Goal: Complete application form

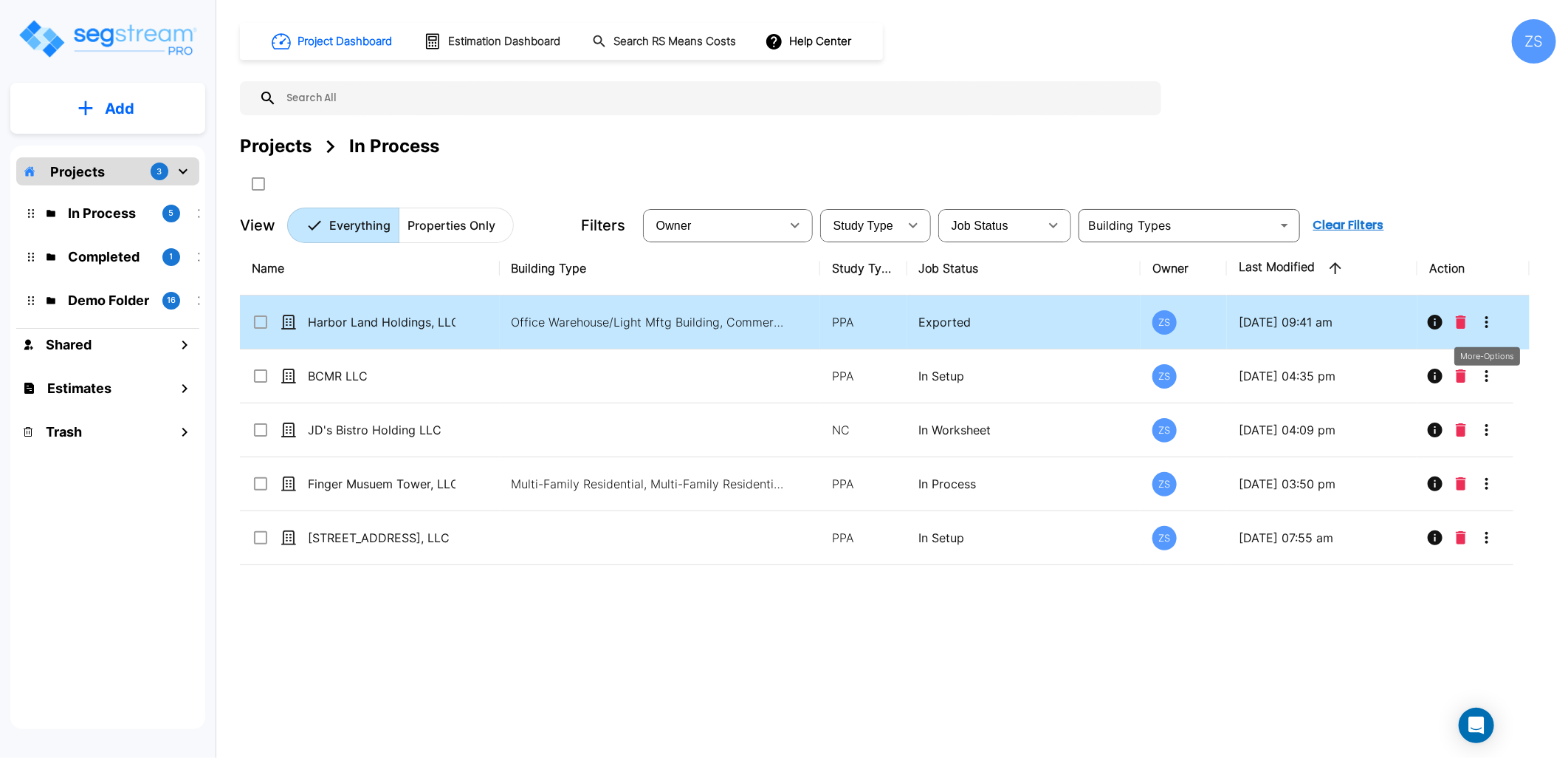
click at [1492, 323] on icon "More-Options" at bounding box center [1486, 321] width 18 height 18
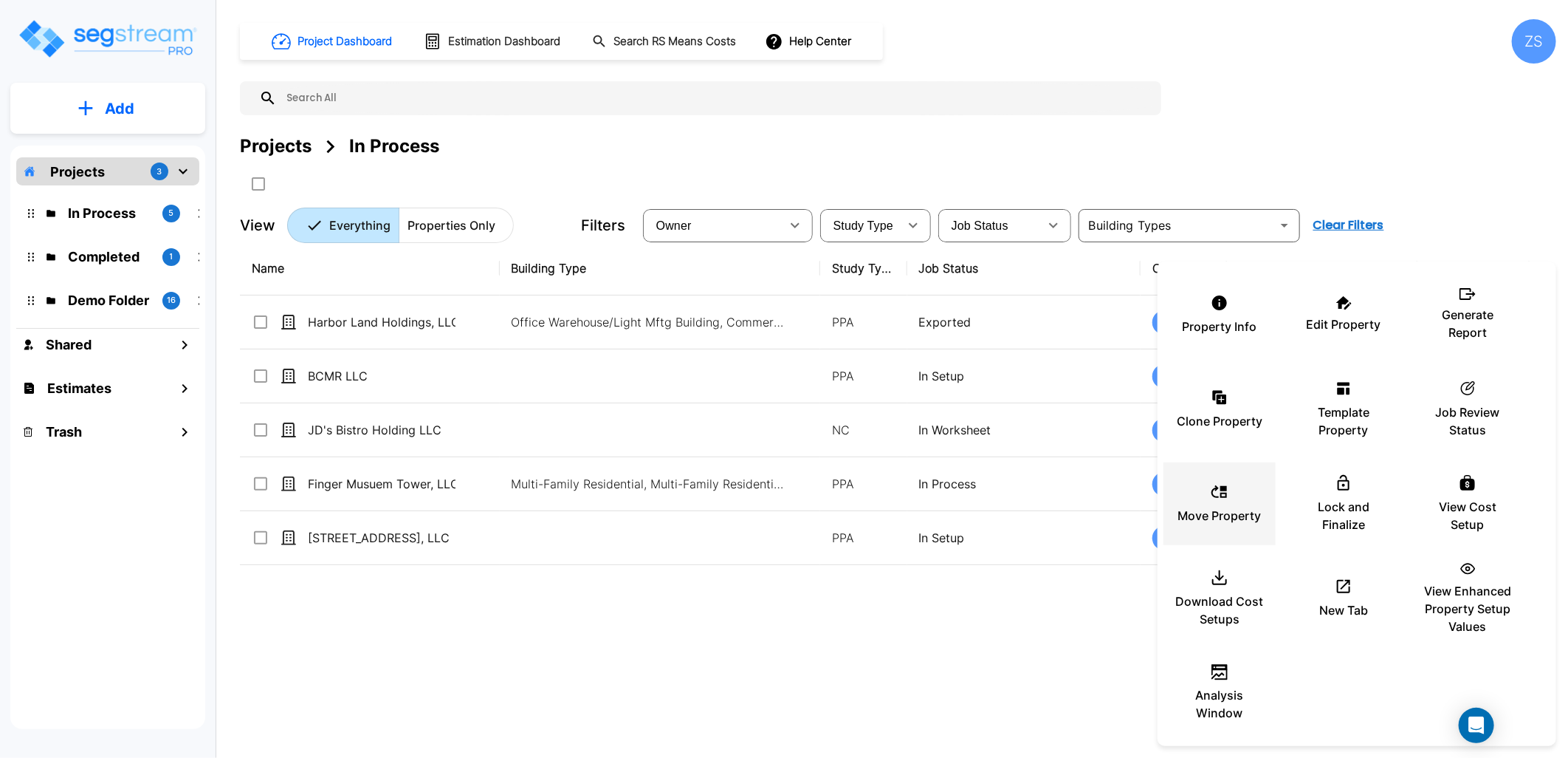
click at [1229, 507] on p "Move Property" at bounding box center [1219, 515] width 83 height 18
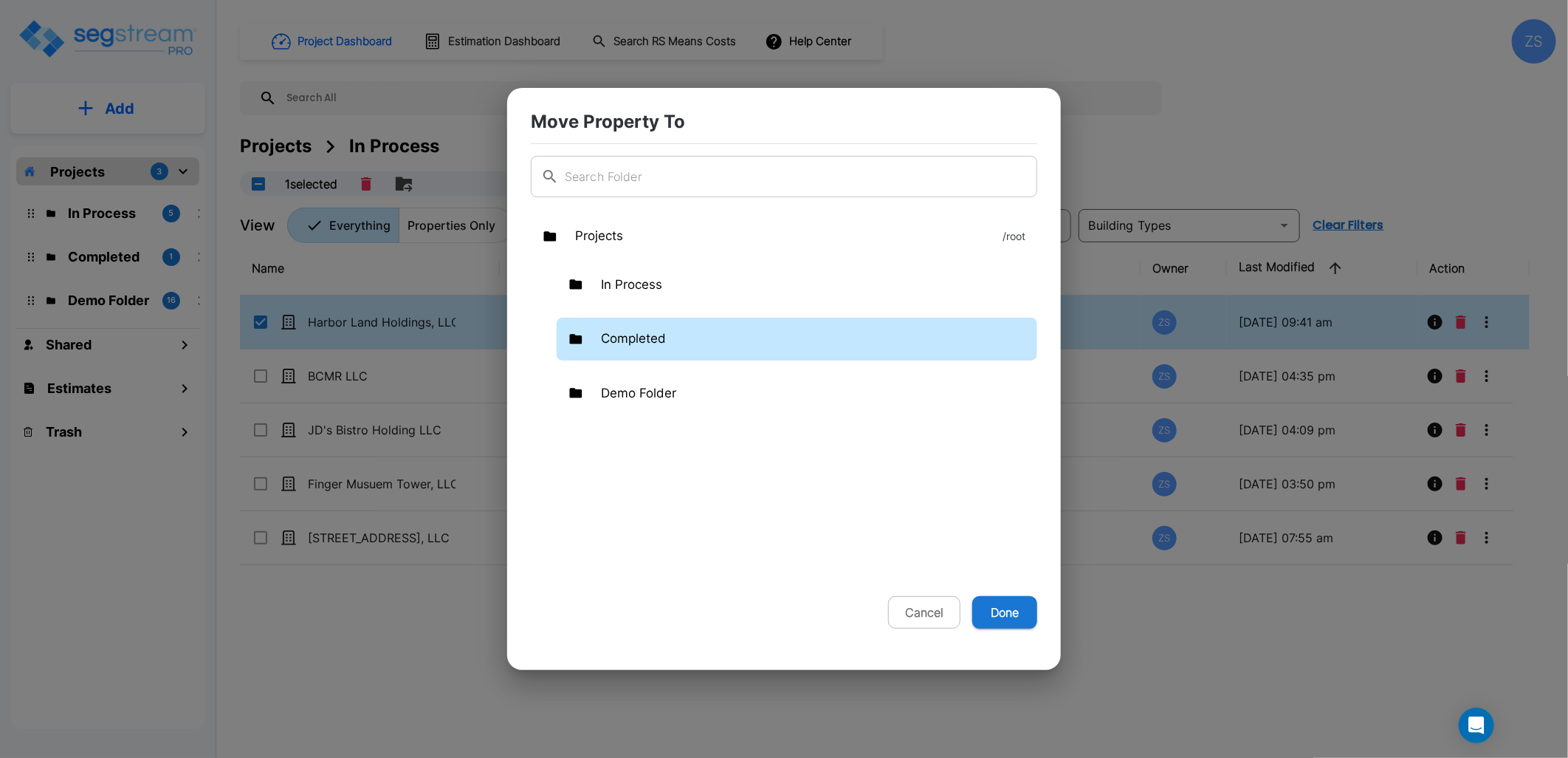
click at [659, 338] on p "Completed" at bounding box center [633, 338] width 65 height 19
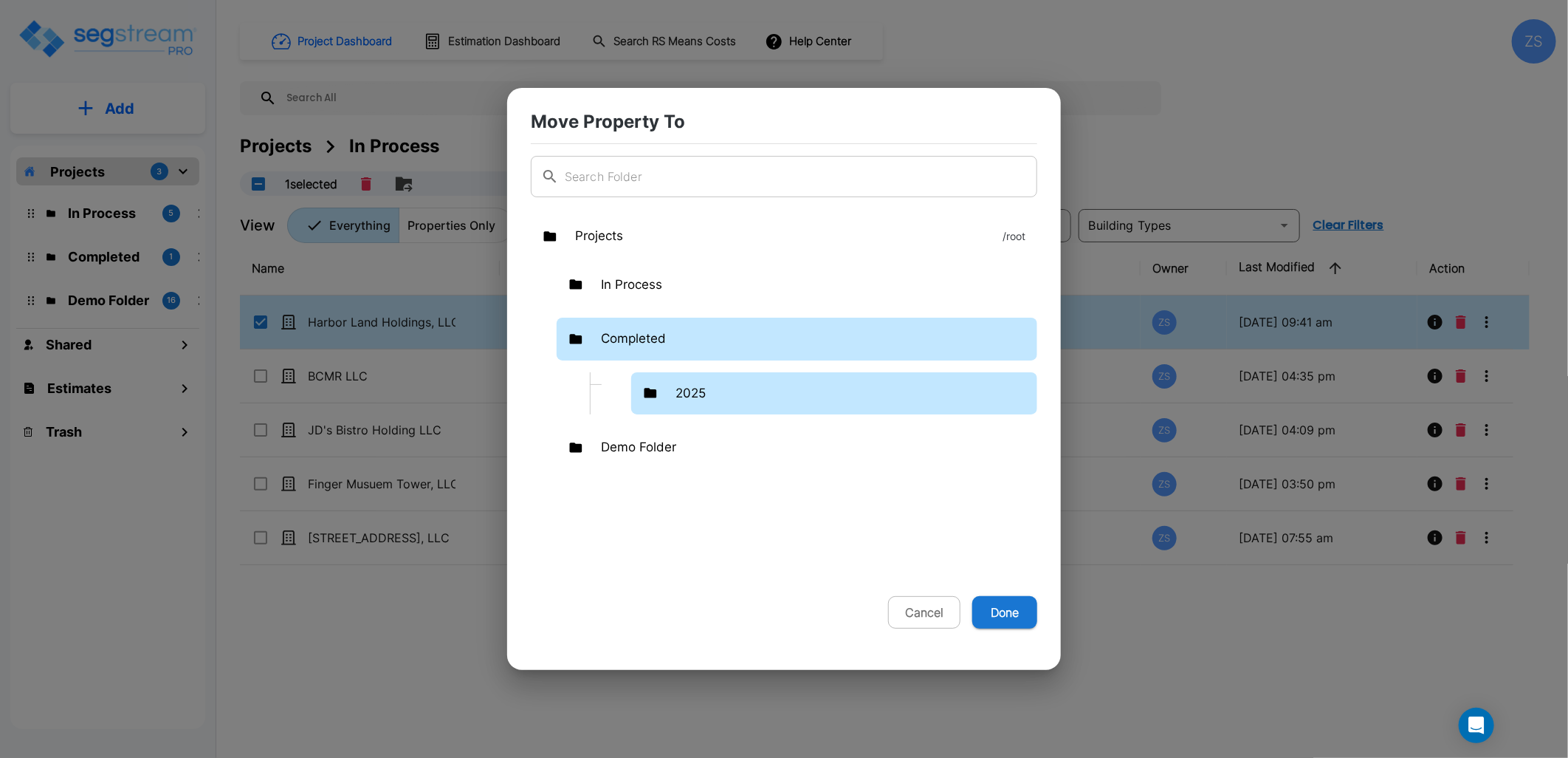
click at [690, 389] on p "2025" at bounding box center [690, 394] width 30 height 19
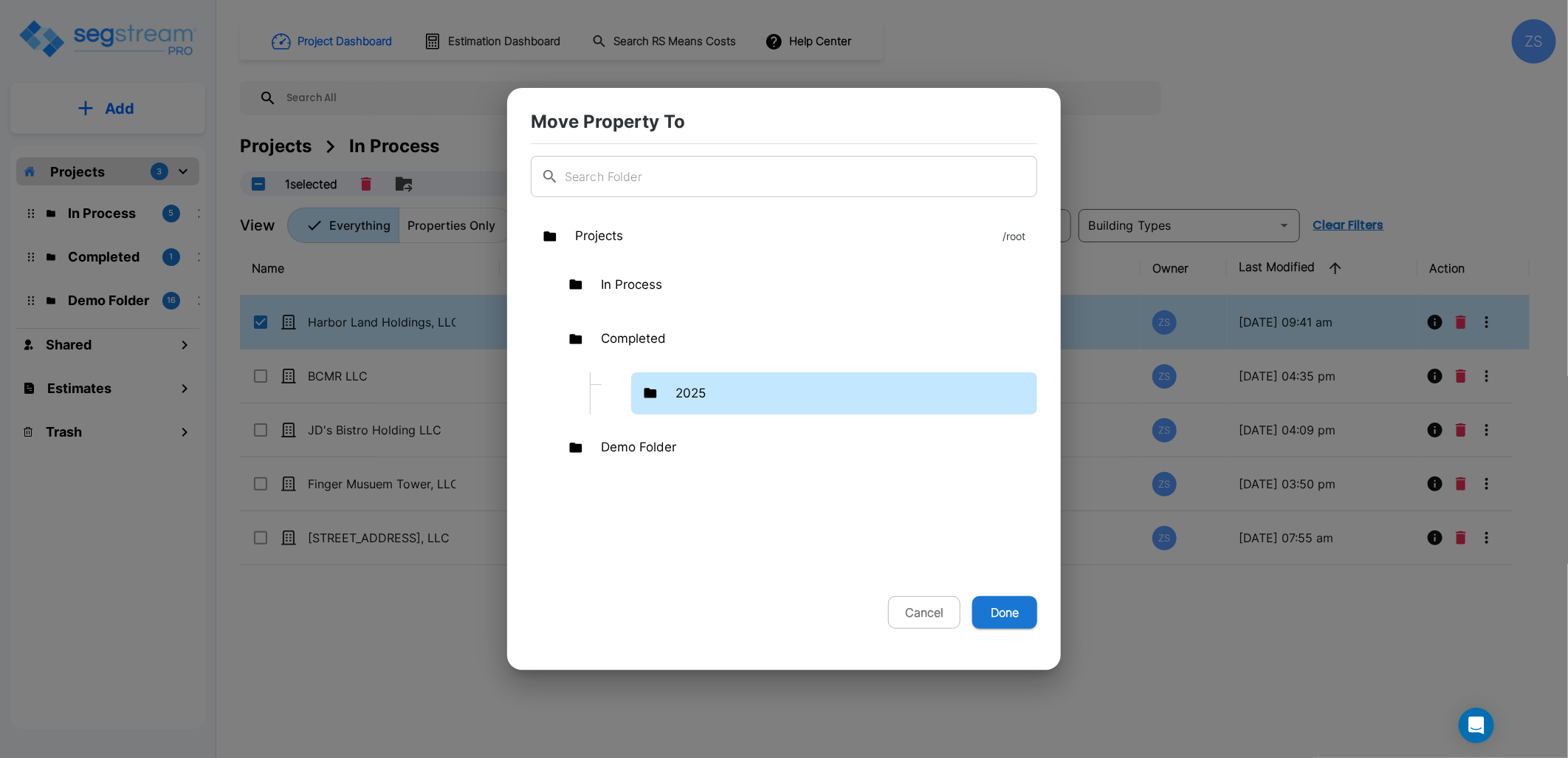
click at [690, 389] on p "2025" at bounding box center [690, 394] width 30 height 19
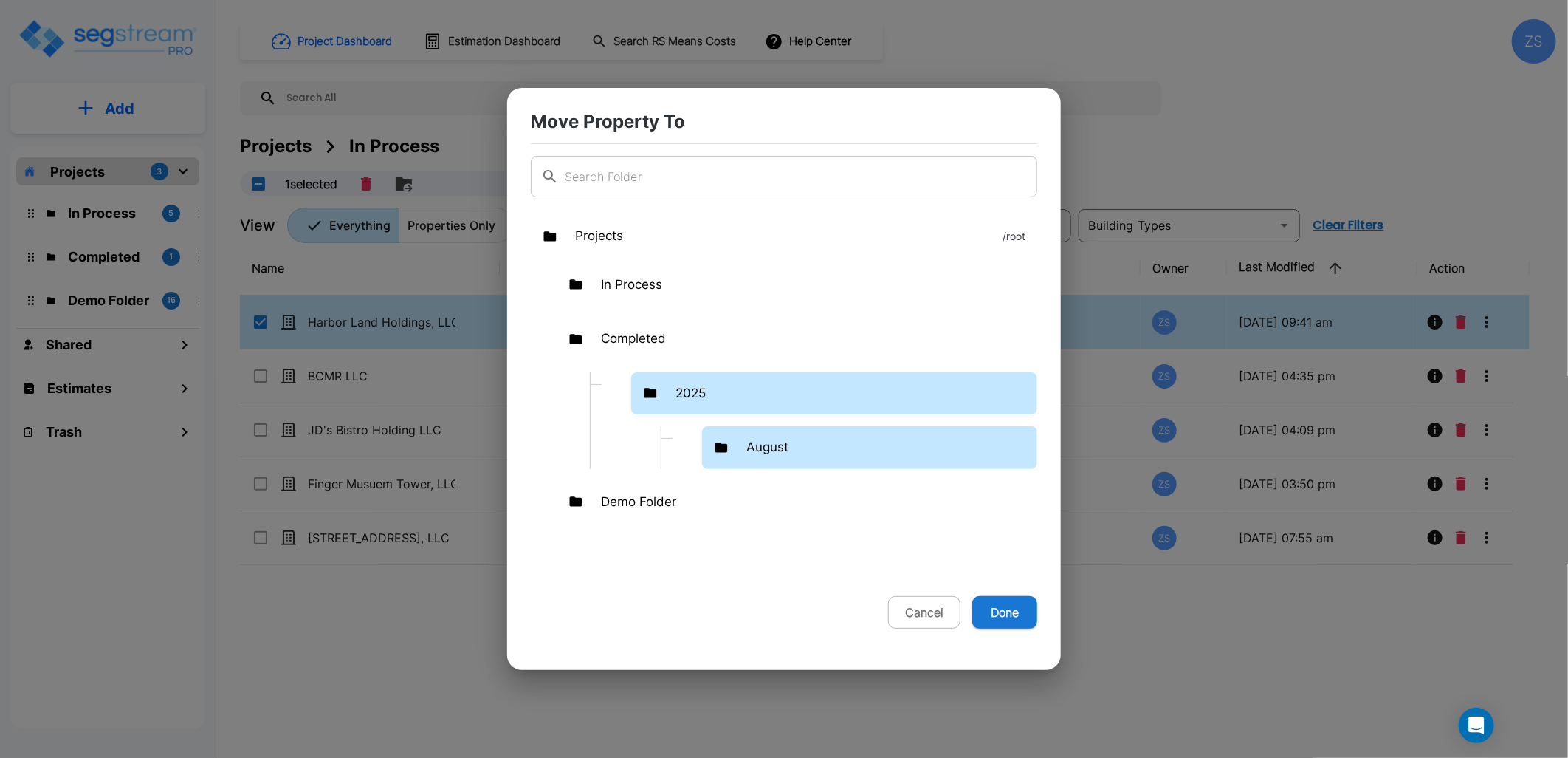
click at [732, 443] on div "August" at bounding box center [869, 447] width 335 height 43
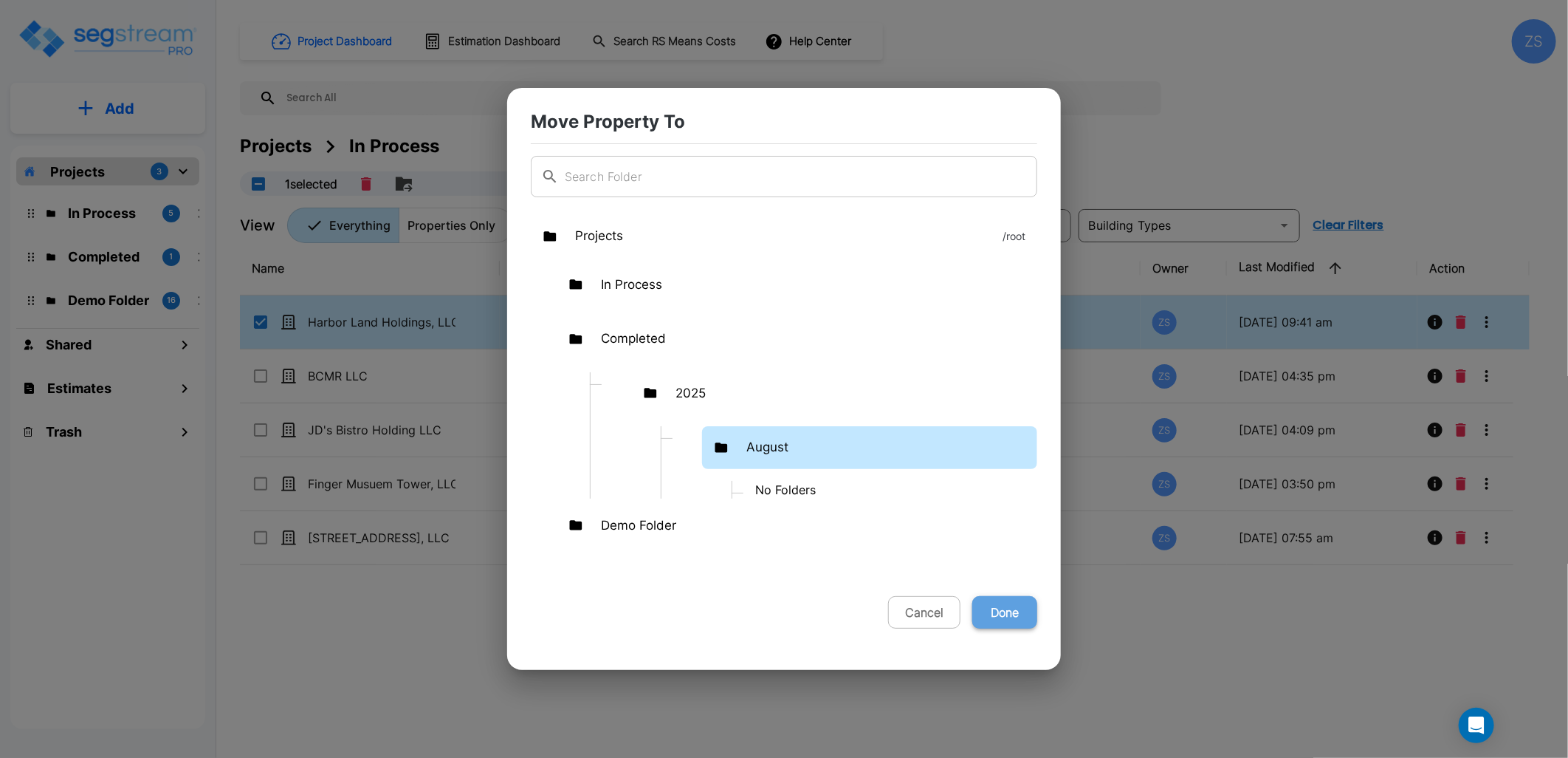
click at [1008, 611] on button "Done" at bounding box center [1004, 612] width 65 height 33
checkbox input "false"
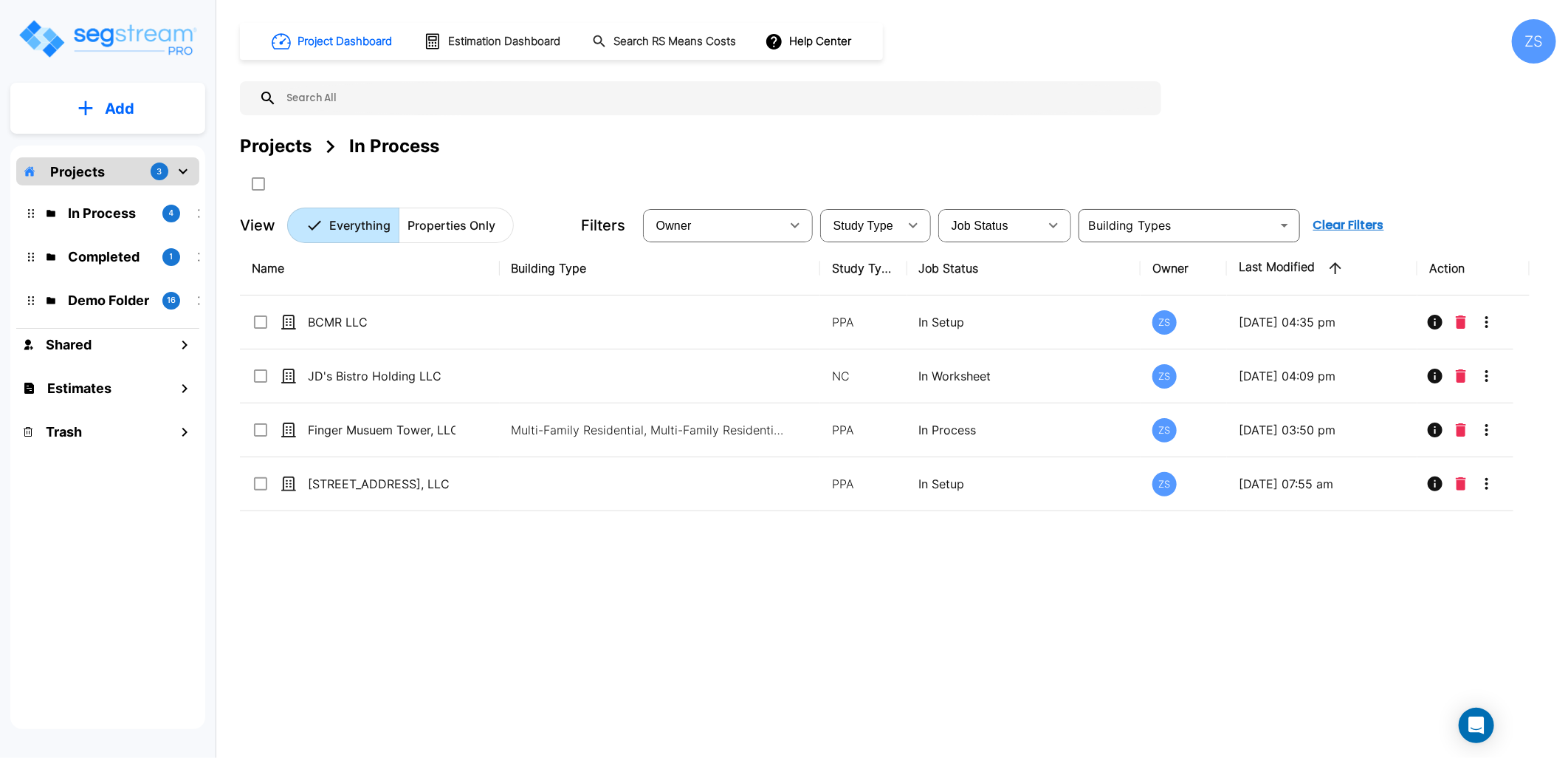
click at [94, 254] on p "Completed" at bounding box center [109, 257] width 83 height 20
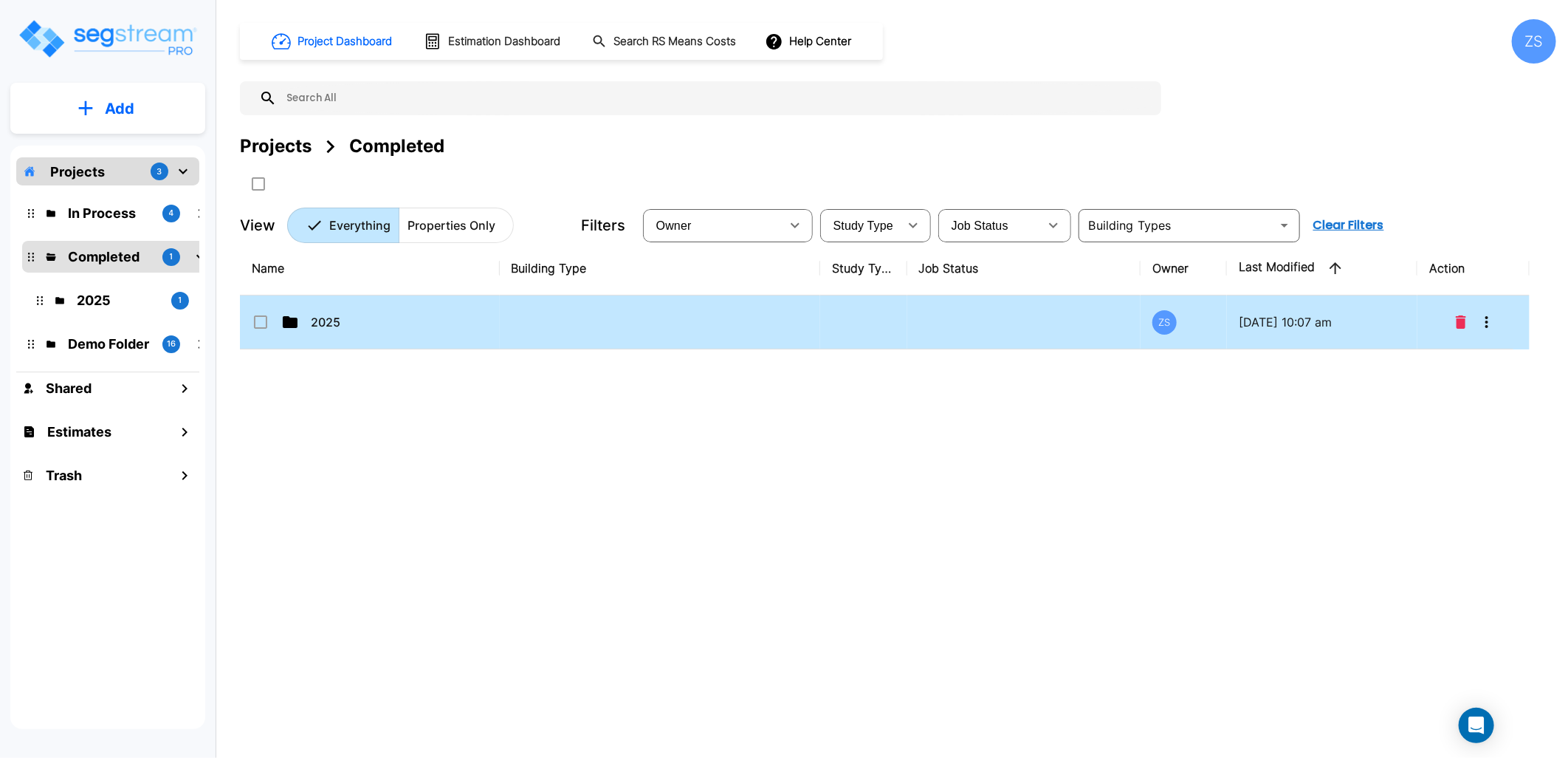
click at [439, 331] on td "2025" at bounding box center [370, 322] width 260 height 54
checkbox input "true"
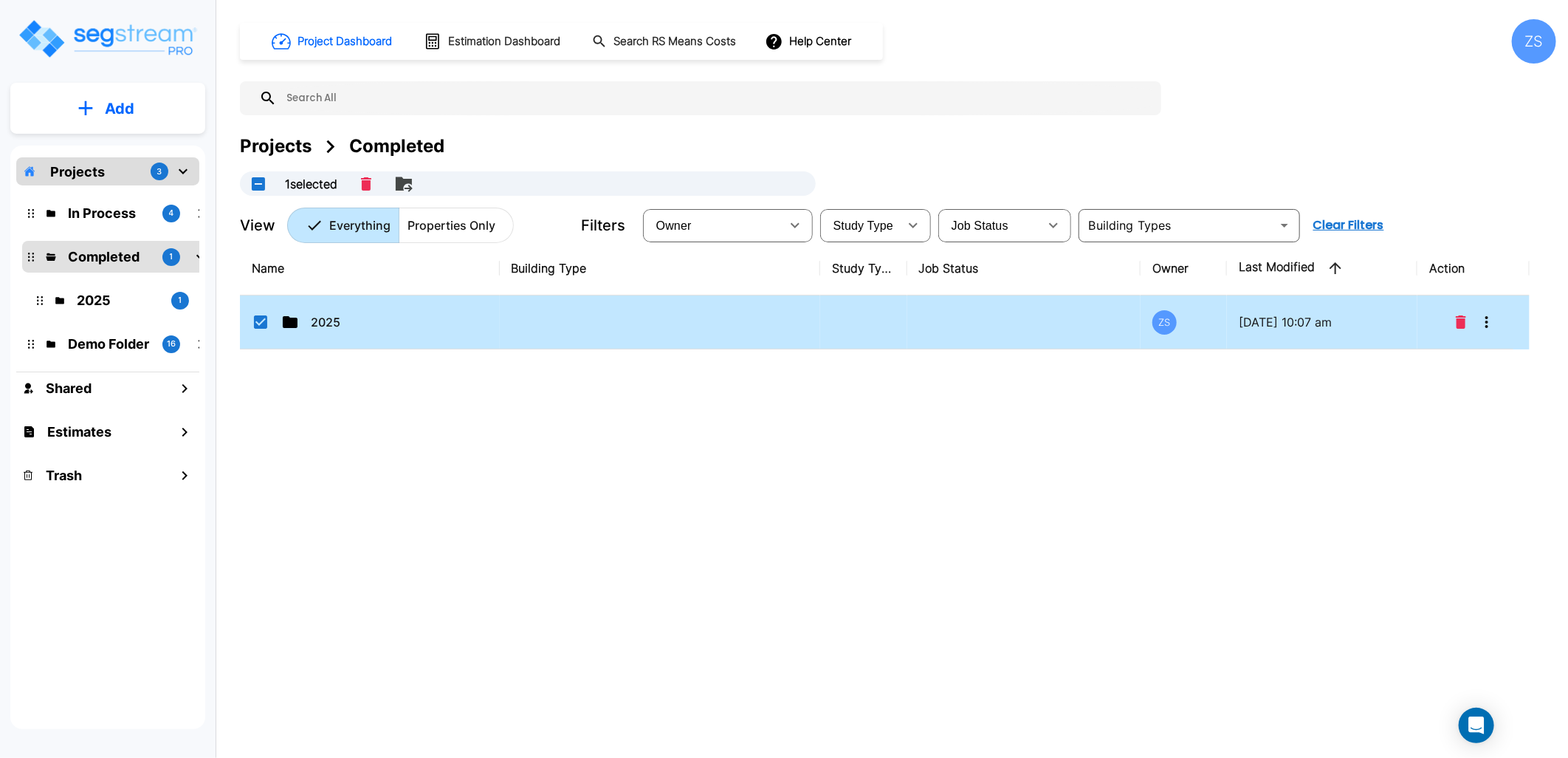
click at [439, 331] on td "2025" at bounding box center [370, 322] width 260 height 54
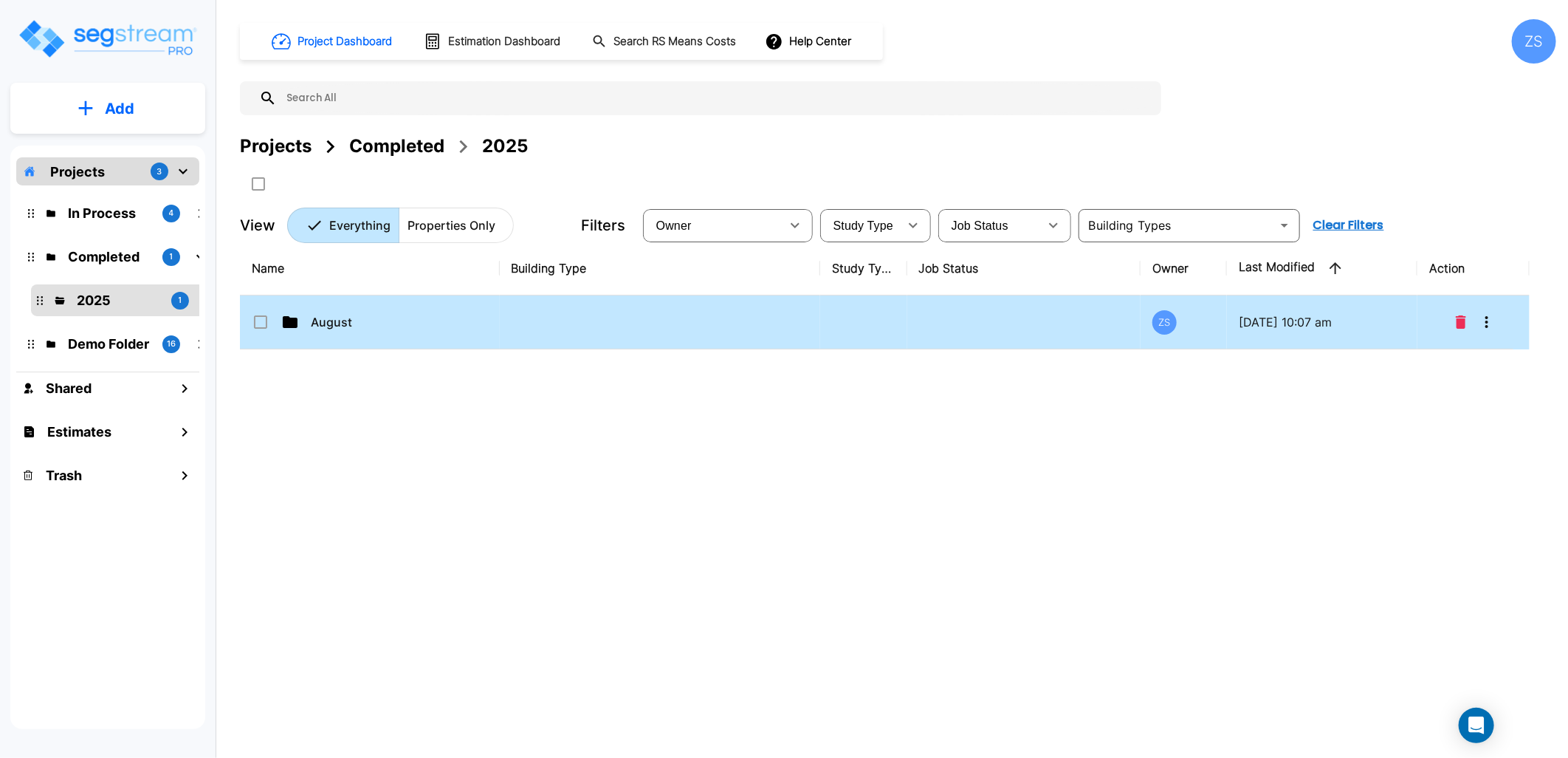
click at [454, 335] on td "August" at bounding box center [370, 322] width 260 height 54
checkbox input "true"
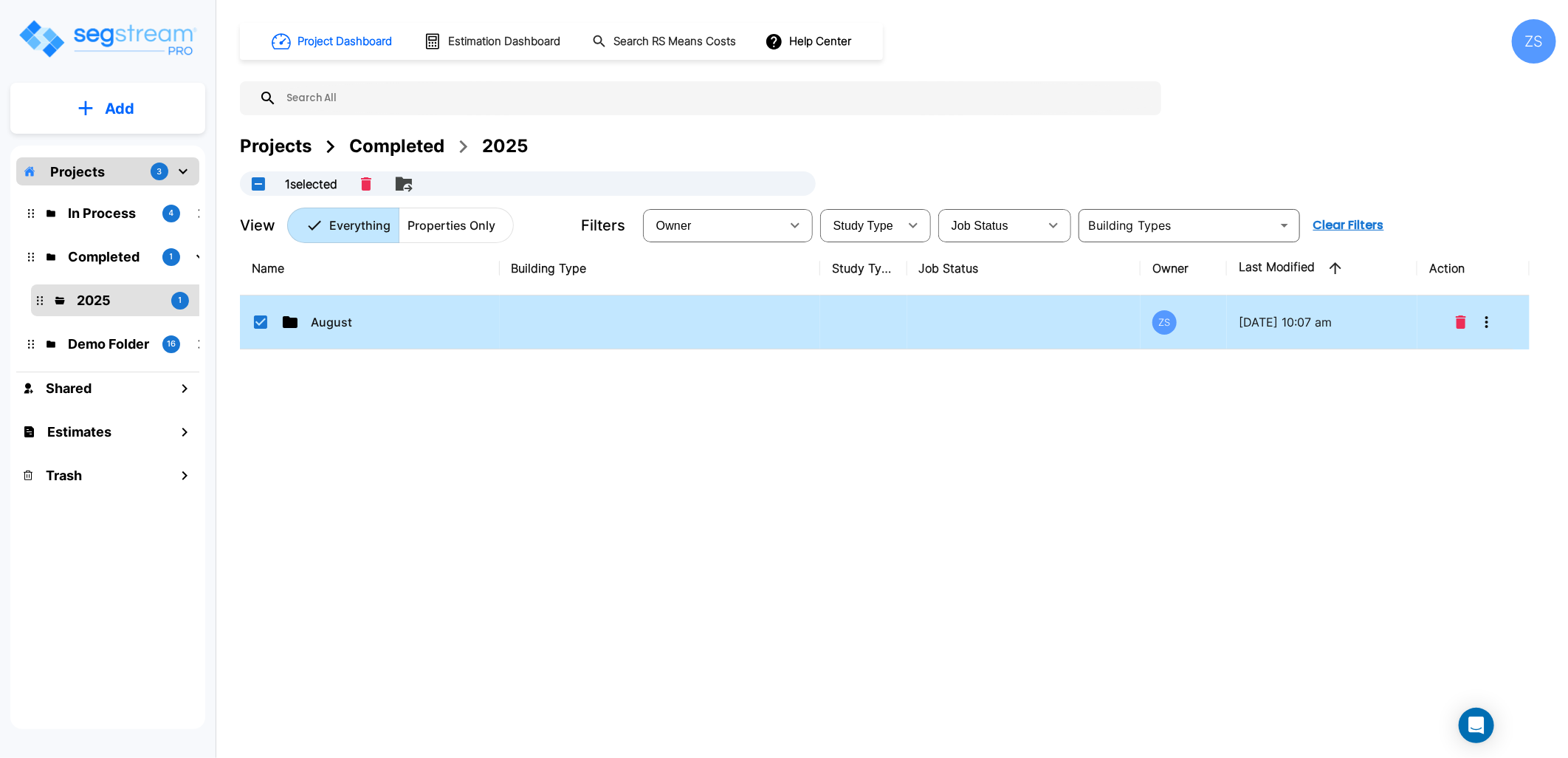
click at [454, 335] on td "August" at bounding box center [370, 322] width 260 height 54
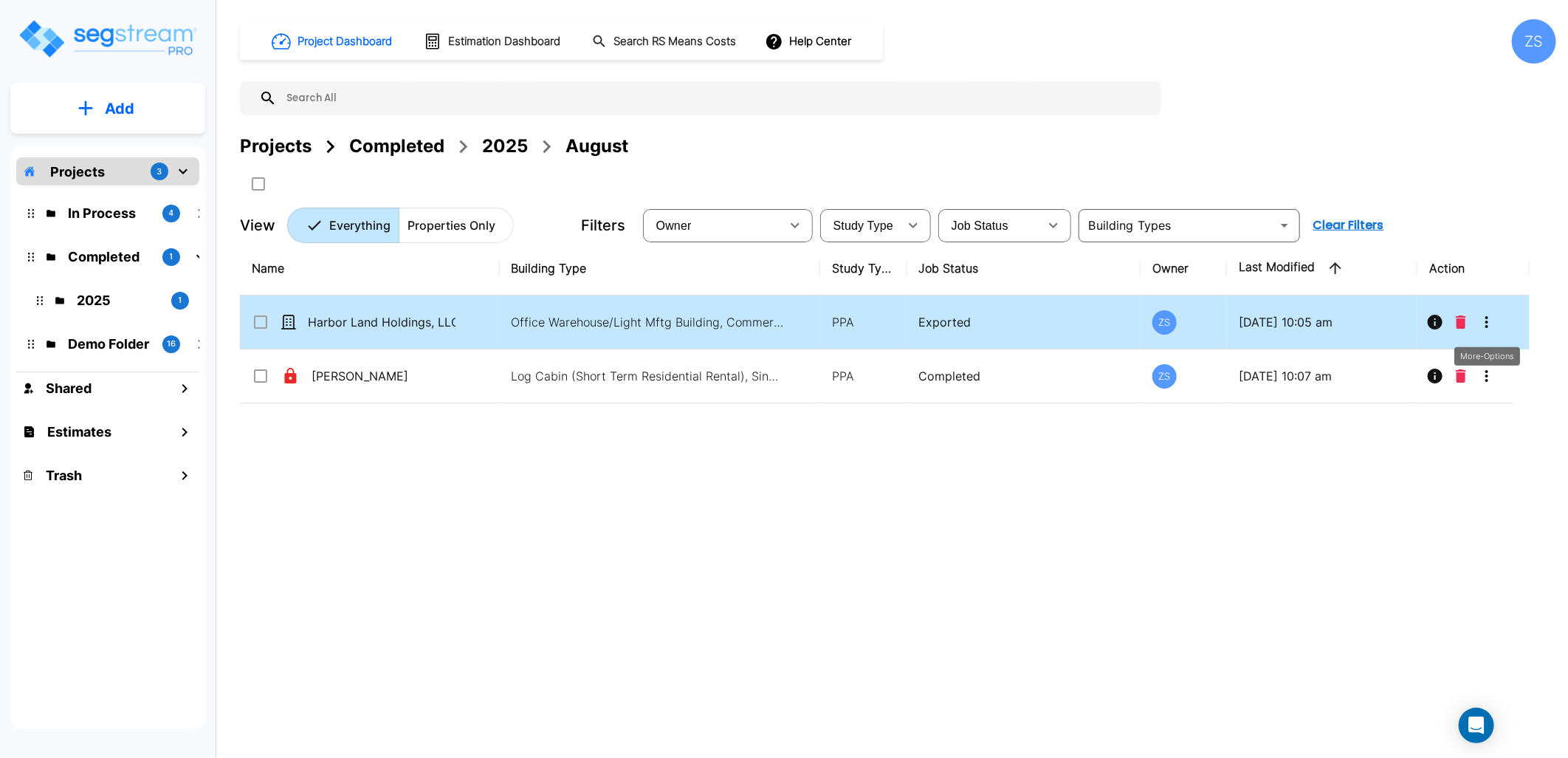
click at [1487, 326] on icon "More-Options" at bounding box center [1487, 322] width 3 height 12
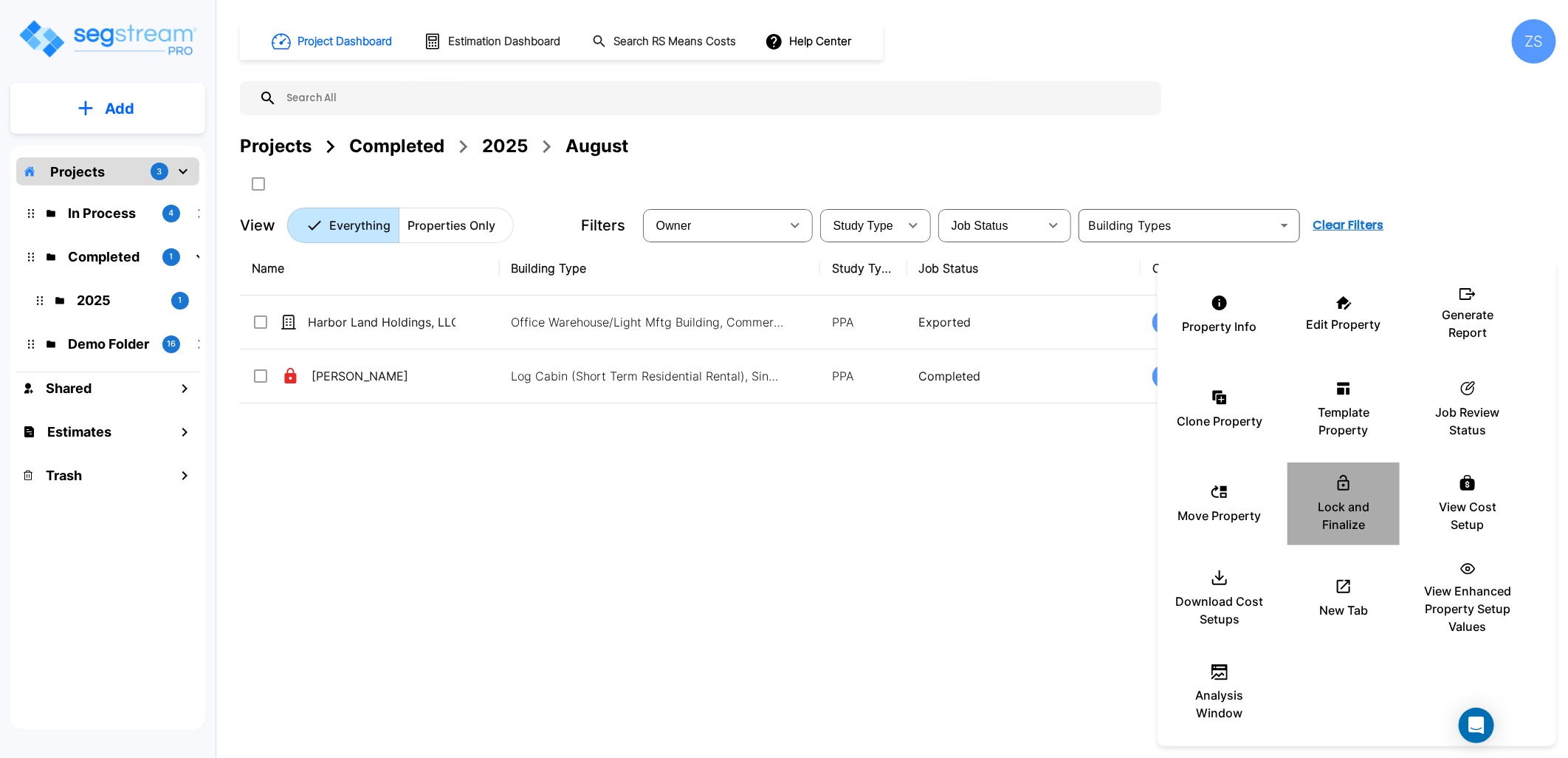
click at [1336, 501] on p "Lock and Finalize" at bounding box center [1344, 515] width 89 height 35
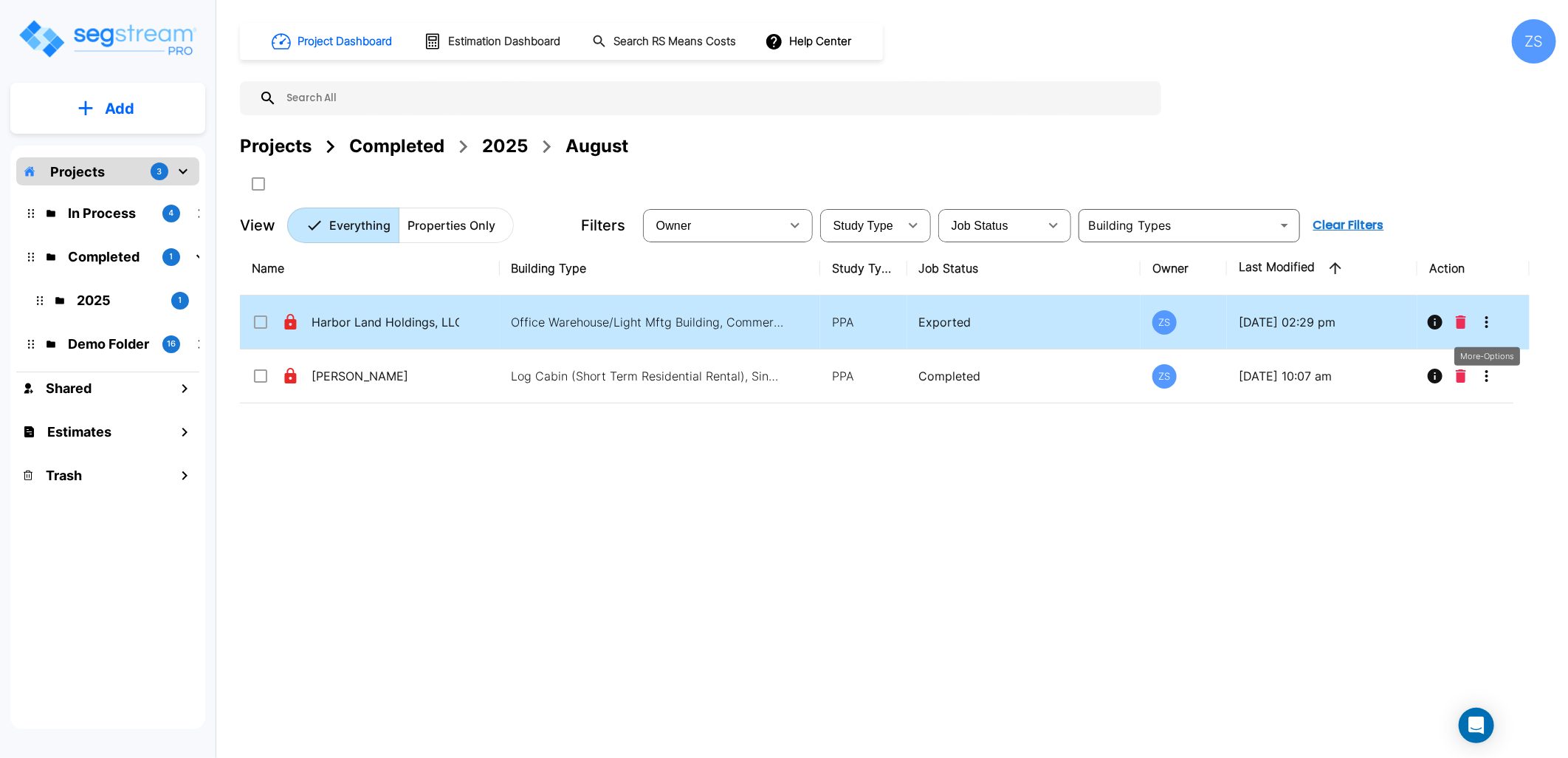
click at [1487, 316] on icon "More-Options" at bounding box center [1487, 322] width 3 height 12
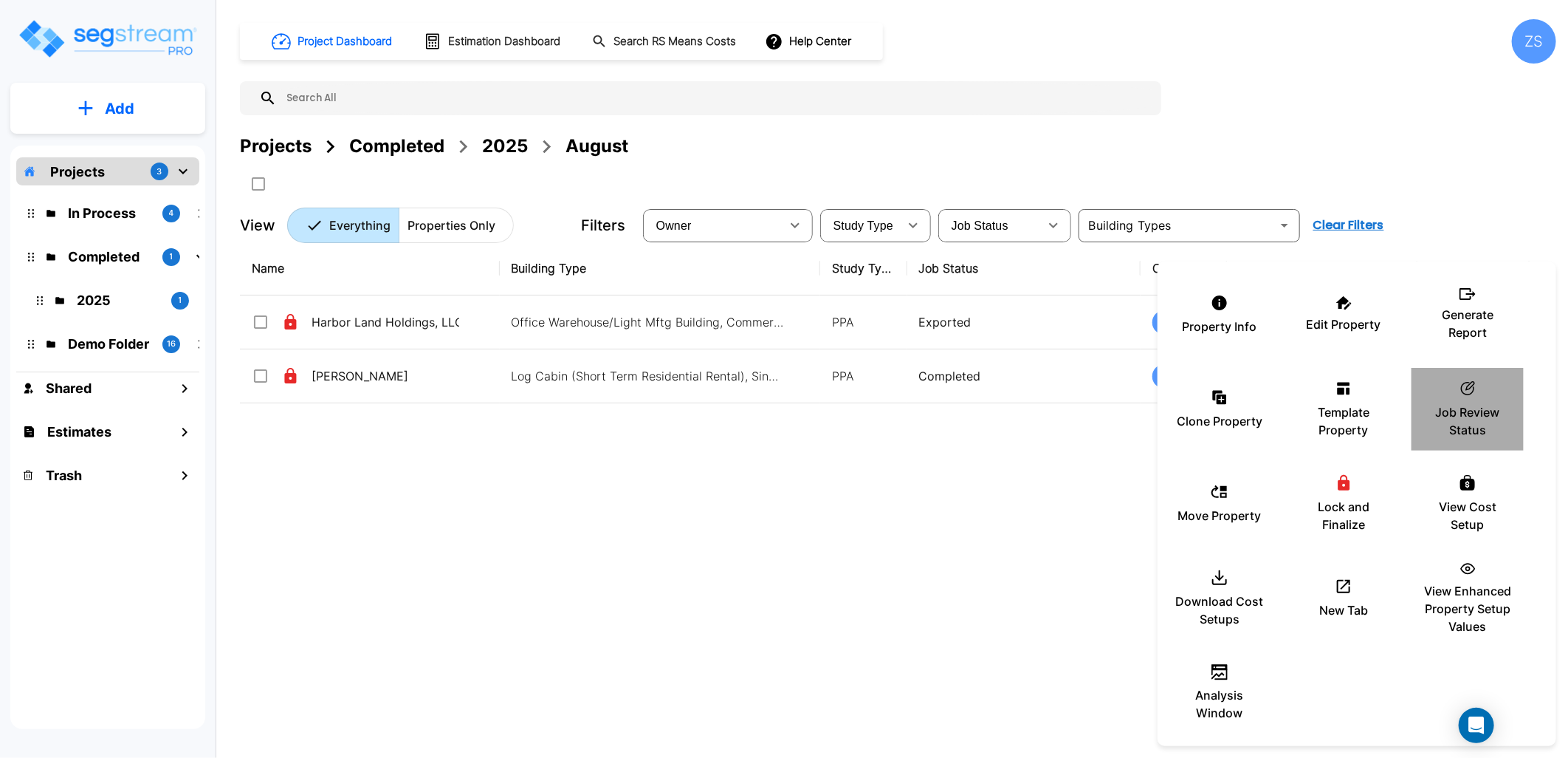
click at [1477, 427] on p "Job Review Status" at bounding box center [1467, 421] width 89 height 35
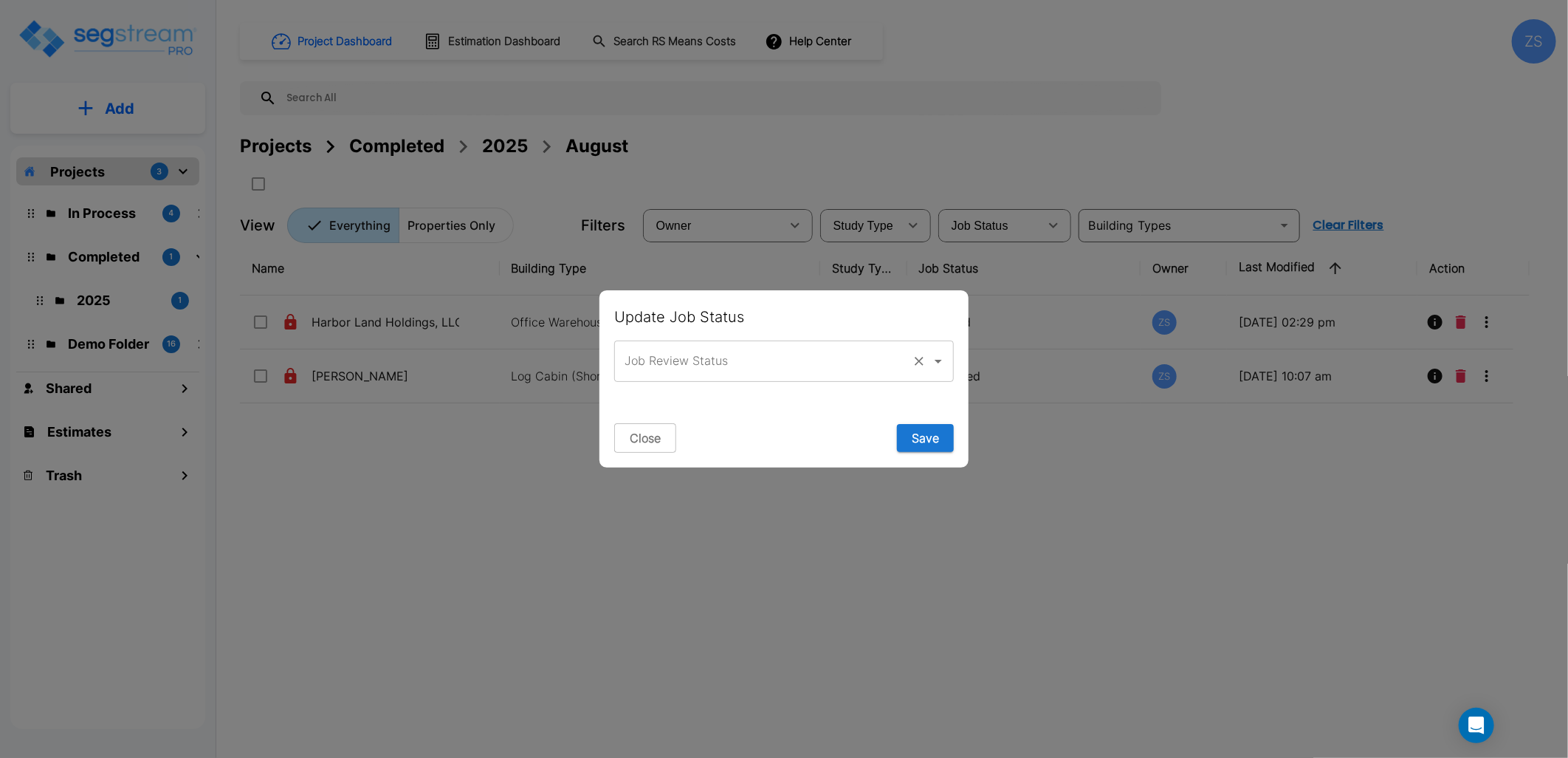
click at [909, 353] on div at bounding box center [928, 361] width 39 height 21
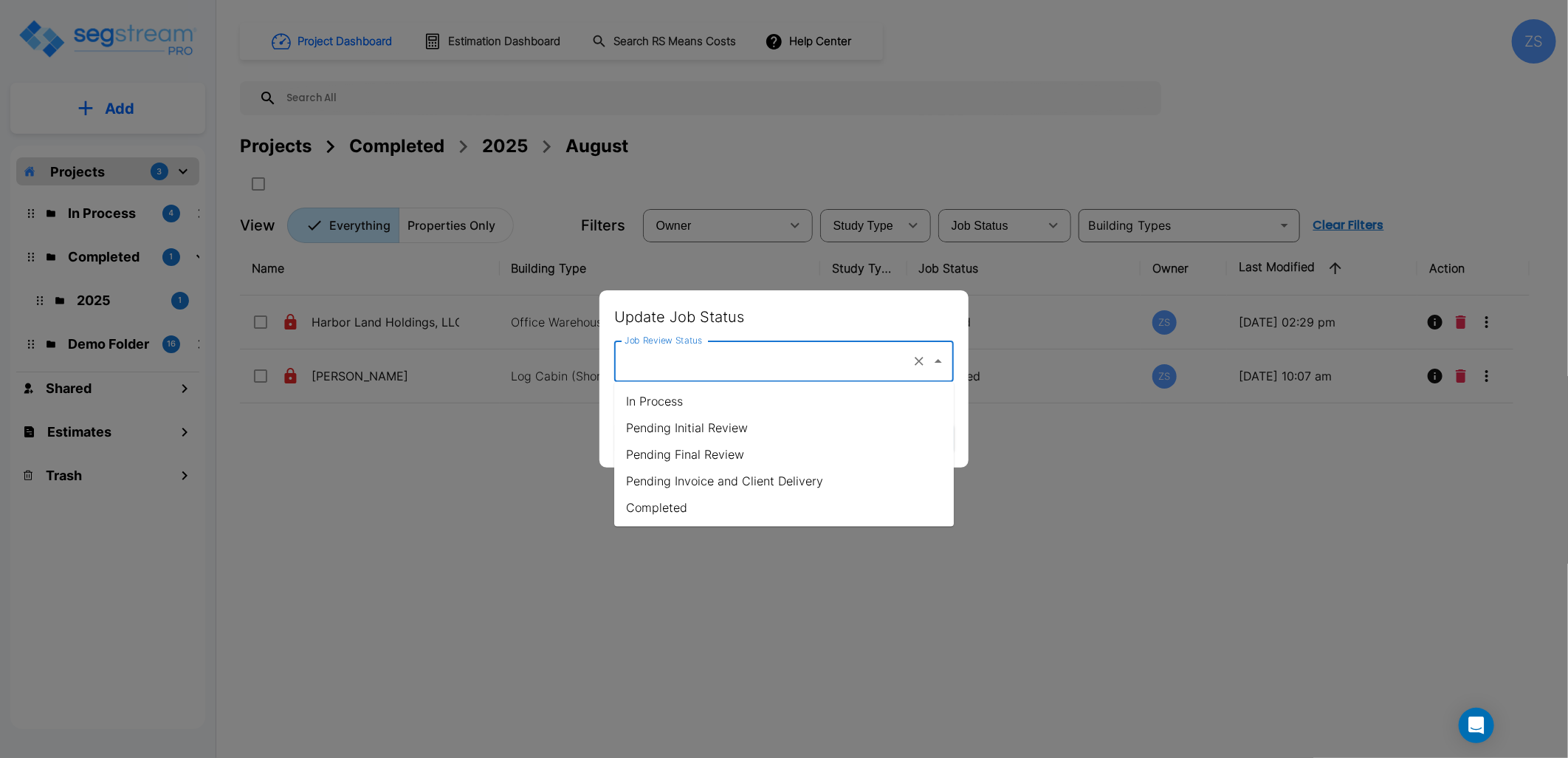
click at [748, 351] on input "Job Review Status" at bounding box center [763, 361] width 285 height 28
click at [718, 507] on li "Completed" at bounding box center [784, 508] width 340 height 27
type input "Completed"
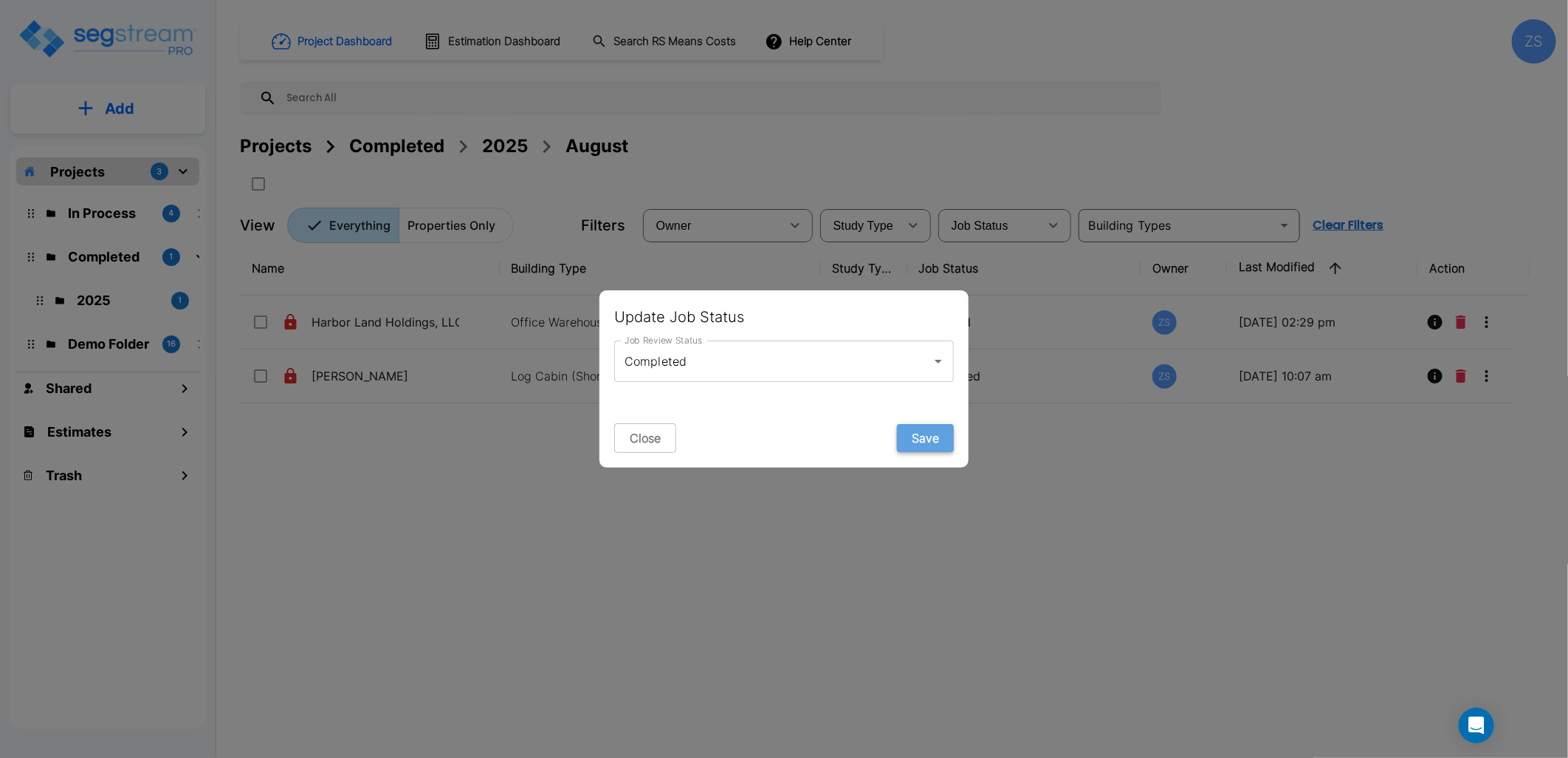
drag, startPoint x: 917, startPoint y: 433, endPoint x: 914, endPoint y: 444, distance: 11.4
click at [918, 433] on button "Save" at bounding box center [925, 437] width 57 height 28
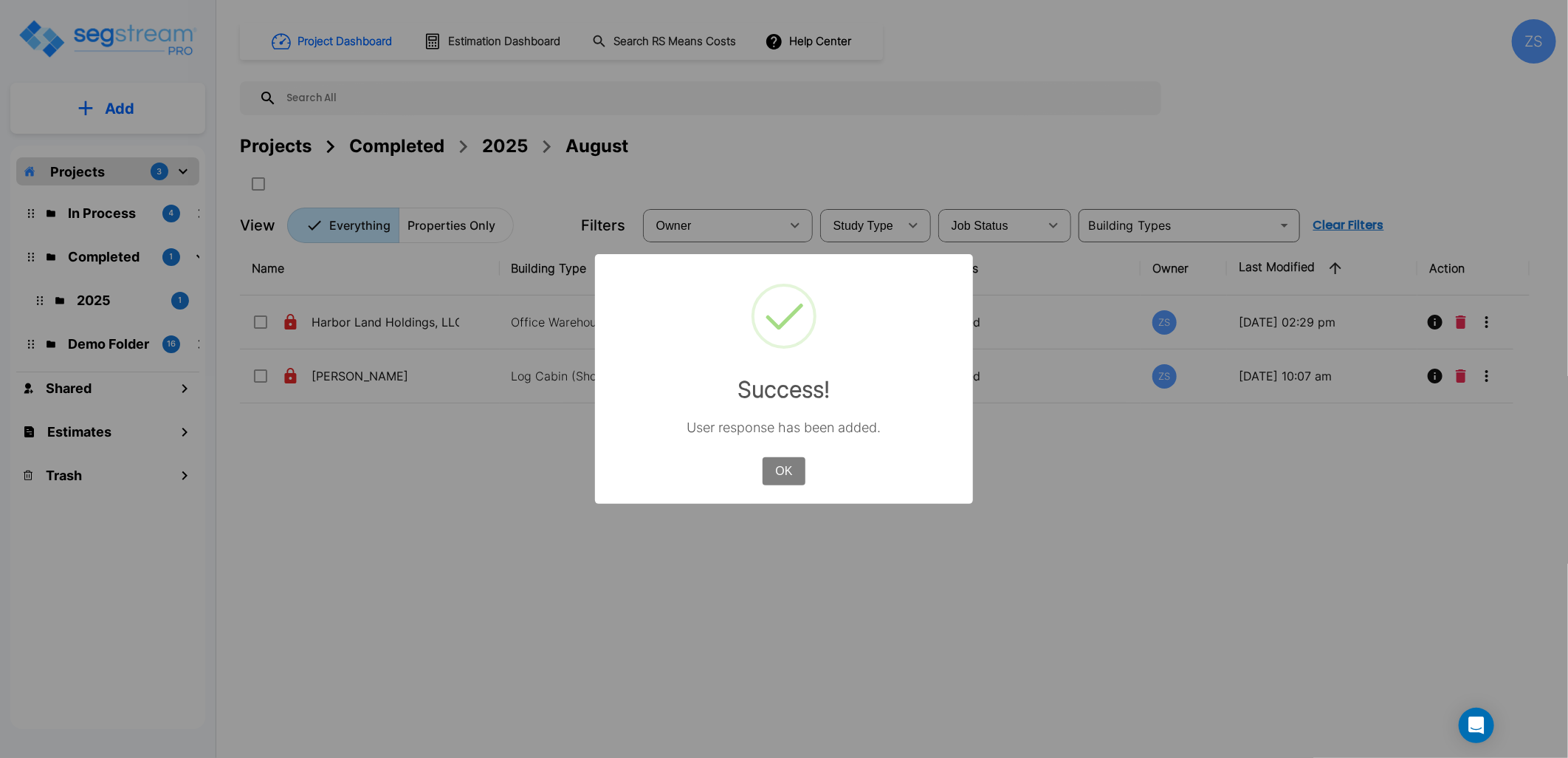
click at [780, 486] on div "OK No Cancel" at bounding box center [784, 471] width 50 height 35
click at [791, 476] on button "OK" at bounding box center [784, 471] width 43 height 28
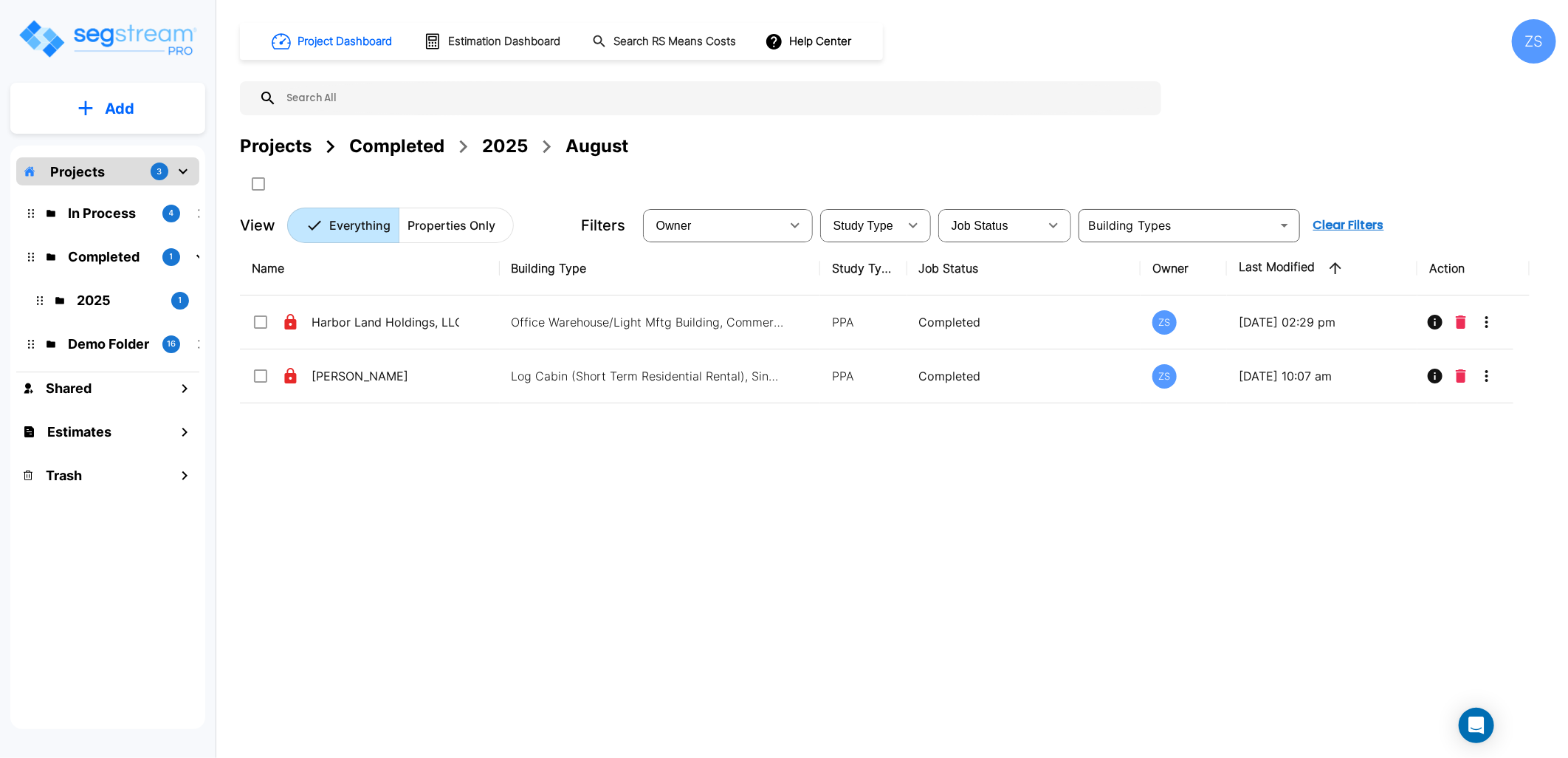
click at [60, 170] on p "Projects" at bounding box center [77, 172] width 55 height 20
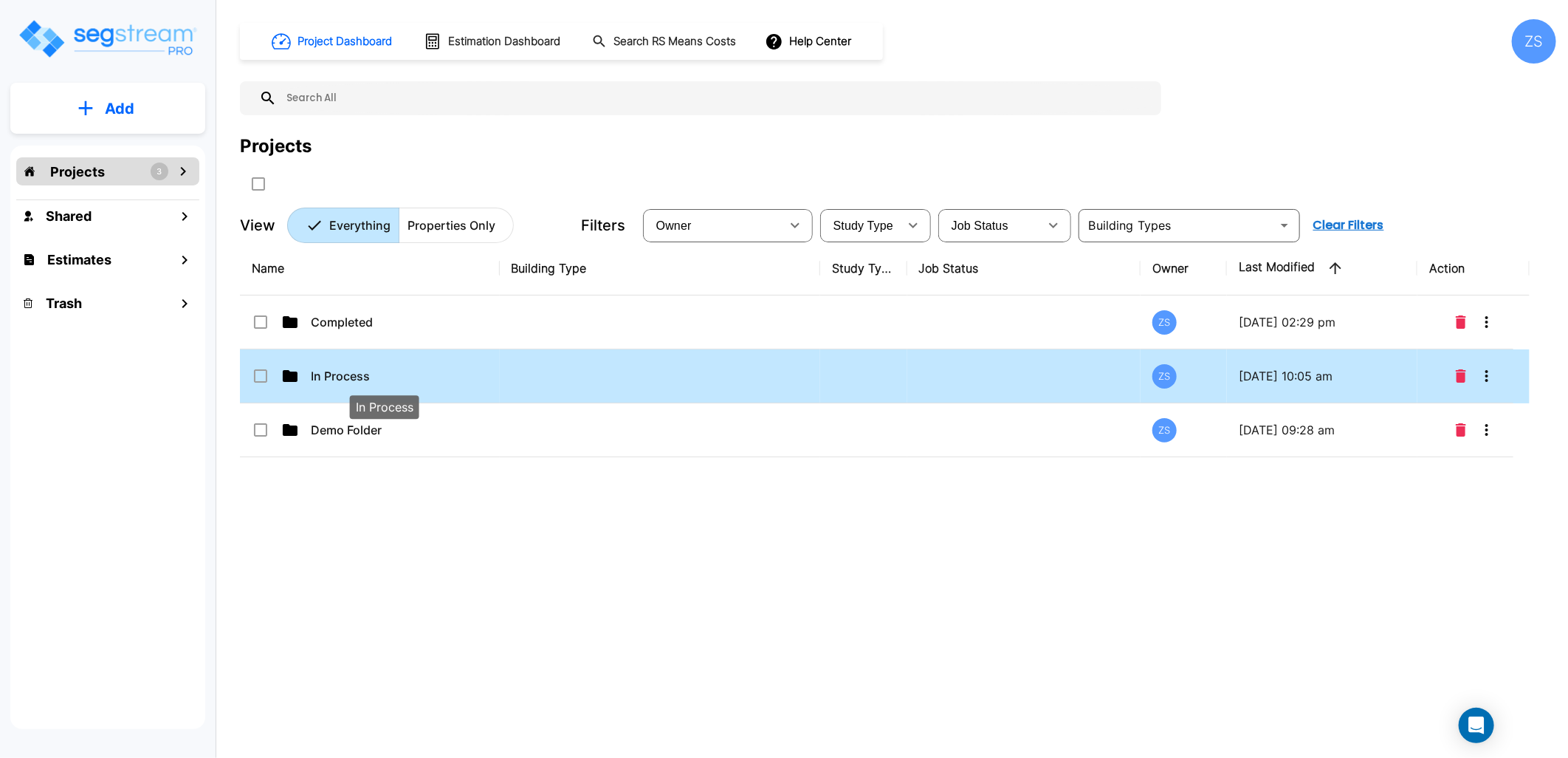
click at [399, 378] on p "In Process" at bounding box center [384, 375] width 148 height 18
checkbox input "true"
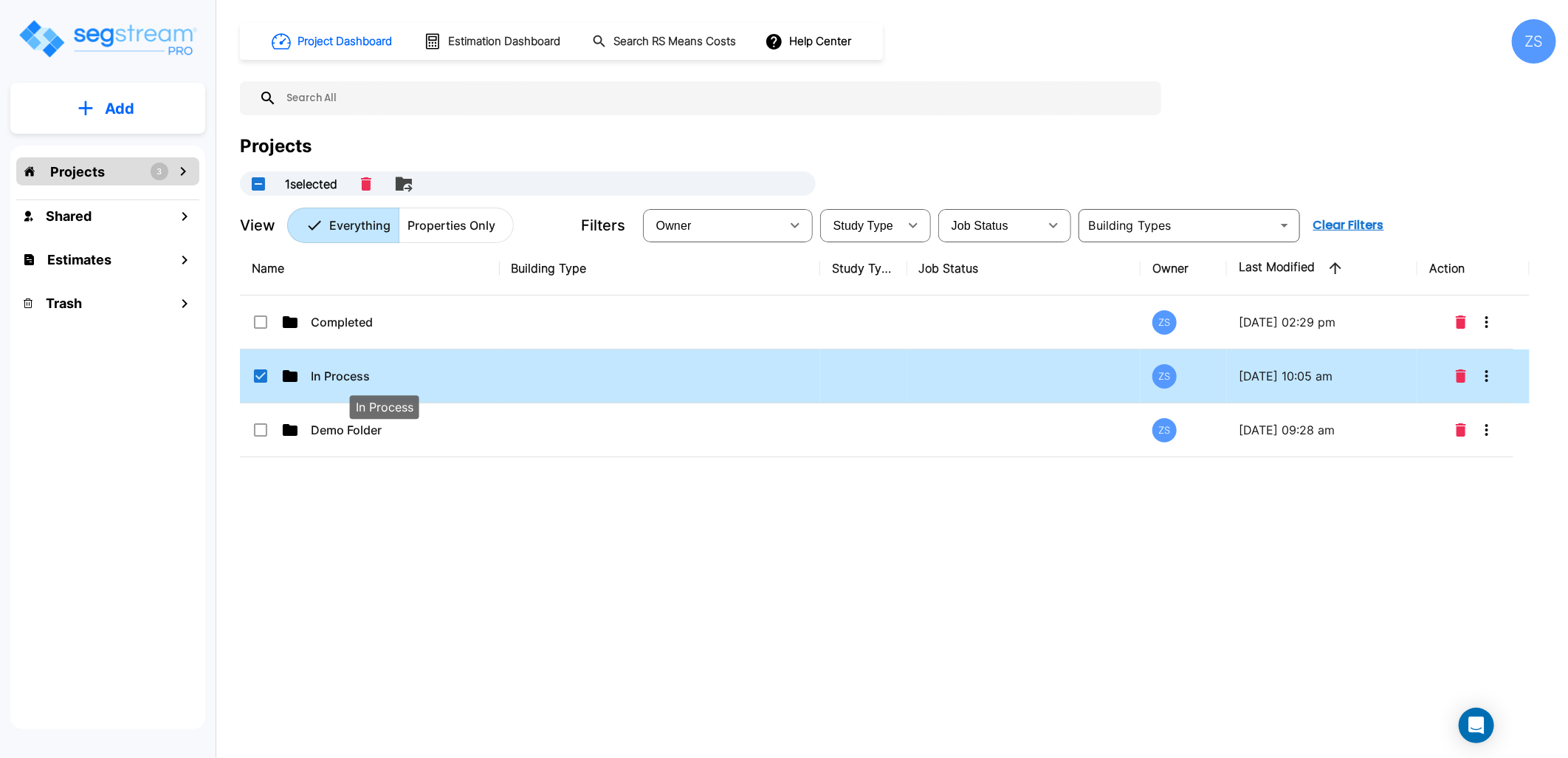
drag, startPoint x: 399, startPoint y: 378, endPoint x: 425, endPoint y: 401, distance: 34.7
click at [399, 378] on p "In Process" at bounding box center [384, 375] width 148 height 18
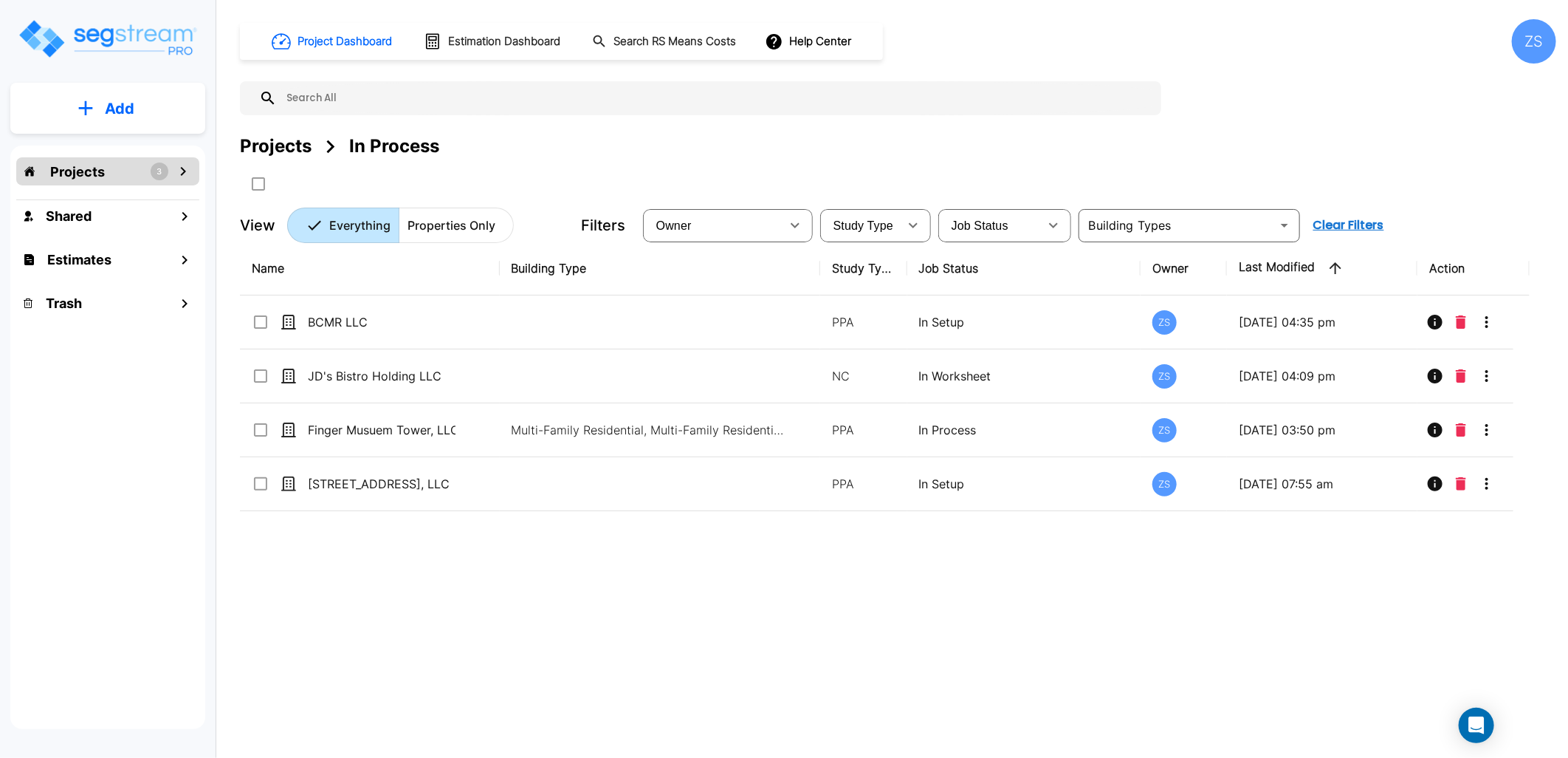
click at [185, 171] on icon "mailbox folders" at bounding box center [184, 171] width 5 height 9
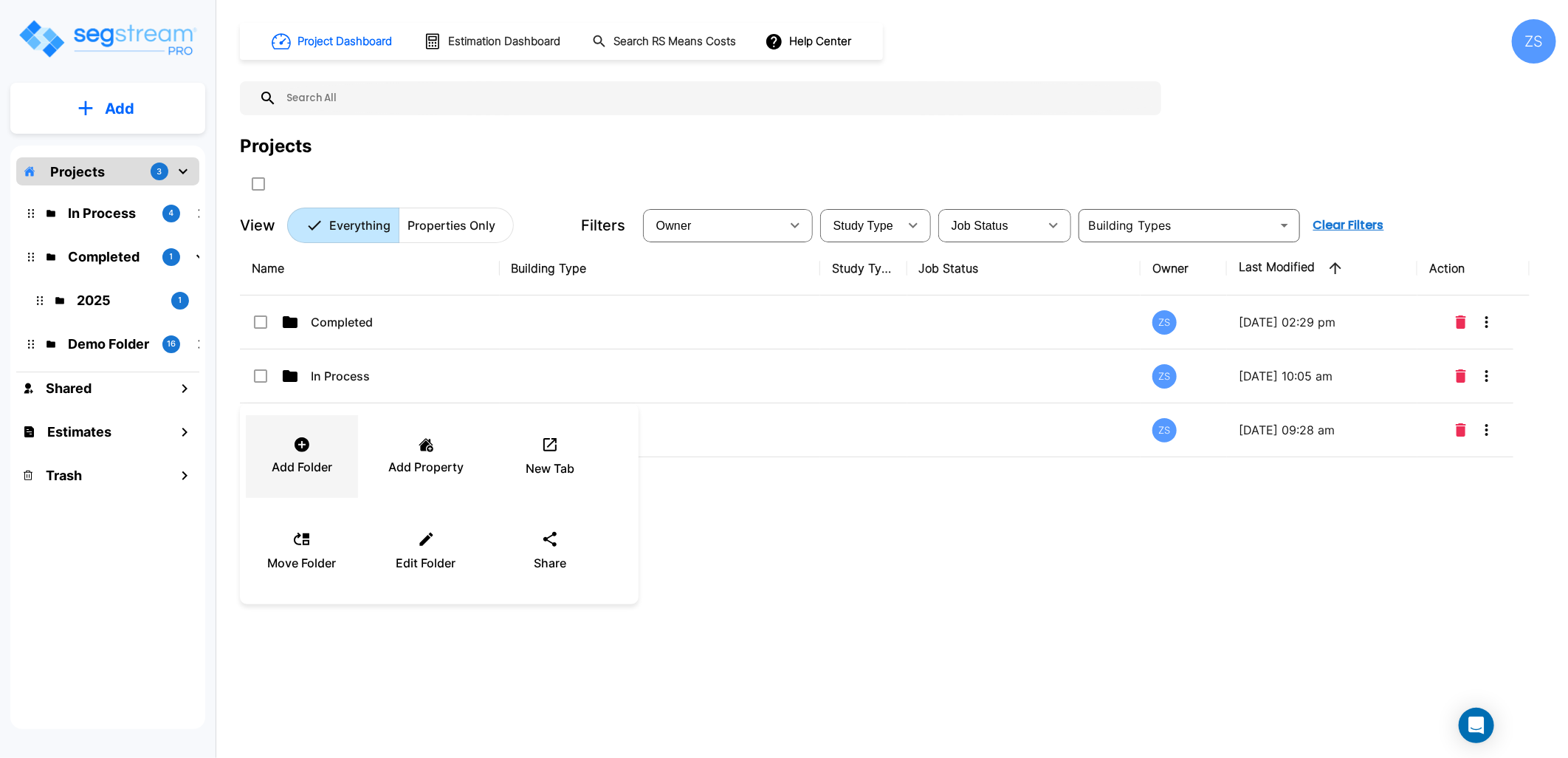
click at [279, 454] on div "Add Folder" at bounding box center [302, 457] width 89 height 74
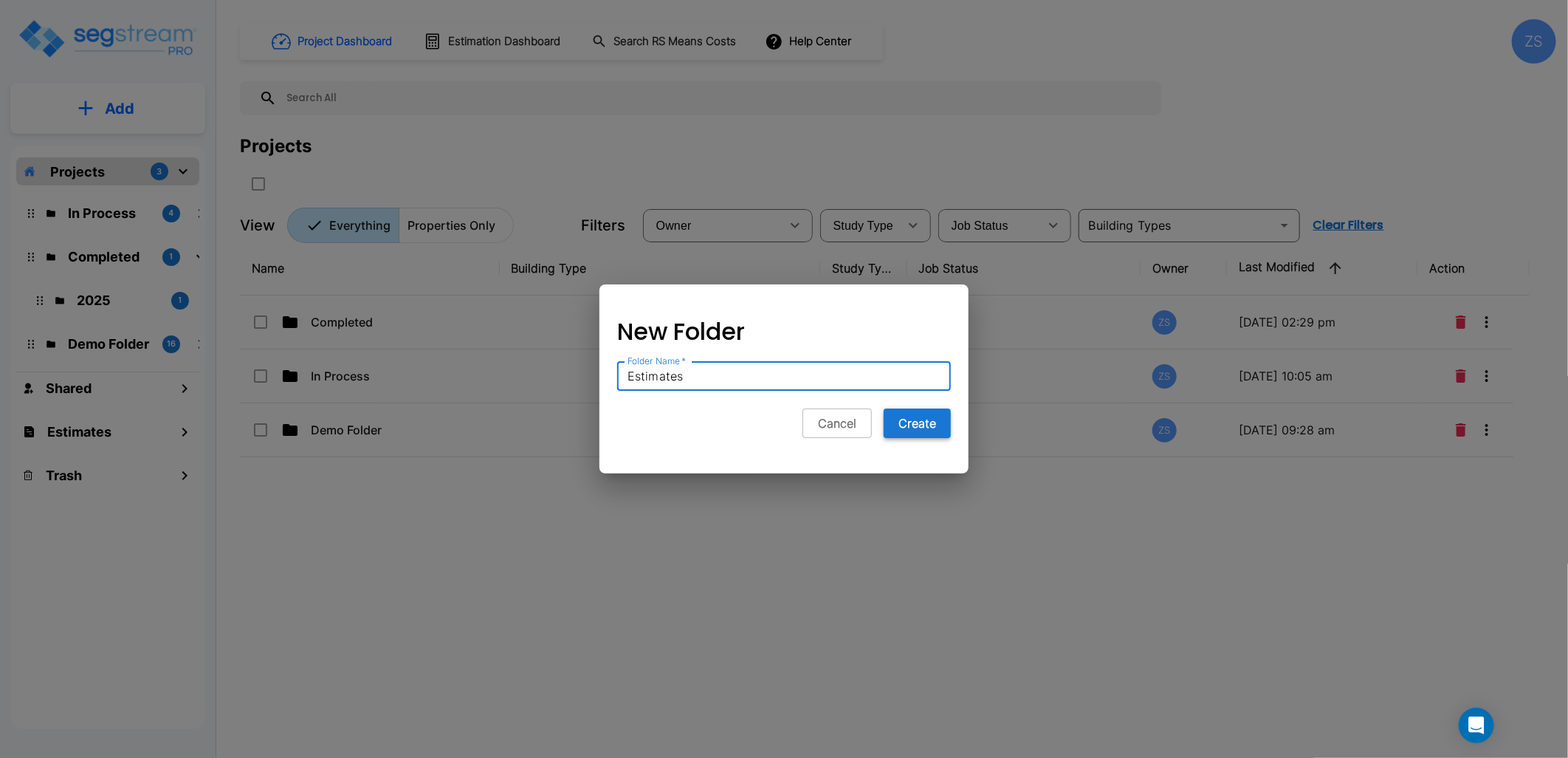
type input "Estimates"
drag, startPoint x: 905, startPoint y: 423, endPoint x: 901, endPoint y: 433, distance: 10.8
click at [905, 425] on button "Create" at bounding box center [917, 423] width 67 height 29
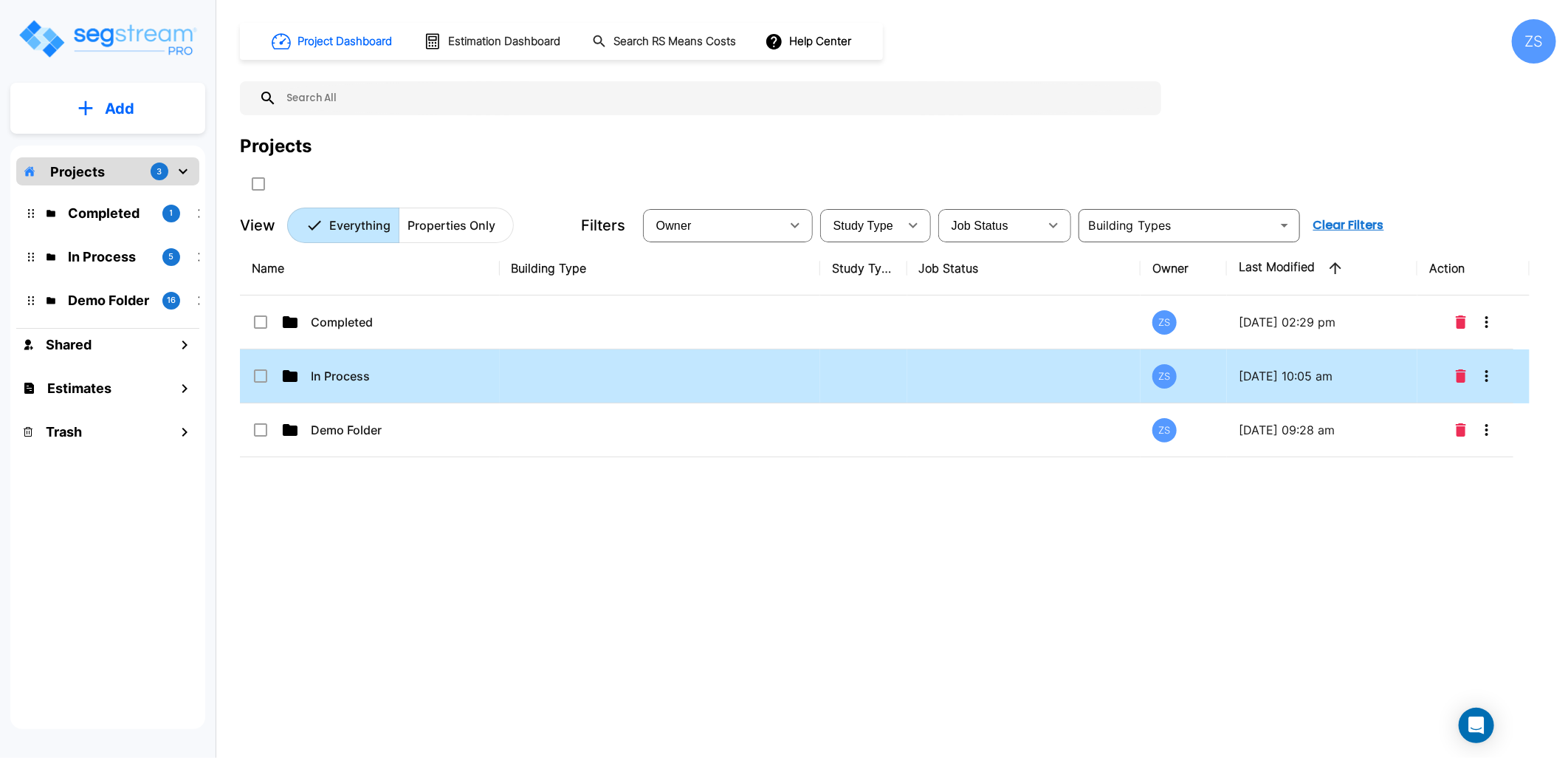
click at [550, 395] on td at bounding box center [660, 376] width 321 height 54
checkbox input "true"
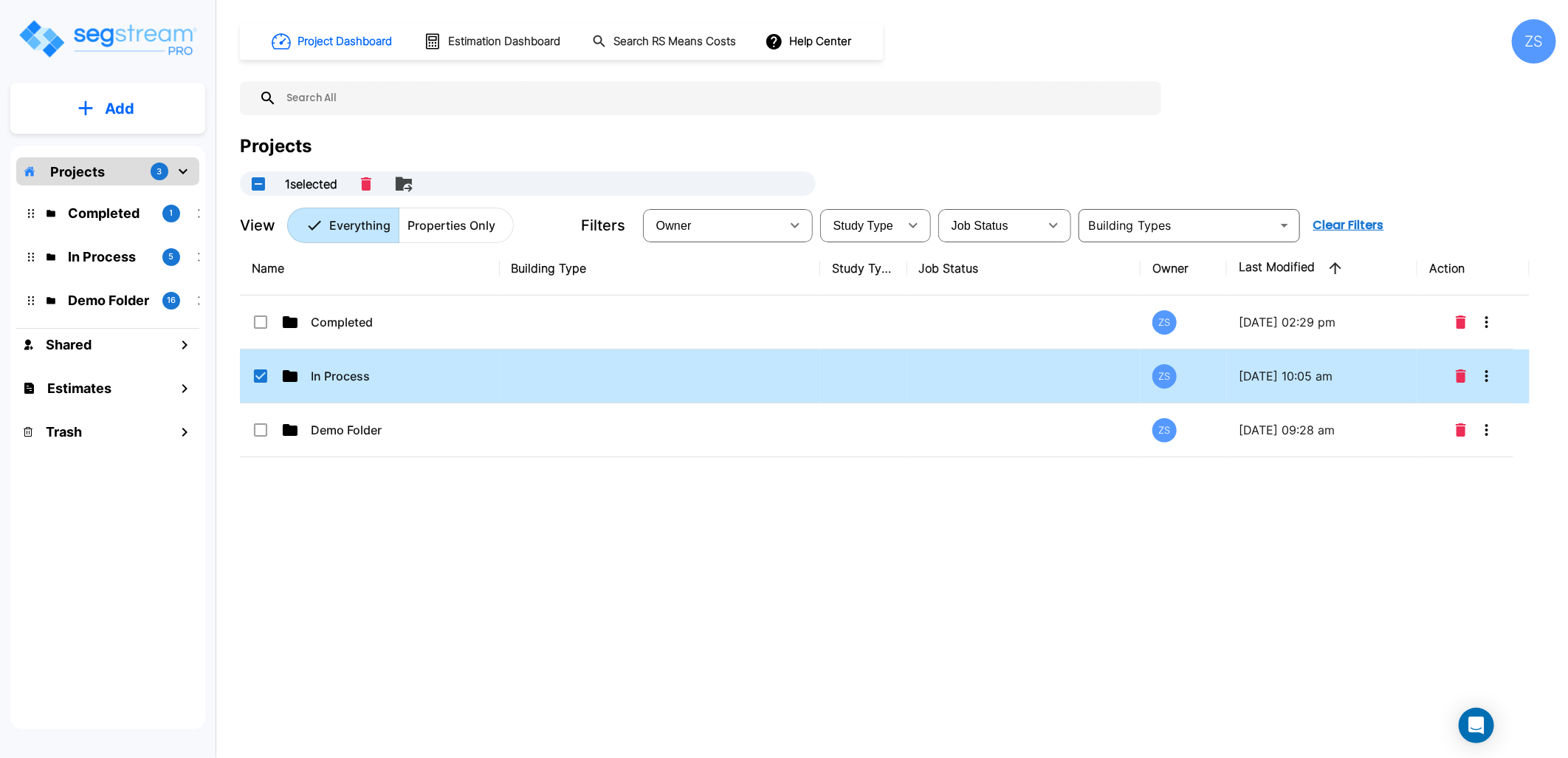
click at [550, 395] on td at bounding box center [660, 376] width 321 height 54
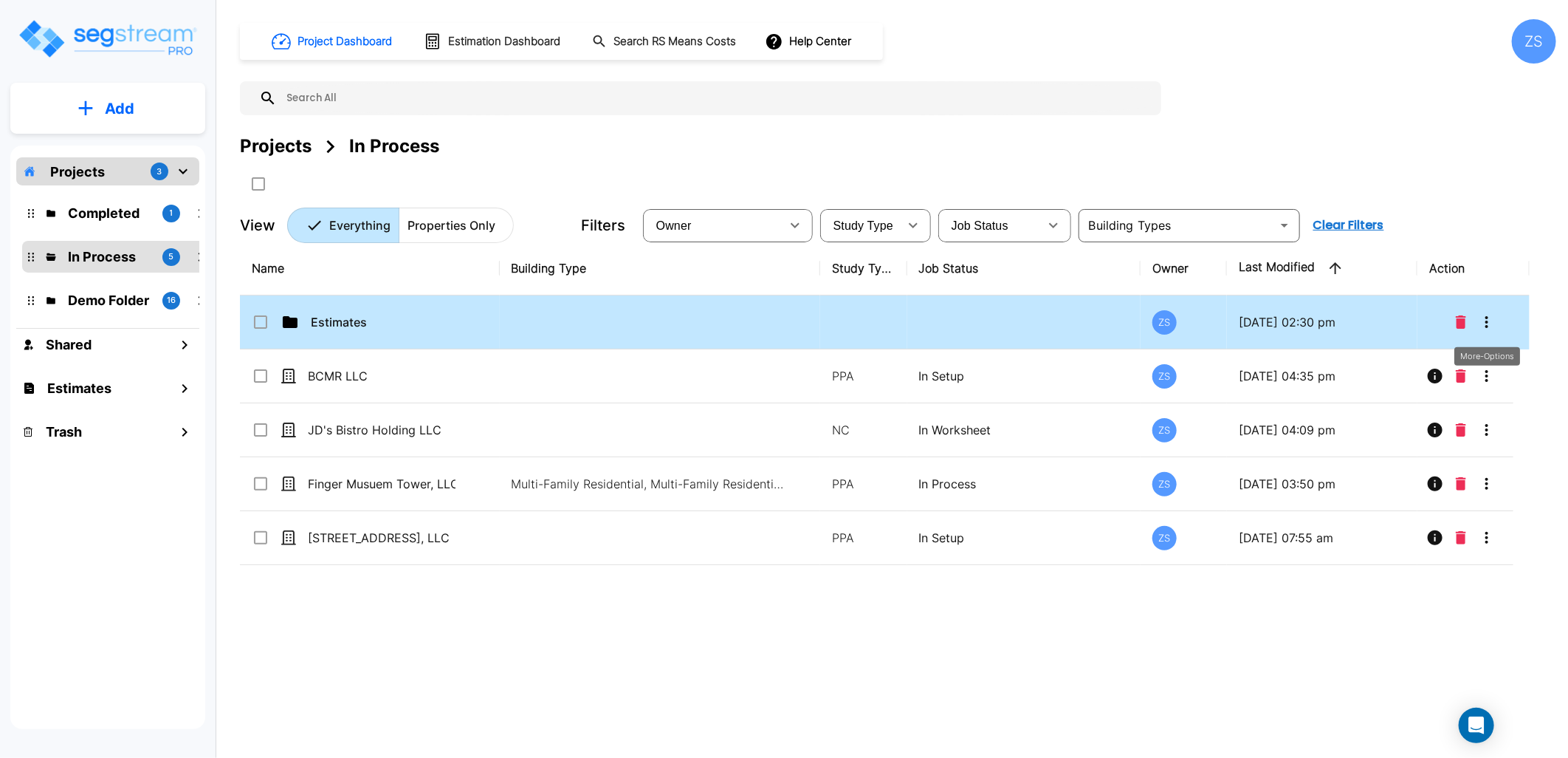
click at [1497, 326] on button "More-Options" at bounding box center [1486, 321] width 29 height 29
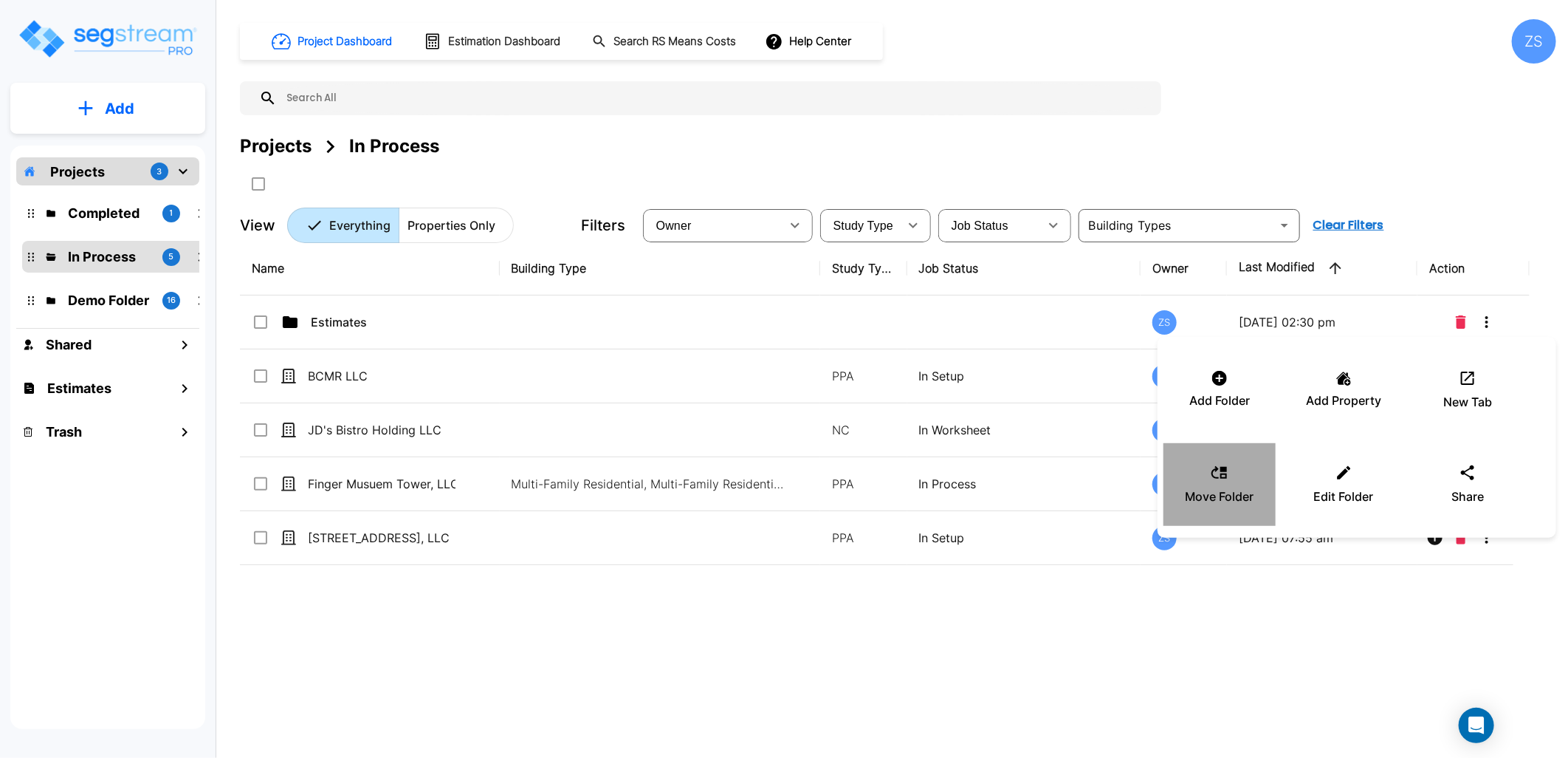
click at [1235, 512] on div "Move Folder" at bounding box center [1220, 484] width 89 height 74
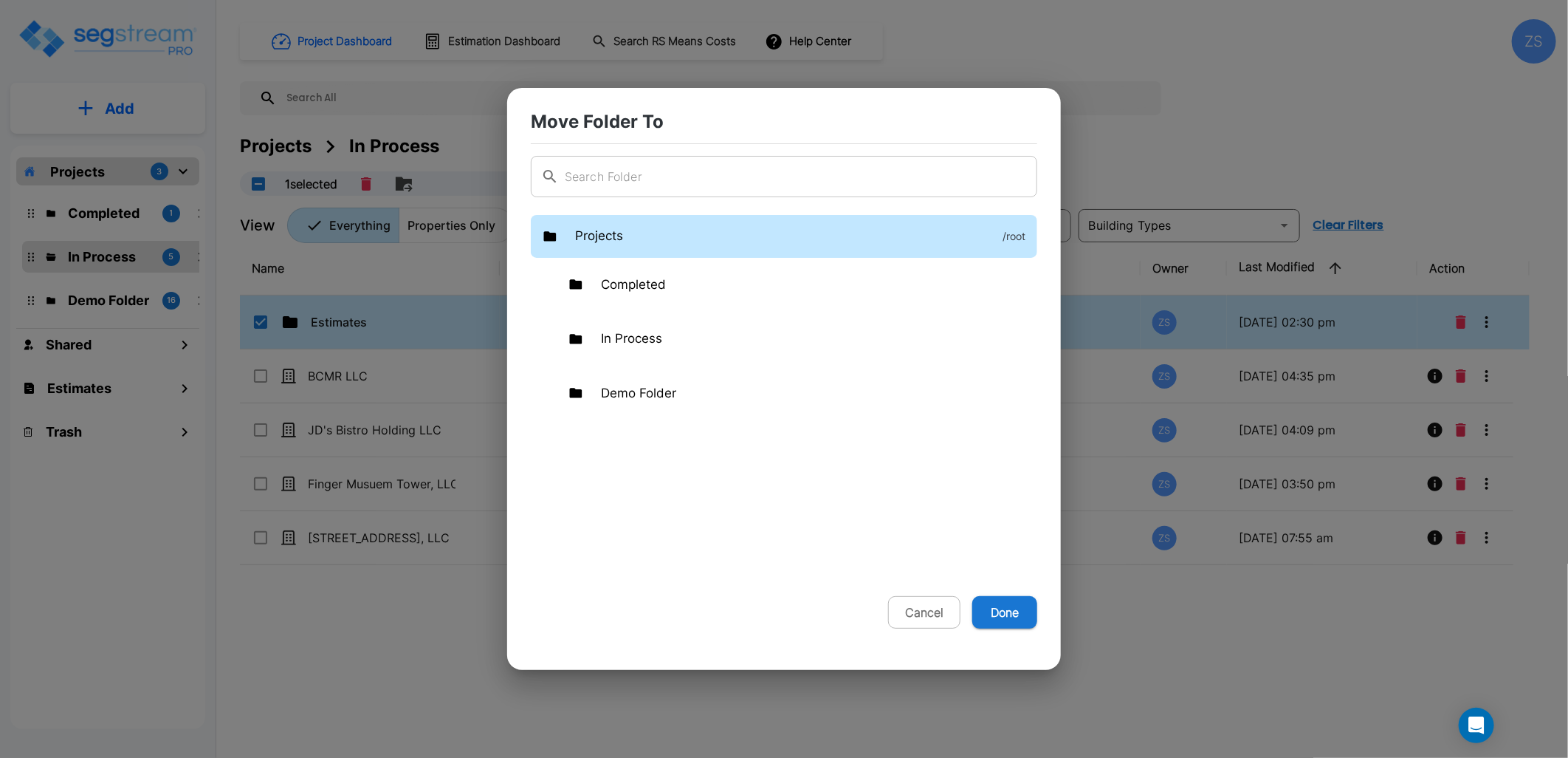
click at [742, 243] on div "Projects /root" at bounding box center [784, 236] width 507 height 43
click at [1002, 615] on button "Done" at bounding box center [1004, 612] width 65 height 33
checkbox input "false"
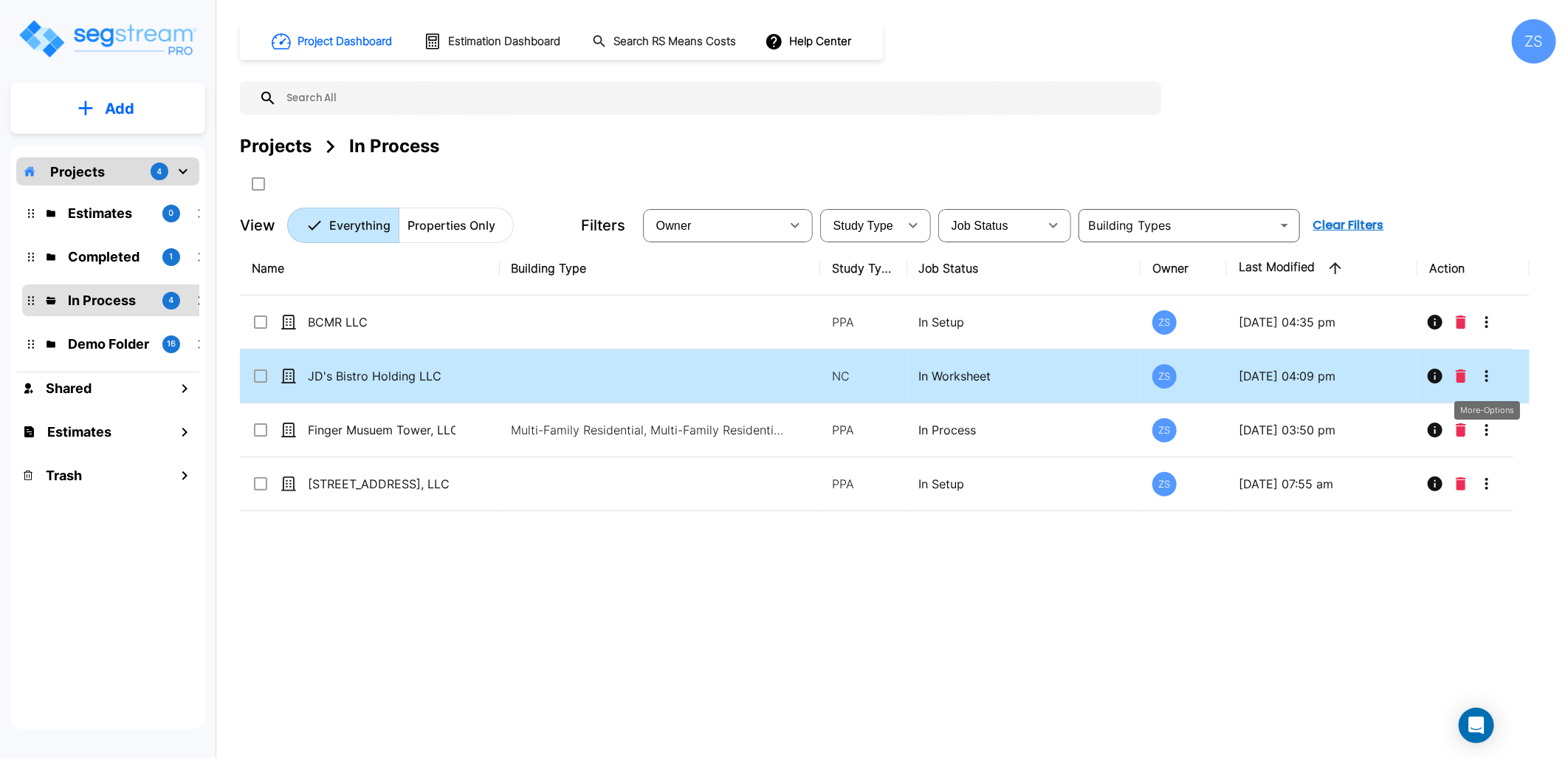
click at [1484, 378] on icon "More-Options" at bounding box center [1486, 375] width 18 height 18
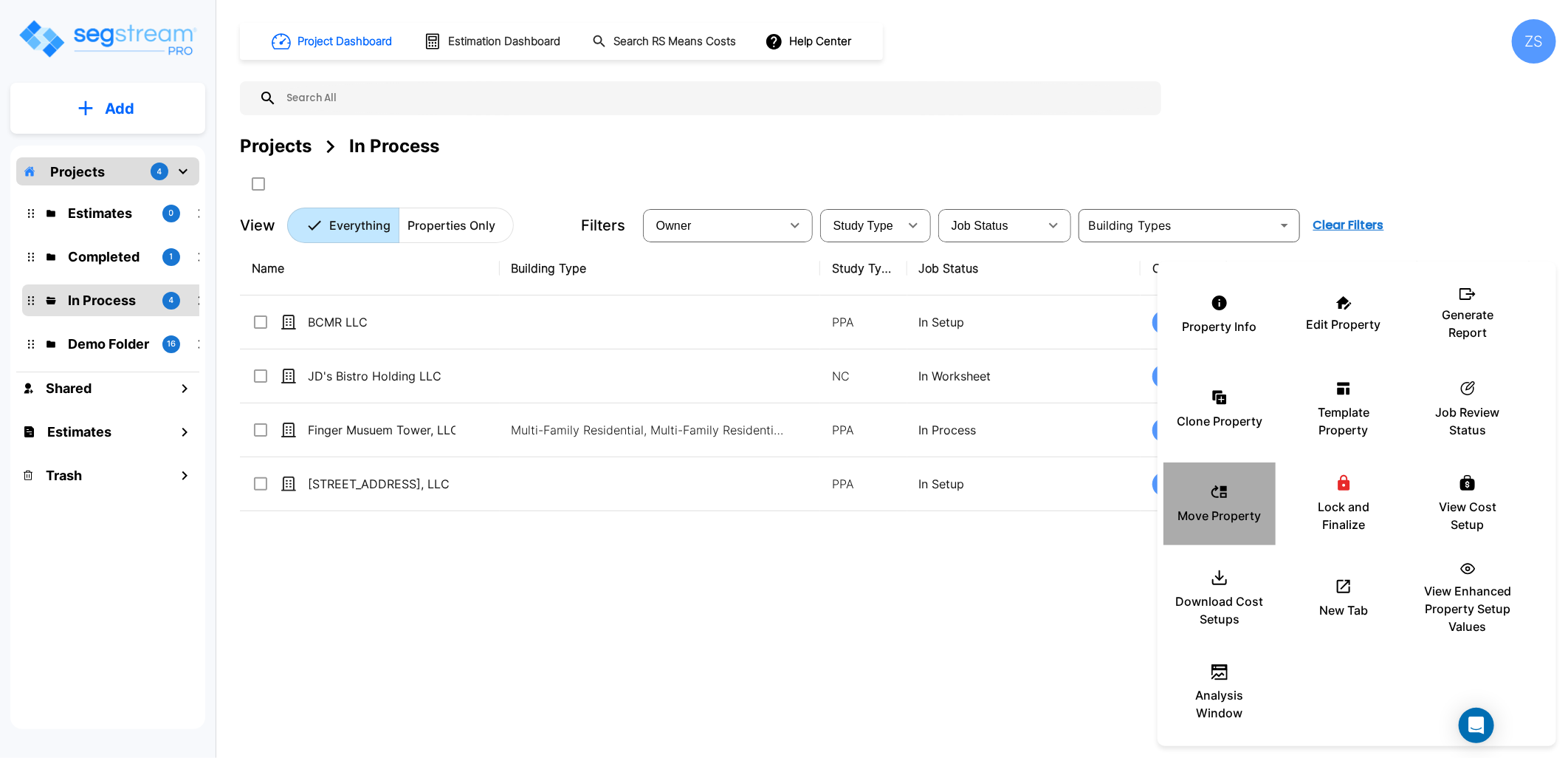
click at [1243, 495] on div "Move Property" at bounding box center [1220, 504] width 89 height 74
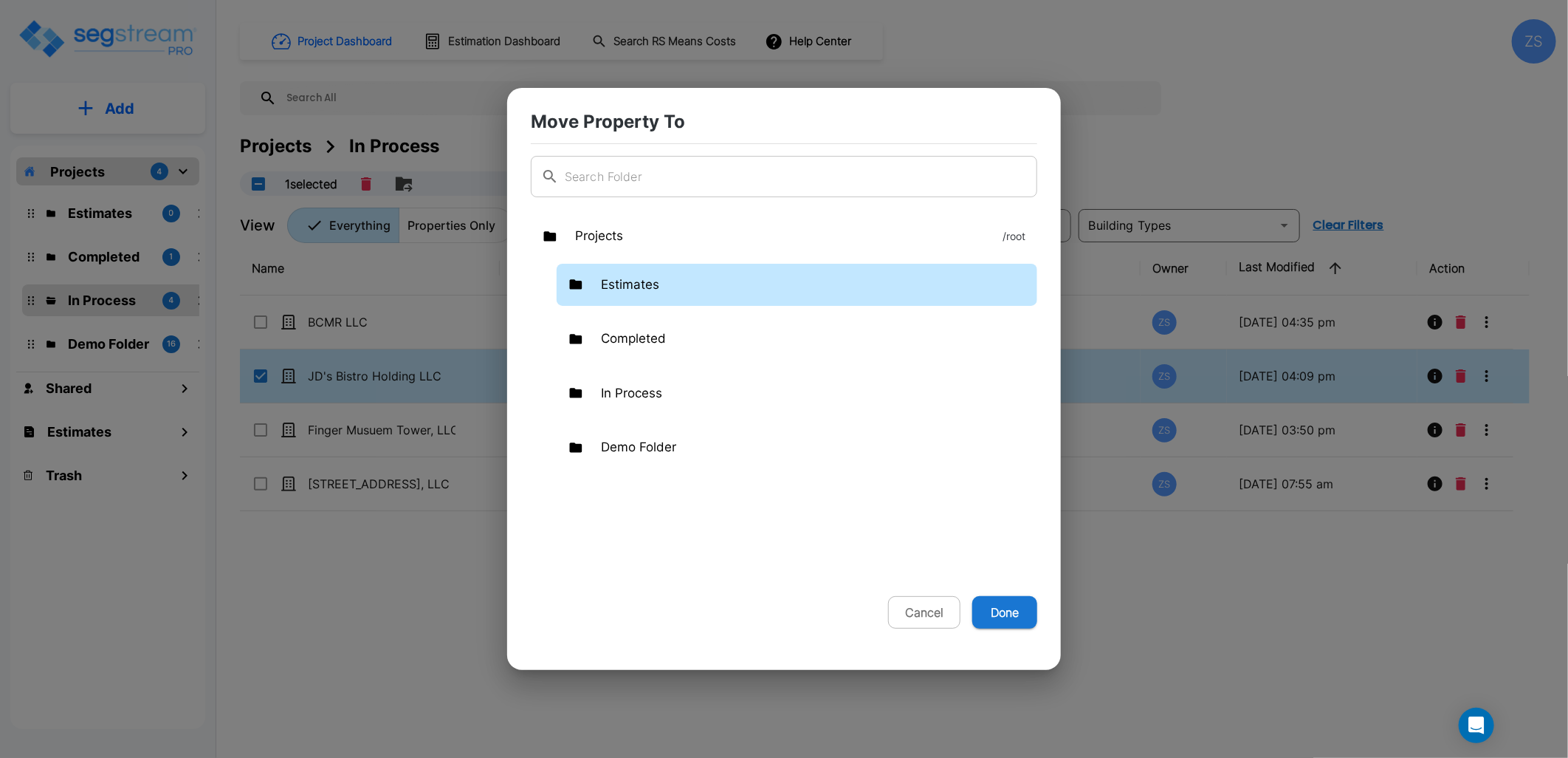
click at [682, 288] on div "Estimates" at bounding box center [796, 285] width 481 height 43
click at [1011, 609] on button "Done" at bounding box center [1004, 612] width 65 height 33
checkbox input "false"
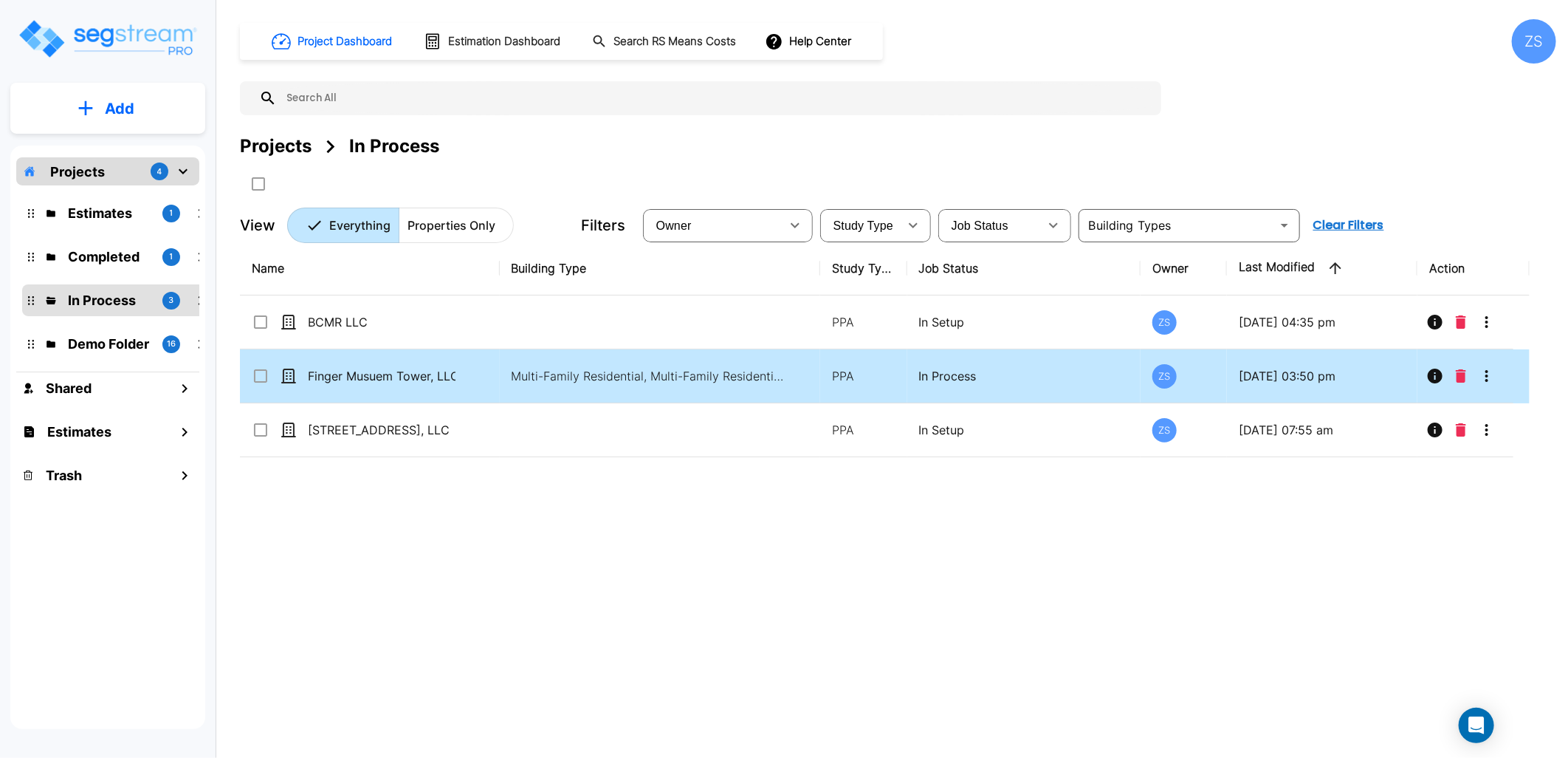
click at [1491, 377] on icon "More-Options" at bounding box center [1486, 375] width 18 height 18
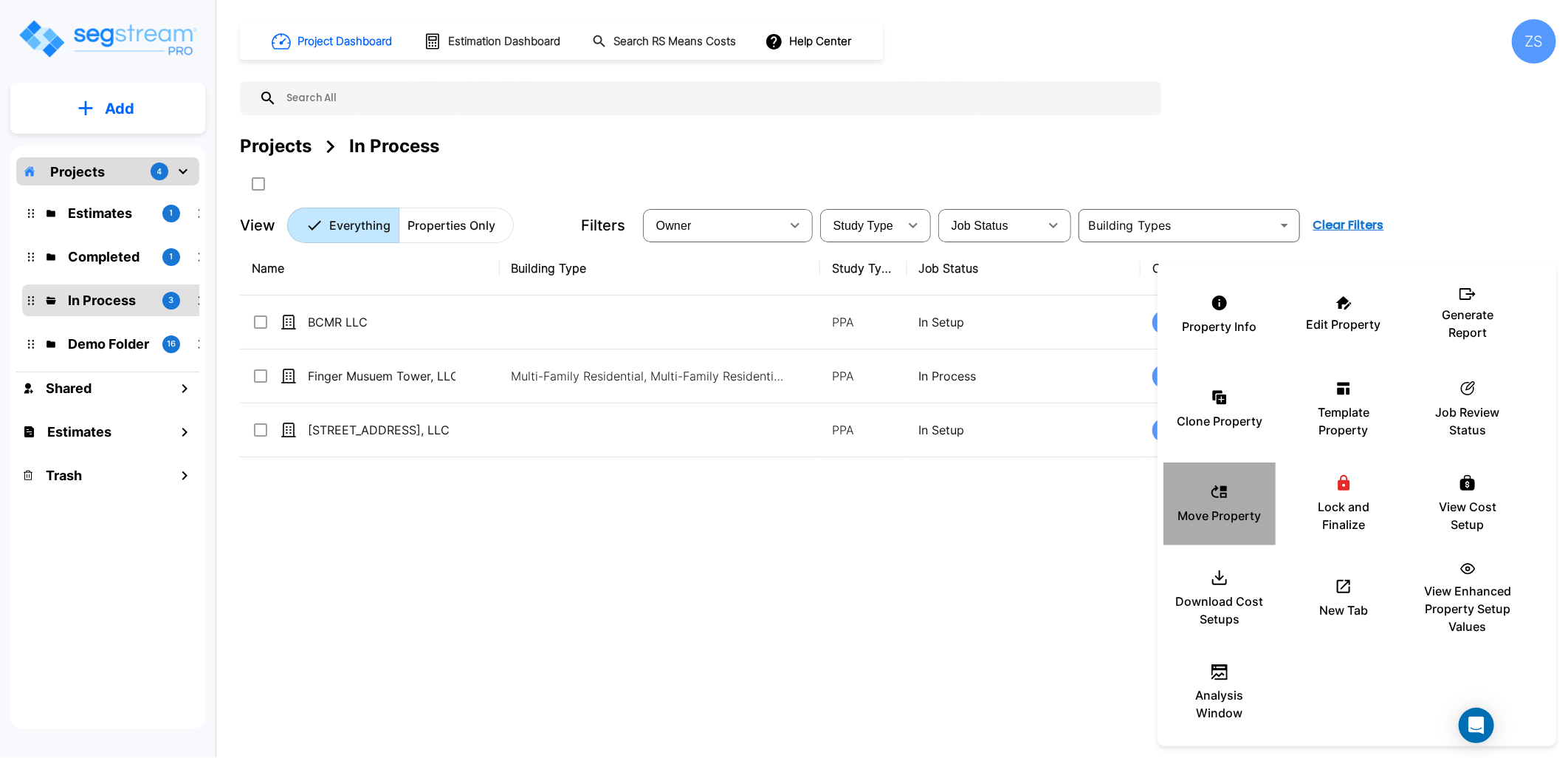
click at [1215, 489] on icon at bounding box center [1219, 491] width 15 height 13
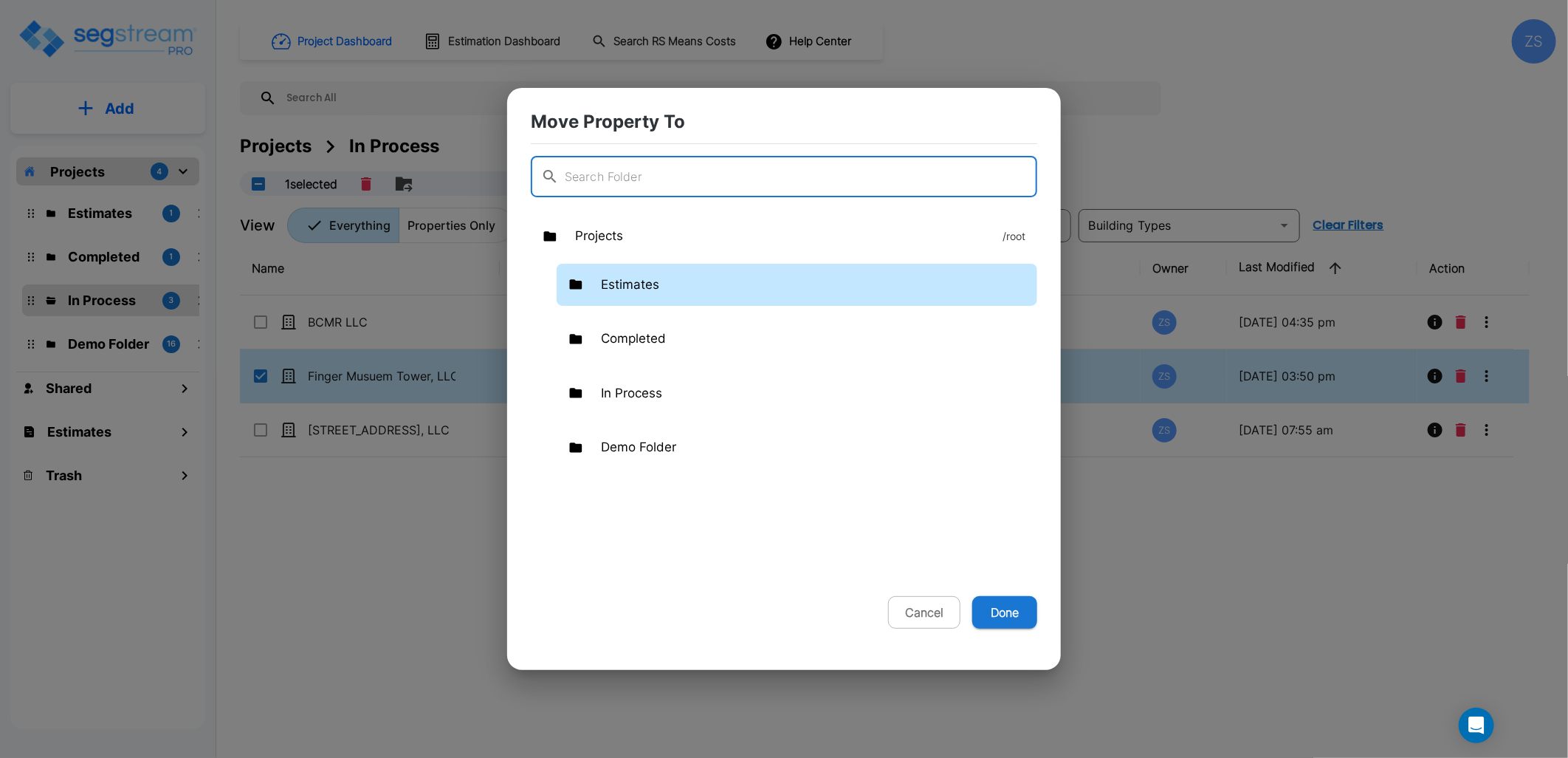
click at [716, 285] on div "Estimates" at bounding box center [796, 285] width 481 height 43
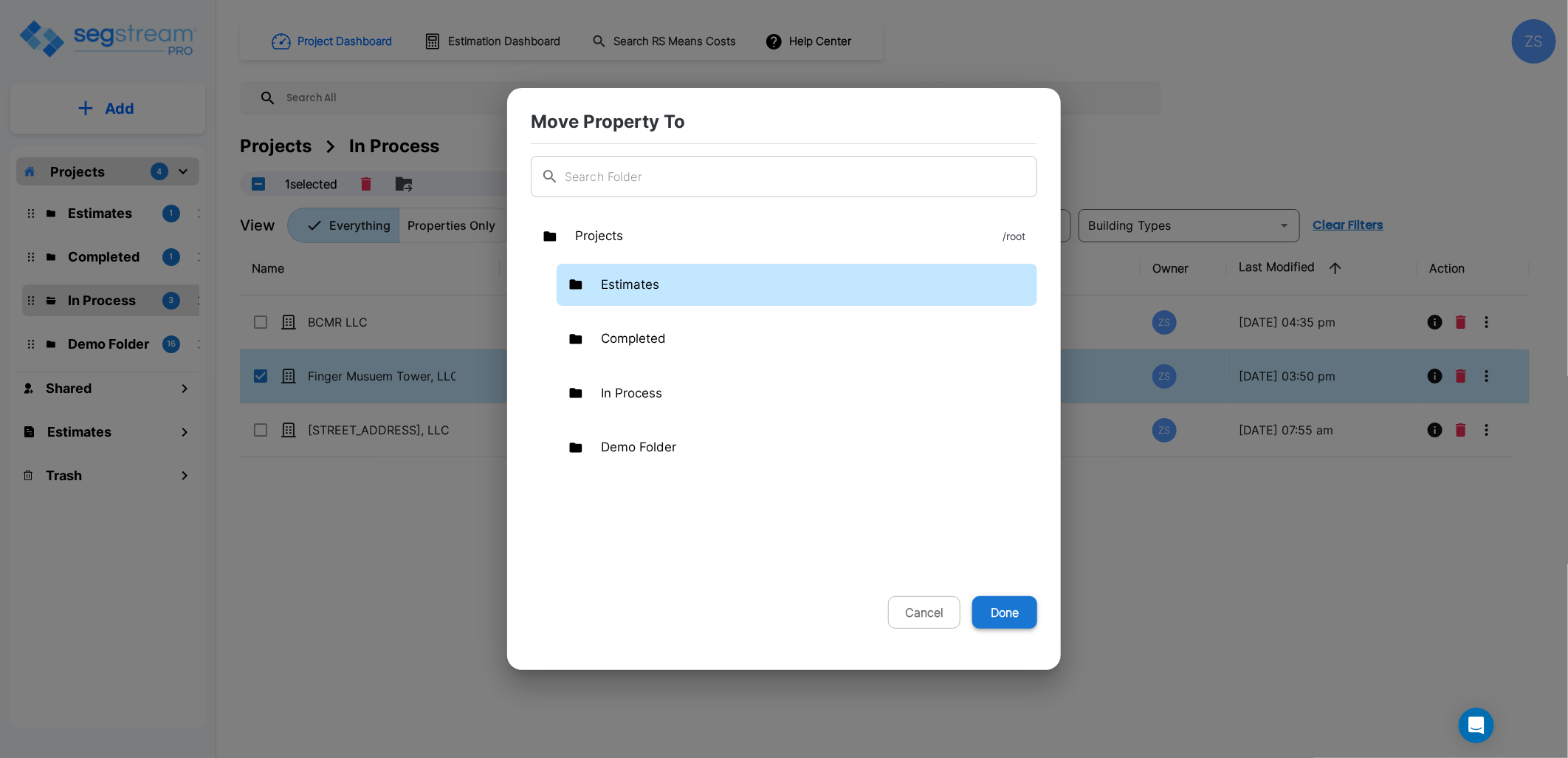
click at [997, 612] on button "Done" at bounding box center [1004, 612] width 65 height 33
checkbox input "false"
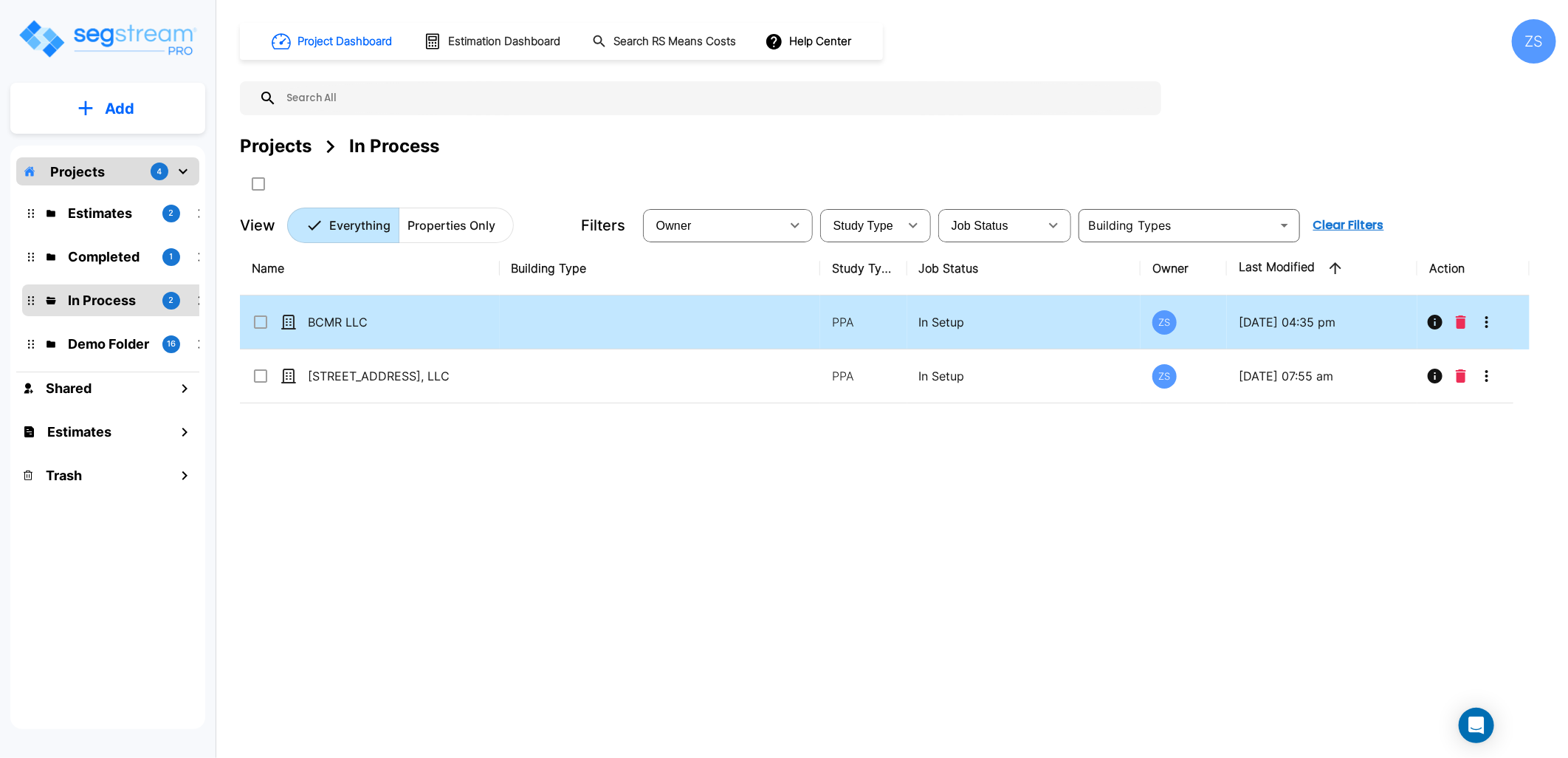
click at [509, 329] on td at bounding box center [660, 322] width 321 height 54
checkbox input "true"
click at [509, 329] on td at bounding box center [660, 322] width 321 height 54
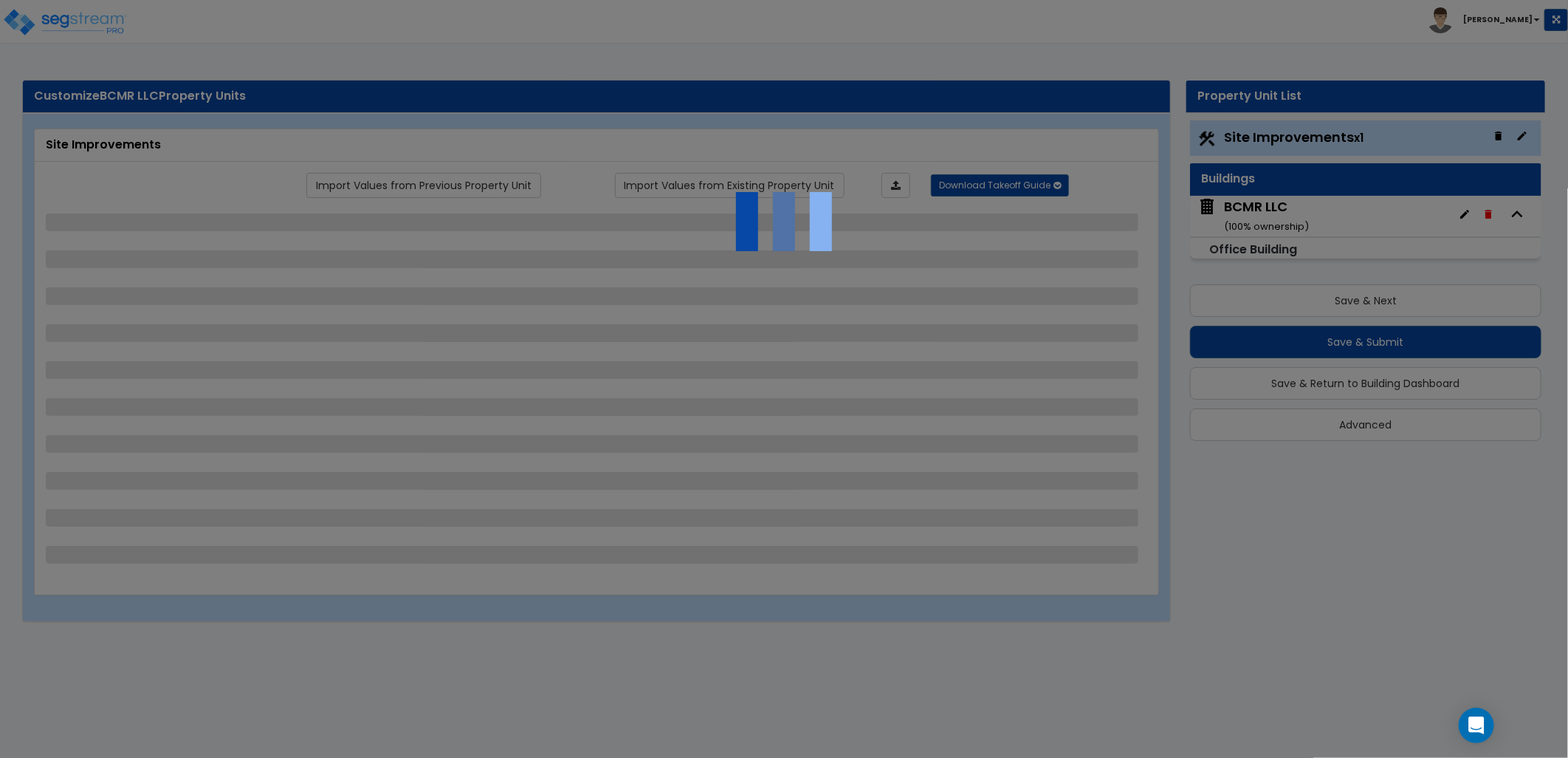
select select "2"
select select "4"
select select "1"
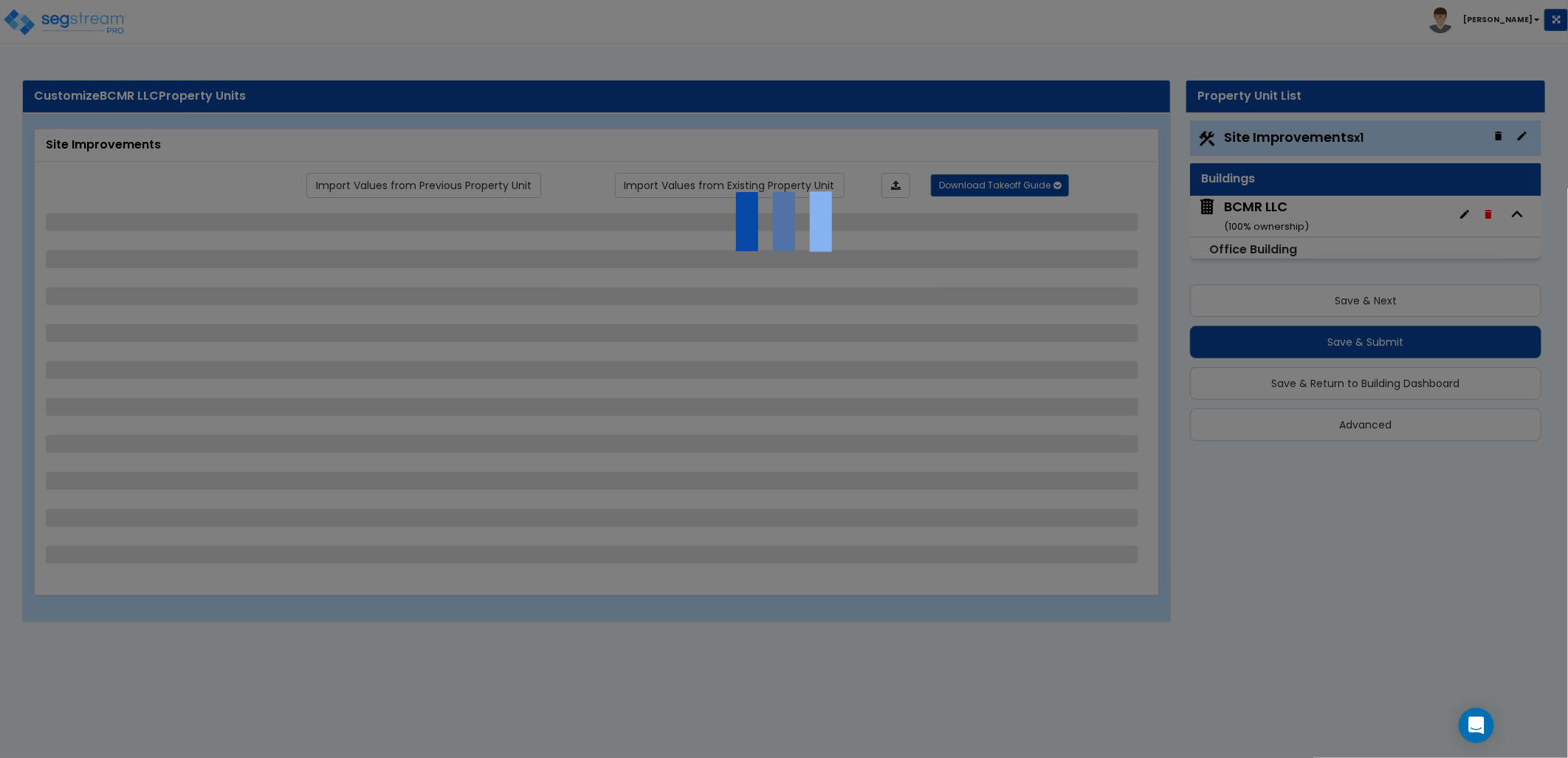
select select "1"
select select "2"
select select "1"
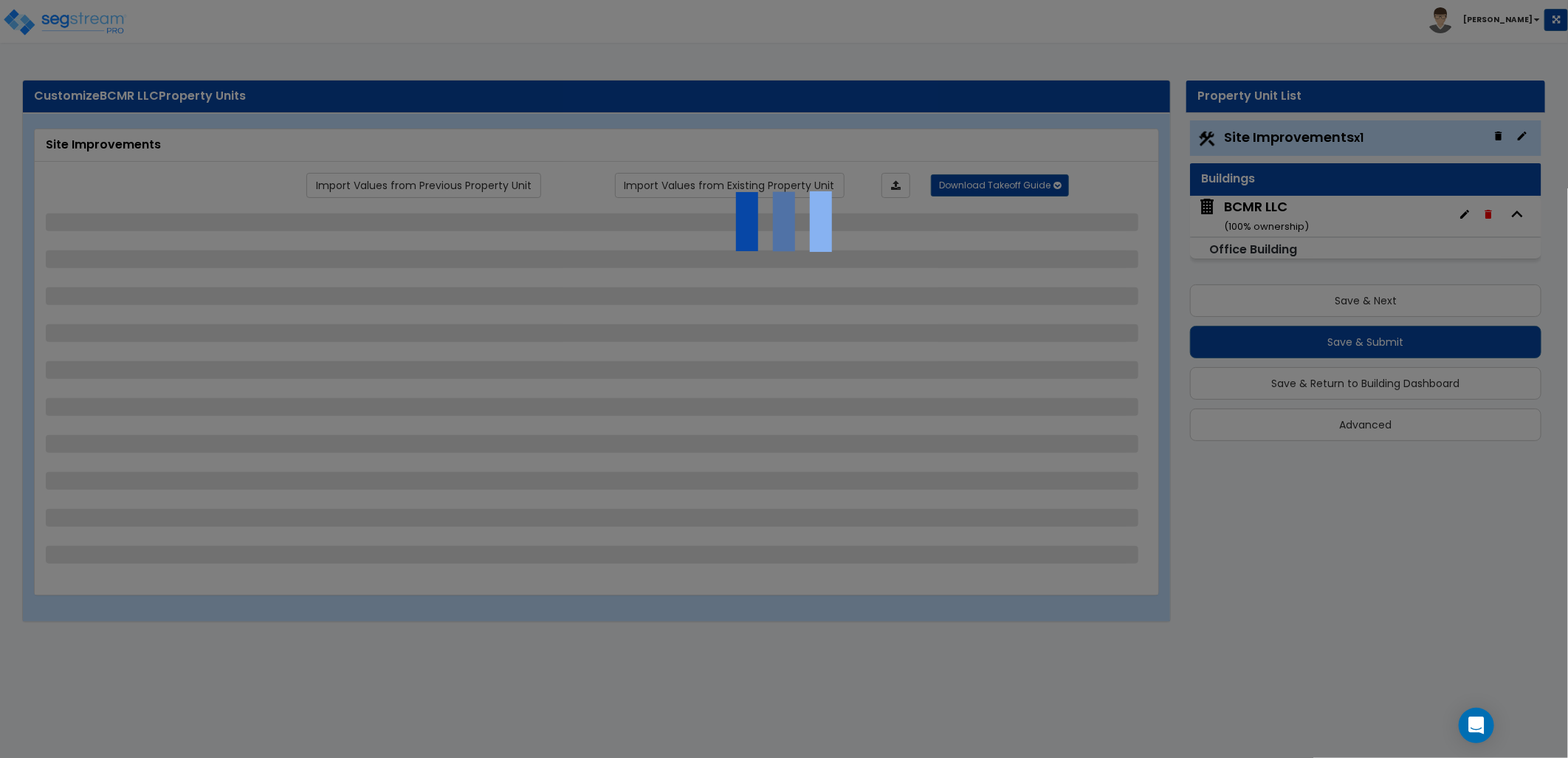
select select "2"
select select "4"
select select "6"
select select "1"
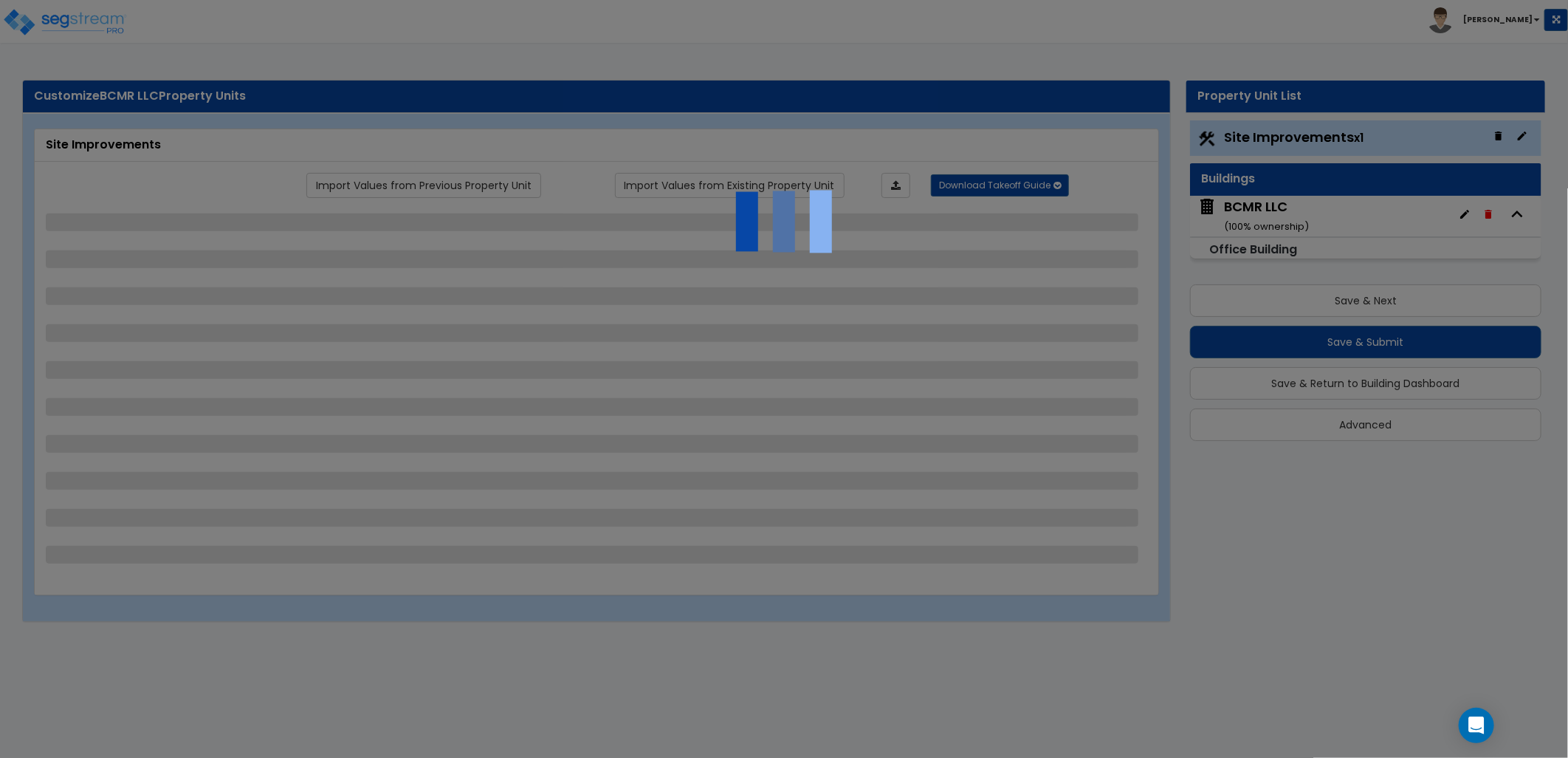
select select "1"
select select "5"
select select "1"
select select "4"
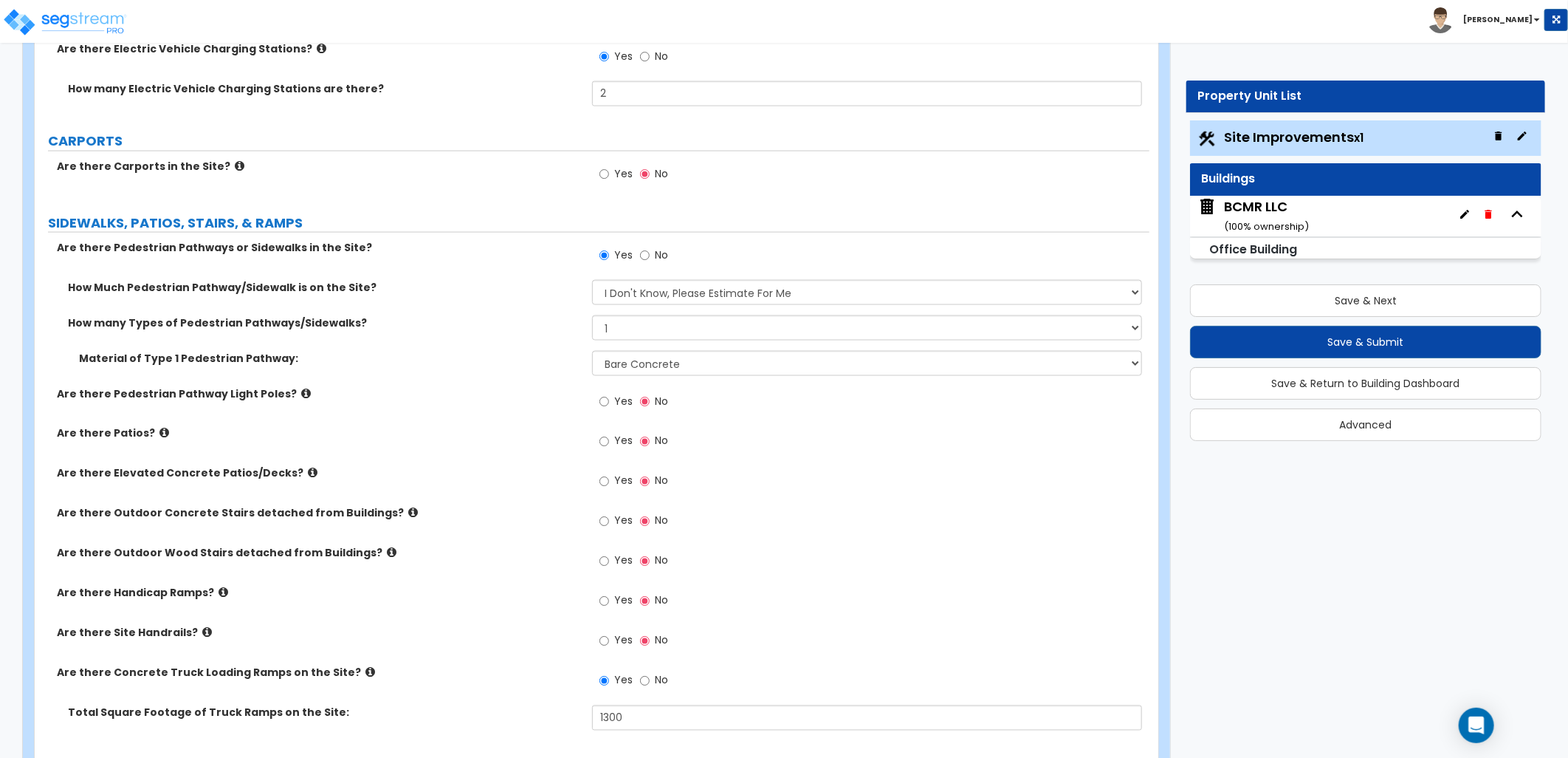
scroll to position [1394, 0]
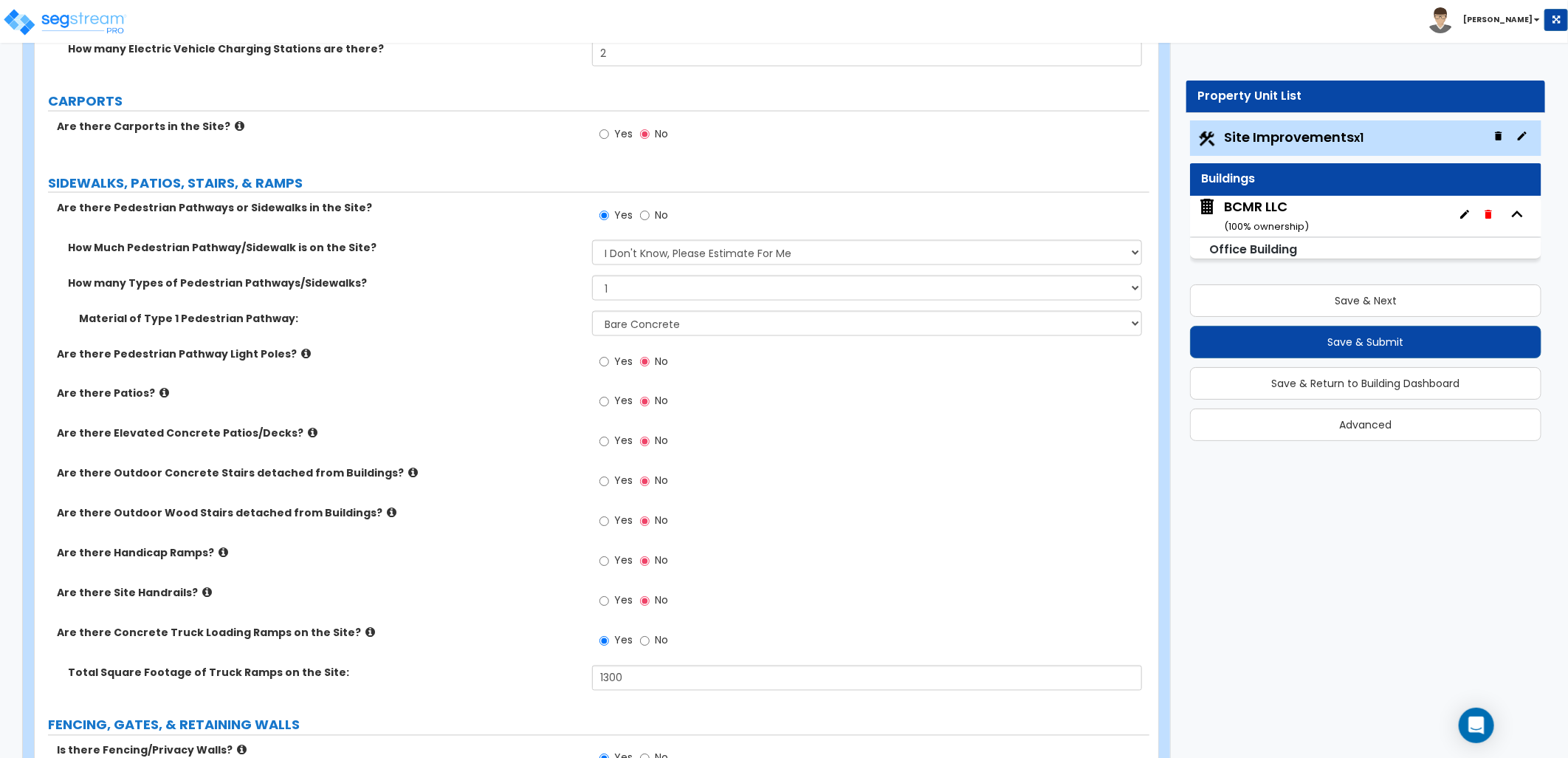
click at [608, 403] on label "Yes" at bounding box center [616, 403] width 34 height 25
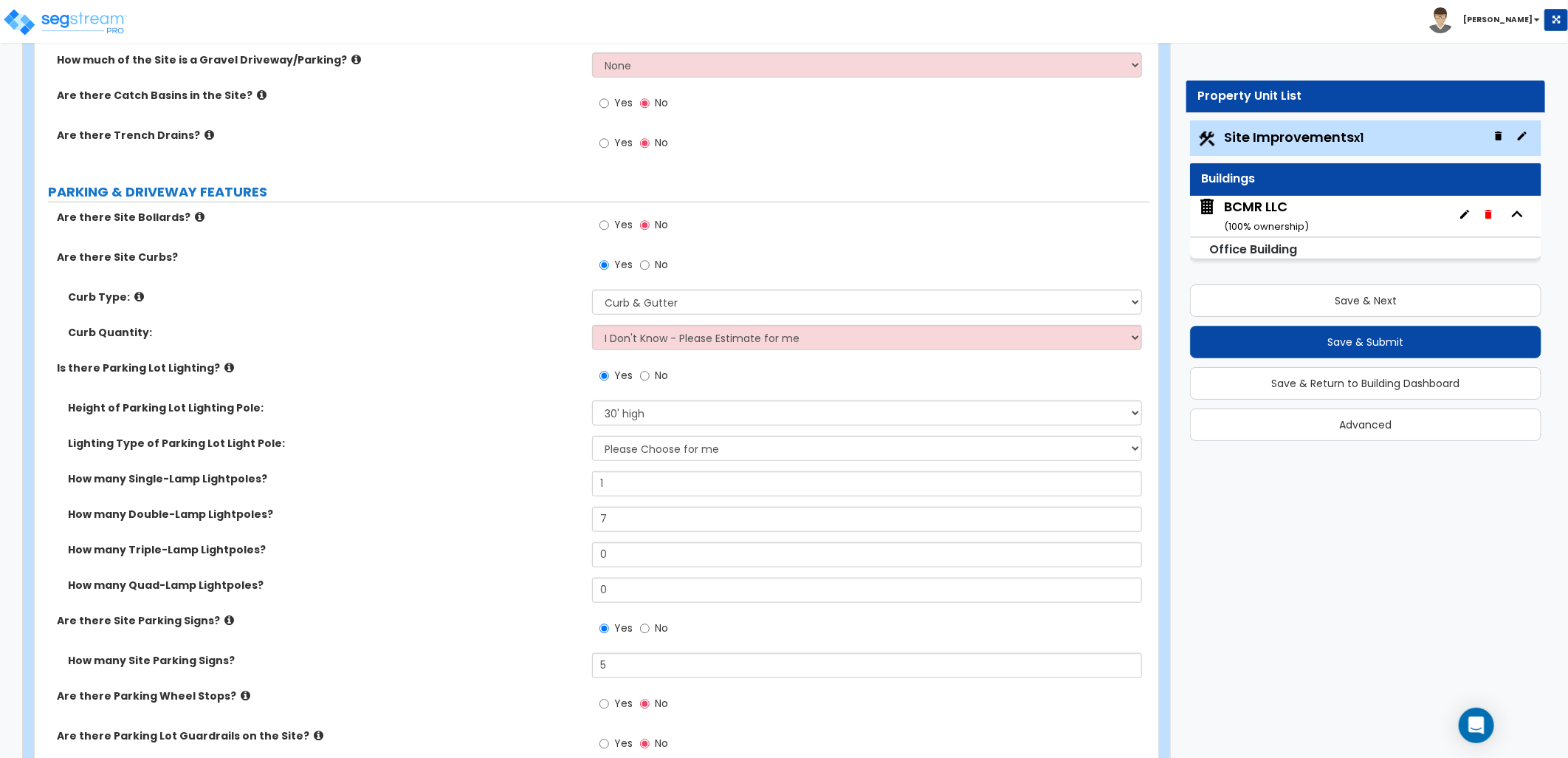
scroll to position [164, 0]
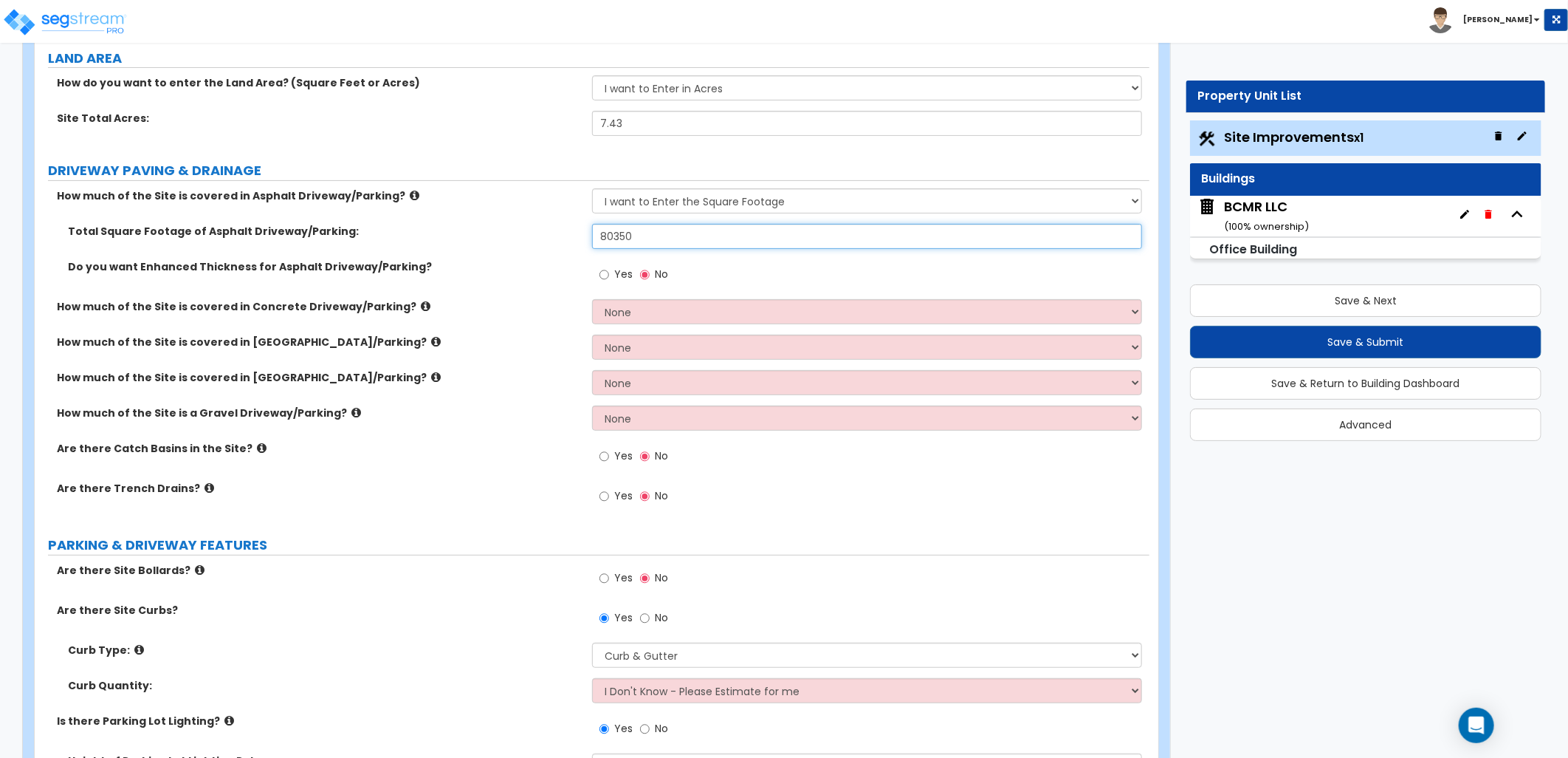
click at [654, 235] on input "80350" at bounding box center [867, 237] width 550 height 25
drag, startPoint x: 654, startPoint y: 235, endPoint x: 544, endPoint y: 240, distance: 110.1
click at [544, 240] on div "Total Square Footage of Asphalt Driveway/Parking: 80350" at bounding box center [591, 242] width 1115 height 35
drag, startPoint x: 738, startPoint y: 490, endPoint x: 757, endPoint y: 507, distance: 25.5
click at [739, 490] on div "Yes No" at bounding box center [871, 501] width 557 height 40
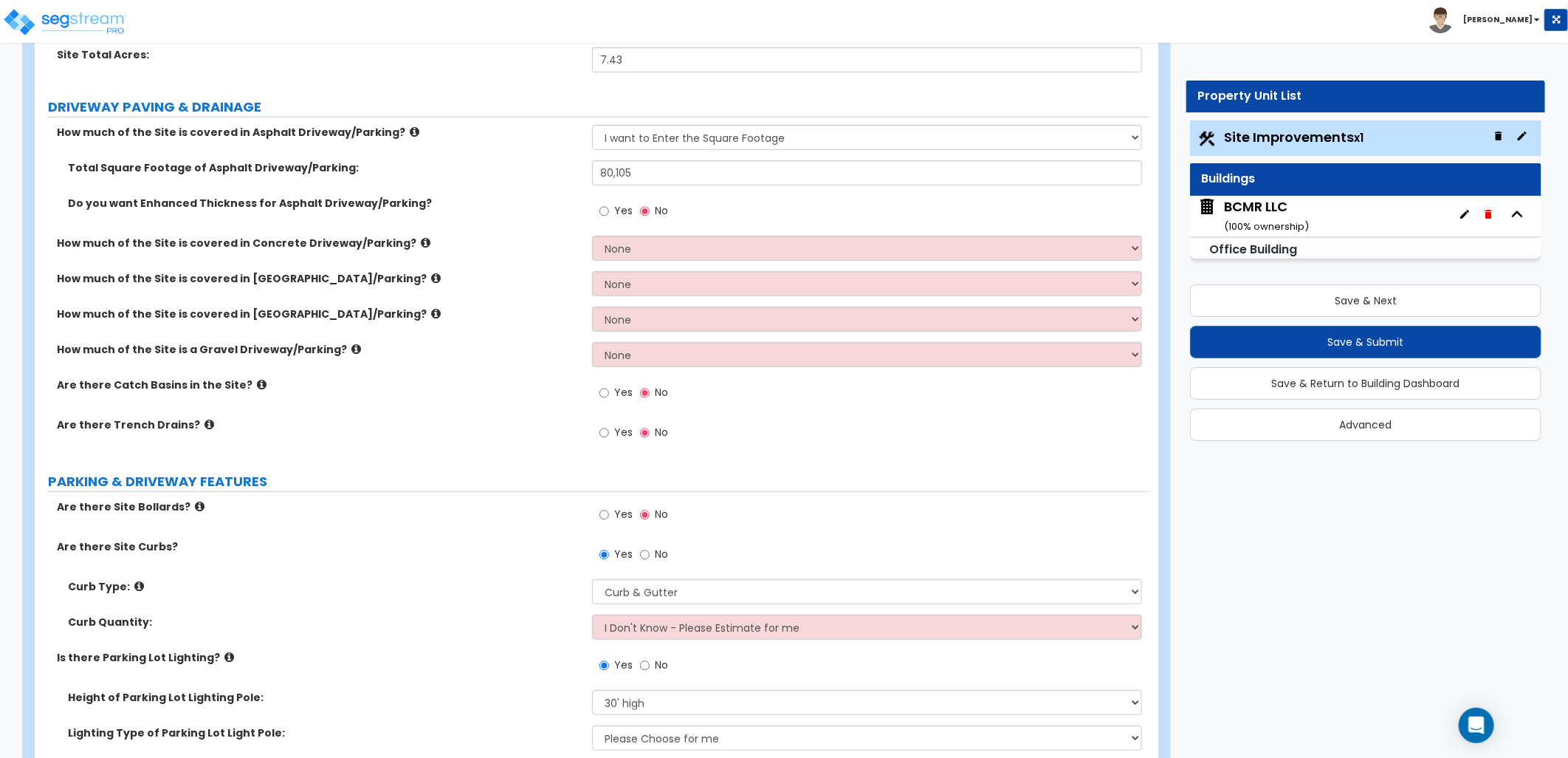
scroll to position [328, 0]
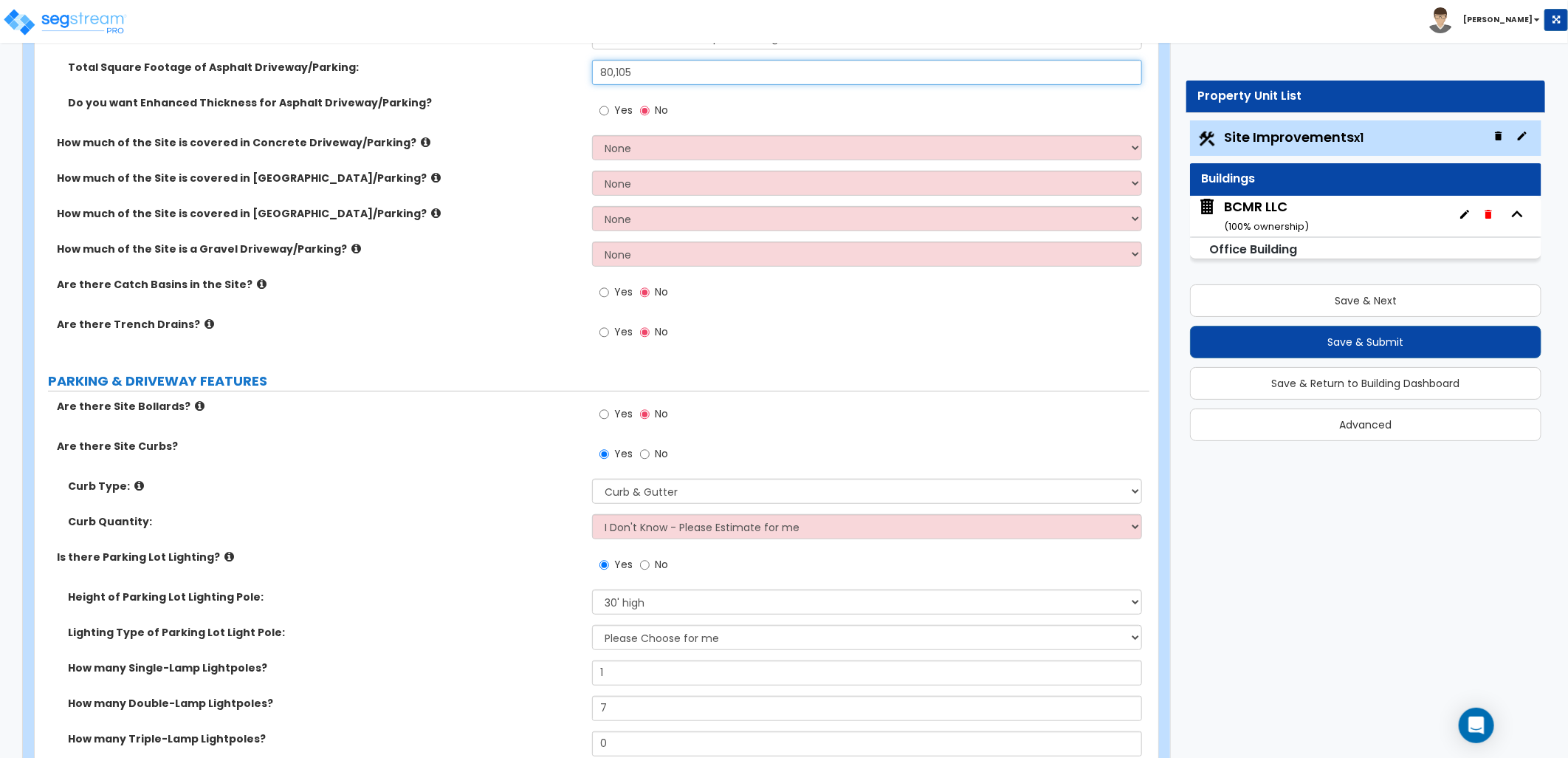
click at [642, 71] on input "80,105" at bounding box center [867, 72] width 550 height 25
drag, startPoint x: 637, startPoint y: 71, endPoint x: 608, endPoint y: 75, distance: 29.3
click at [611, 75] on input "80,105" at bounding box center [867, 72] width 550 height 25
type input "80,000"
click at [802, 400] on div "Yes No" at bounding box center [871, 419] width 557 height 40
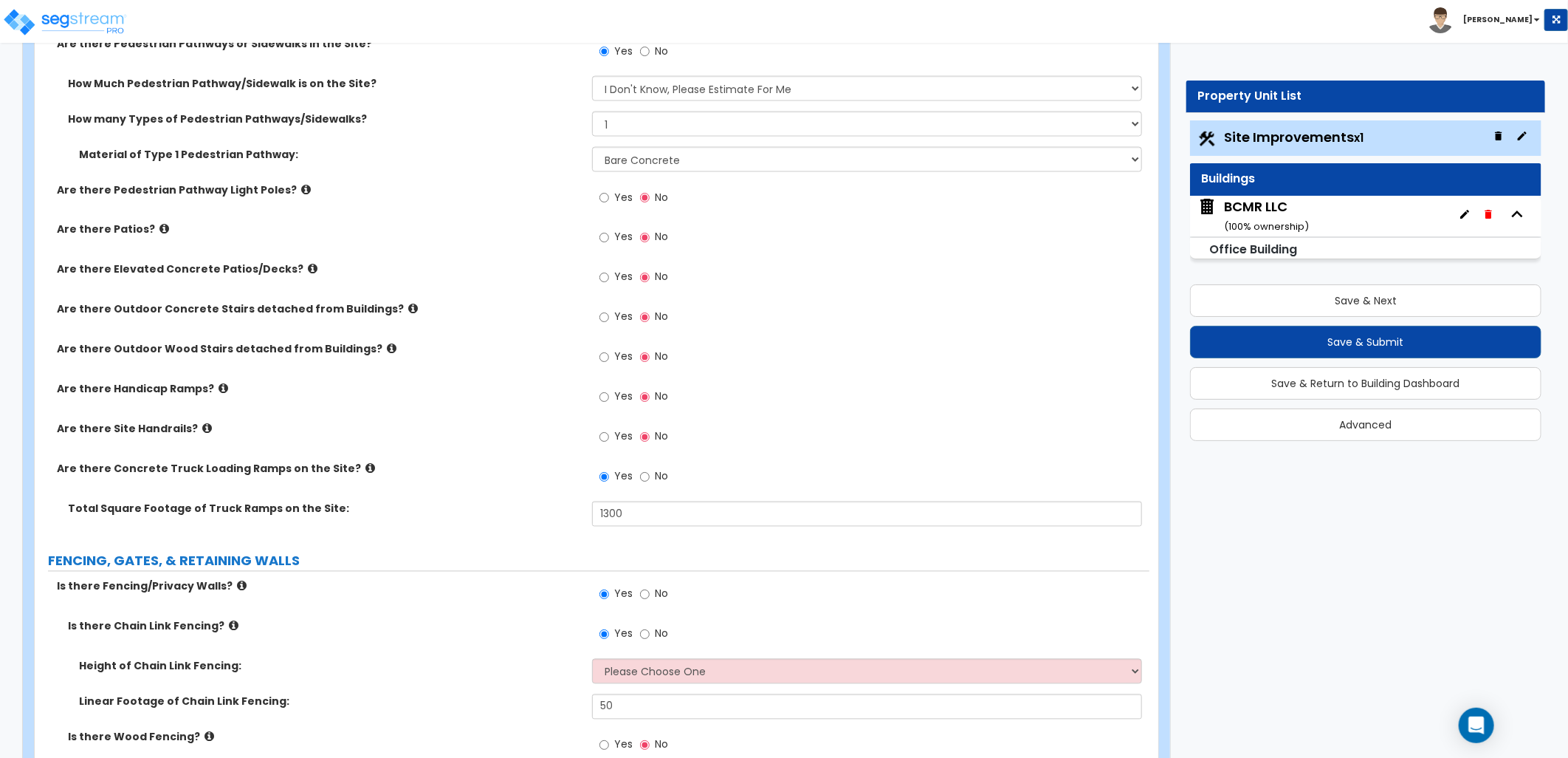
scroll to position [1559, 0]
click at [608, 237] on input "Yes" at bounding box center [603, 237] width 9 height 16
radio input "true"
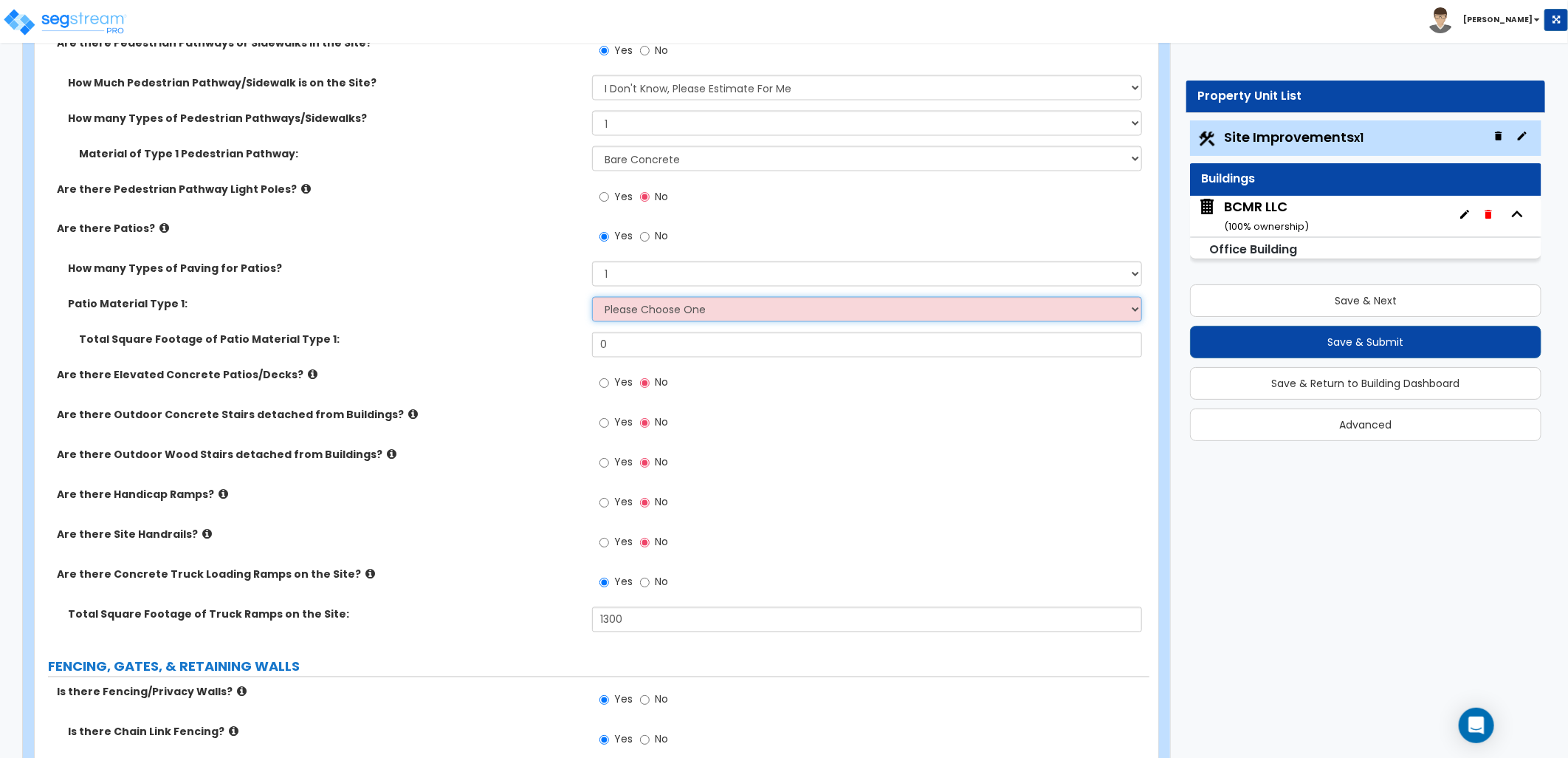
click at [653, 312] on select "Please Choose One Bare Concrete Stamped Concrete Brick Pavers Stone Pavers Tile…" at bounding box center [867, 310] width 550 height 25
select select "1"
click at [592, 297] on select "Please Choose One Bare Concrete Stamped Concrete Brick Pavers Stone Pavers Tile…" at bounding box center [867, 310] width 550 height 25
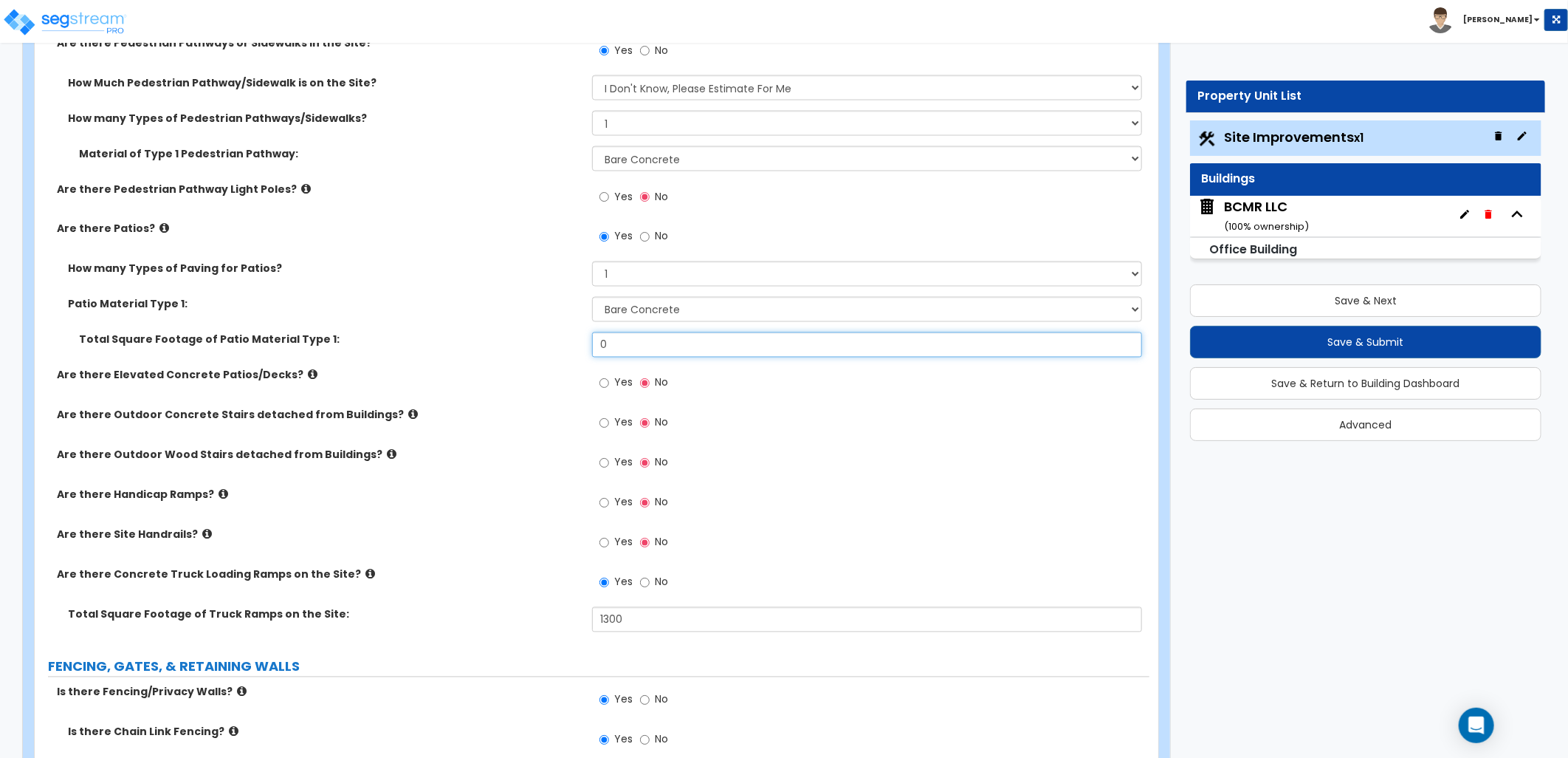
drag, startPoint x: 641, startPoint y: 342, endPoint x: 559, endPoint y: 341, distance: 82.0
click at [559, 341] on div "Total Square Footage of Patio Material Type 1: 0" at bounding box center [591, 350] width 1115 height 35
type input "250"
click at [825, 412] on div "Yes No" at bounding box center [871, 428] width 557 height 40
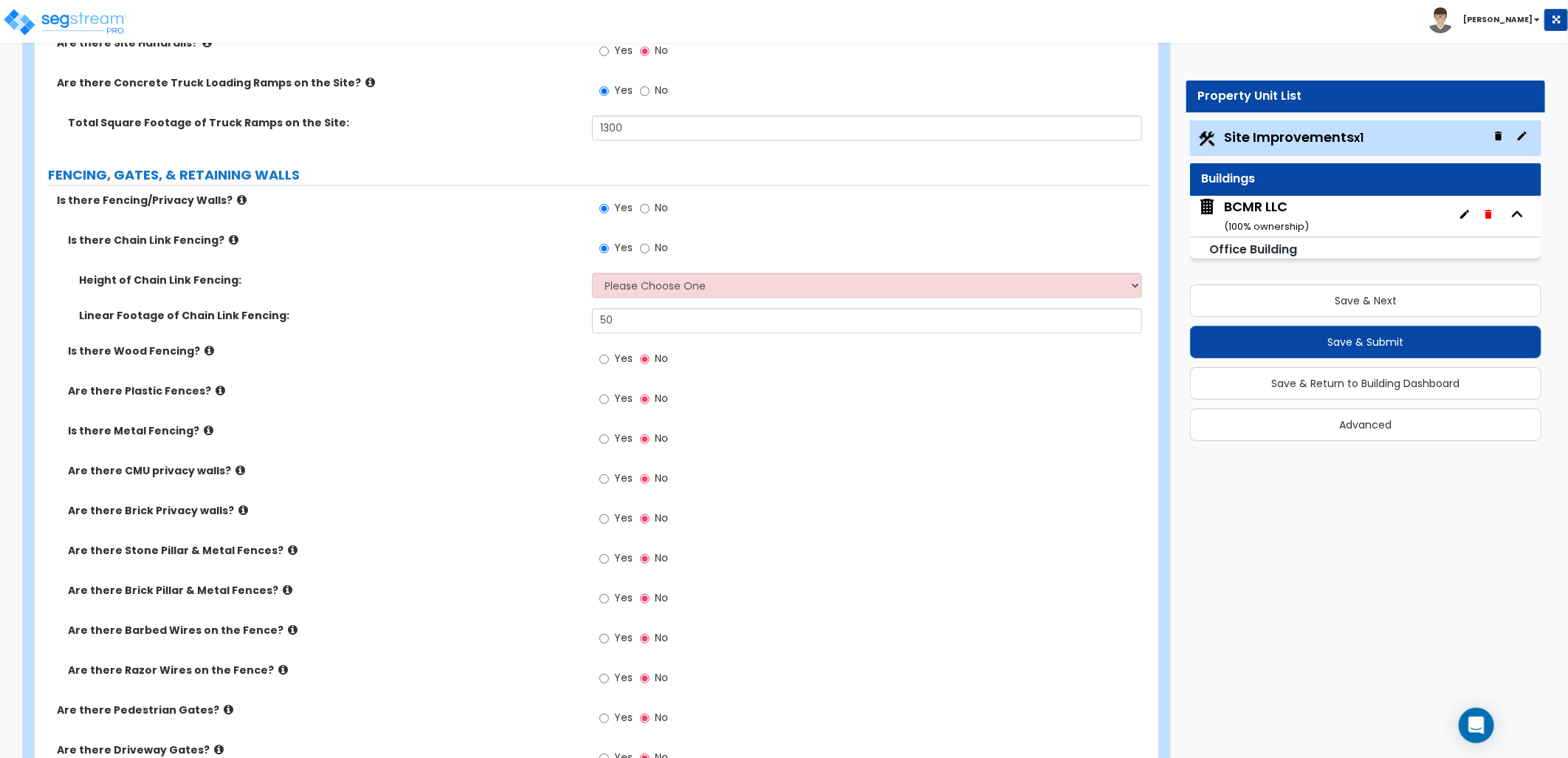
scroll to position [2133, 0]
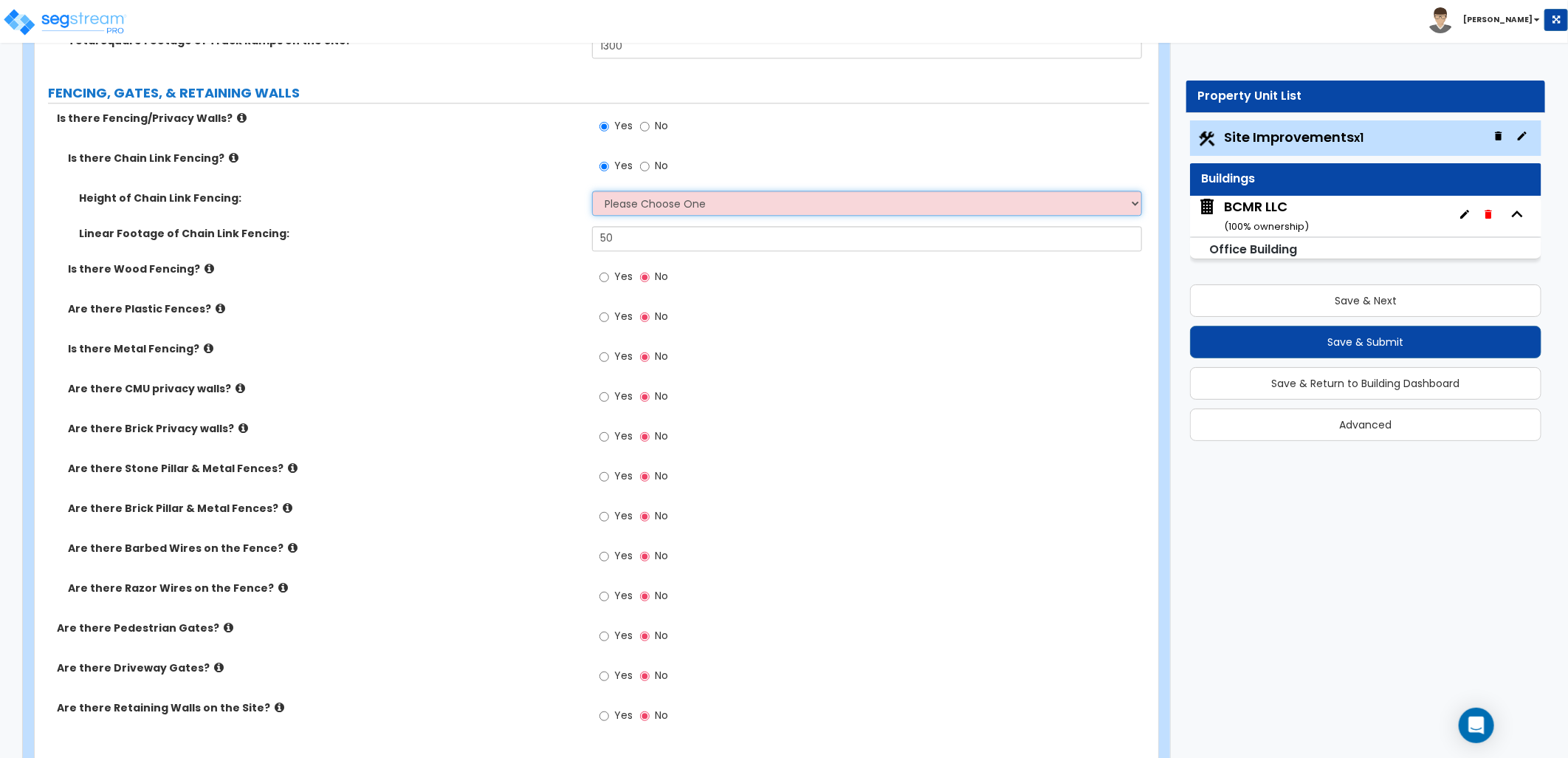
click at [660, 200] on select "Please Choose One 3 feet 4 feet 5 feet 6 feet 10 feet 12 feet" at bounding box center [867, 203] width 550 height 25
select select "4"
click at [592, 191] on select "Please Choose One 3 feet 4 feet 5 feet 6 feet 10 feet 12 feet" at bounding box center [867, 203] width 550 height 25
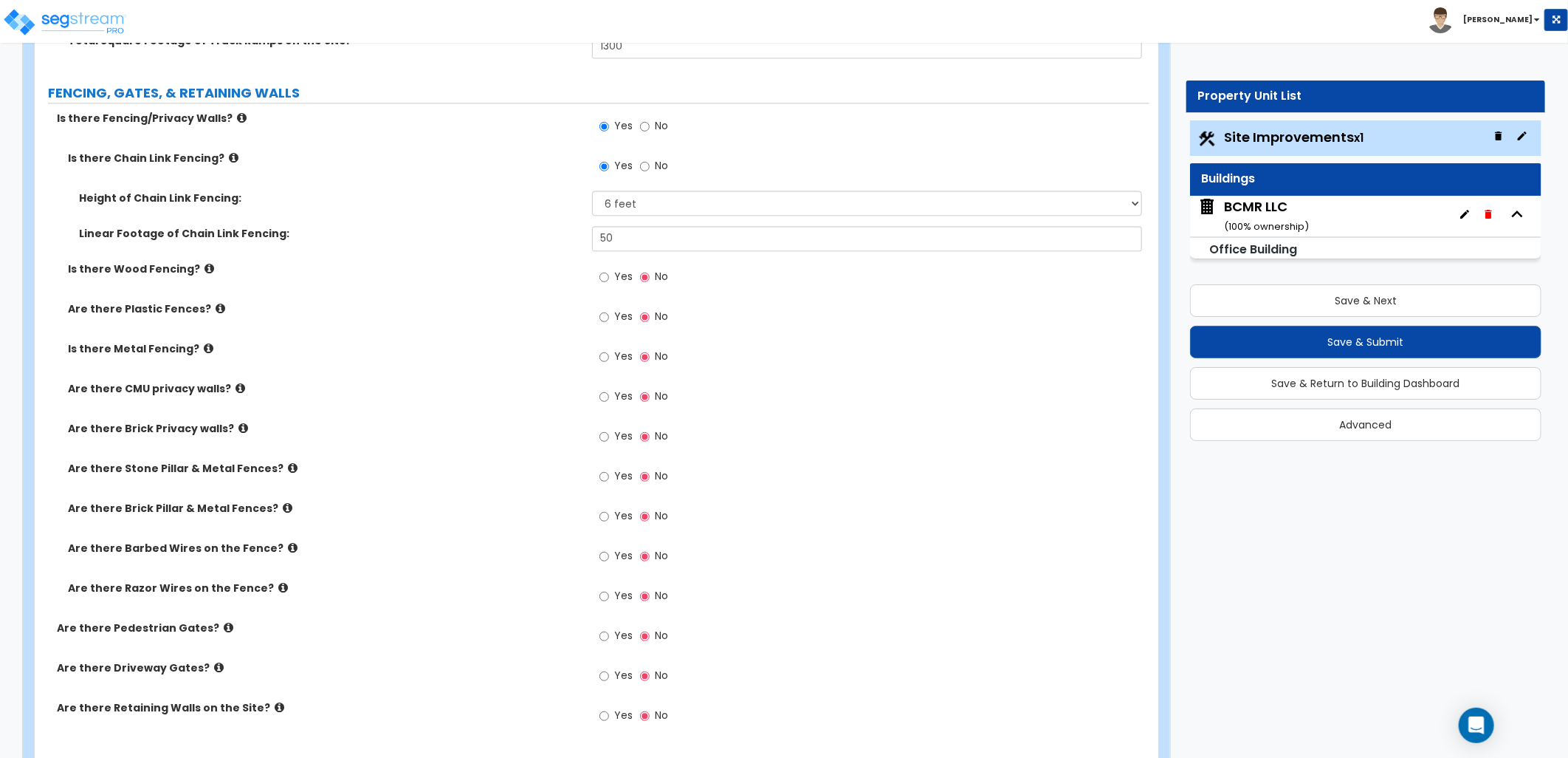
click at [497, 342] on label "Is there Metal Fencing?" at bounding box center [324, 348] width 513 height 15
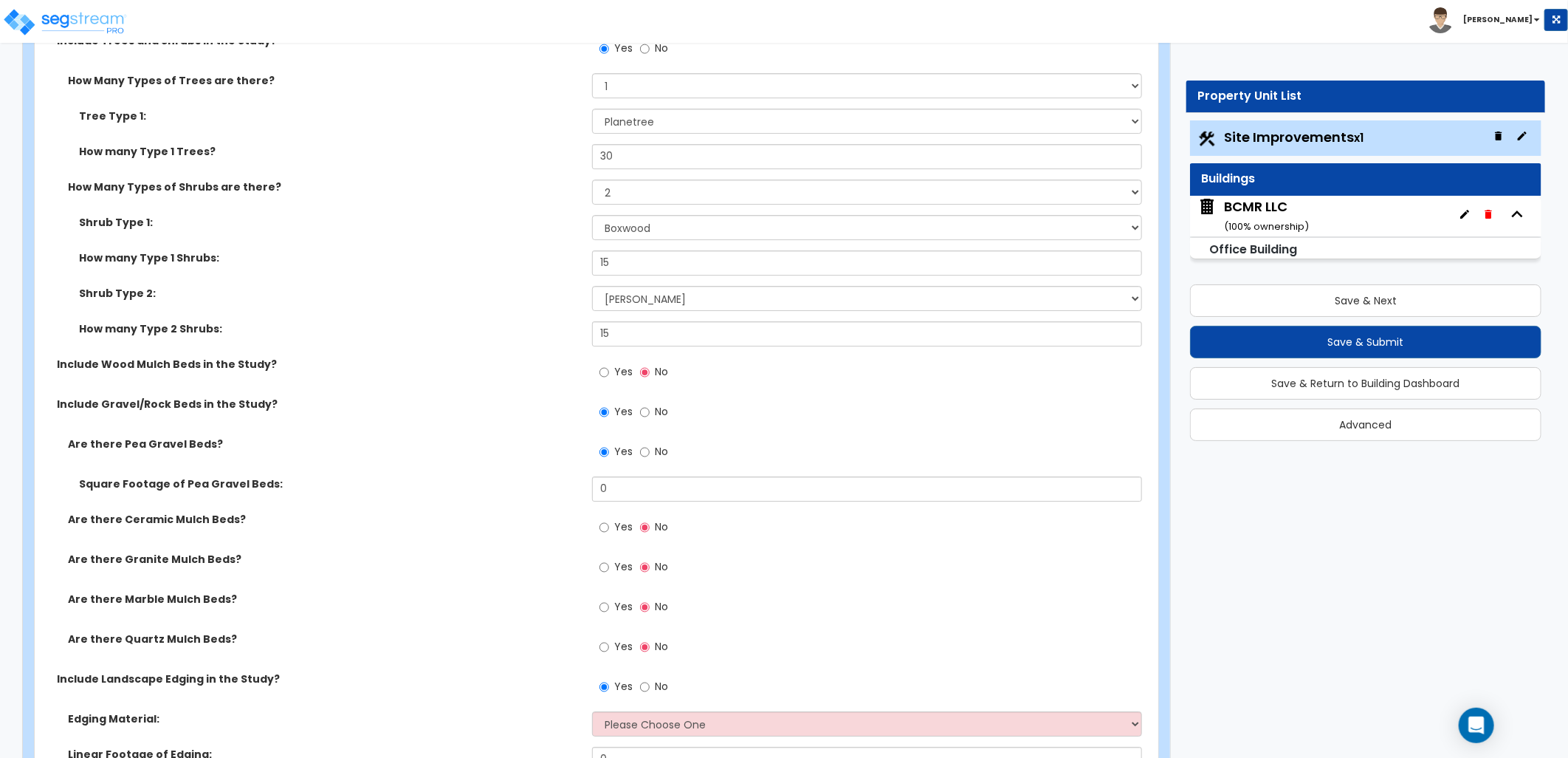
scroll to position [3118, 0]
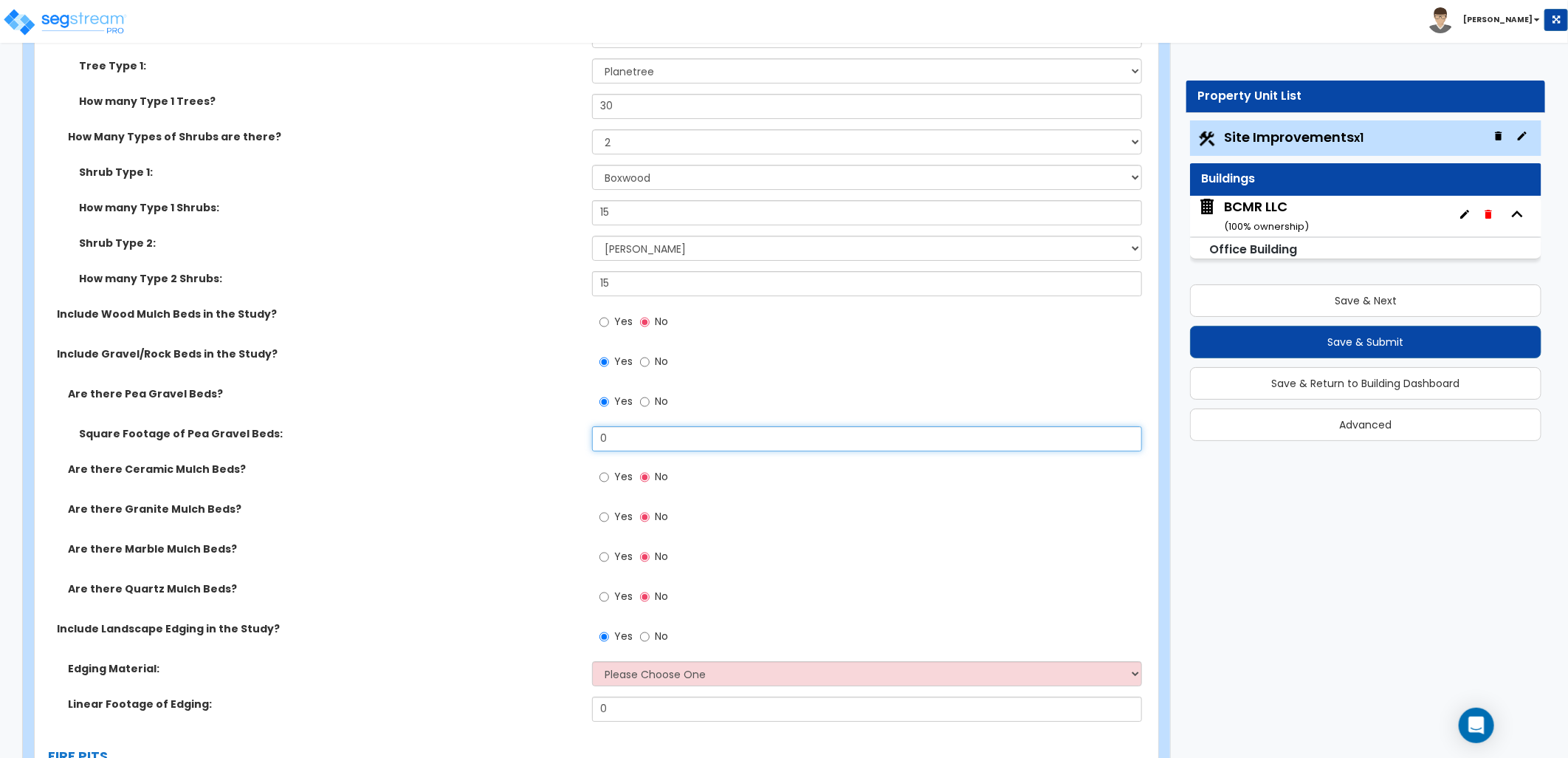
drag, startPoint x: 566, startPoint y: 444, endPoint x: 549, endPoint y: 445, distance: 17.0
click at [549, 445] on div "Square Footage of Pea Gravel Beds: 0" at bounding box center [591, 444] width 1115 height 35
drag, startPoint x: 612, startPoint y: 432, endPoint x: 562, endPoint y: 437, distance: 50.2
click at [562, 437] on div "Square Footage of Pea Gravel Beds: 1" at bounding box center [591, 444] width 1115 height 35
type input "500"
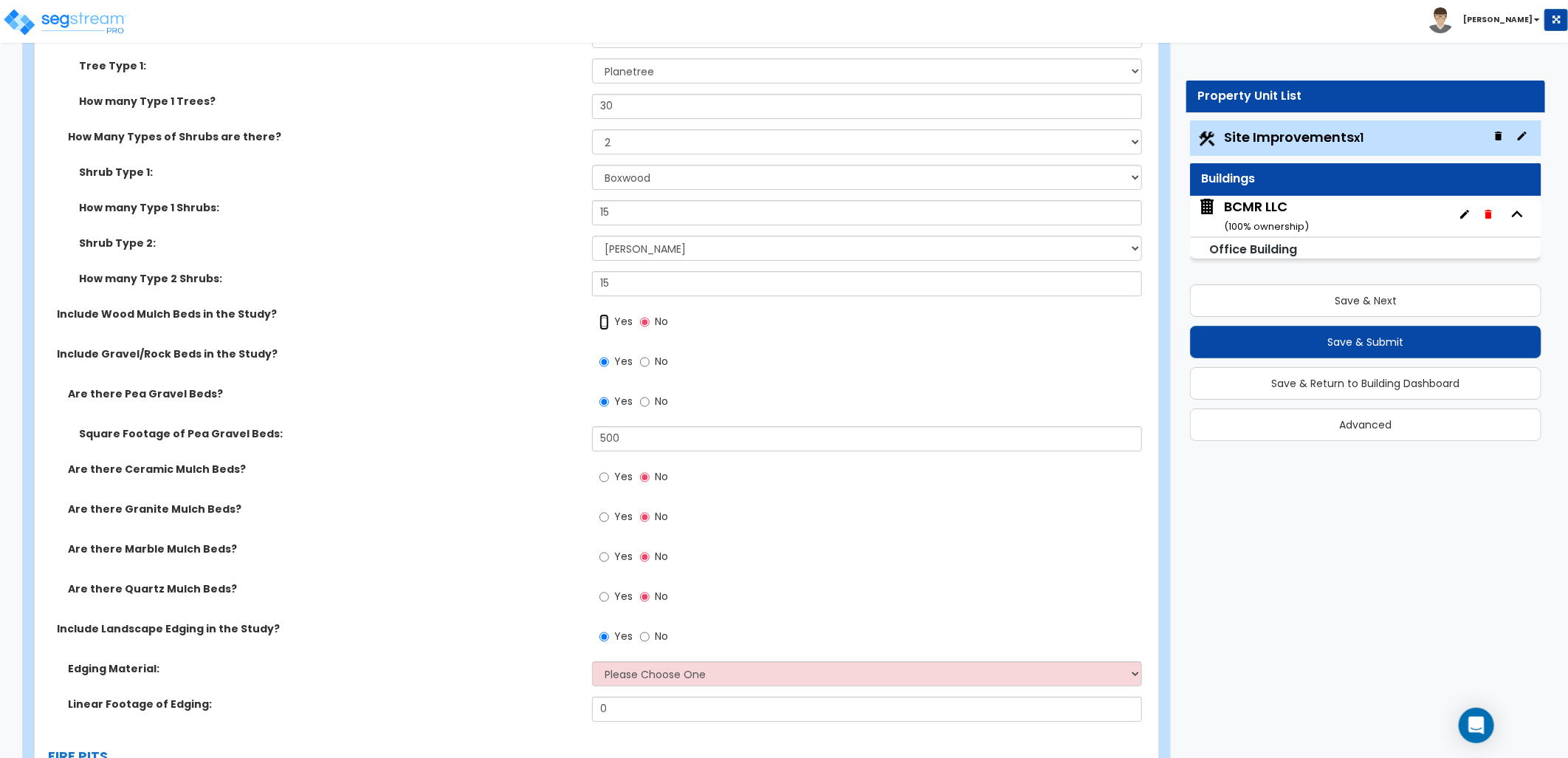
click at [604, 321] on input "Yes" at bounding box center [603, 321] width 9 height 16
radio input "true"
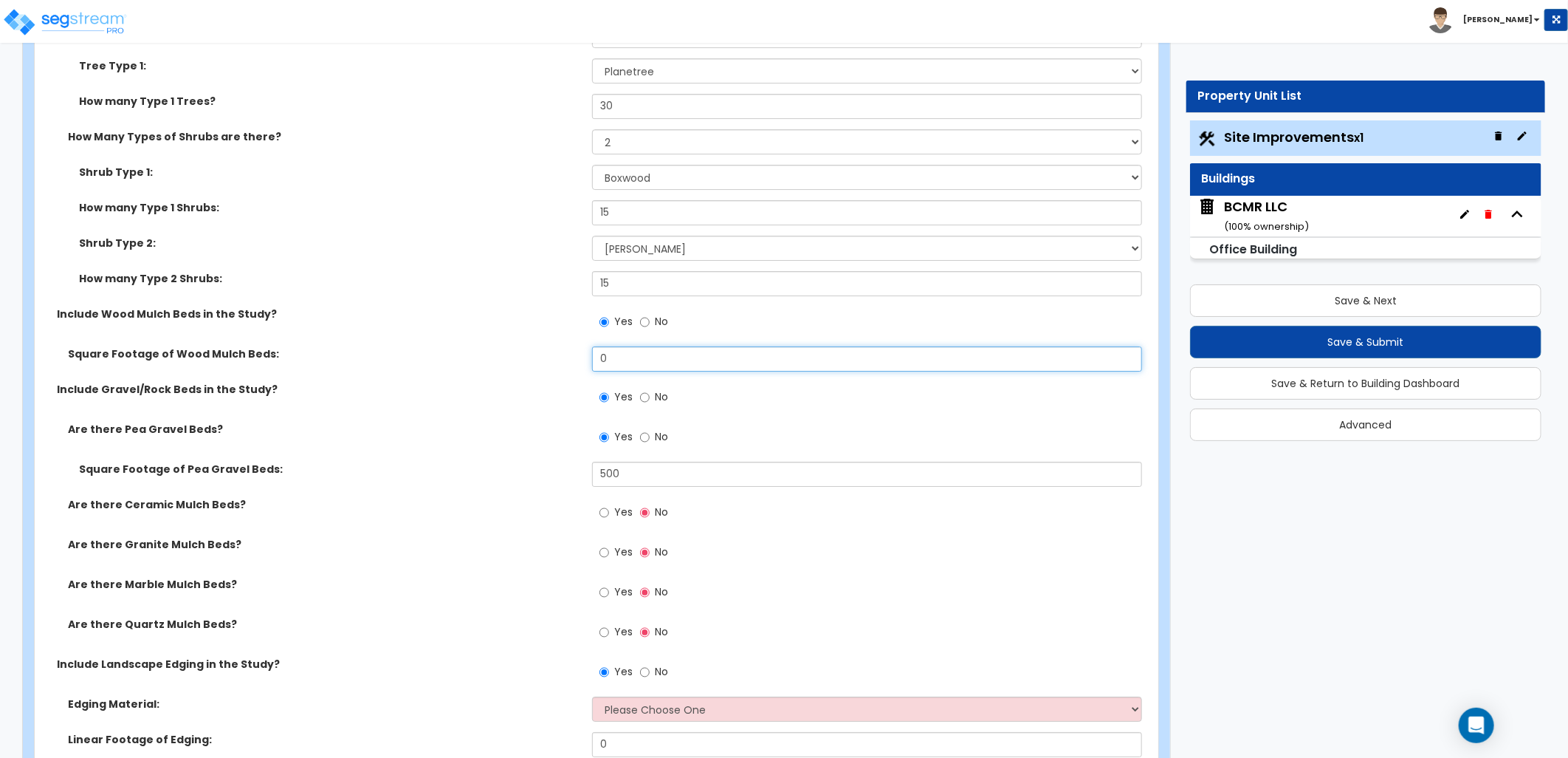
drag, startPoint x: 604, startPoint y: 359, endPoint x: 568, endPoint y: 357, distance: 36.1
click at [568, 357] on div "Square Footage of Wood Mulch Beds: 0" at bounding box center [591, 364] width 1115 height 35
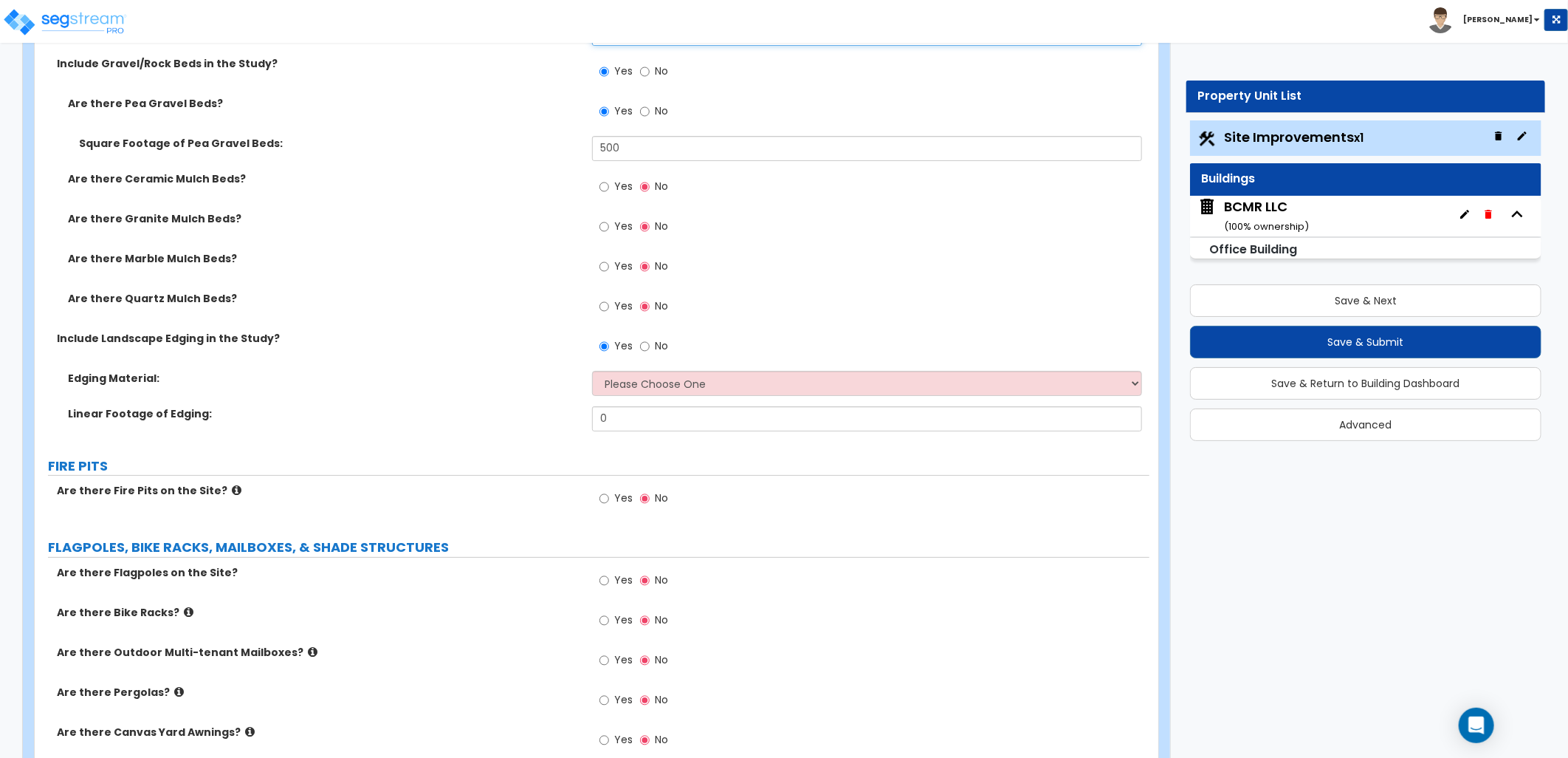
scroll to position [3446, 0]
type input "100"
click at [644, 338] on input "No" at bounding box center [644, 343] width 9 height 16
radio input "false"
radio input "true"
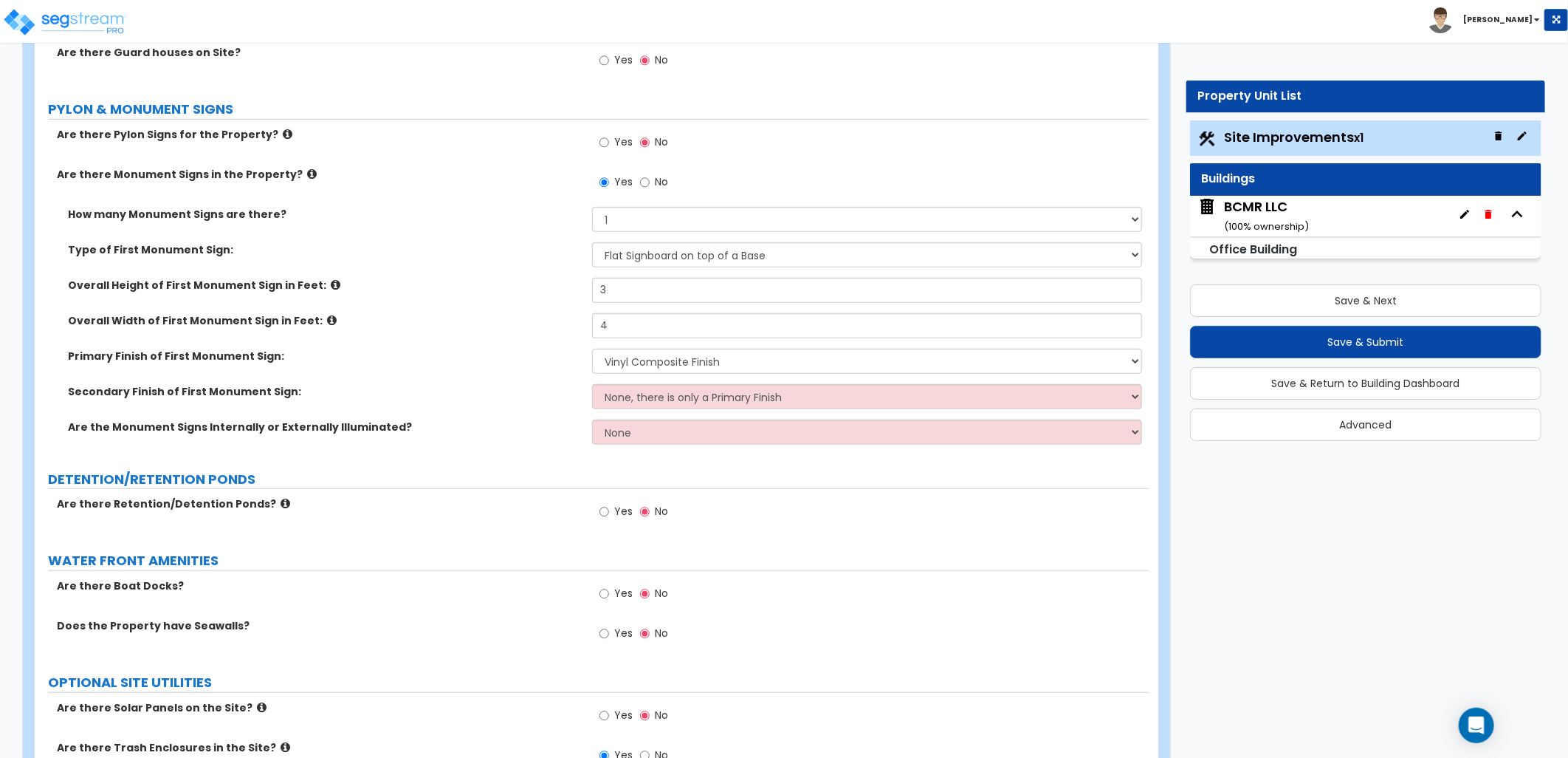
scroll to position [4103, 0]
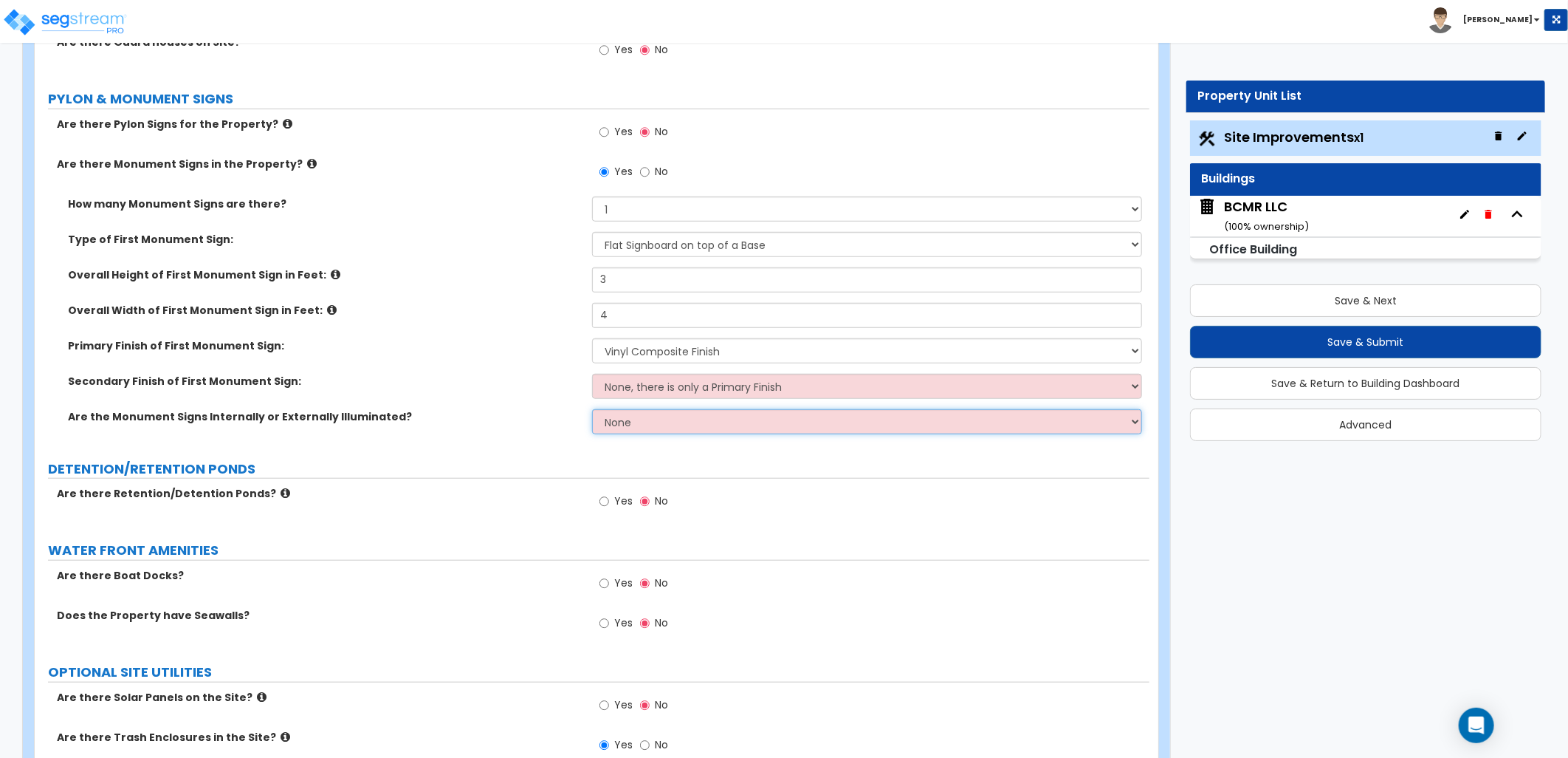
drag, startPoint x: 658, startPoint y: 415, endPoint x: 669, endPoint y: 429, distance: 17.8
click at [659, 415] on select "None Internally Illuminated Externally Illuminated" at bounding box center [867, 421] width 550 height 25
select select "1"
click at [592, 409] on select "None Internally Illuminated Externally Illuminated" at bounding box center [867, 421] width 550 height 25
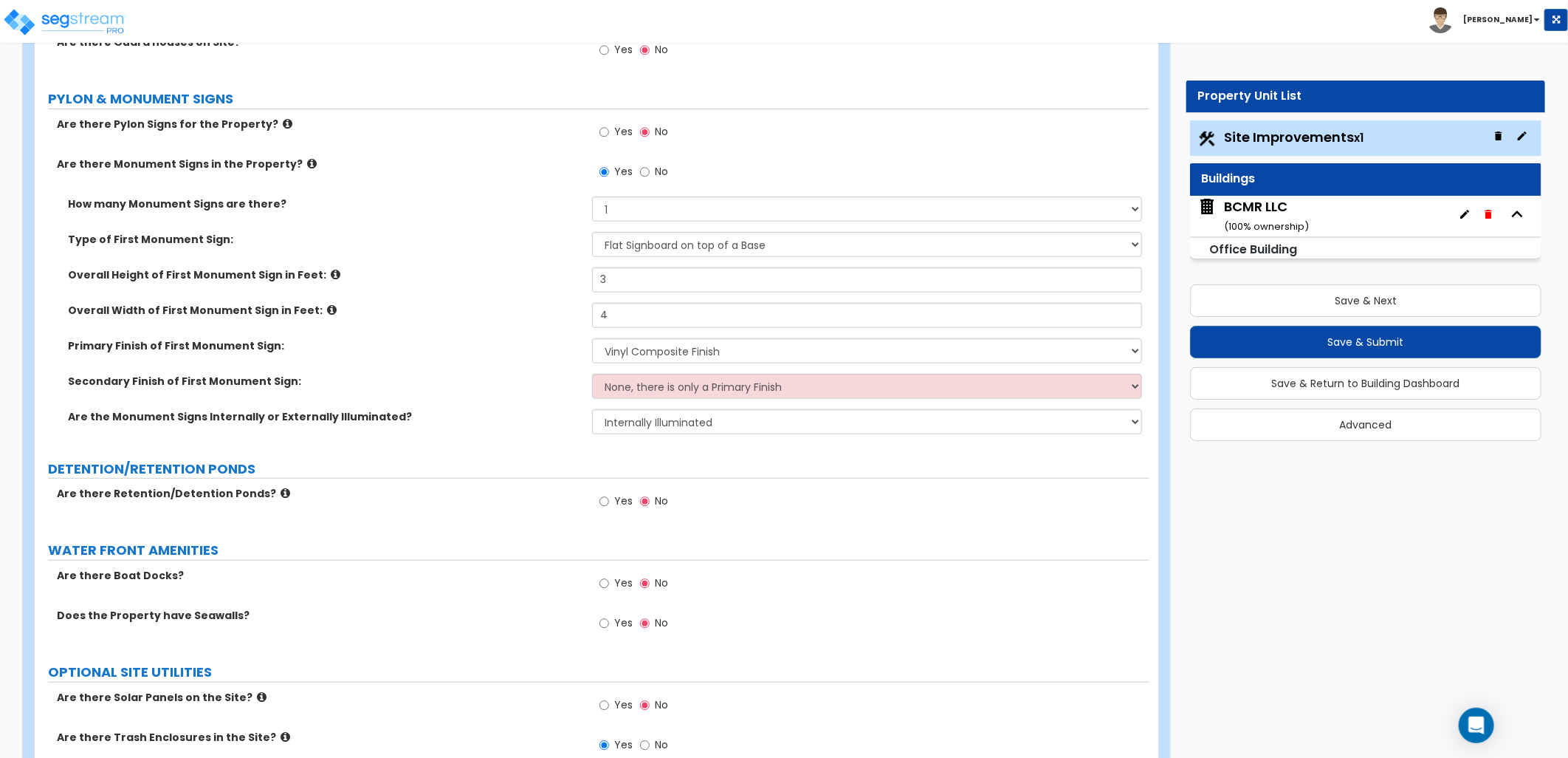
click at [747, 473] on label "DETENTION/RETENTION PONDS" at bounding box center [598, 468] width 1102 height 19
click at [732, 388] on select "None, there is only a Primary Finish Paint/Stucco Finish Brick Finish Stone Fin…" at bounding box center [867, 386] width 550 height 25
select select "5"
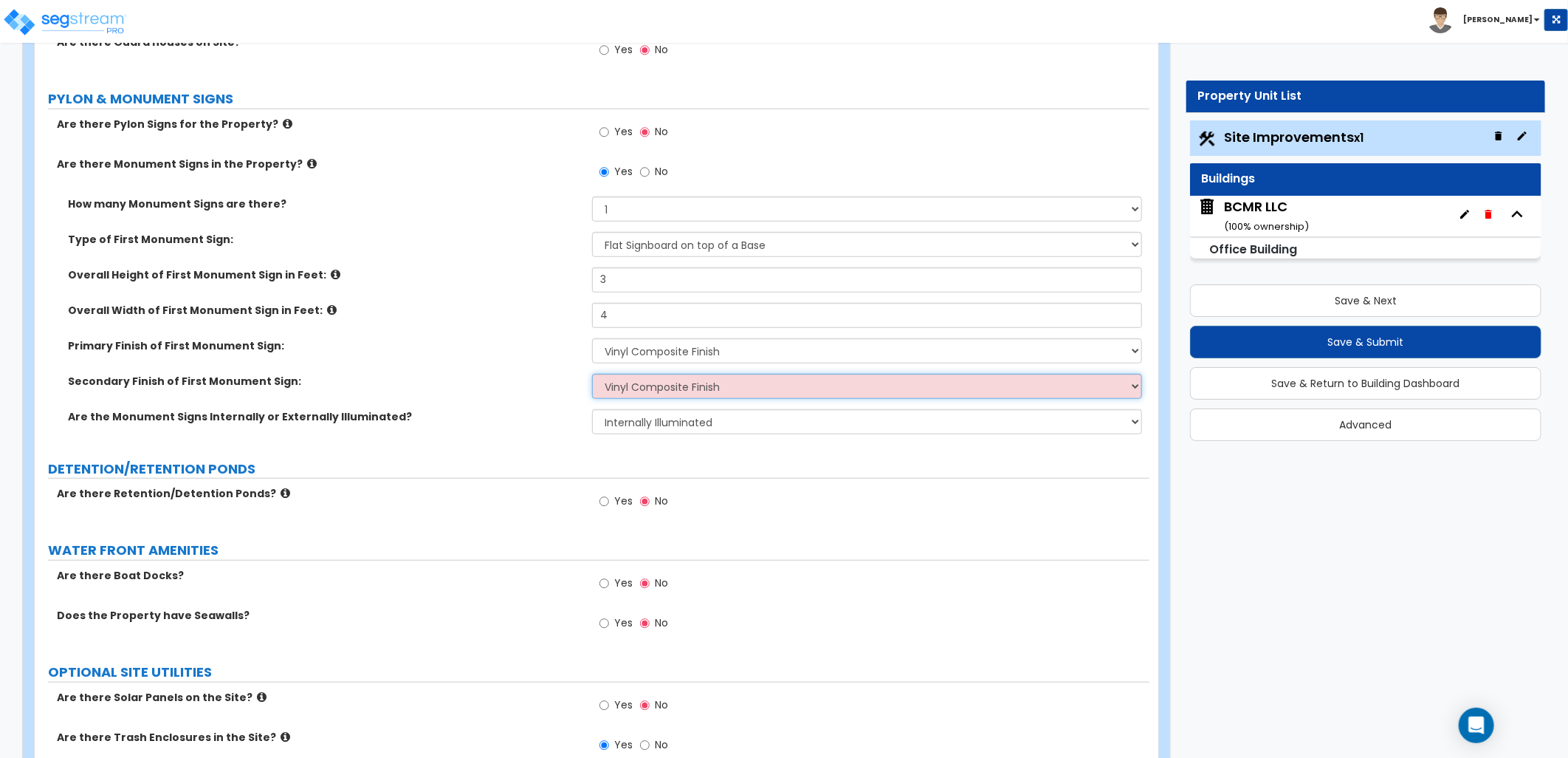
click at [592, 374] on select "None, there is only a Primary Finish Paint/Stucco Finish Brick Finish Stone Fin…" at bounding box center [867, 386] width 550 height 25
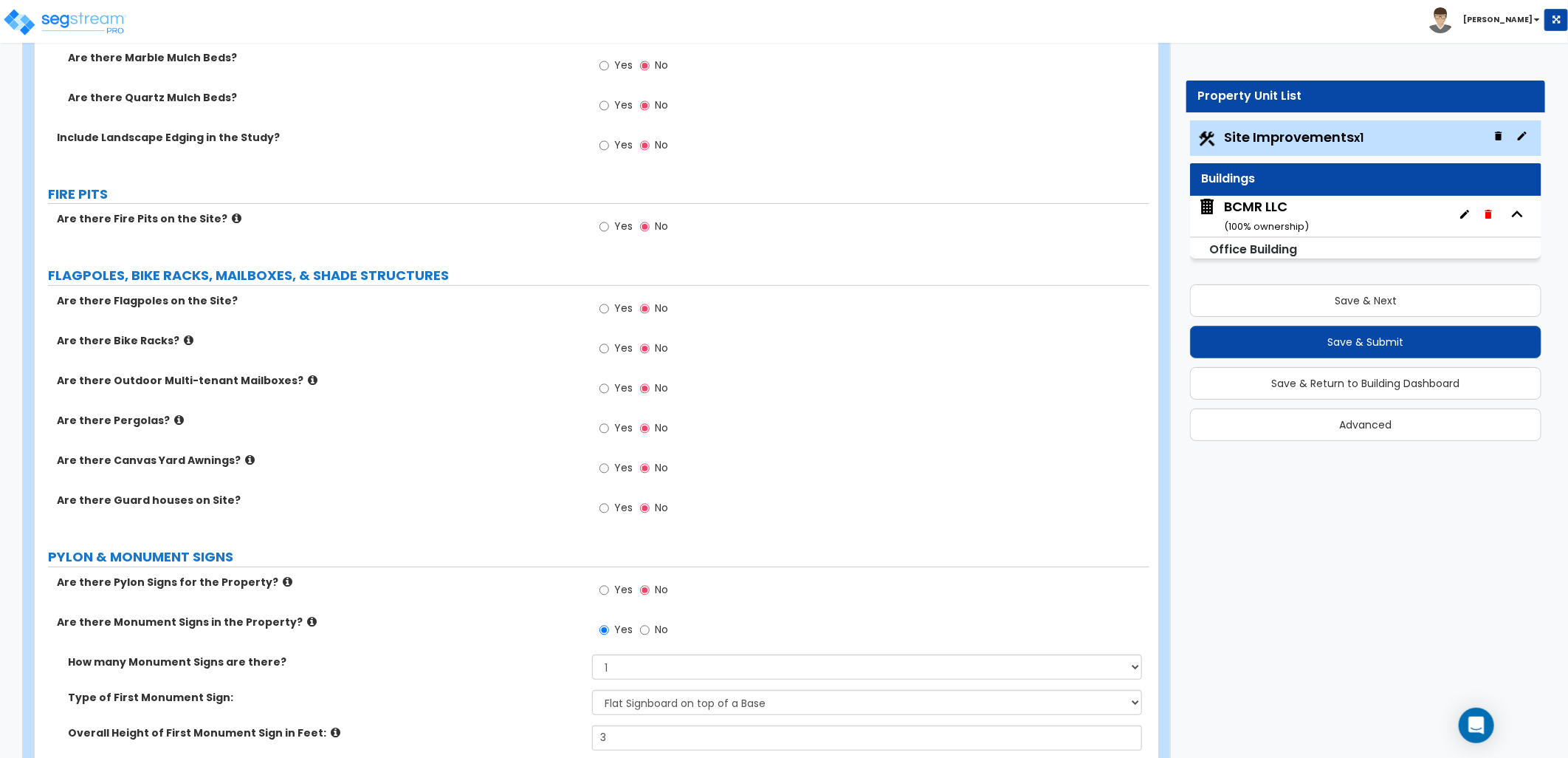
scroll to position [3512, 0]
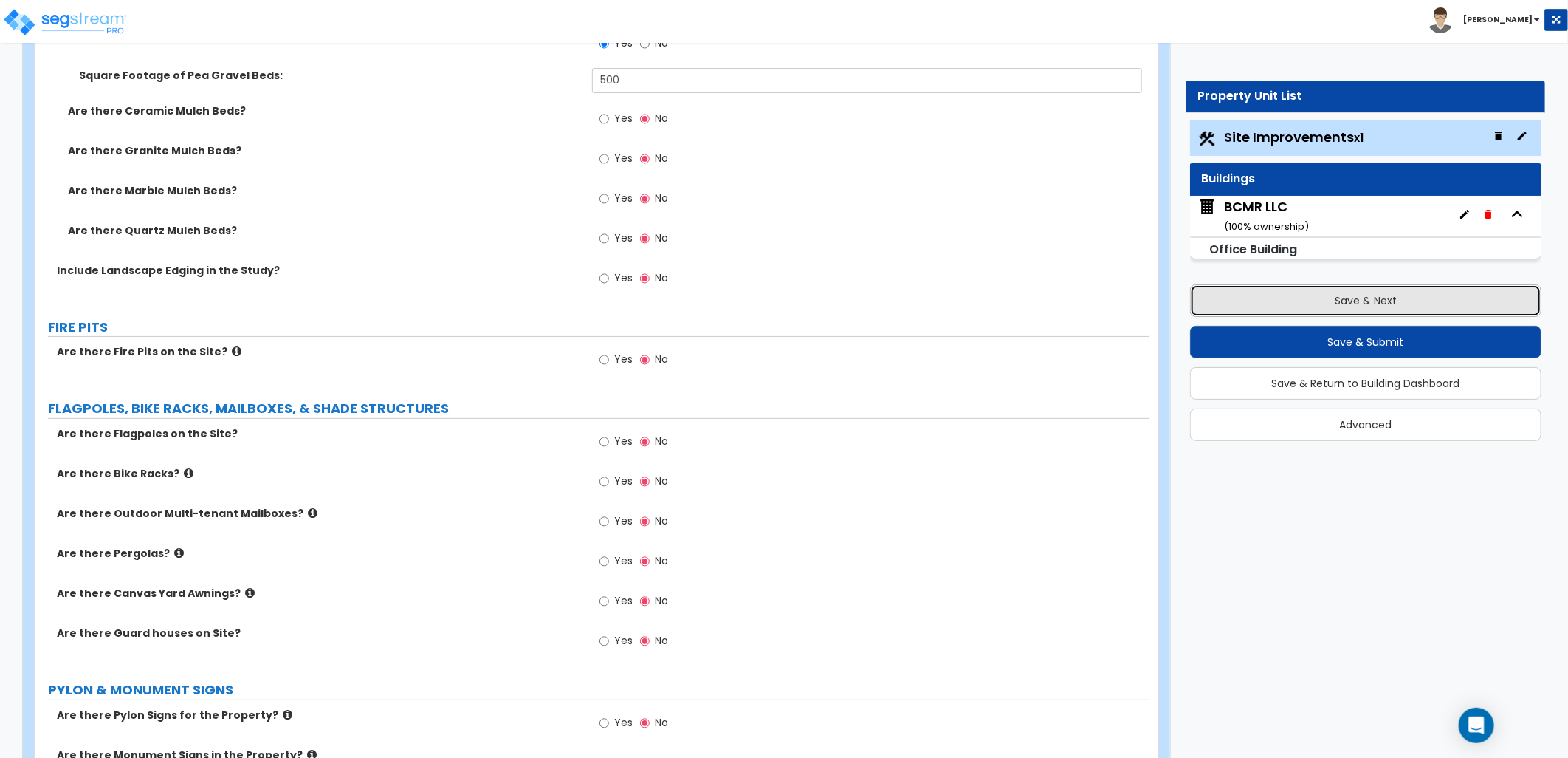
drag, startPoint x: 1308, startPoint y: 306, endPoint x: 1256, endPoint y: 312, distance: 52.3
click at [1308, 306] on button "Save & Next" at bounding box center [1365, 301] width 352 height 33
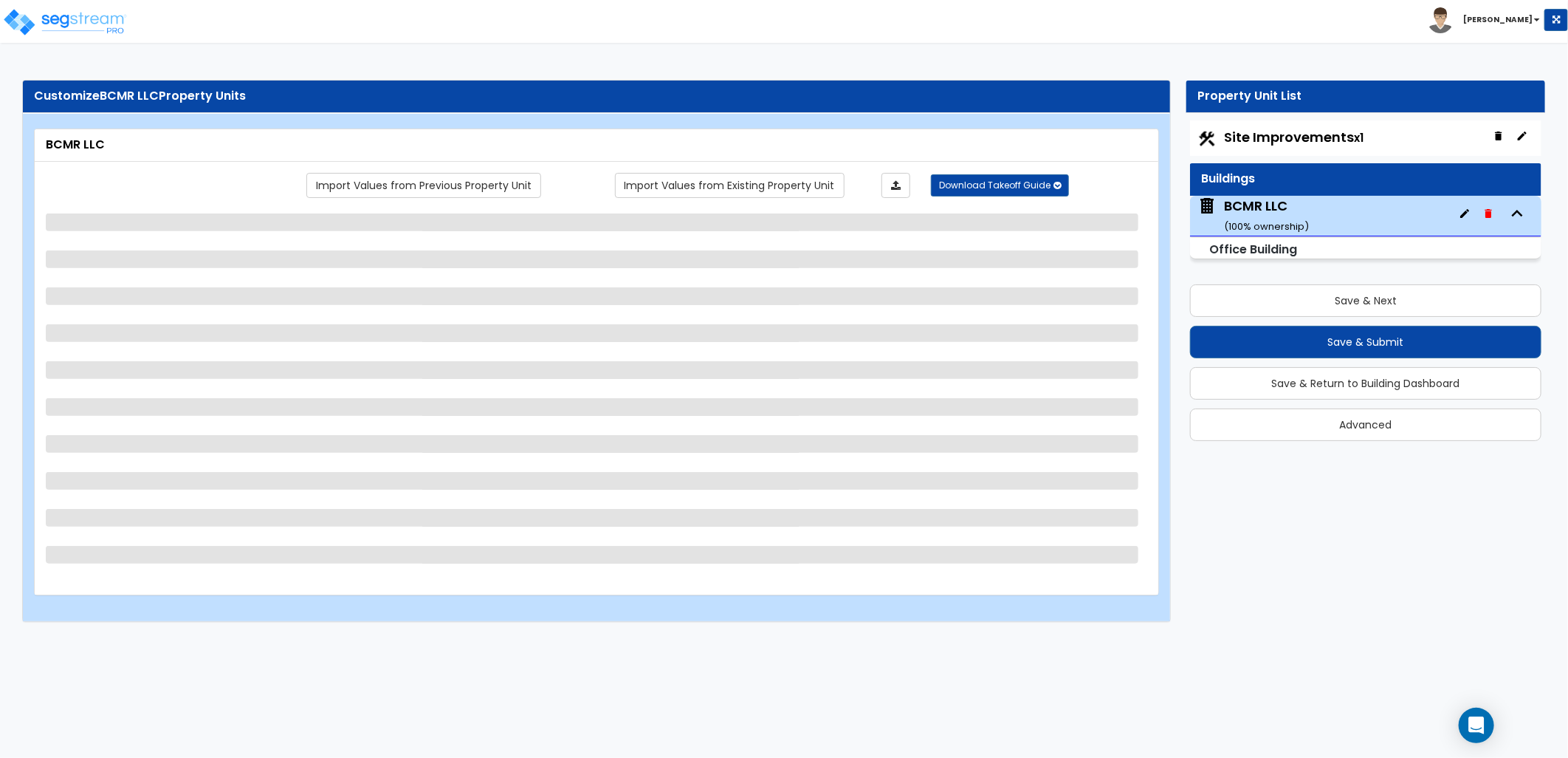
select select "1"
select select "2"
select select "1"
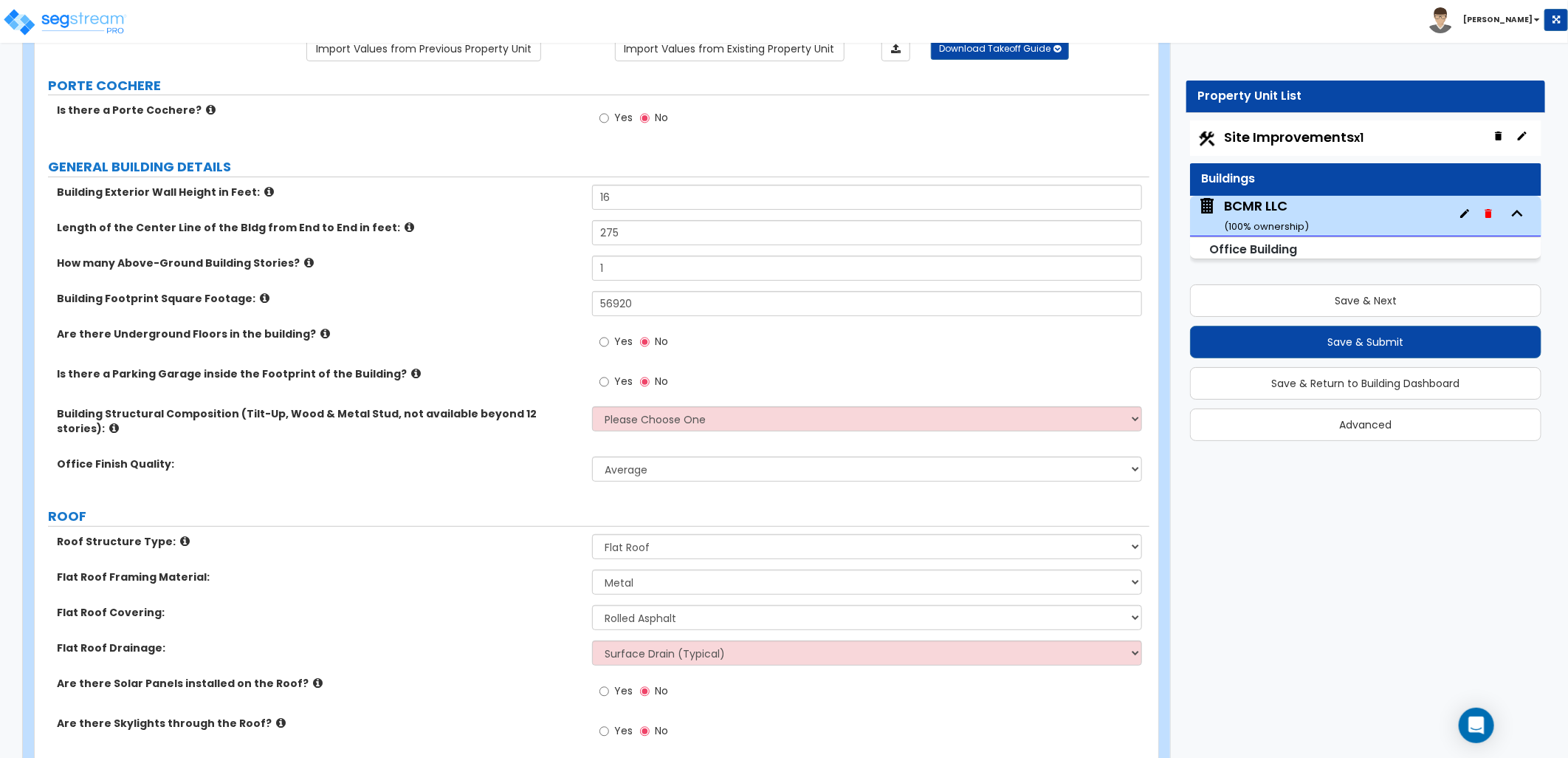
scroll to position [164, 0]
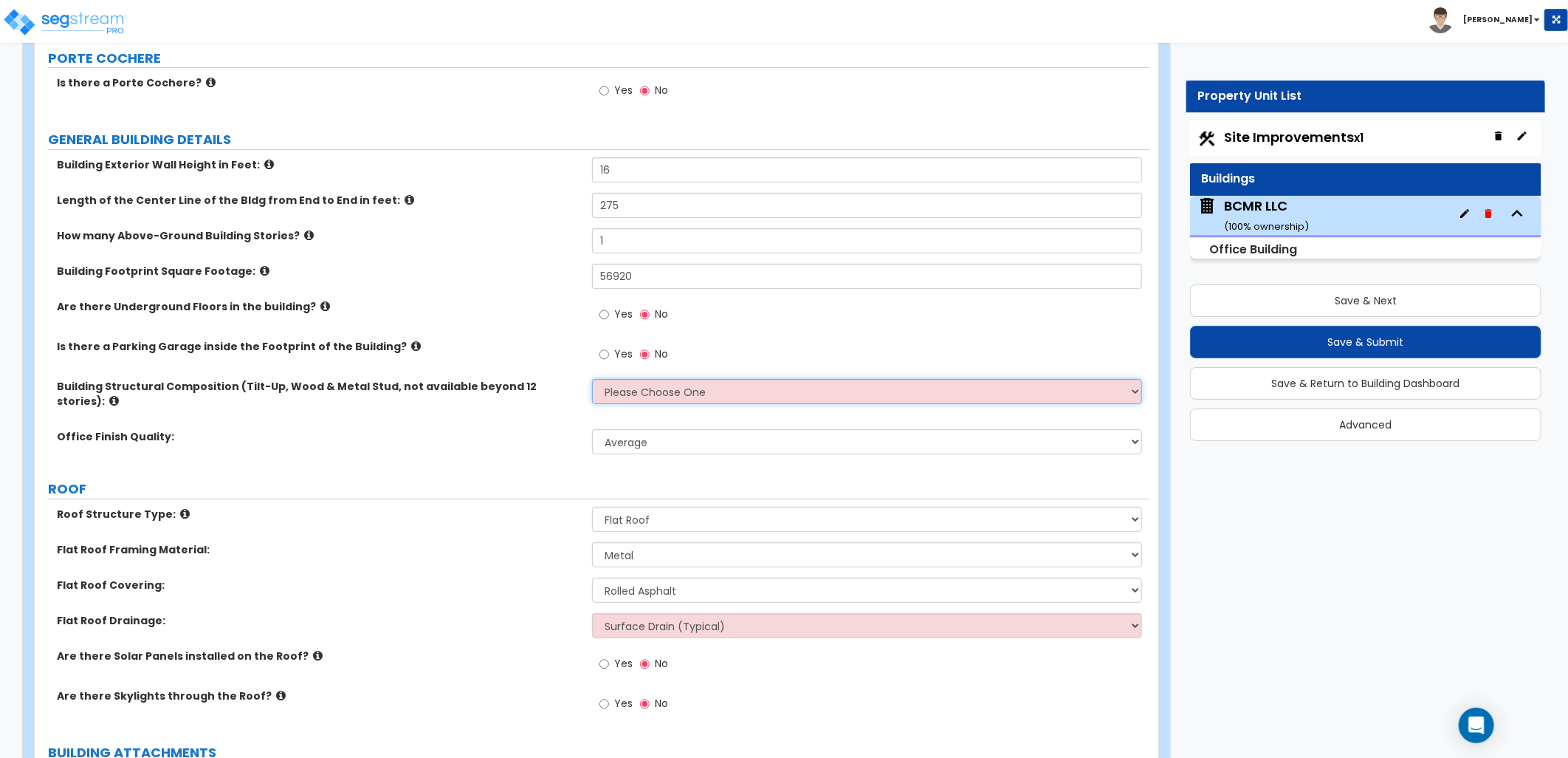
click at [616, 395] on select "Please Choose One Tilt-up Wall Construction Reinforced Concrete Structural Stee…" at bounding box center [867, 391] width 550 height 25
select select "2"
click at [592, 379] on select "Please Choose One Tilt-up Wall Construction Reinforced Concrete Structural Stee…" at bounding box center [867, 391] width 550 height 25
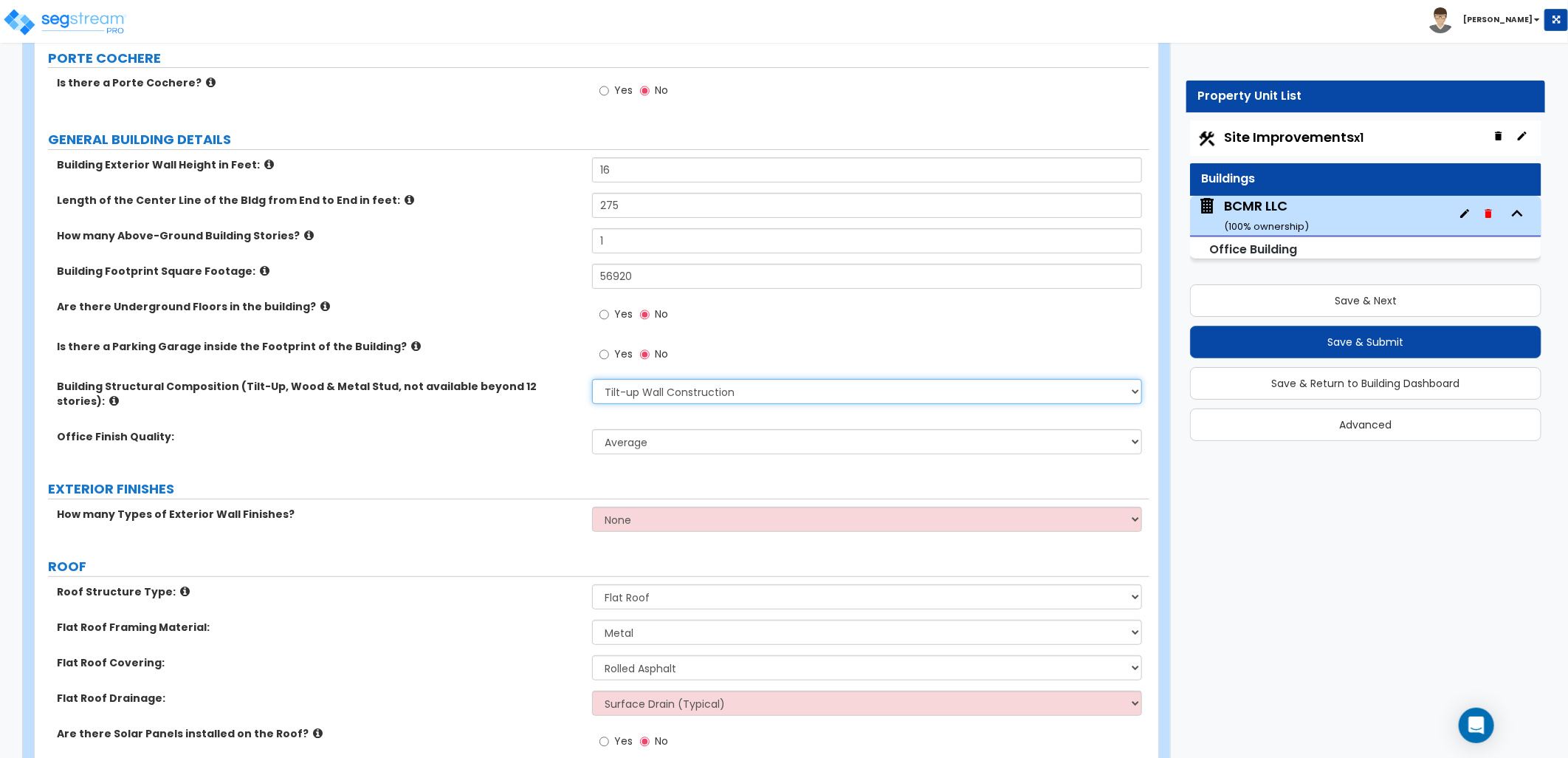
scroll to position [246, 0]
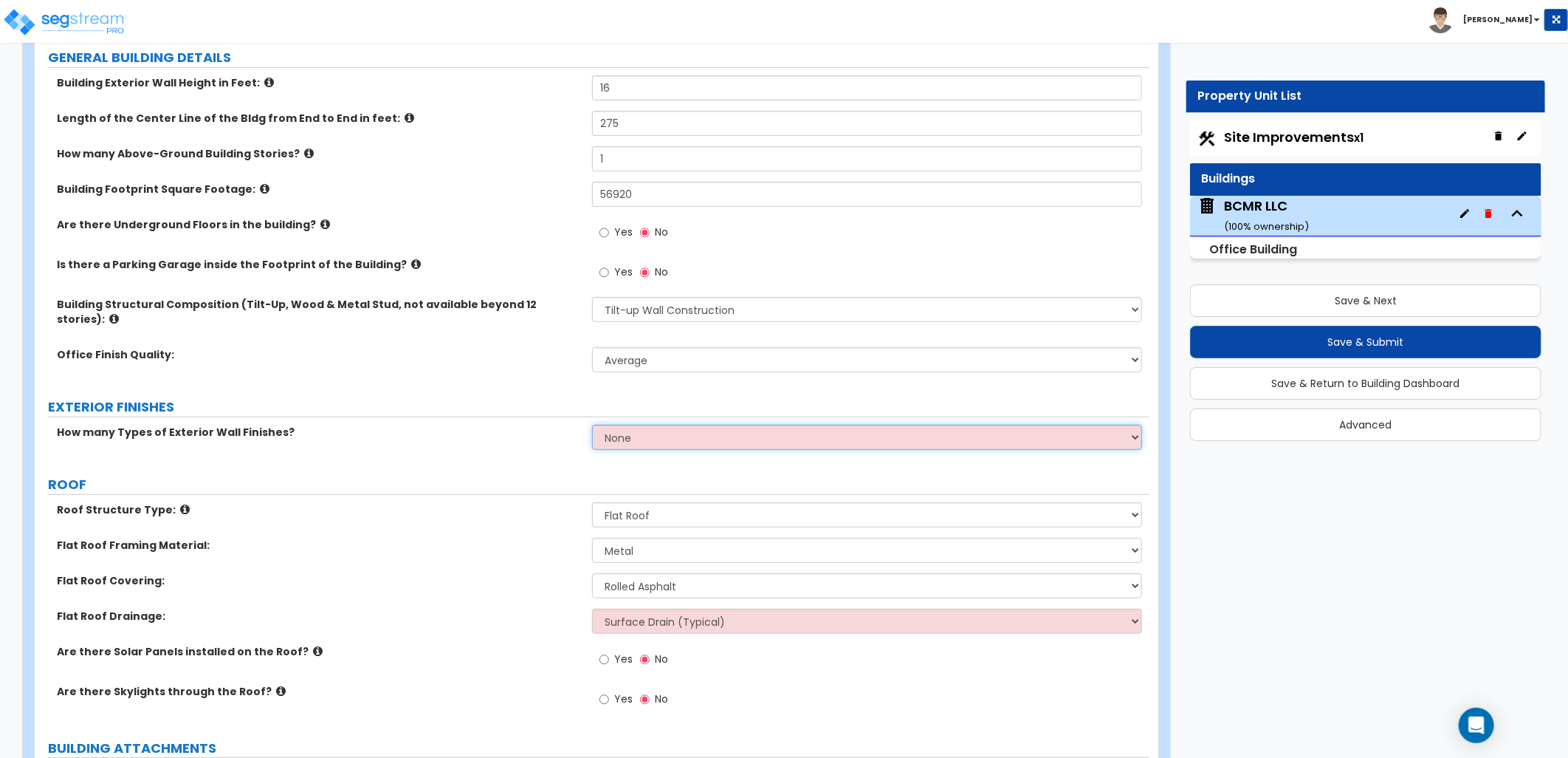
click at [639, 425] on select "None 1 2 3" at bounding box center [867, 437] width 550 height 25
select select "1"
click at [592, 425] on select "None 1 2 3" at bounding box center [867, 437] width 550 height 25
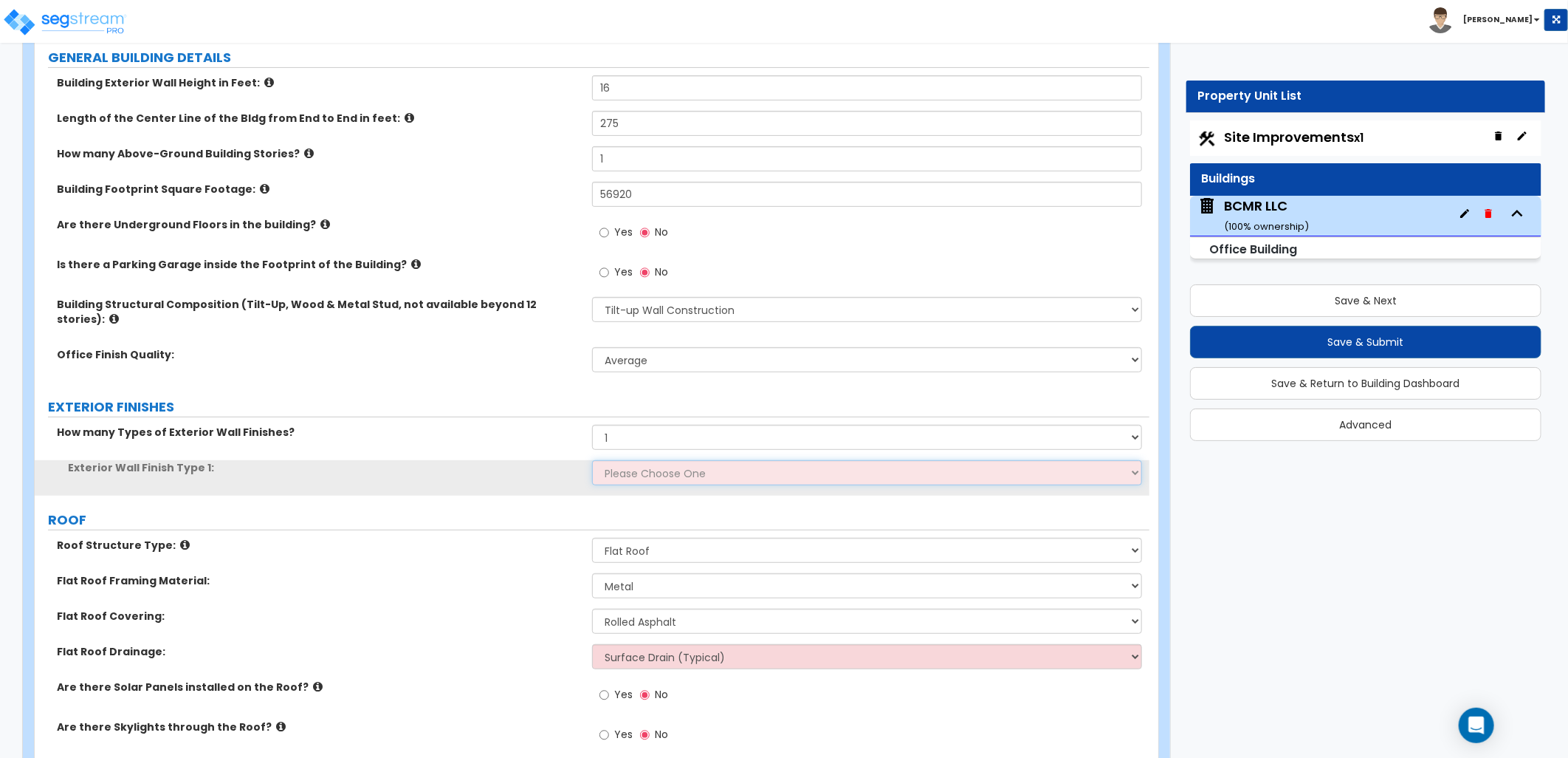
click at [639, 460] on select "Please Choose One No Finish/Shared Wall No Wall Brick Veneer Stone Veneer Wood …" at bounding box center [867, 473] width 550 height 25
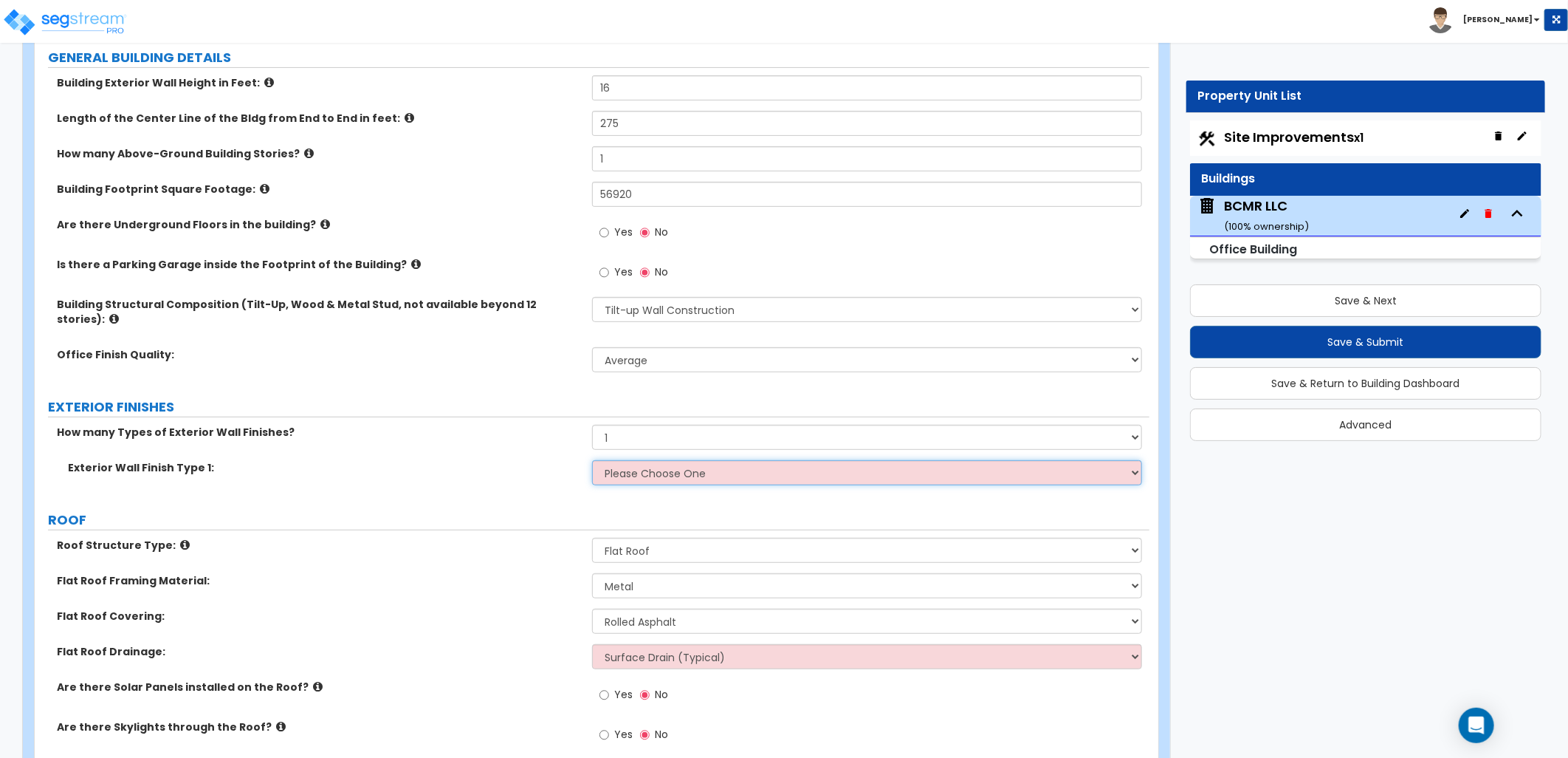
select select "11"
click at [592, 460] on select "Please Choose One No Finish/Shared Wall No Wall Brick Veneer Stone Veneer Wood …" at bounding box center [867, 473] width 550 height 25
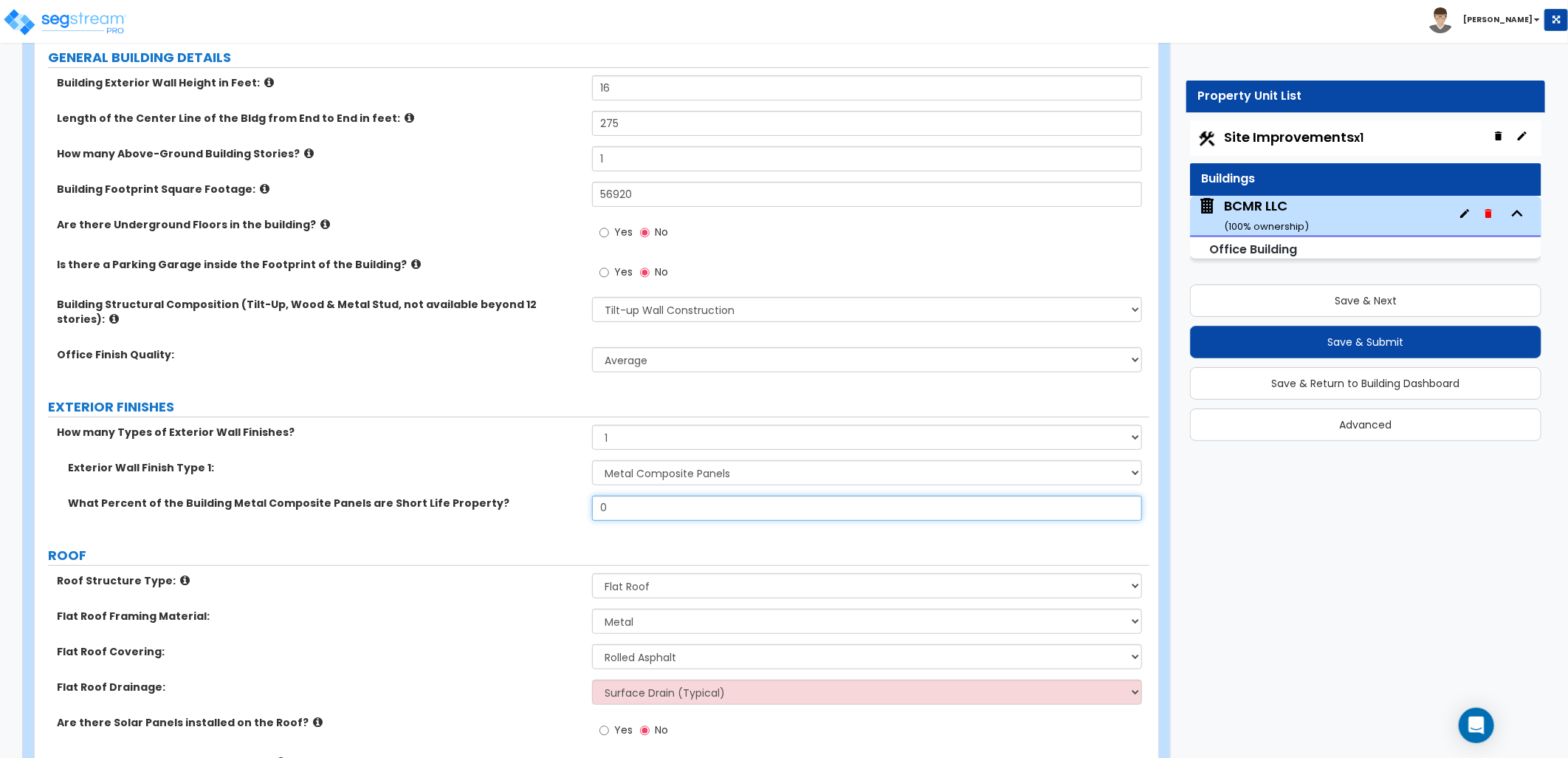
drag, startPoint x: 623, startPoint y: 505, endPoint x: 579, endPoint y: 503, distance: 44.0
click at [579, 503] on div "What Percent of the Building Metal Composite Panels are Short Life Property? 0" at bounding box center [591, 513] width 1115 height 35
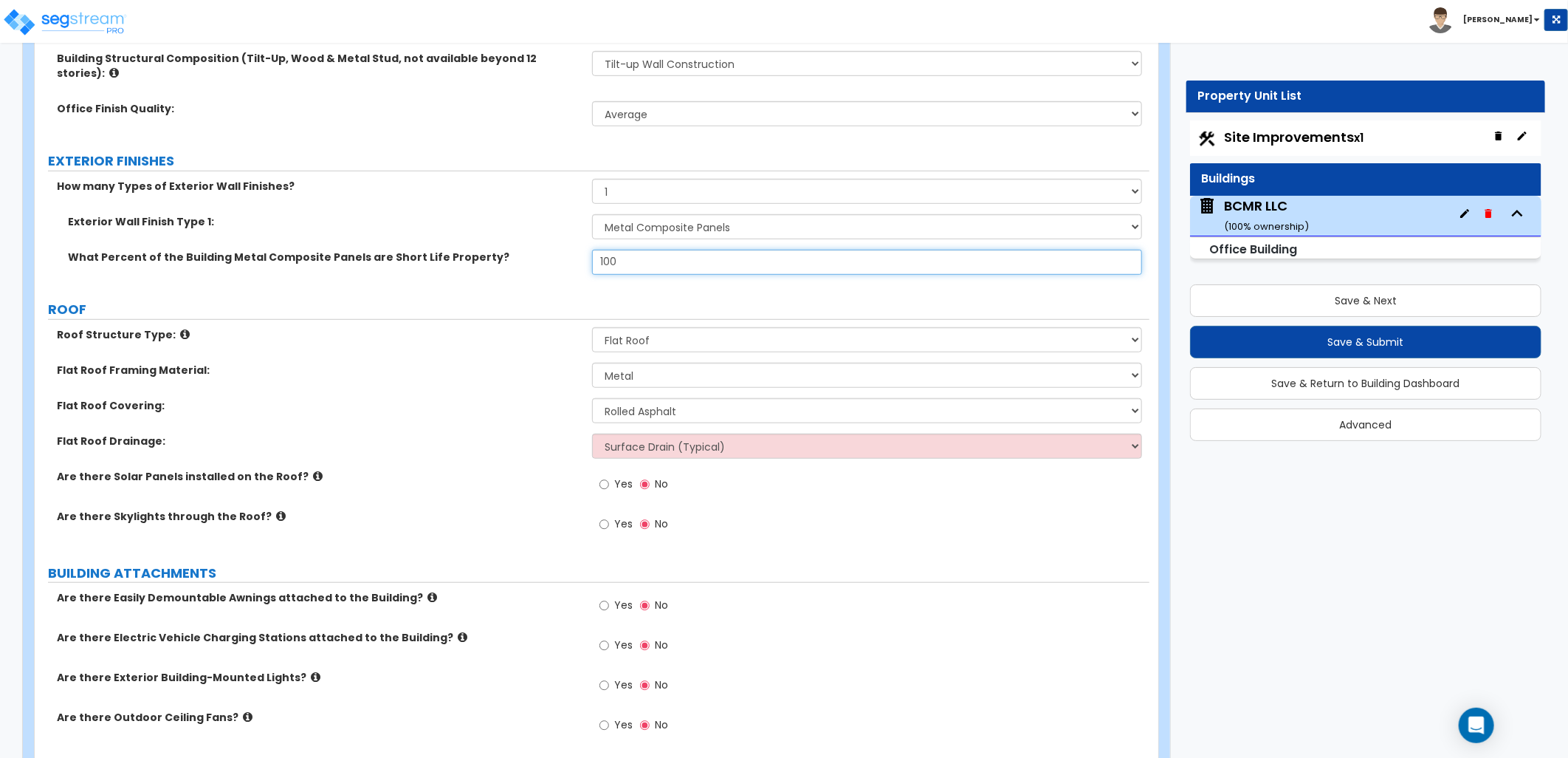
scroll to position [574, 0]
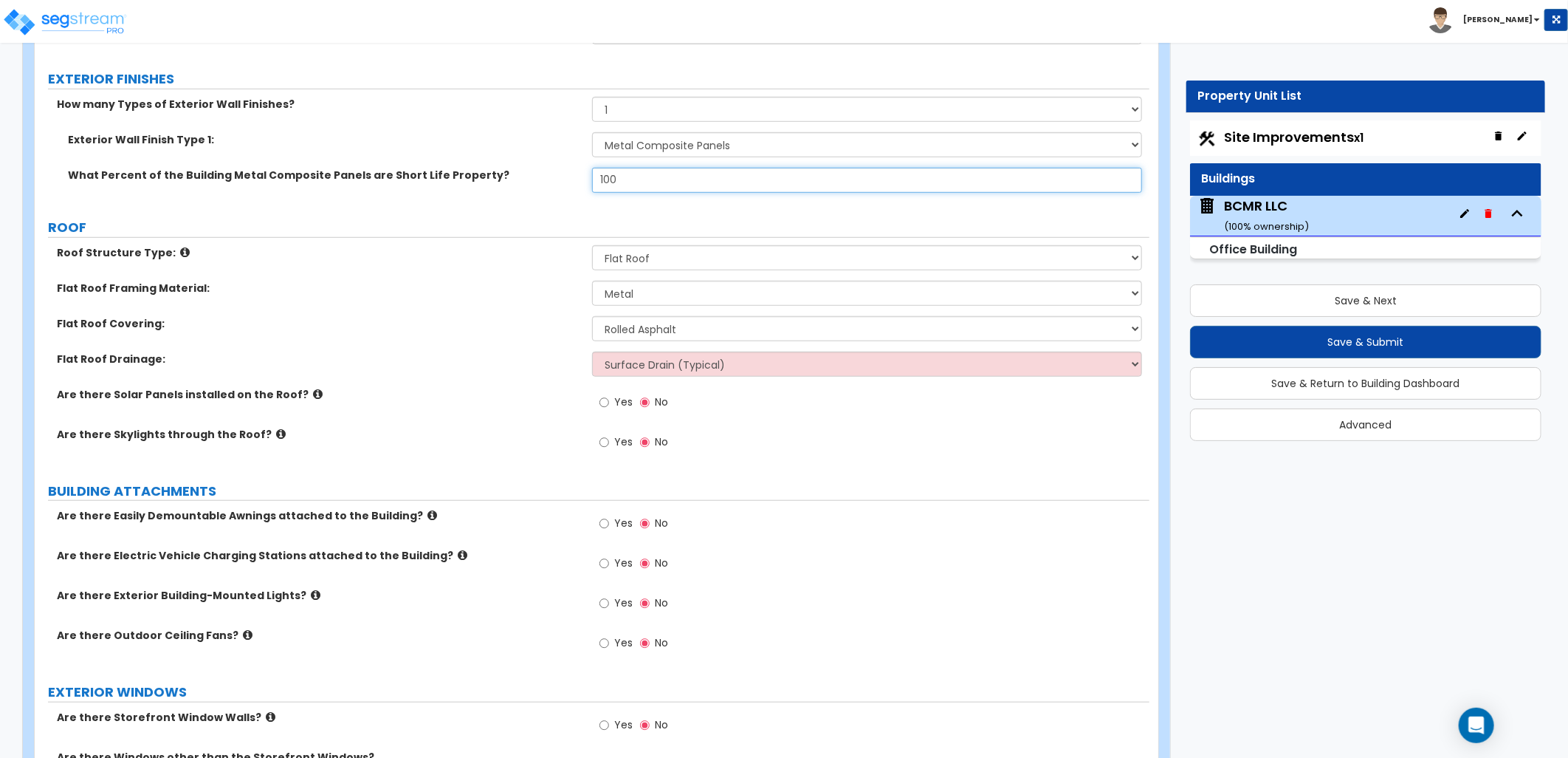
type input "100"
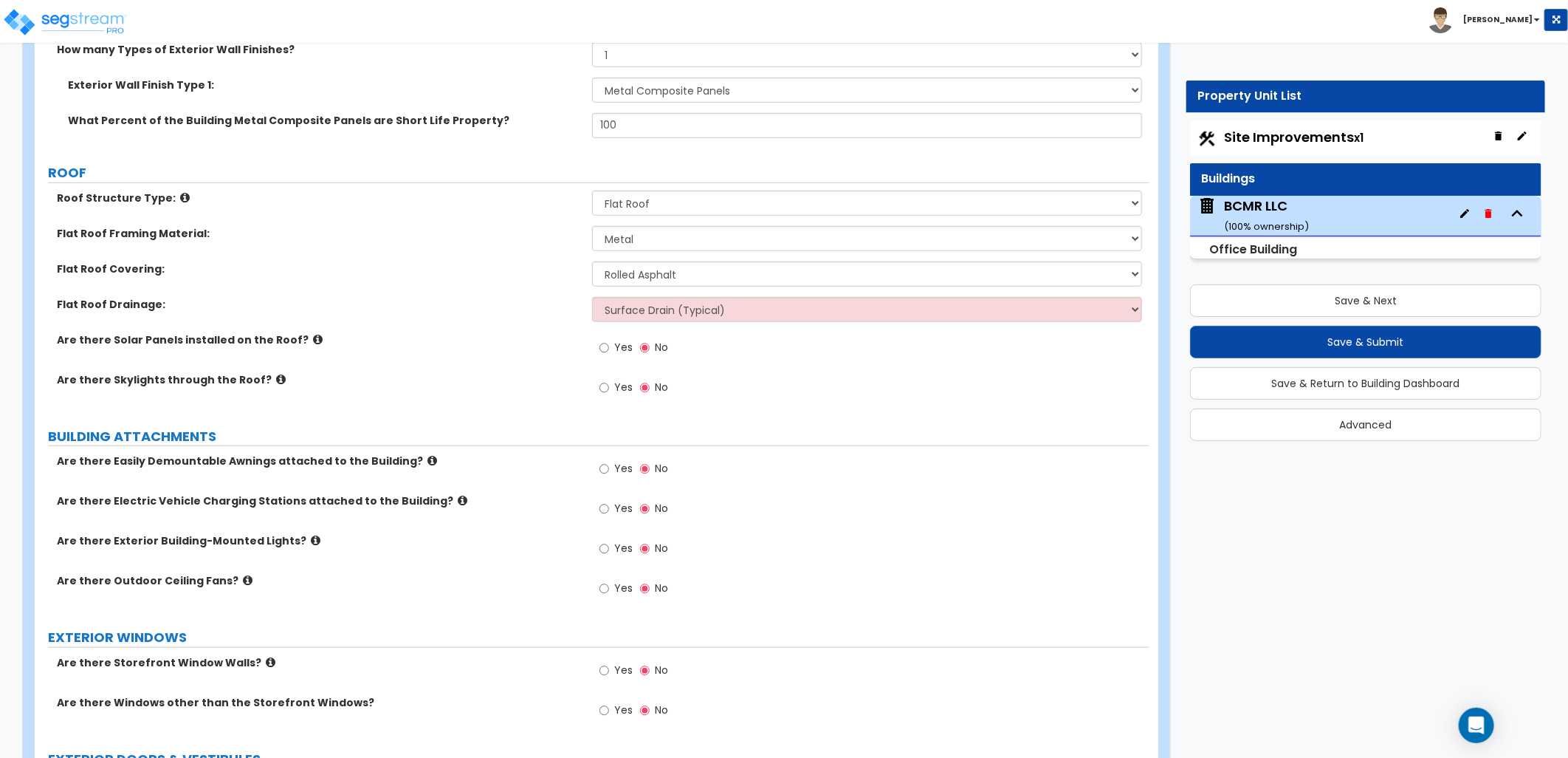
scroll to position [656, 0]
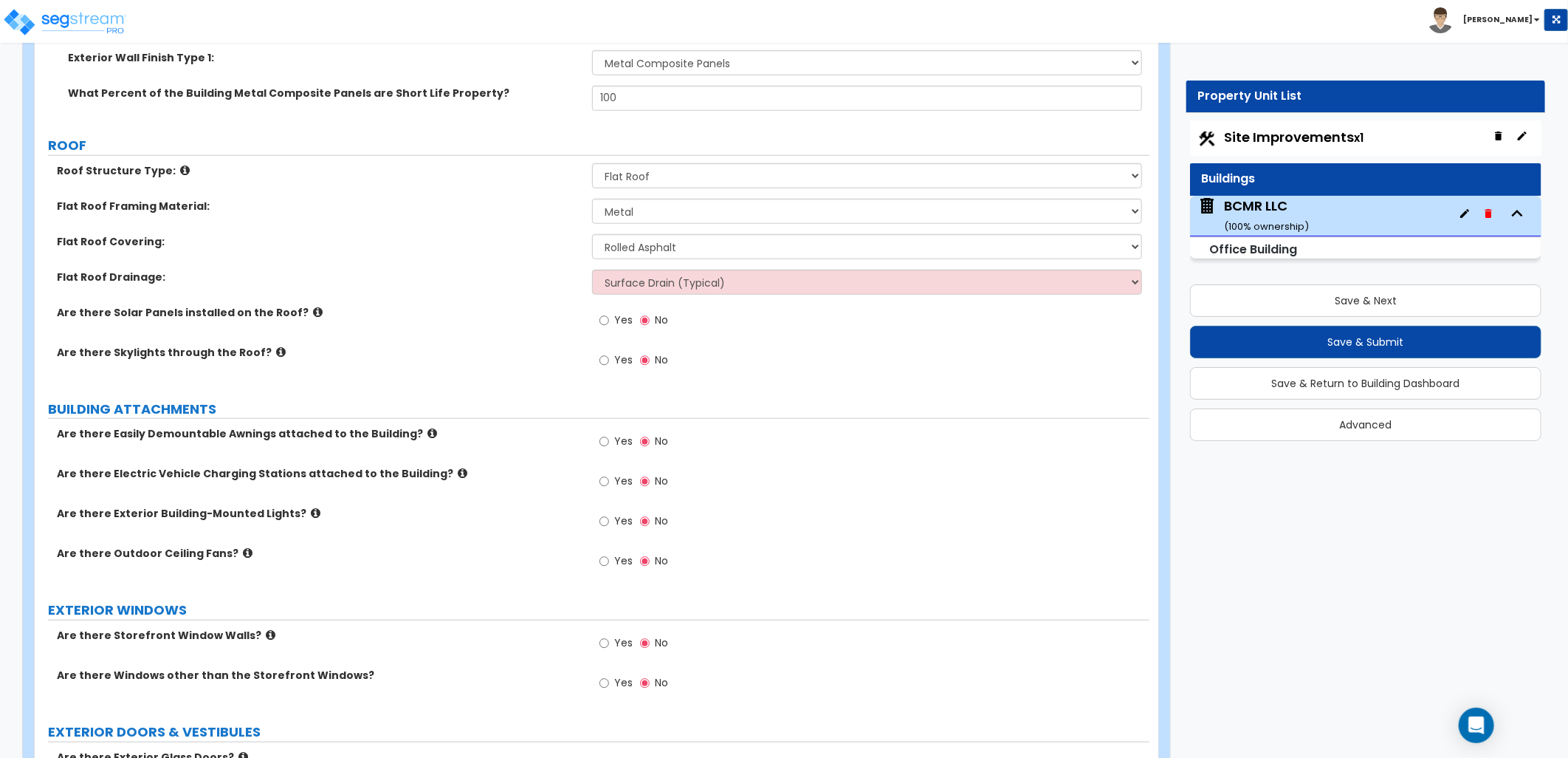
click at [310, 507] on icon at bounding box center [315, 512] width 9 height 11
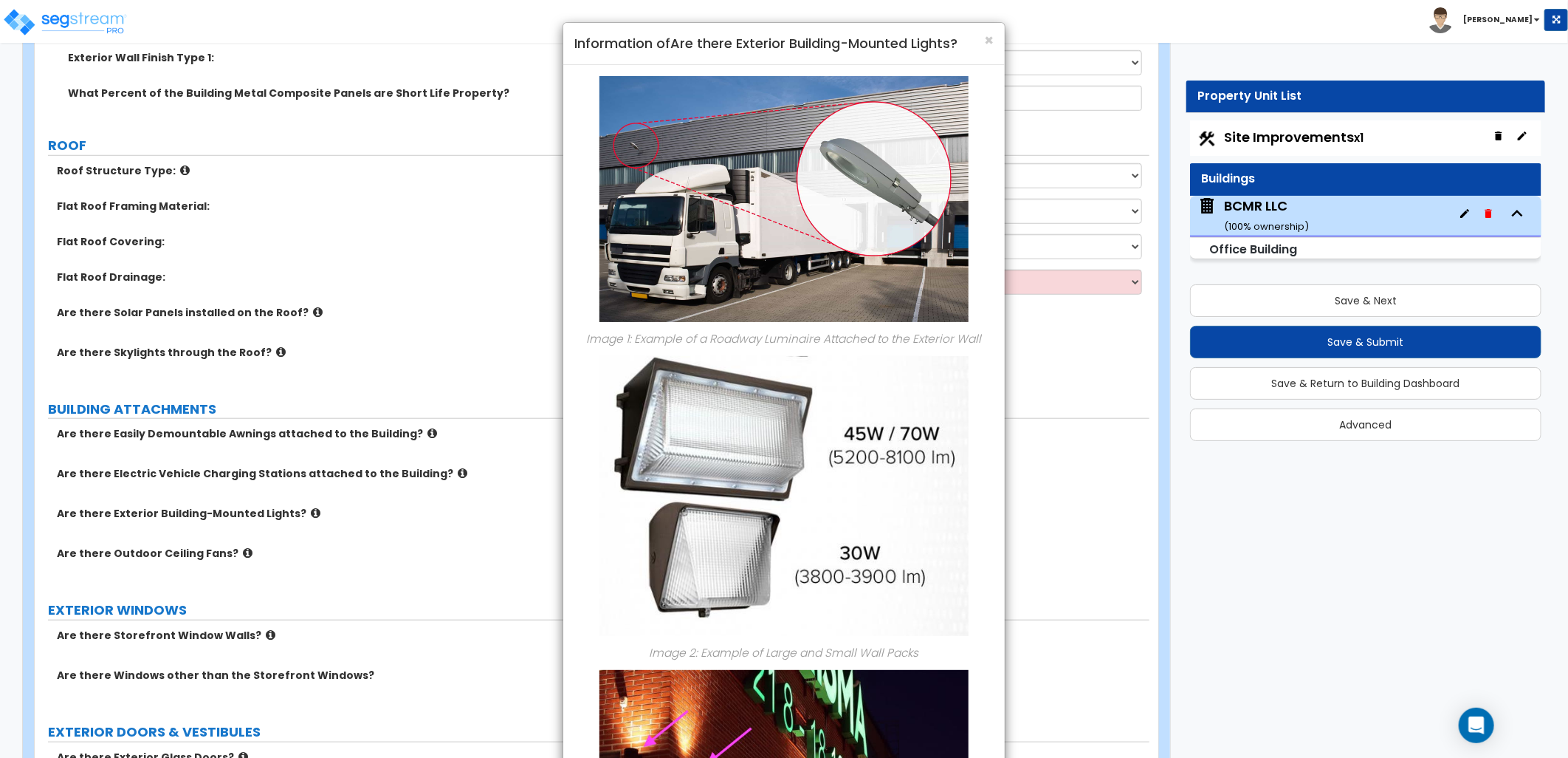
click at [292, 494] on div "× Information of Are there Exterior Building-Mounted Lights? Image 1: Example o…" at bounding box center [784, 379] width 1568 height 758
click at [990, 40] on span "×" at bounding box center [988, 40] width 9 height 22
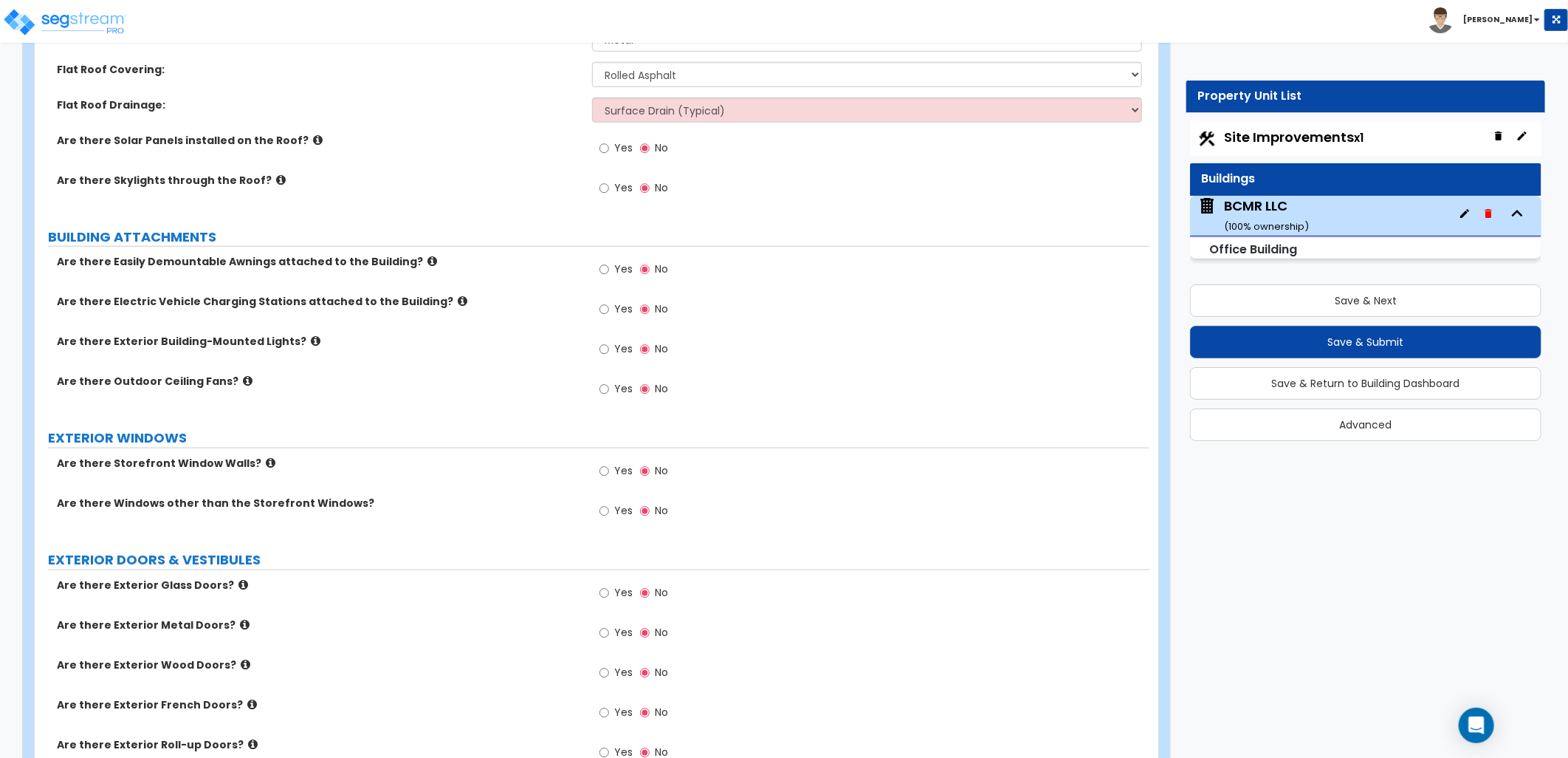
scroll to position [902, 0]
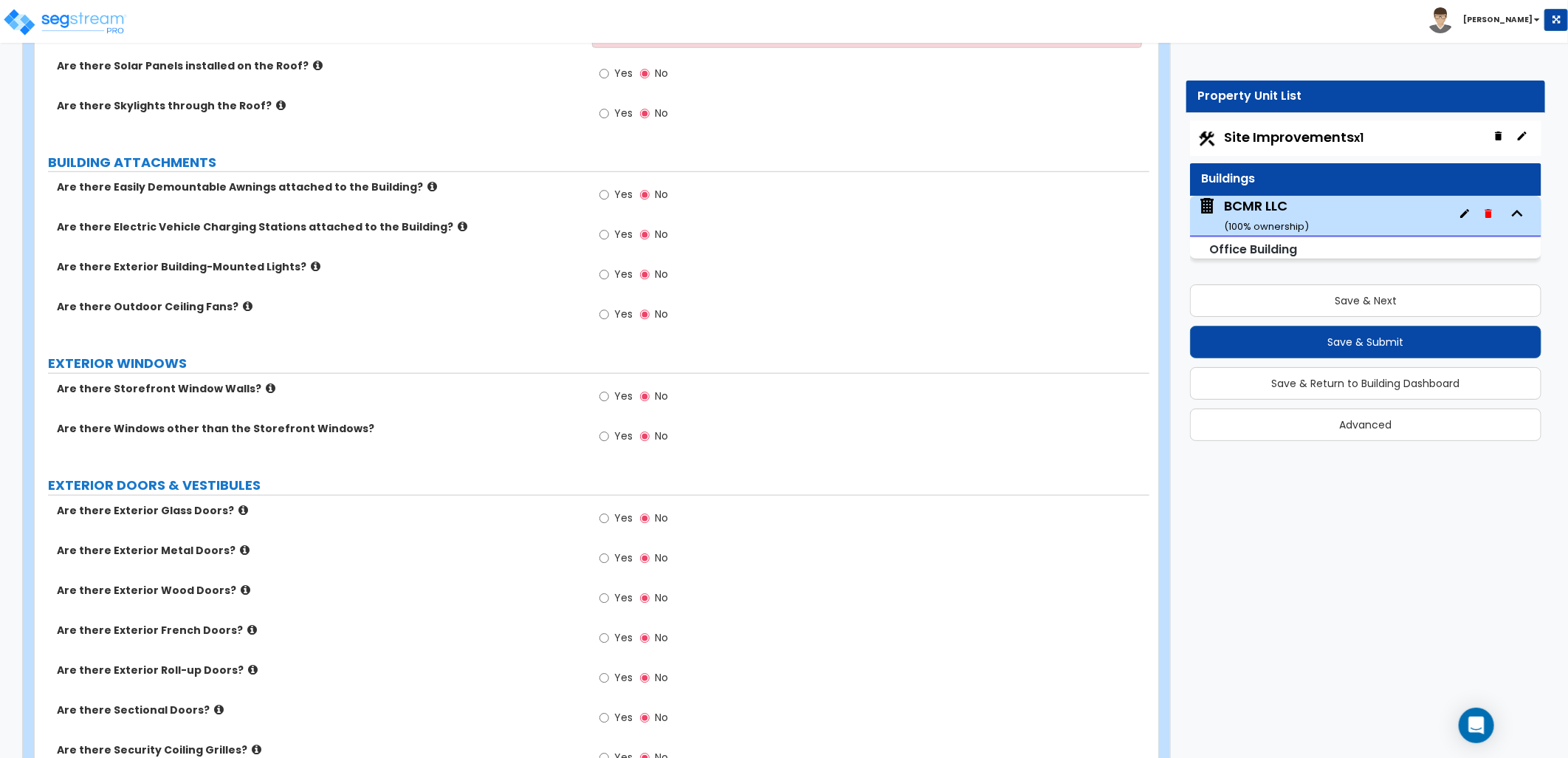
click at [260, 381] on label "Are there Storefront Window Walls?" at bounding box center [319, 389] width 524 height 15
click at [261, 381] on label "Are there Storefront Window Walls?" at bounding box center [319, 389] width 524 height 15
click at [266, 383] on icon at bounding box center [270, 388] width 9 height 11
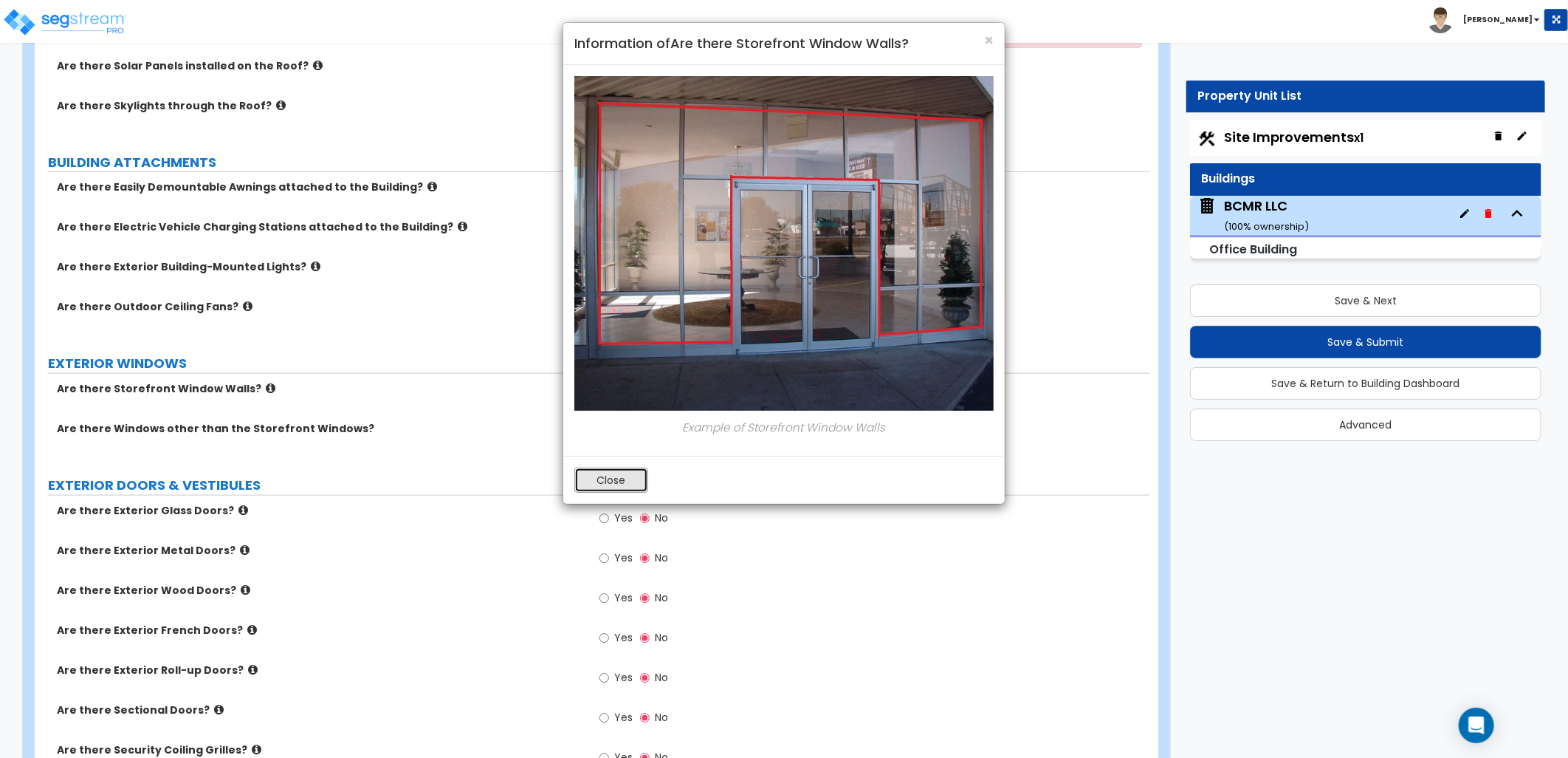
drag, startPoint x: 602, startPoint y: 476, endPoint x: 746, endPoint y: 200, distance: 311.3
click at [607, 473] on button "Close" at bounding box center [612, 480] width 74 height 25
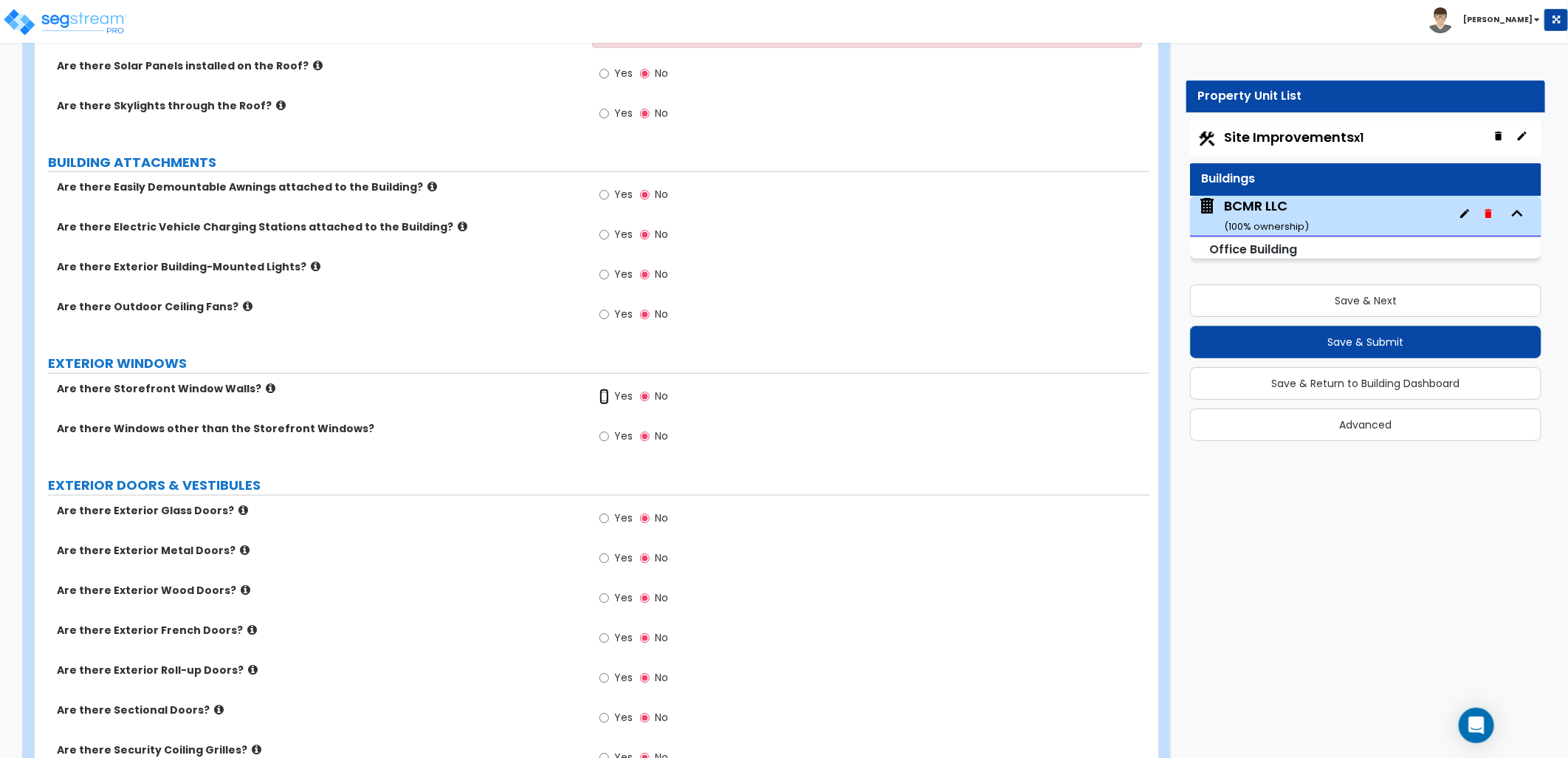
click at [604, 389] on input "Yes" at bounding box center [603, 396] width 9 height 16
radio input "true"
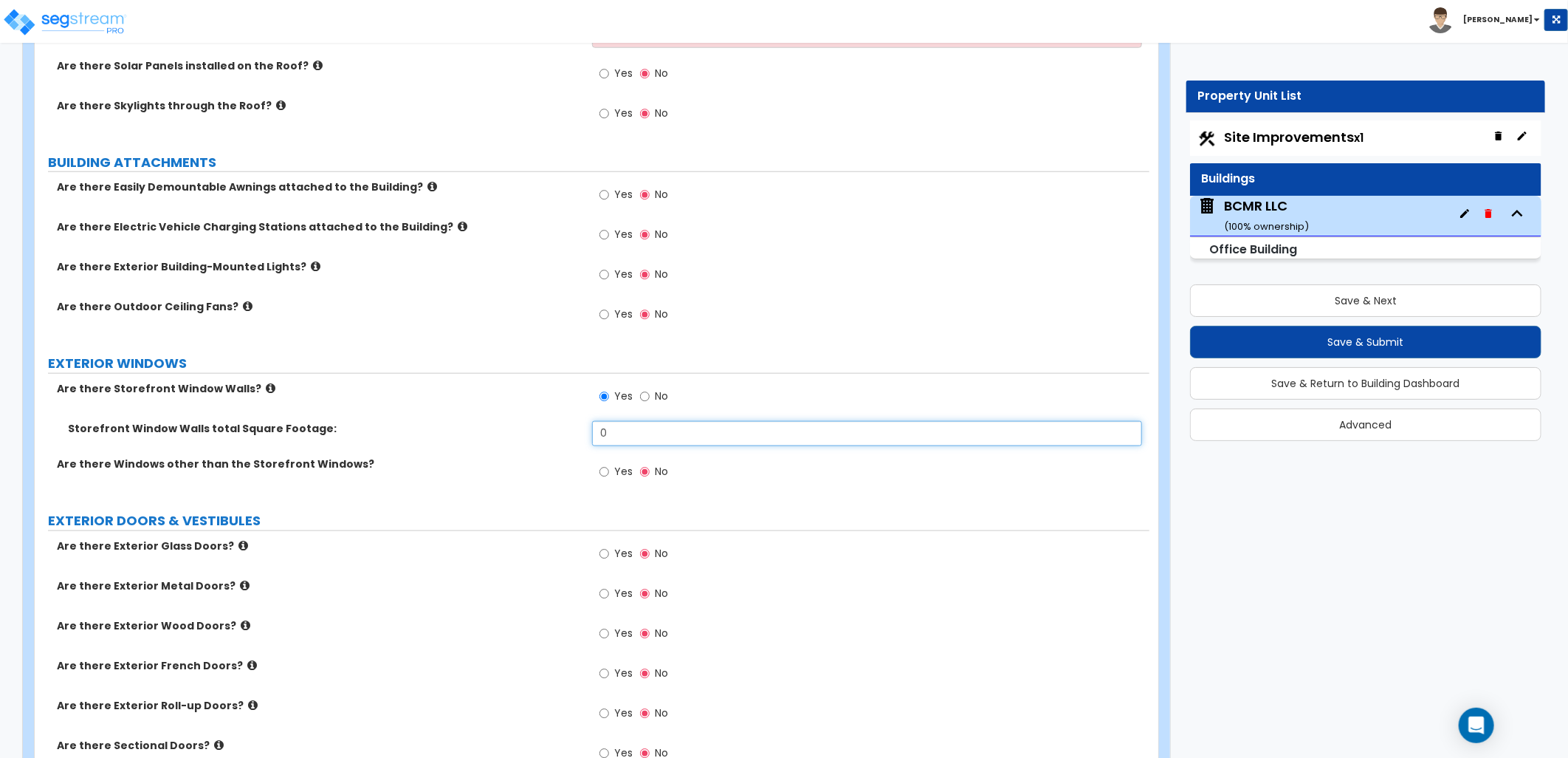
click at [559, 421] on div "Storefront Window Walls total Square Footage: 0" at bounding box center [591, 439] width 1115 height 35
drag, startPoint x: 607, startPoint y: 416, endPoint x: 584, endPoint y: 415, distance: 23.0
click at [584, 421] on div "Storefront Window Walls total Square Footage: 0" at bounding box center [591, 439] width 1115 height 35
type input "50"
click at [544, 475] on div "Are there Windows other than the Storefront Windows? Yes No" at bounding box center [591, 477] width 1115 height 40
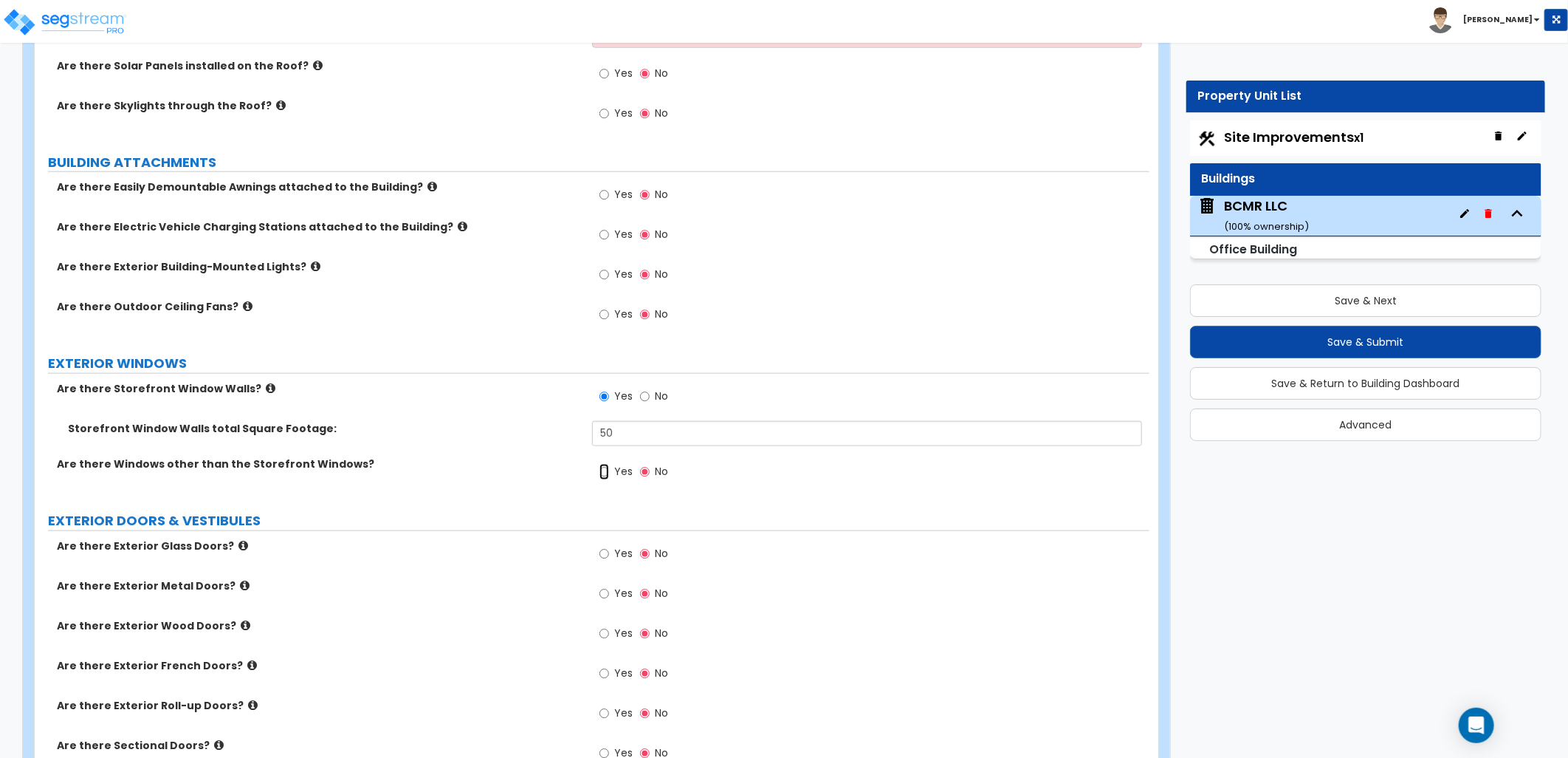
click at [602, 464] on input "Yes" at bounding box center [603, 472] width 9 height 16
radio input "true"
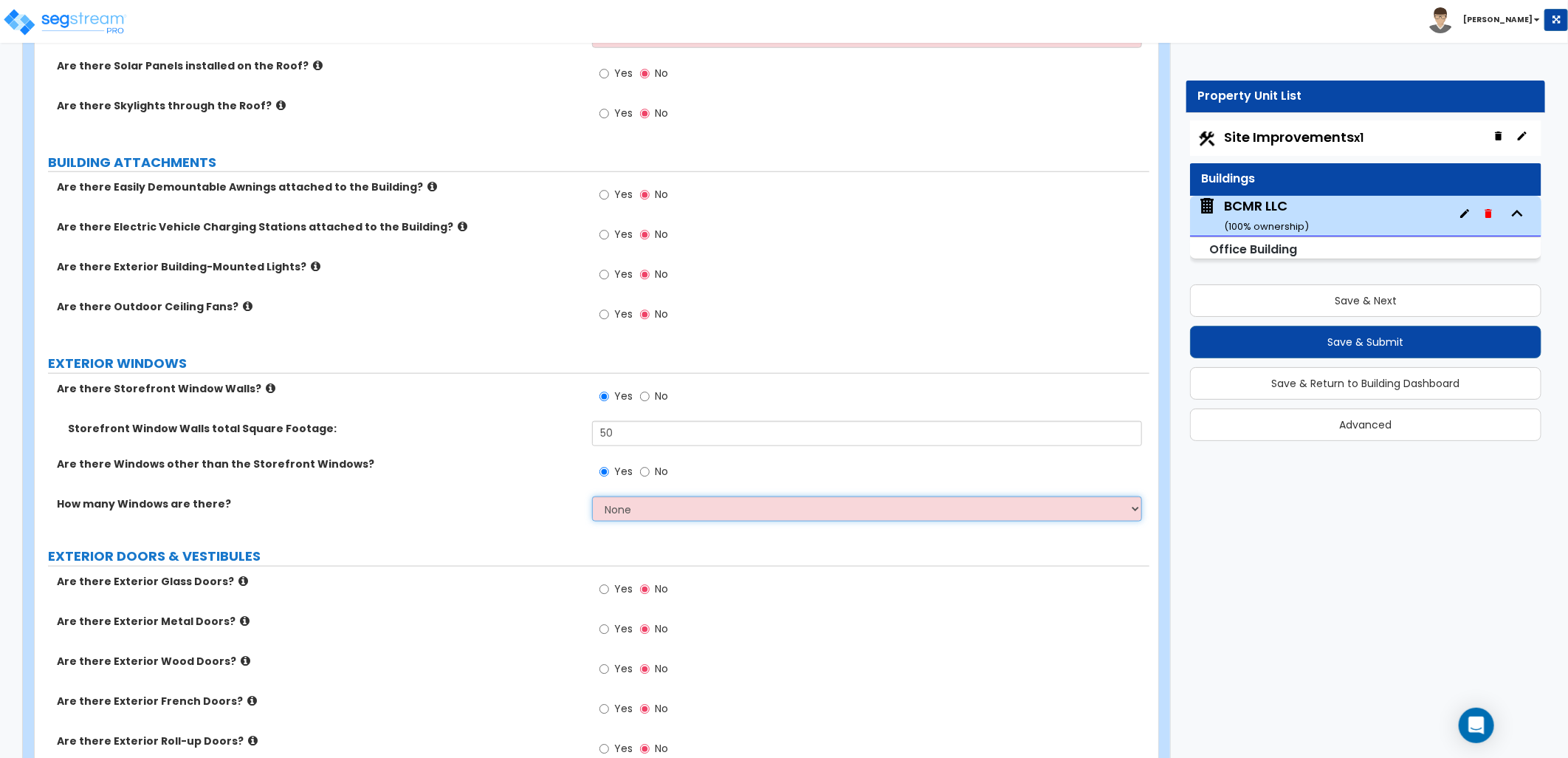
click at [626, 504] on select "None I want to enter a Percentage of the Exterior Windows I want to enter the N…" at bounding box center [867, 509] width 550 height 25
select select "1"
click at [592, 496] on select "None I want to enter a Percentage of the Exterior Windows I want to enter the N…" at bounding box center [867, 509] width 550 height 25
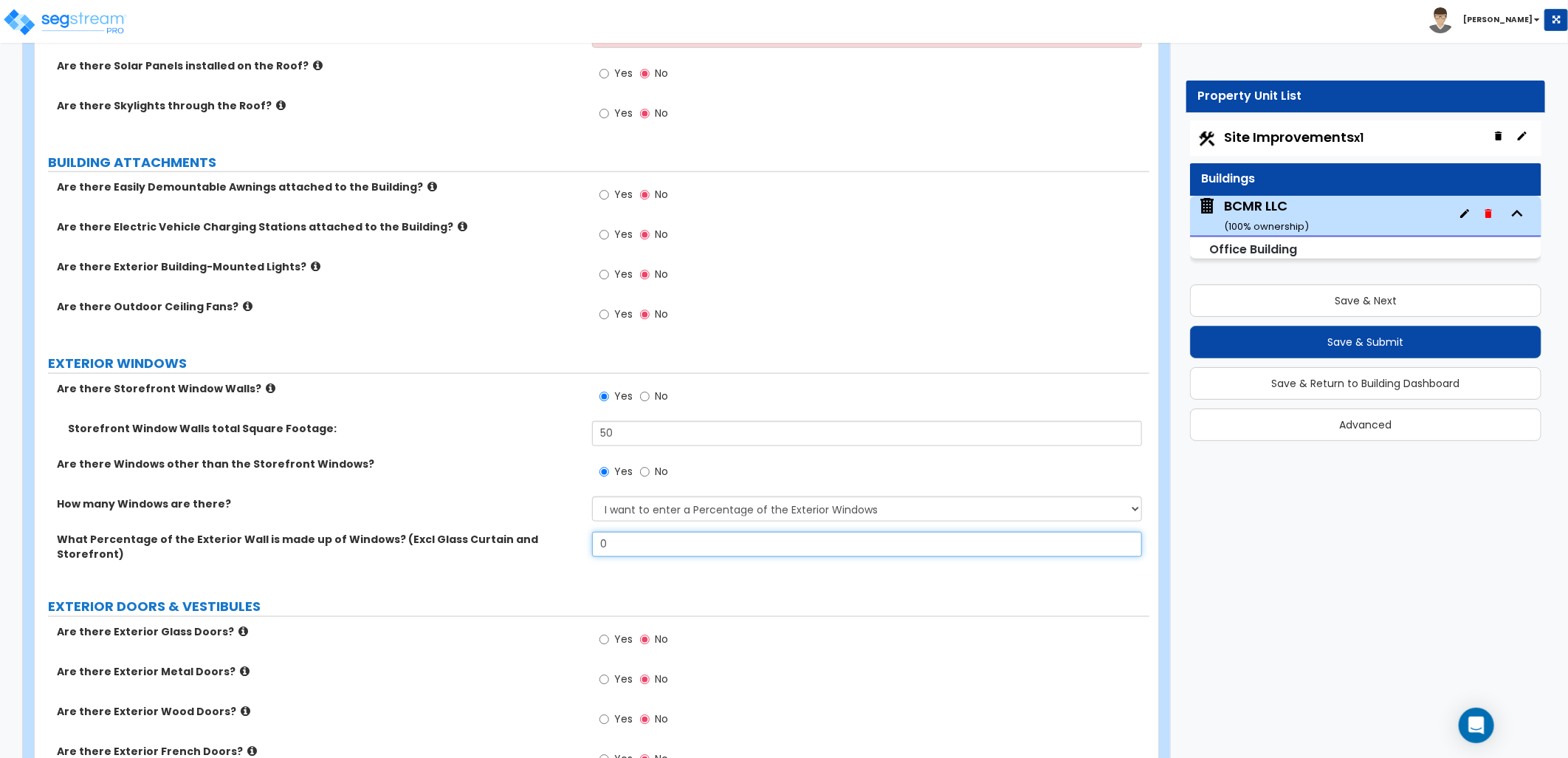
drag, startPoint x: 628, startPoint y: 520, endPoint x: 593, endPoint y: 520, distance: 35.0
click at [595, 531] on input "0" at bounding box center [867, 544] width 550 height 25
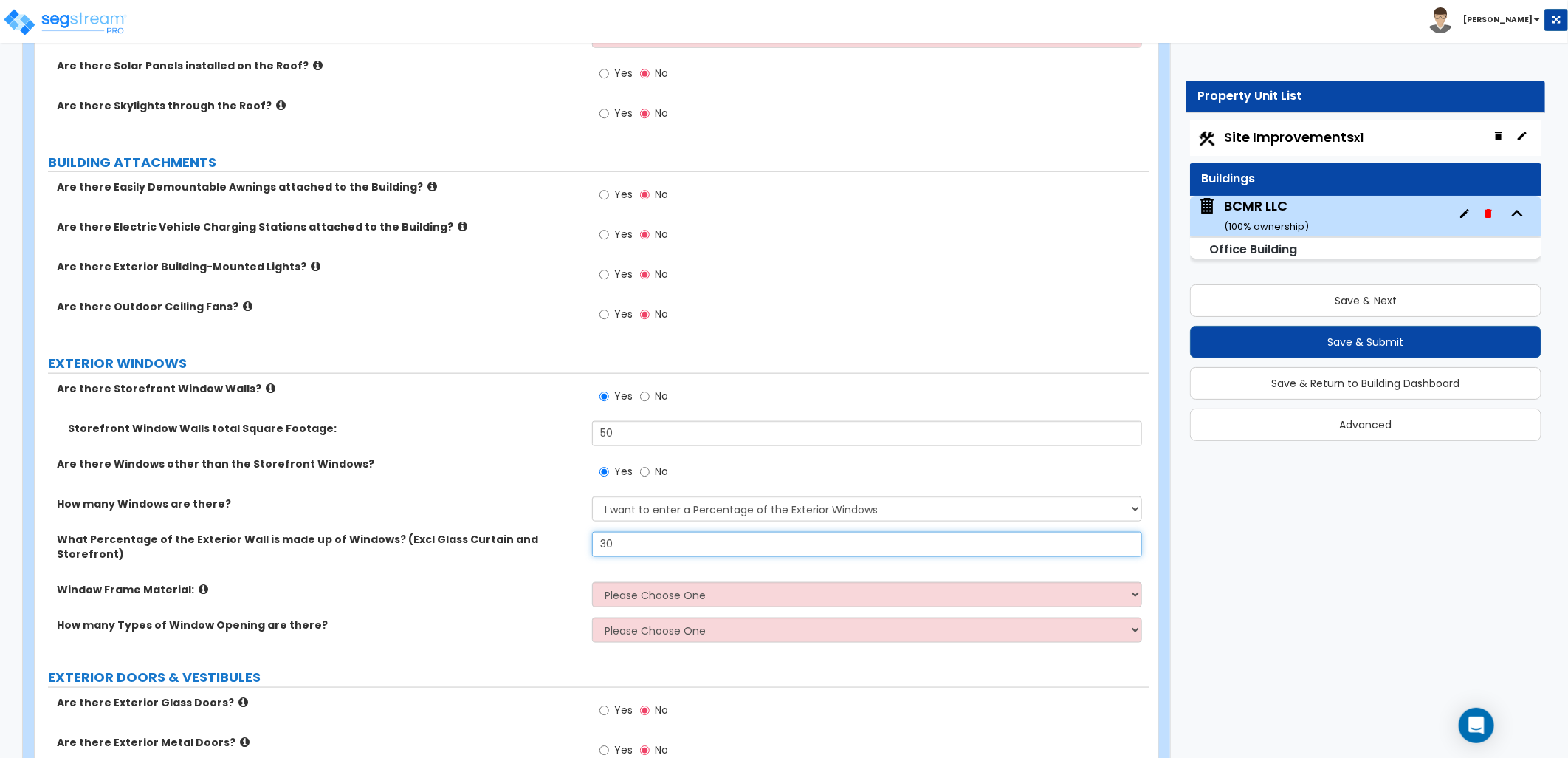
type input "30"
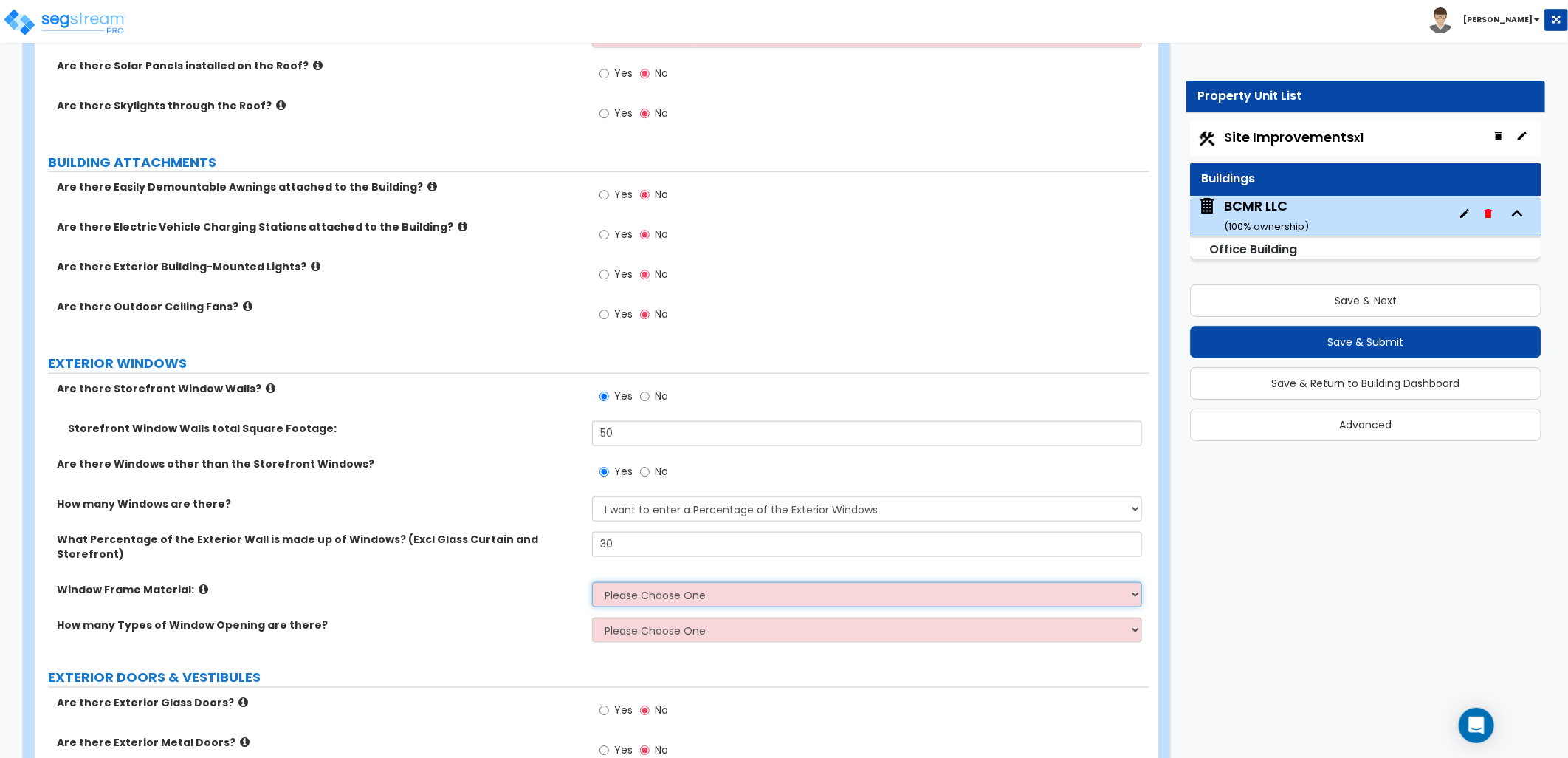
click at [654, 582] on select "Please Choose One Vinyl Aluminum Wood" at bounding box center [867, 594] width 550 height 25
select select "2"
click at [592, 582] on select "Please Choose One Vinyl Aluminum Wood" at bounding box center [867, 594] width 550 height 25
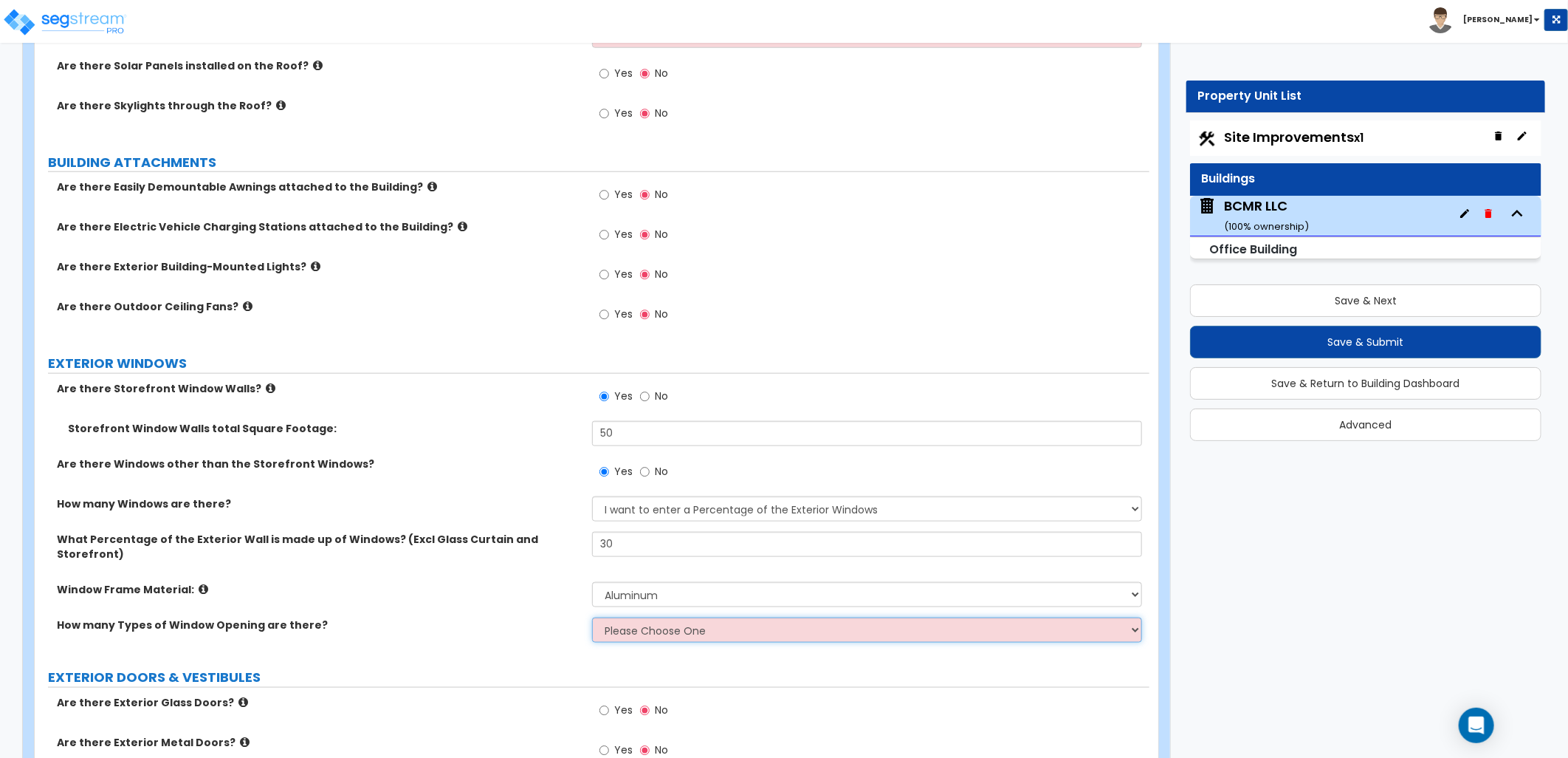
click at [643, 618] on select "Please Choose One 1 2 3 4" at bounding box center [867, 630] width 550 height 25
select select "1"
click at [592, 618] on select "Please Choose One 1 2 3 4" at bounding box center [867, 630] width 550 height 25
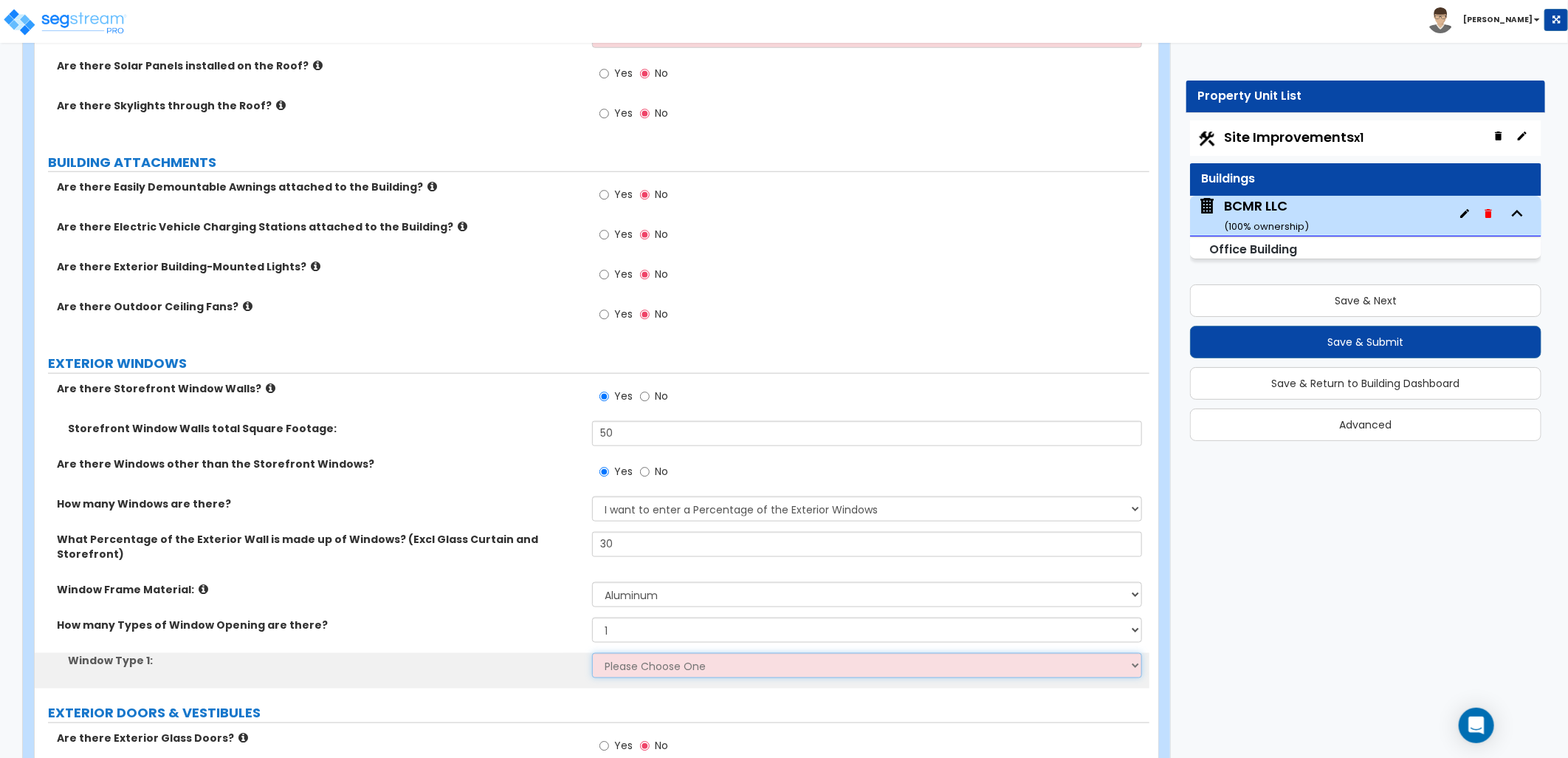
click at [626, 653] on select "Please Choose One Sliding Picture/Fixed Double/Single Hung Awning Swing" at bounding box center [867, 666] width 550 height 25
select select "2"
click at [592, 653] on select "Please Choose One Sliding Picture/Fixed Double/Single Hung Awning Swing" at bounding box center [867, 666] width 550 height 25
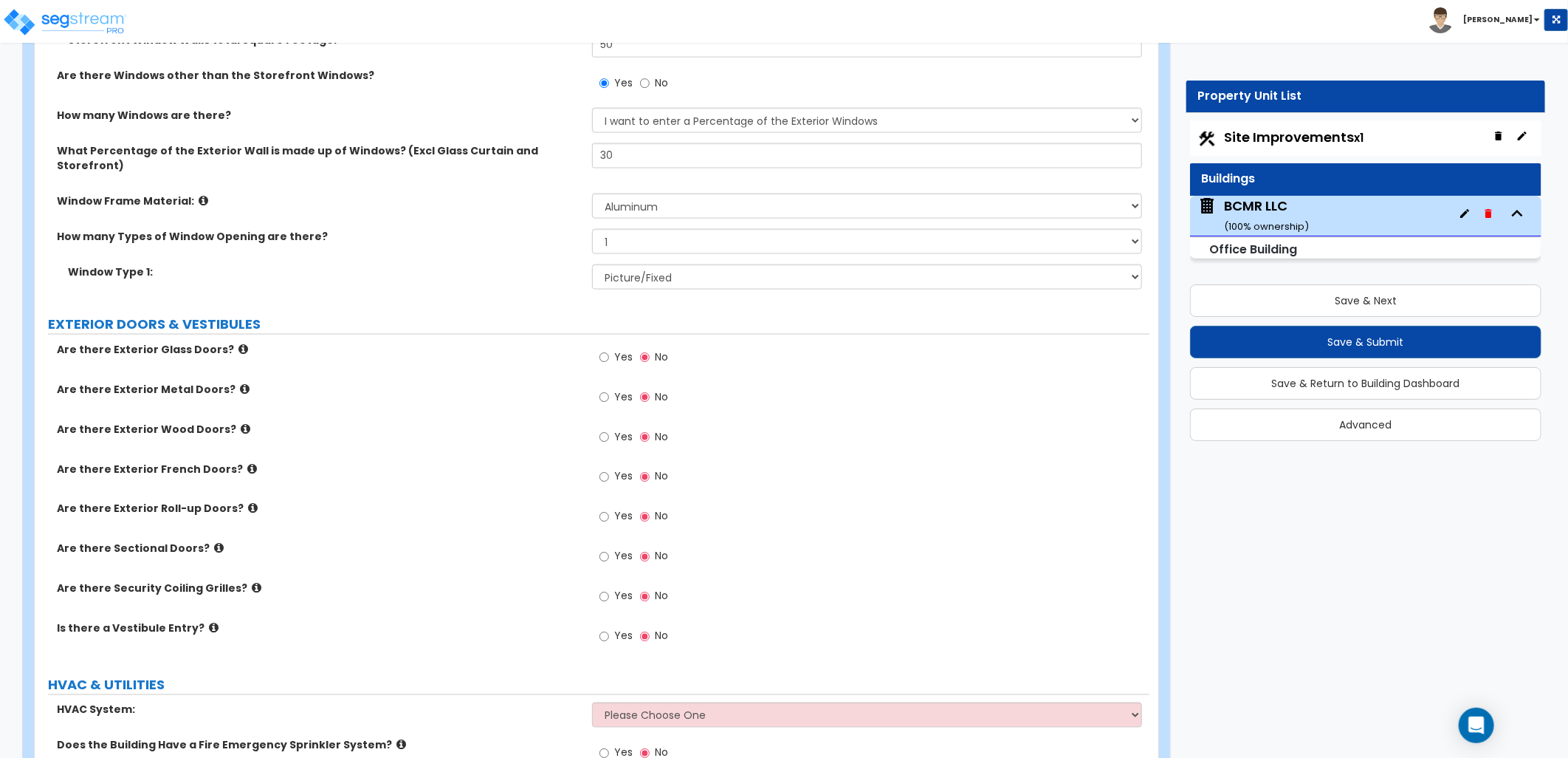
scroll to position [1312, 0]
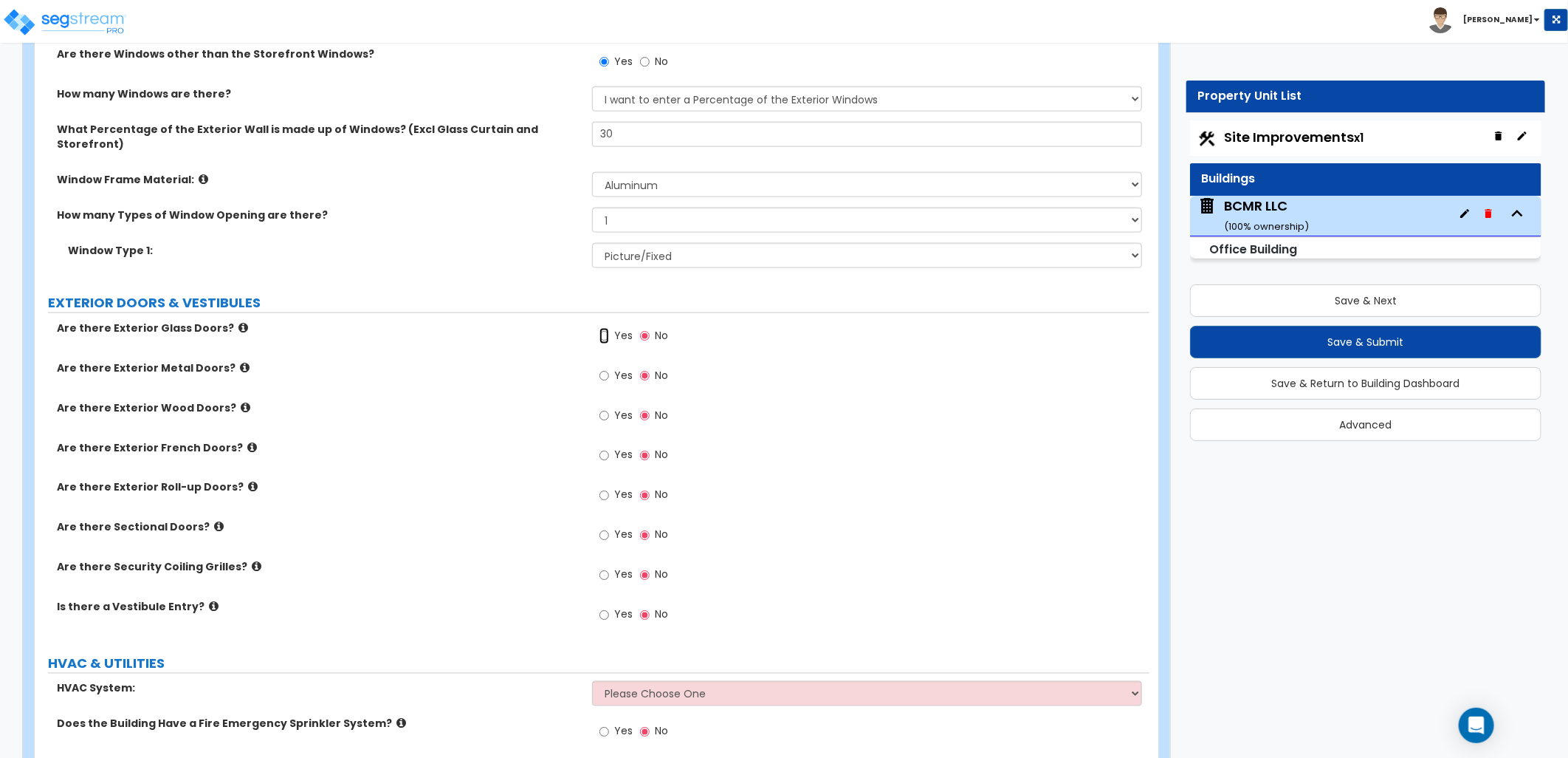
click at [607, 328] on input "Yes" at bounding box center [603, 336] width 9 height 16
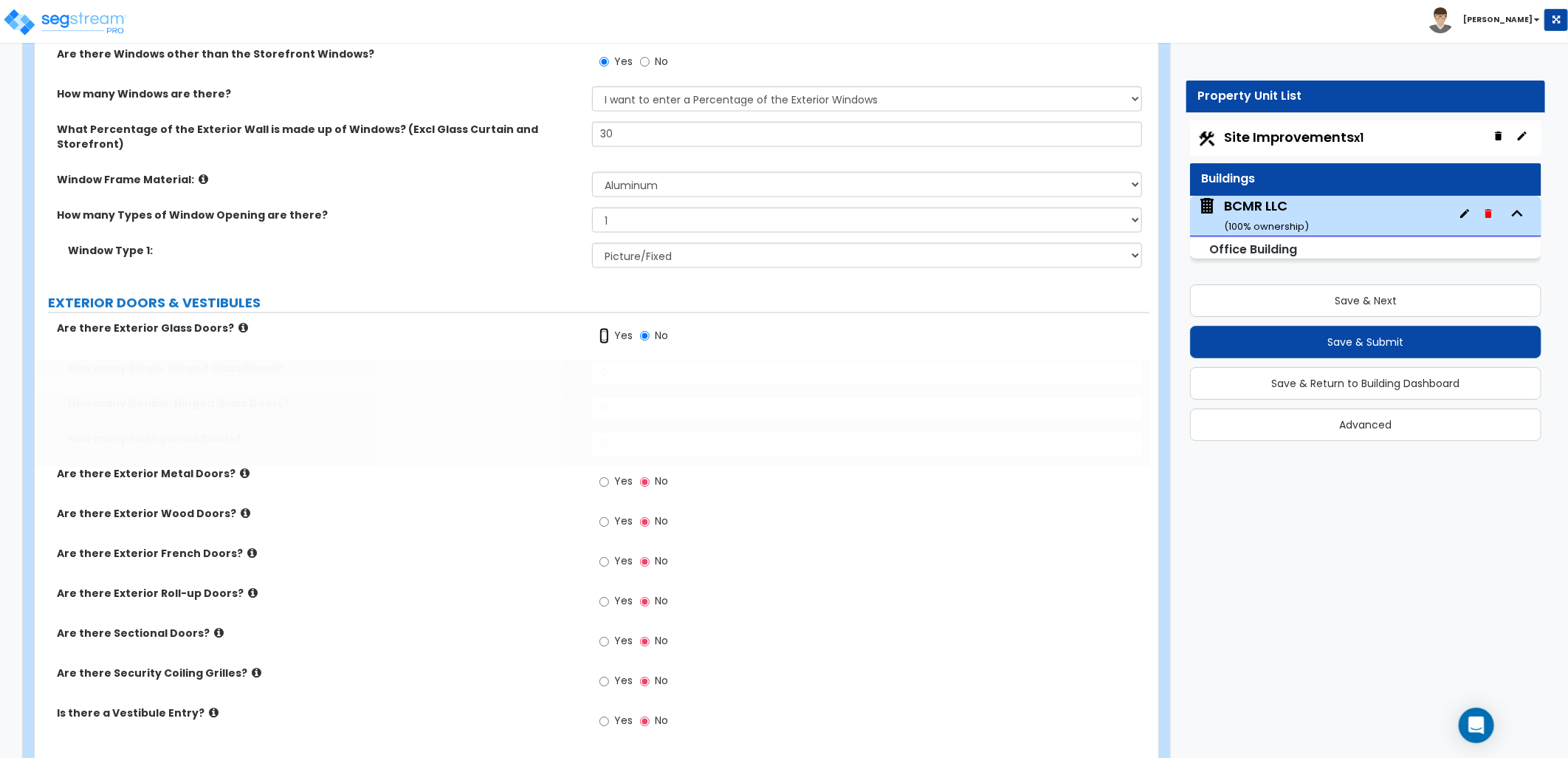
radio input "true"
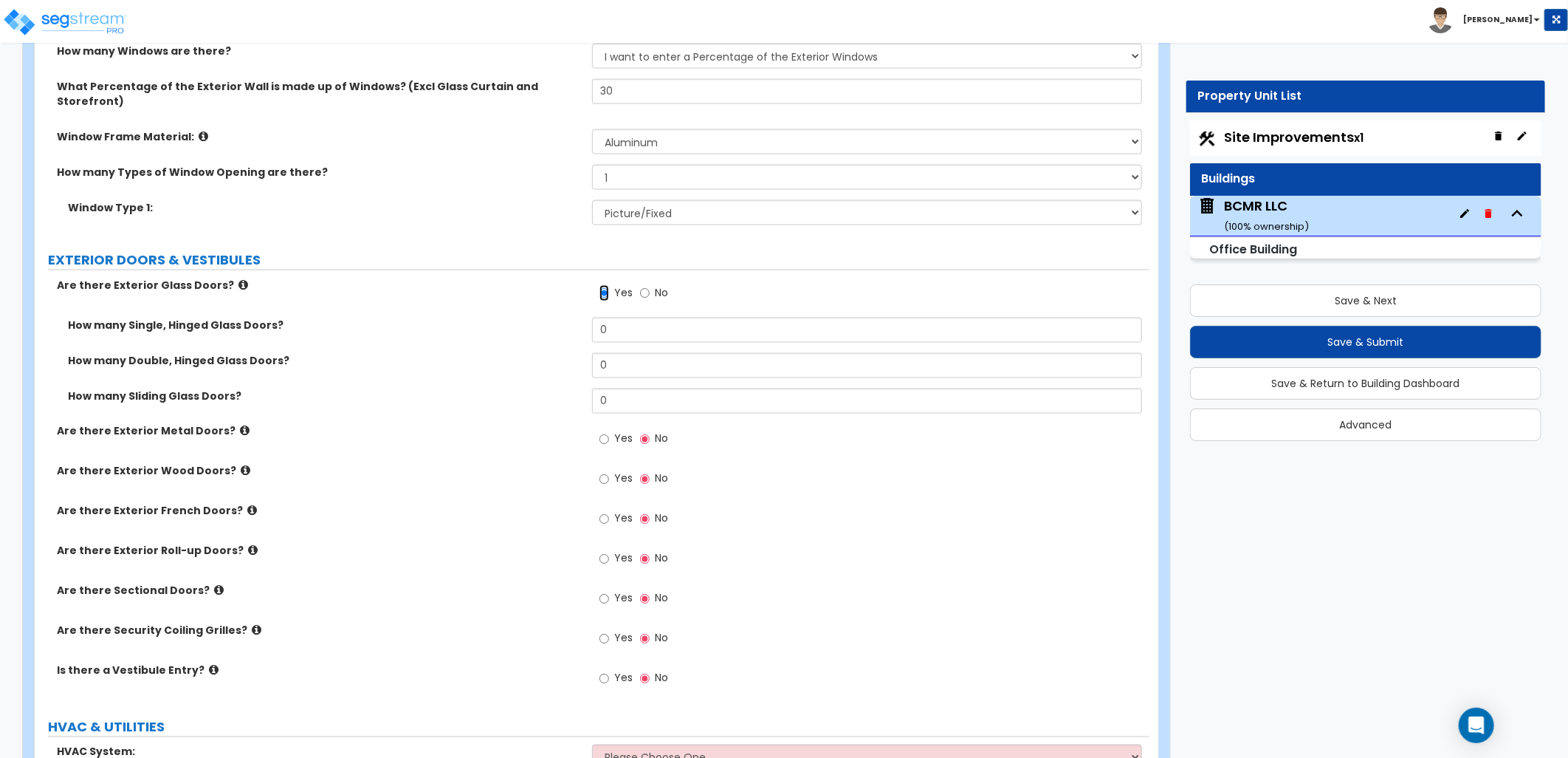
scroll to position [1394, 0]
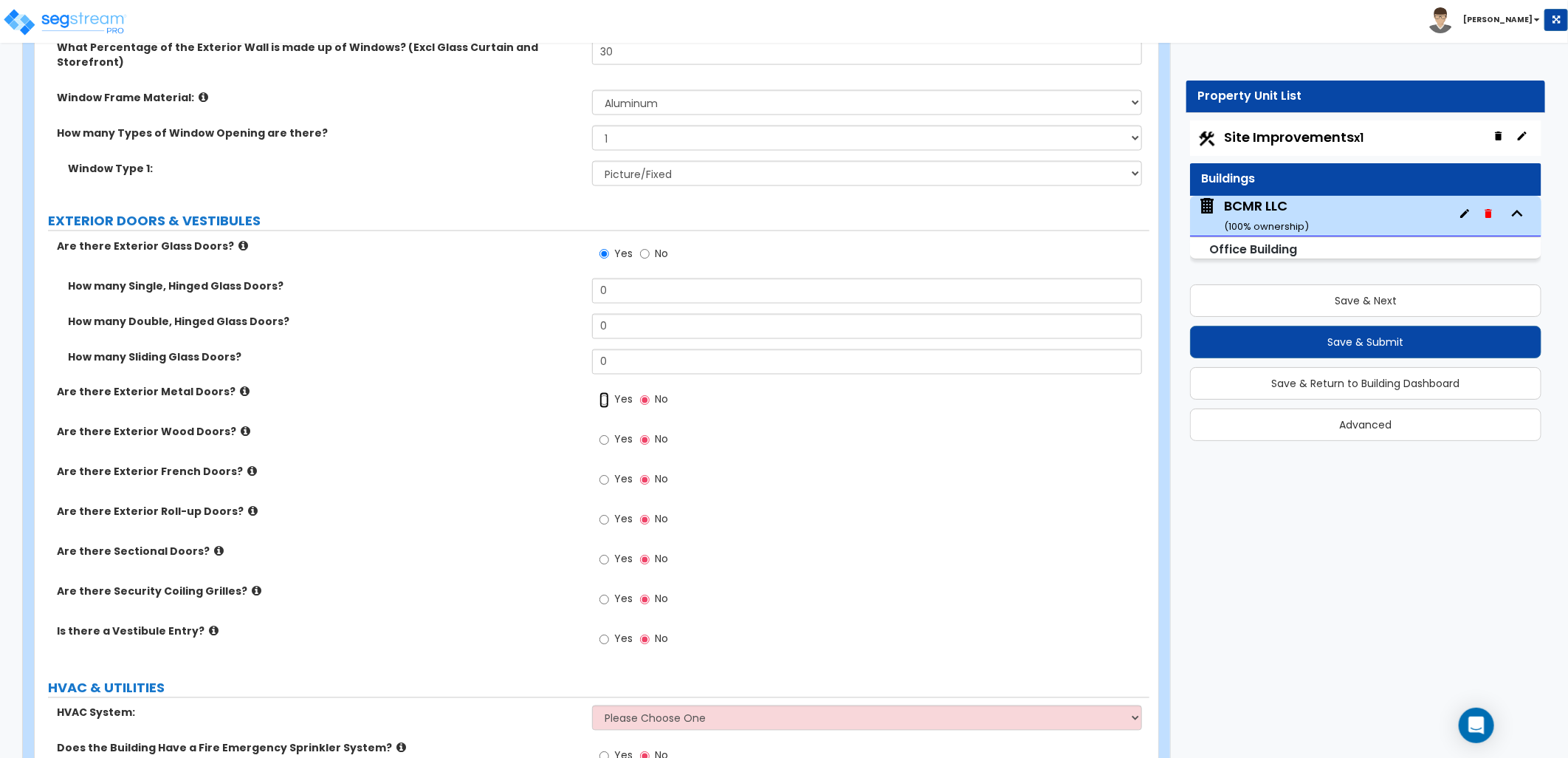
click at [604, 392] on input "Yes" at bounding box center [603, 400] width 9 height 16
radio input "true"
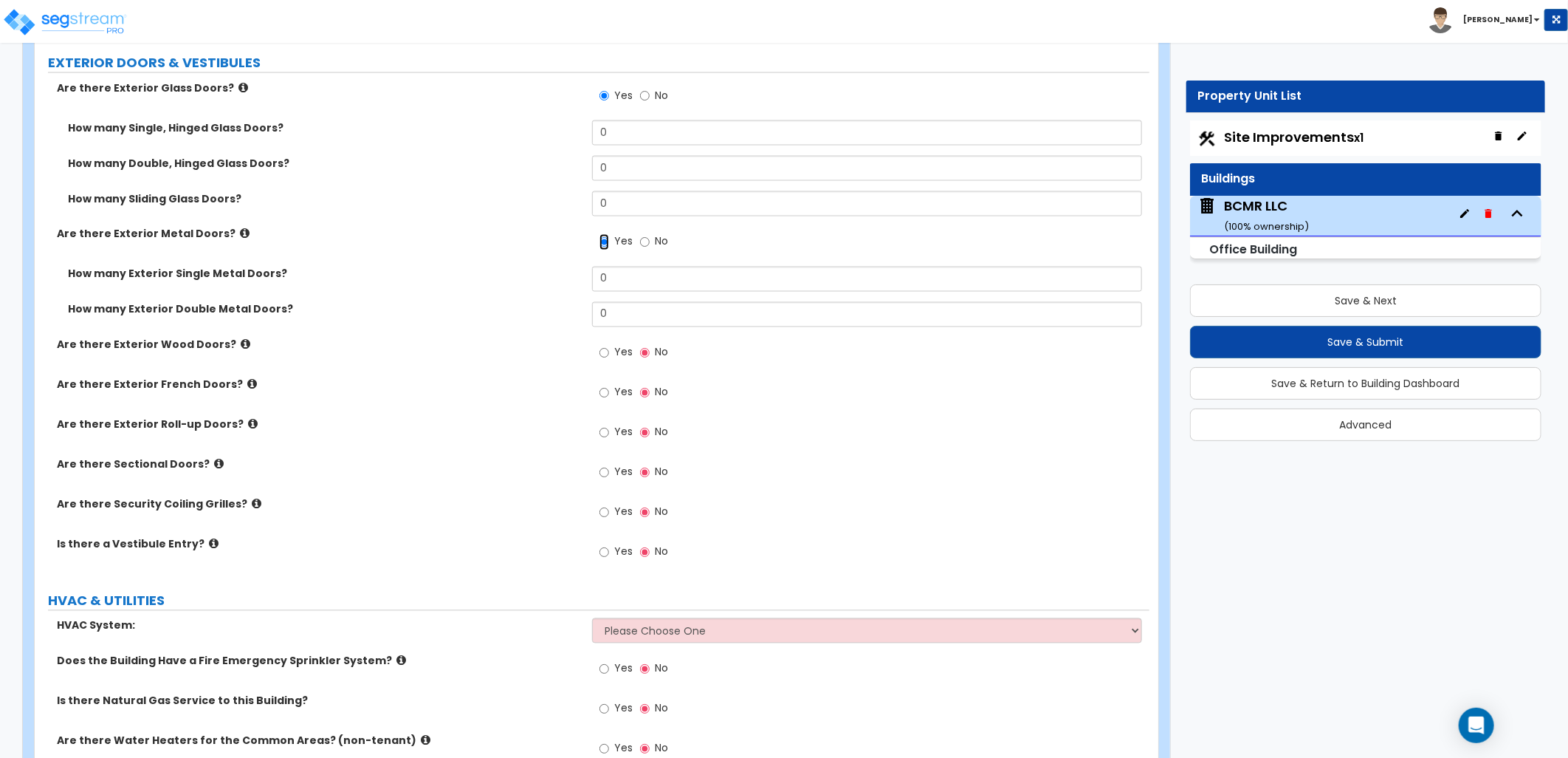
scroll to position [1559, 0]
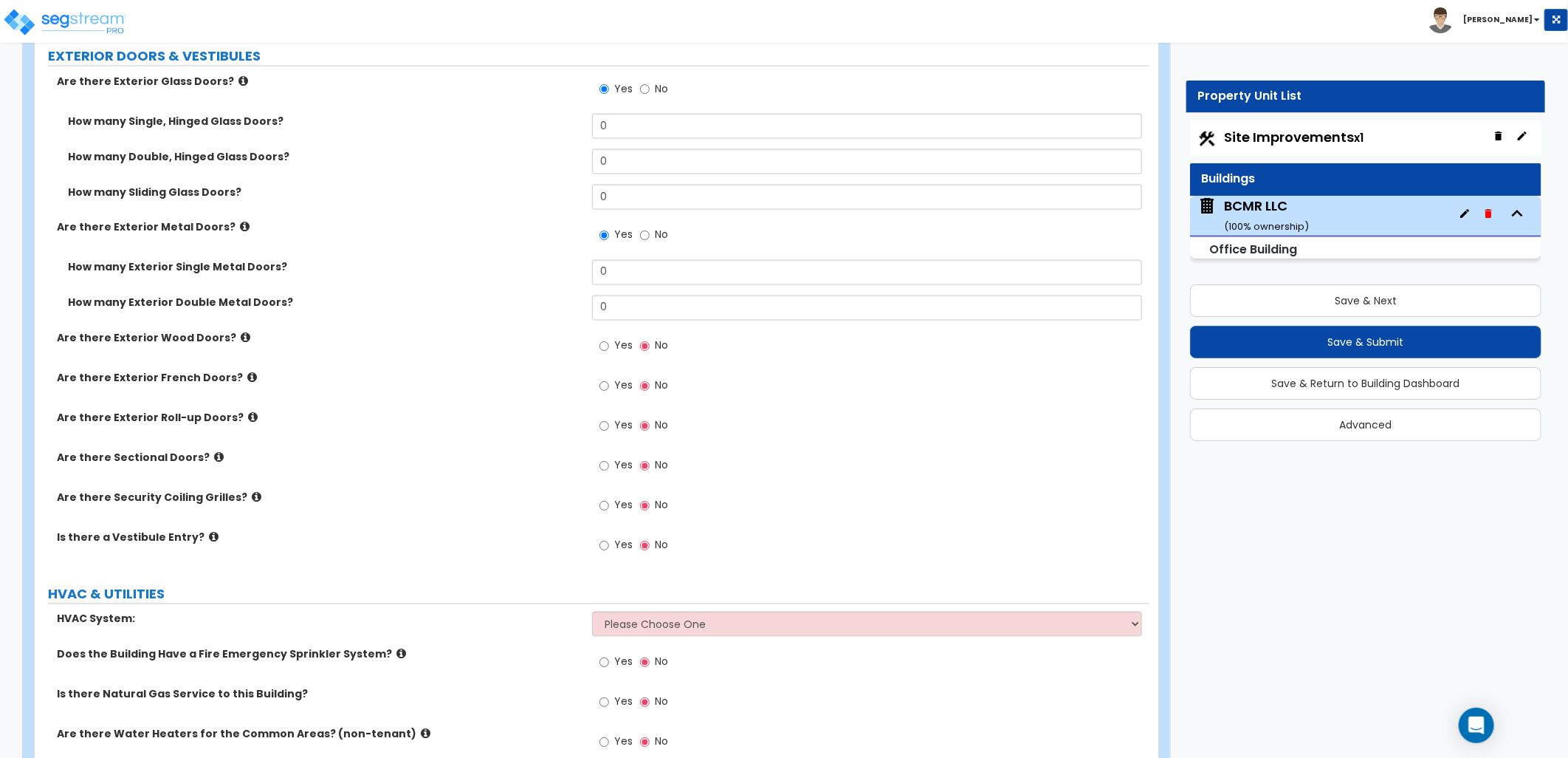
click at [248, 412] on icon at bounding box center [253, 417] width 9 height 11
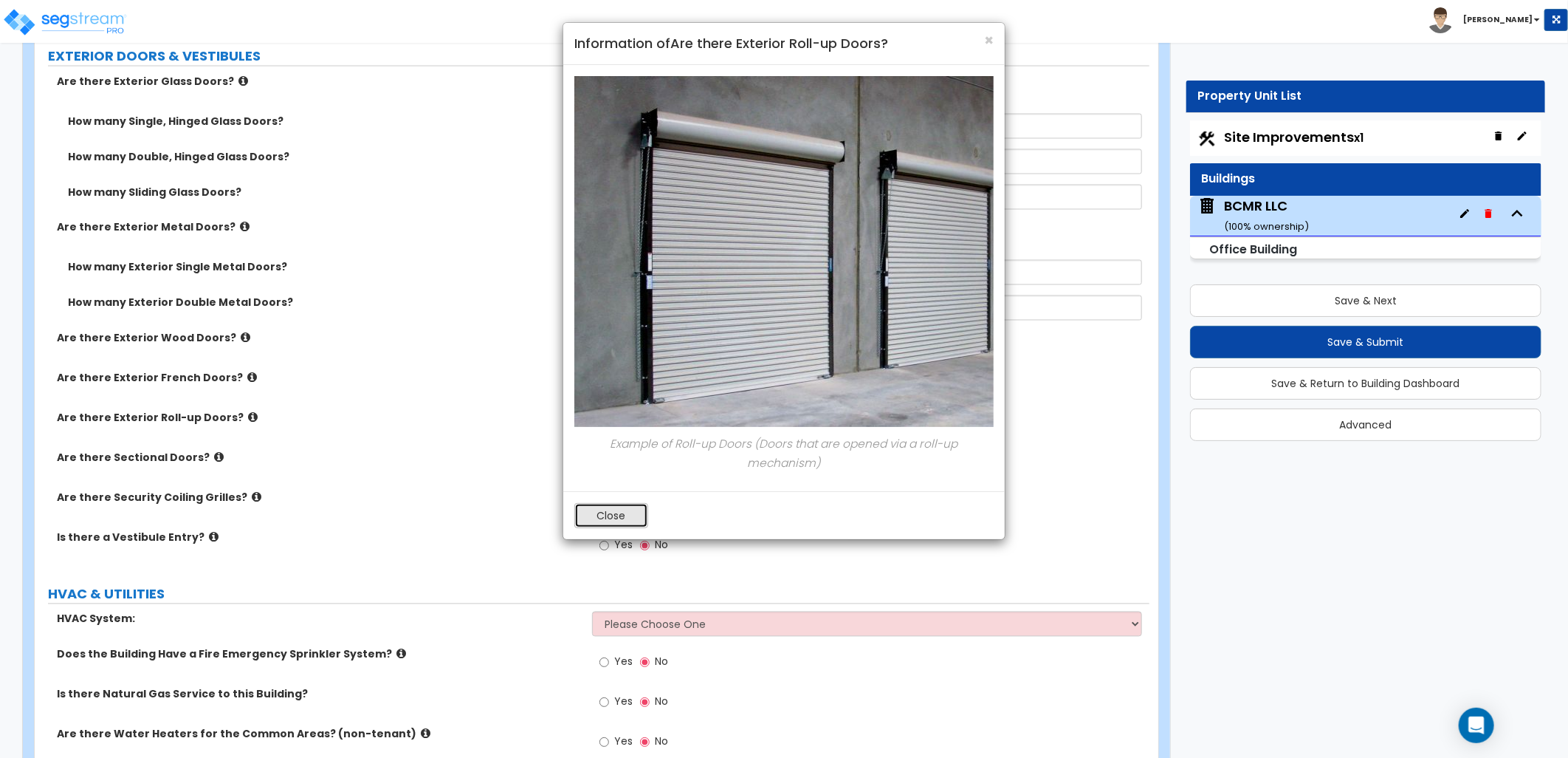
click at [623, 521] on button "Close" at bounding box center [612, 515] width 74 height 25
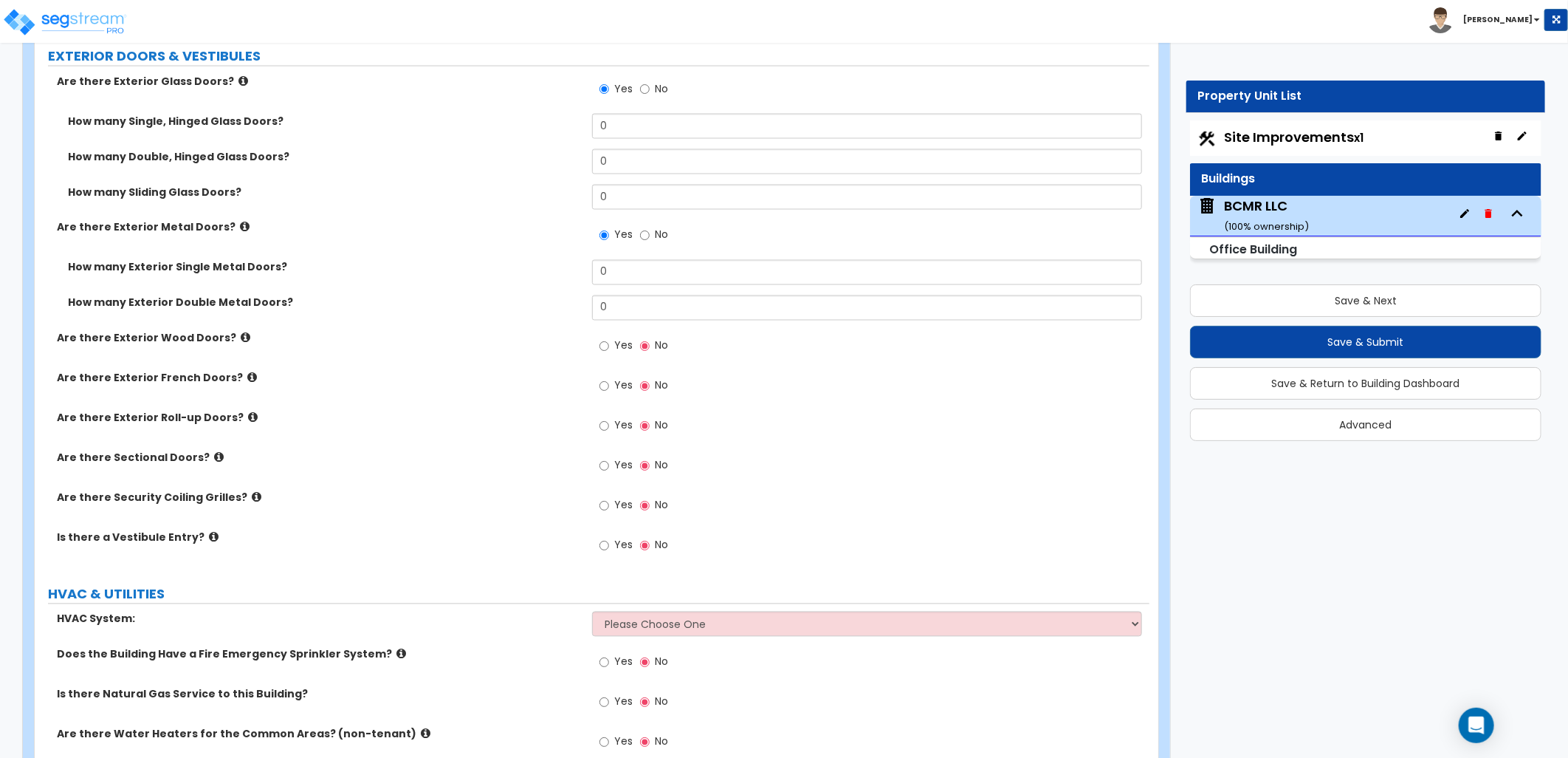
click at [214, 452] on icon at bounding box center [218, 457] width 9 height 11
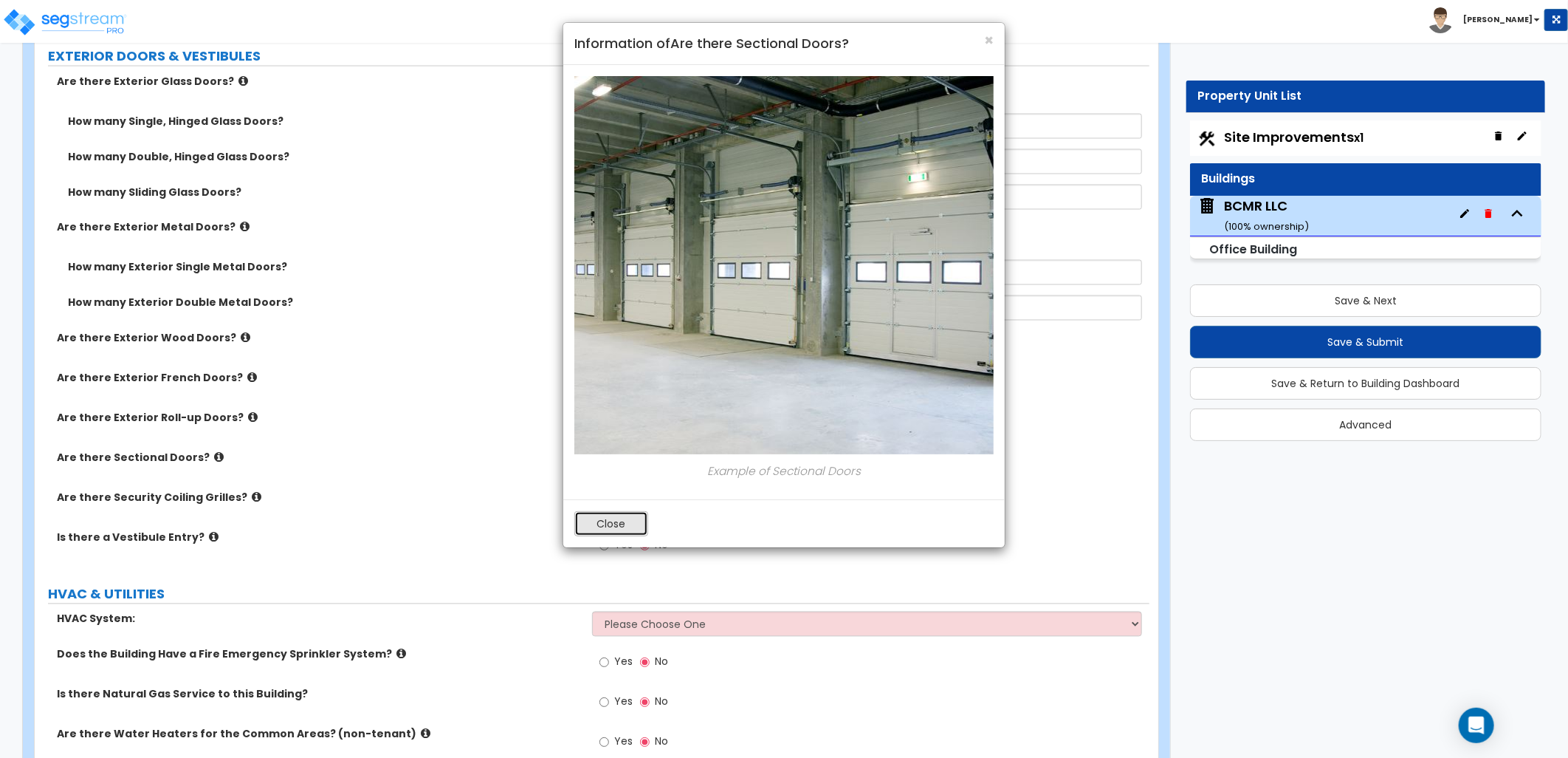
click at [586, 529] on button "Close" at bounding box center [612, 524] width 74 height 25
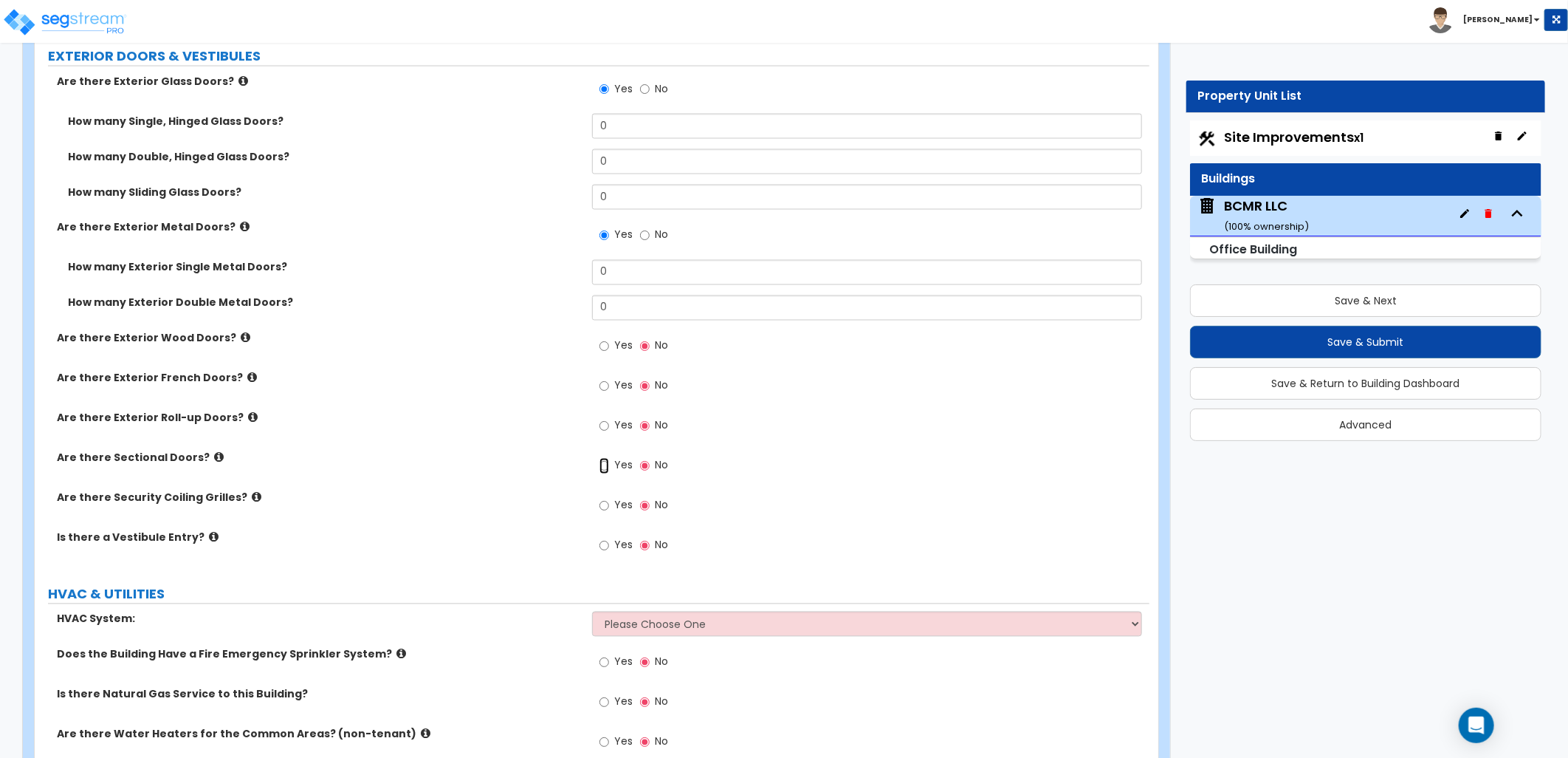
drag, startPoint x: 608, startPoint y: 436, endPoint x: 617, endPoint y: 448, distance: 15.0
click at [608, 458] on input "Yes" at bounding box center [603, 466] width 9 height 16
radio input "true"
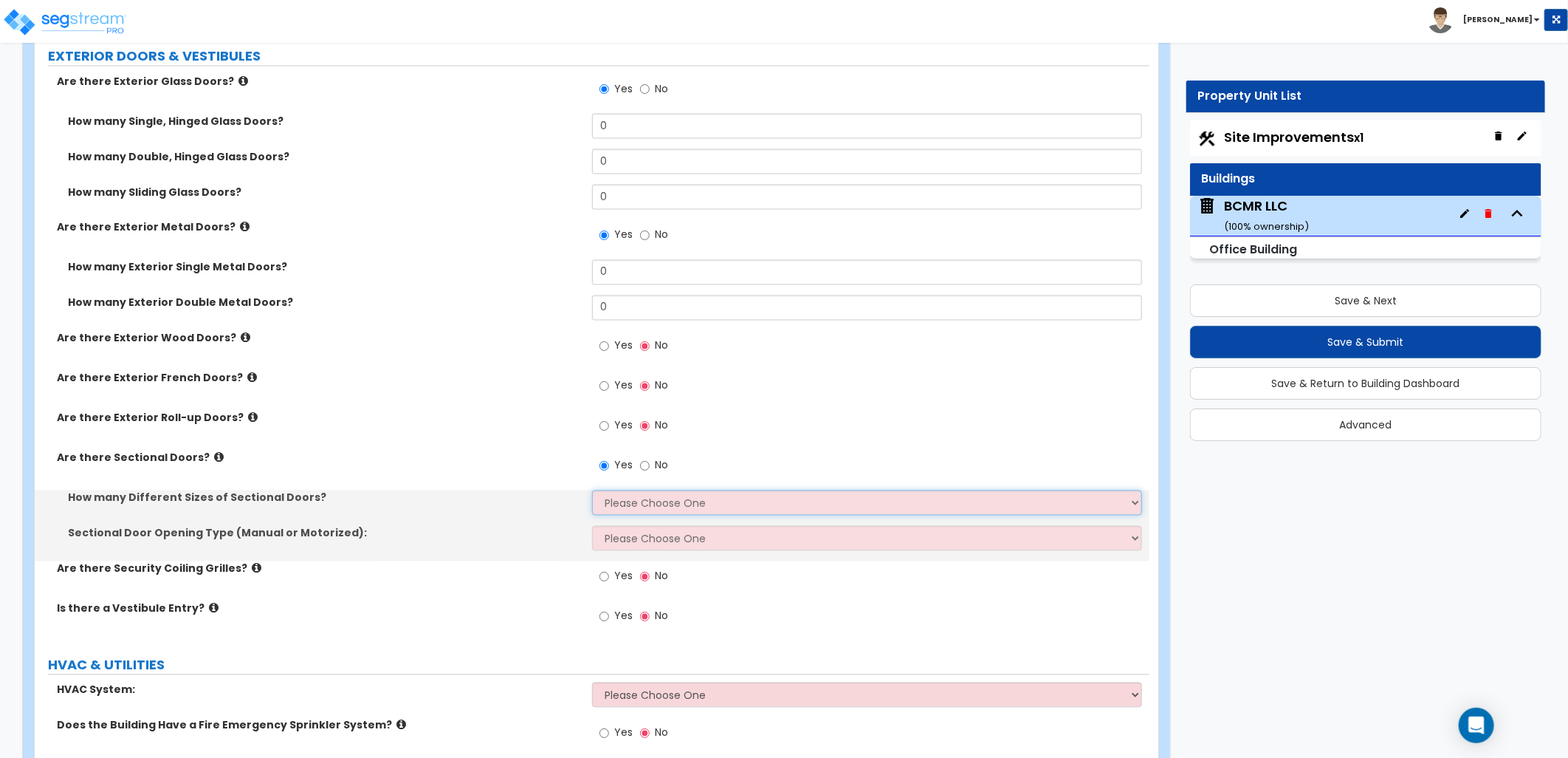
click at [643, 490] on select "Please Choose One 1 2 3" at bounding box center [867, 503] width 550 height 25
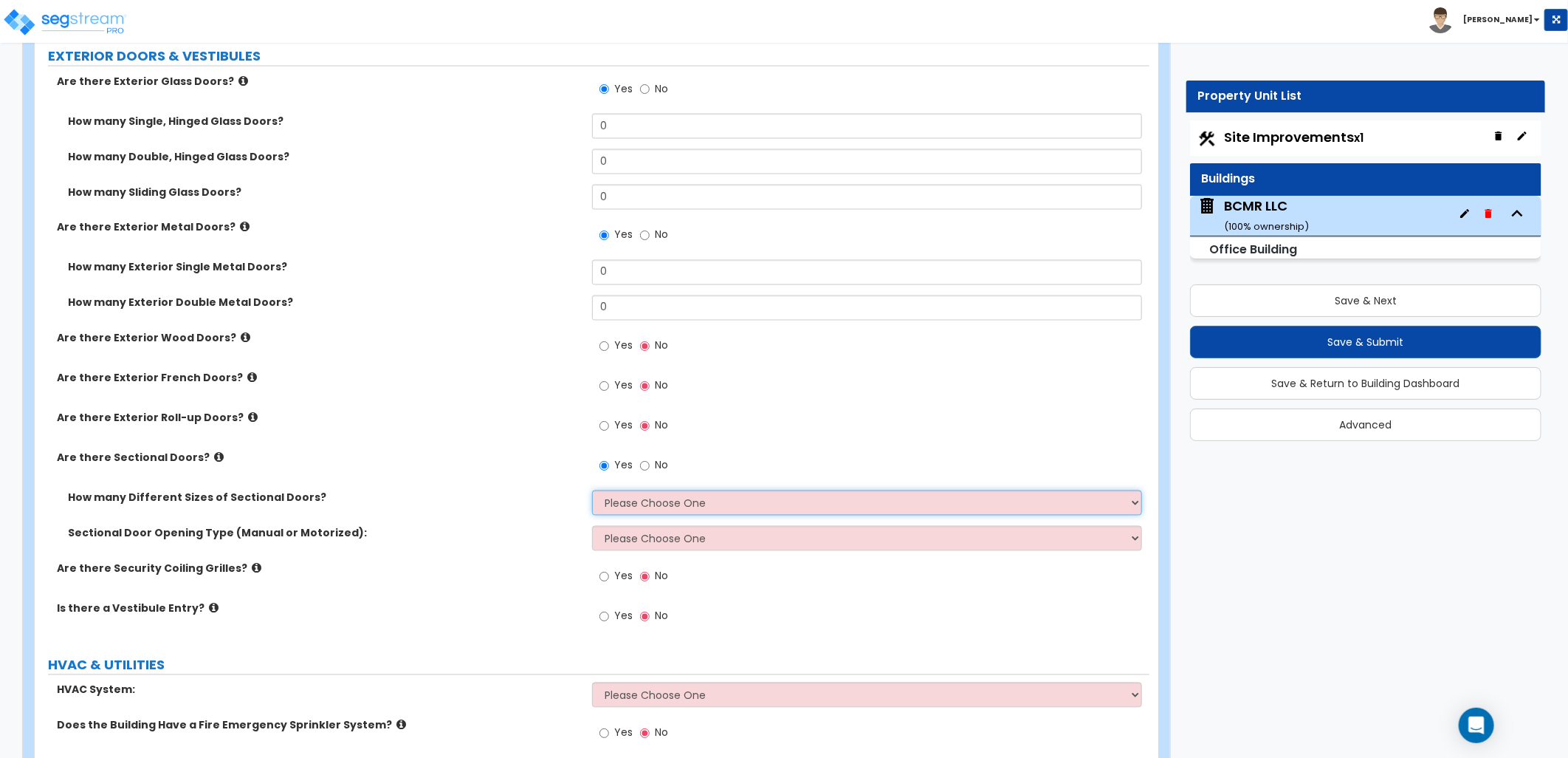
select select "2"
click at [592, 490] on select "Please Choose One 1 2 3" at bounding box center [867, 503] width 550 height 25
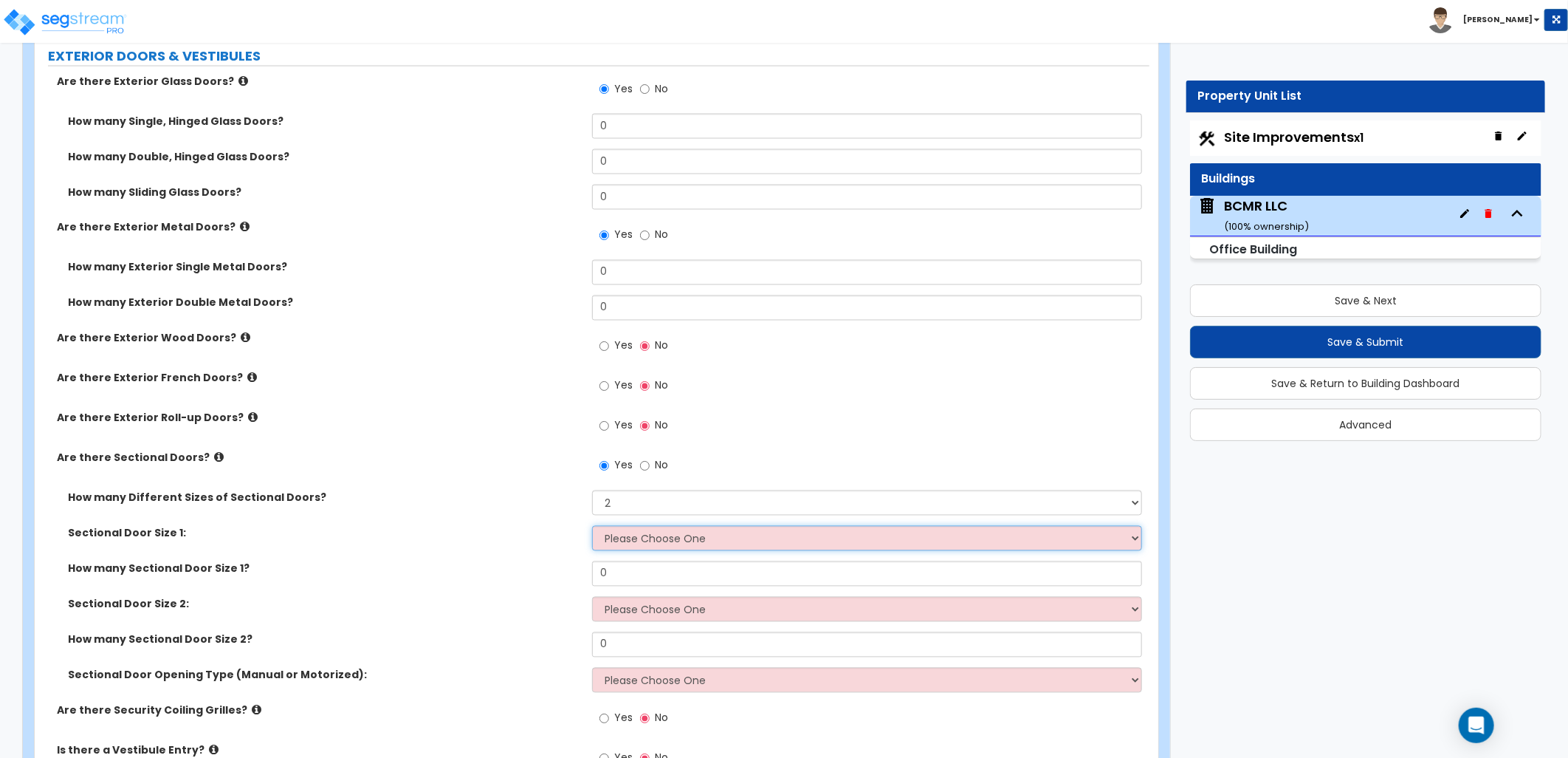
click at [683, 525] on select "Please Choose One 8' x 8' 10' x 10' 12' x 12' 20' x 14'" at bounding box center [867, 538] width 550 height 25
select select "1"
click at [592, 525] on select "Please Choose One 8' x 8' 10' x 10' 12' x 12' 20' x 14'" at bounding box center [867, 538] width 550 height 25
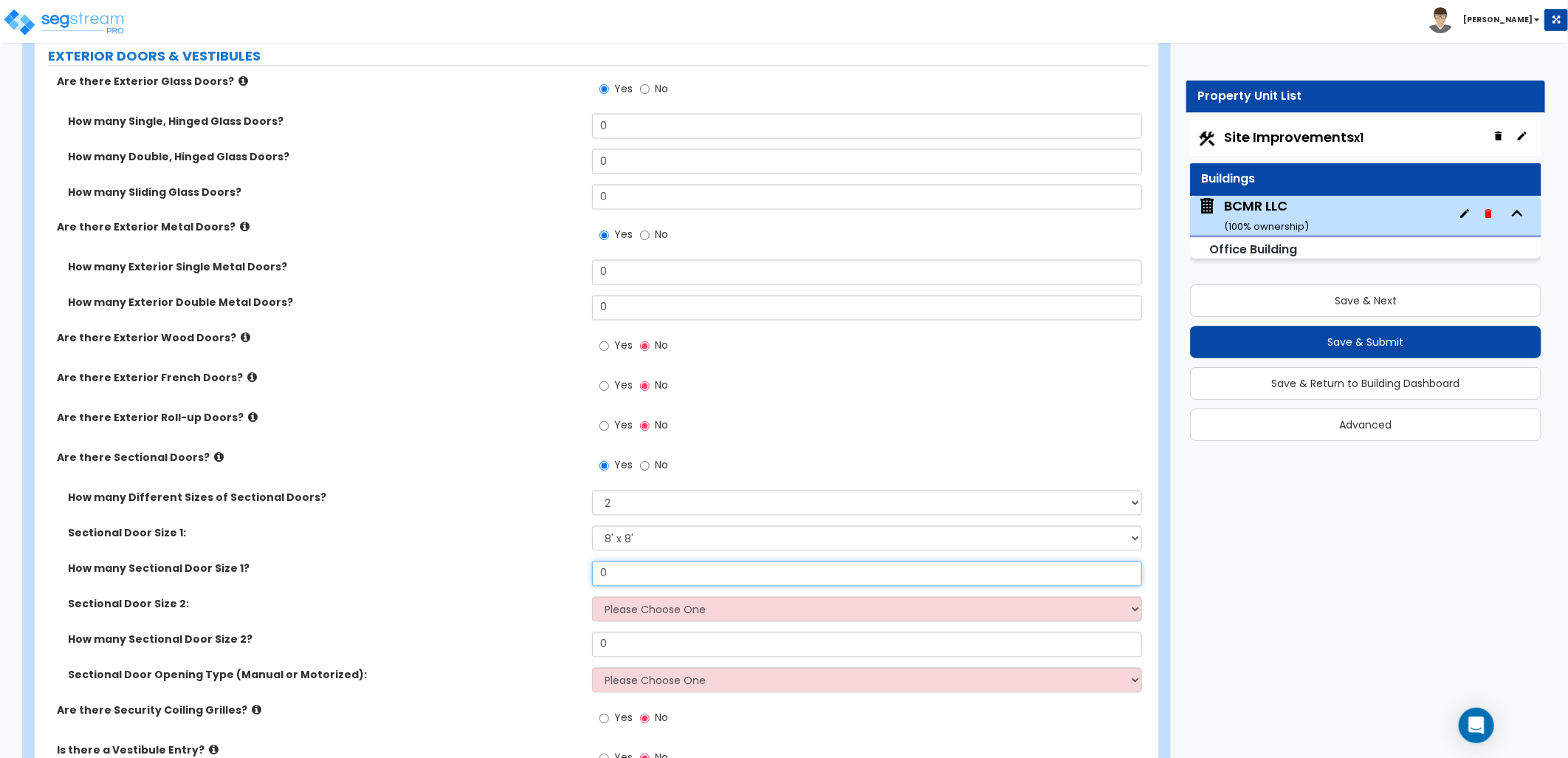
drag, startPoint x: 625, startPoint y: 548, endPoint x: 565, endPoint y: 546, distance: 60.0
click at [565, 562] on div "How many Sectional Door Size 1? 0" at bounding box center [591, 579] width 1115 height 35
drag, startPoint x: 638, startPoint y: 538, endPoint x: 584, endPoint y: 541, distance: 54.1
click at [584, 562] on div "How many Sectional Door Size 1? 2" at bounding box center [591, 579] width 1115 height 35
type input "1"
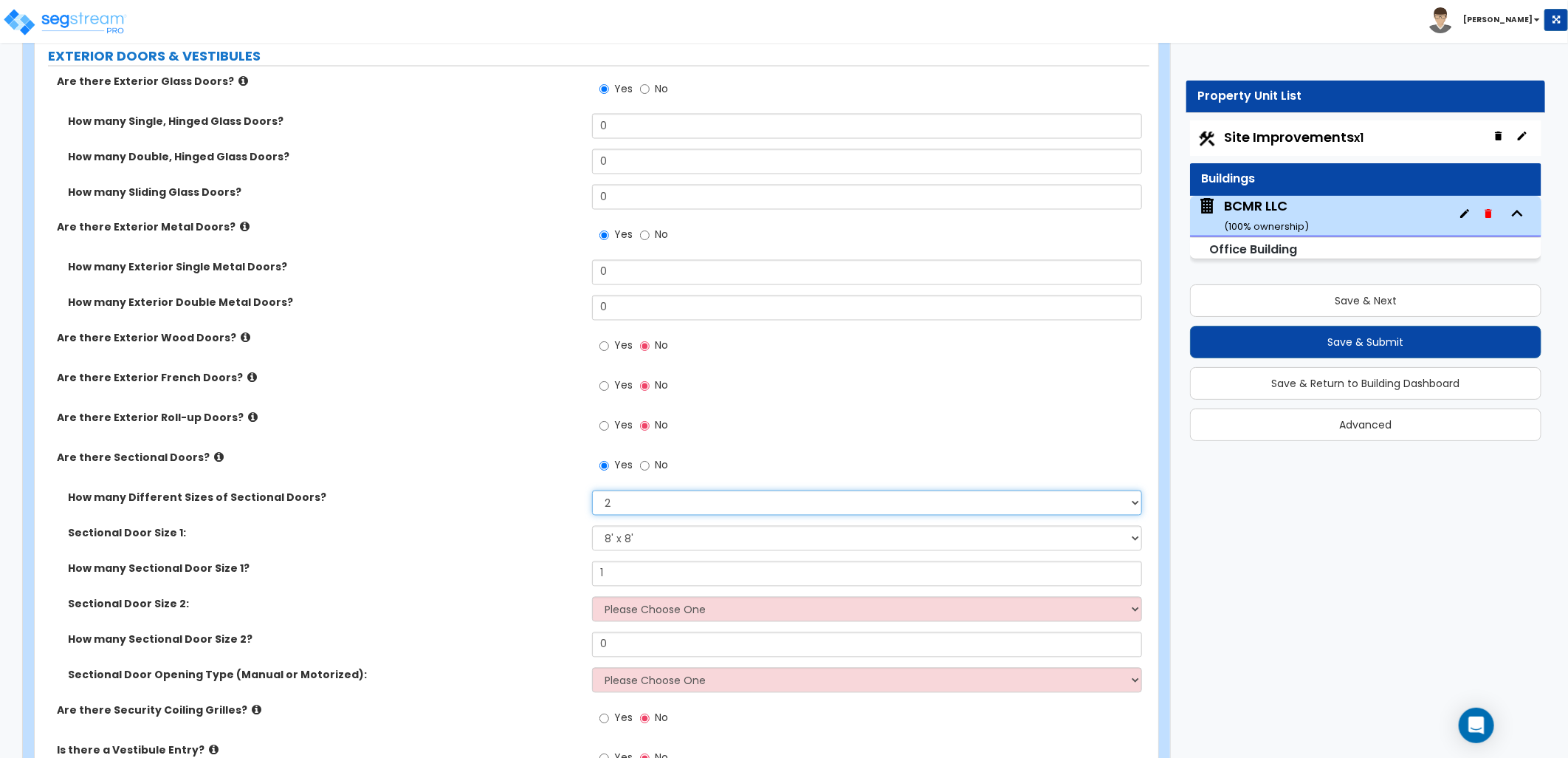
click at [624, 490] on select "Please Choose One 1 2 3" at bounding box center [867, 503] width 550 height 25
select select "1"
click at [592, 490] on select "Please Choose One 1 2 3" at bounding box center [867, 503] width 550 height 25
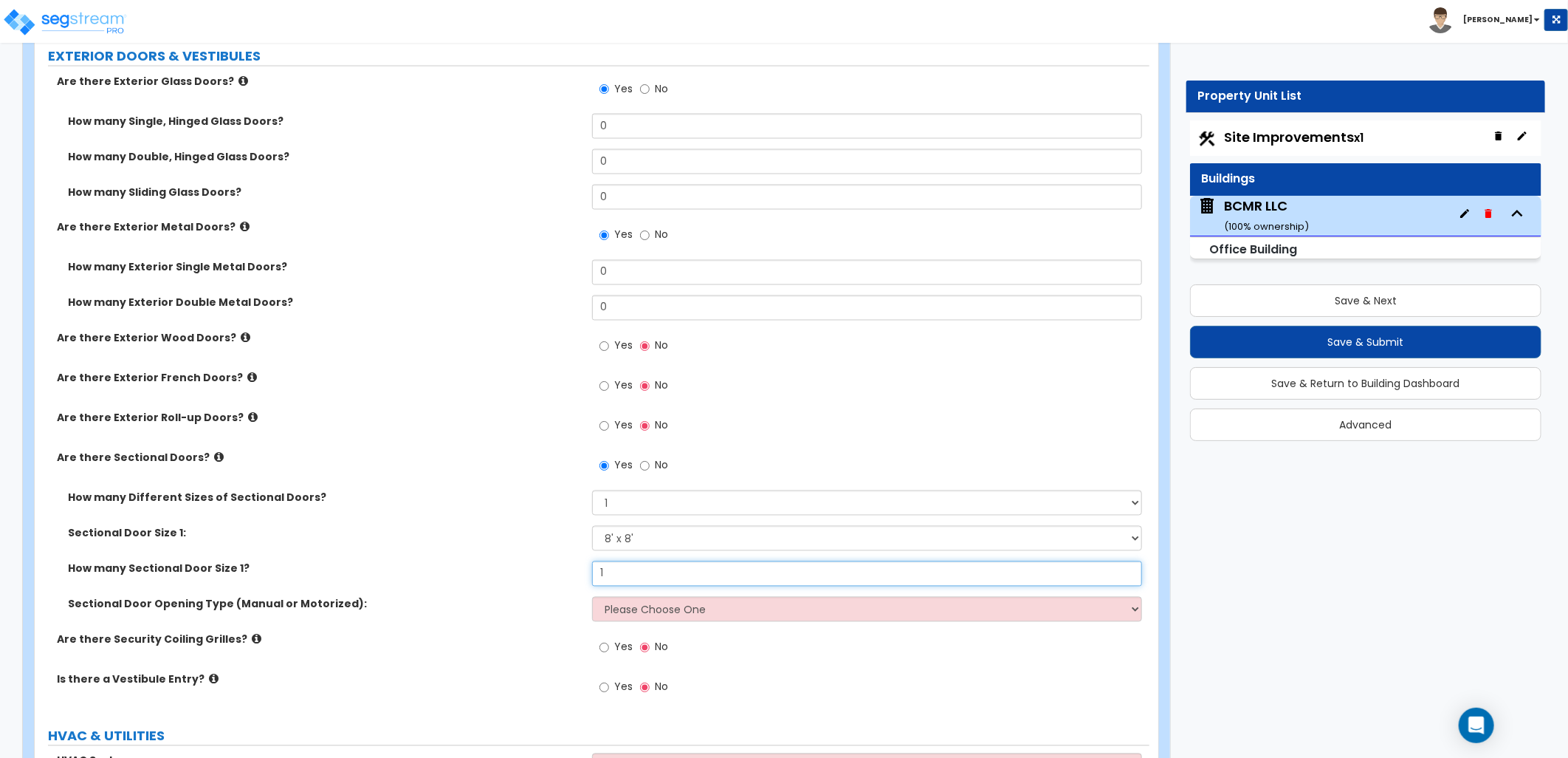
drag, startPoint x: 612, startPoint y: 541, endPoint x: 585, endPoint y: 546, distance: 27.5
click at [585, 562] on div "How many Sectional Door Size 1? 1" at bounding box center [591, 579] width 1115 height 35
type input "2"
click at [252, 634] on icon at bounding box center [256, 639] width 9 height 11
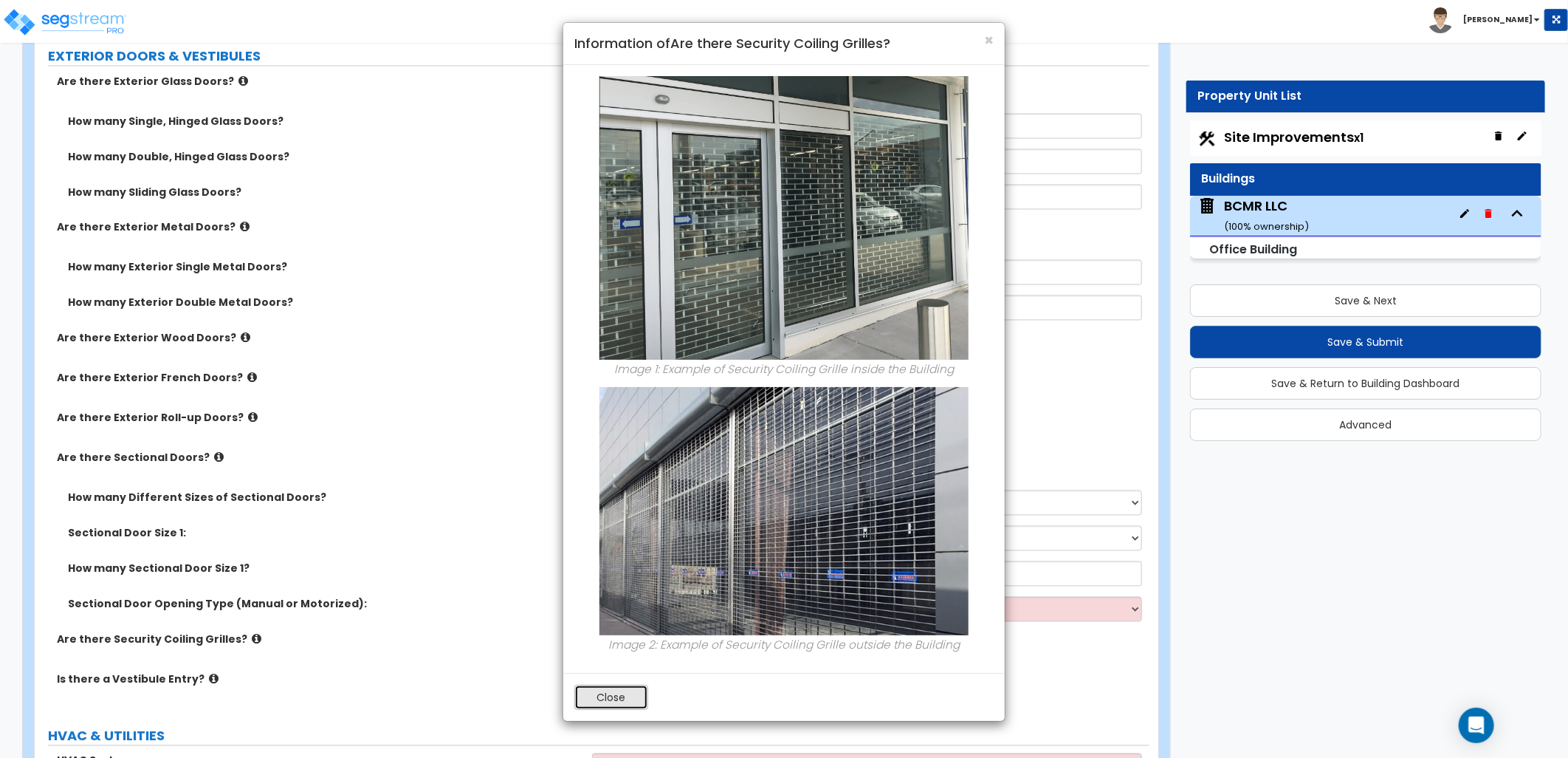
click at [602, 692] on button "Close" at bounding box center [612, 698] width 74 height 25
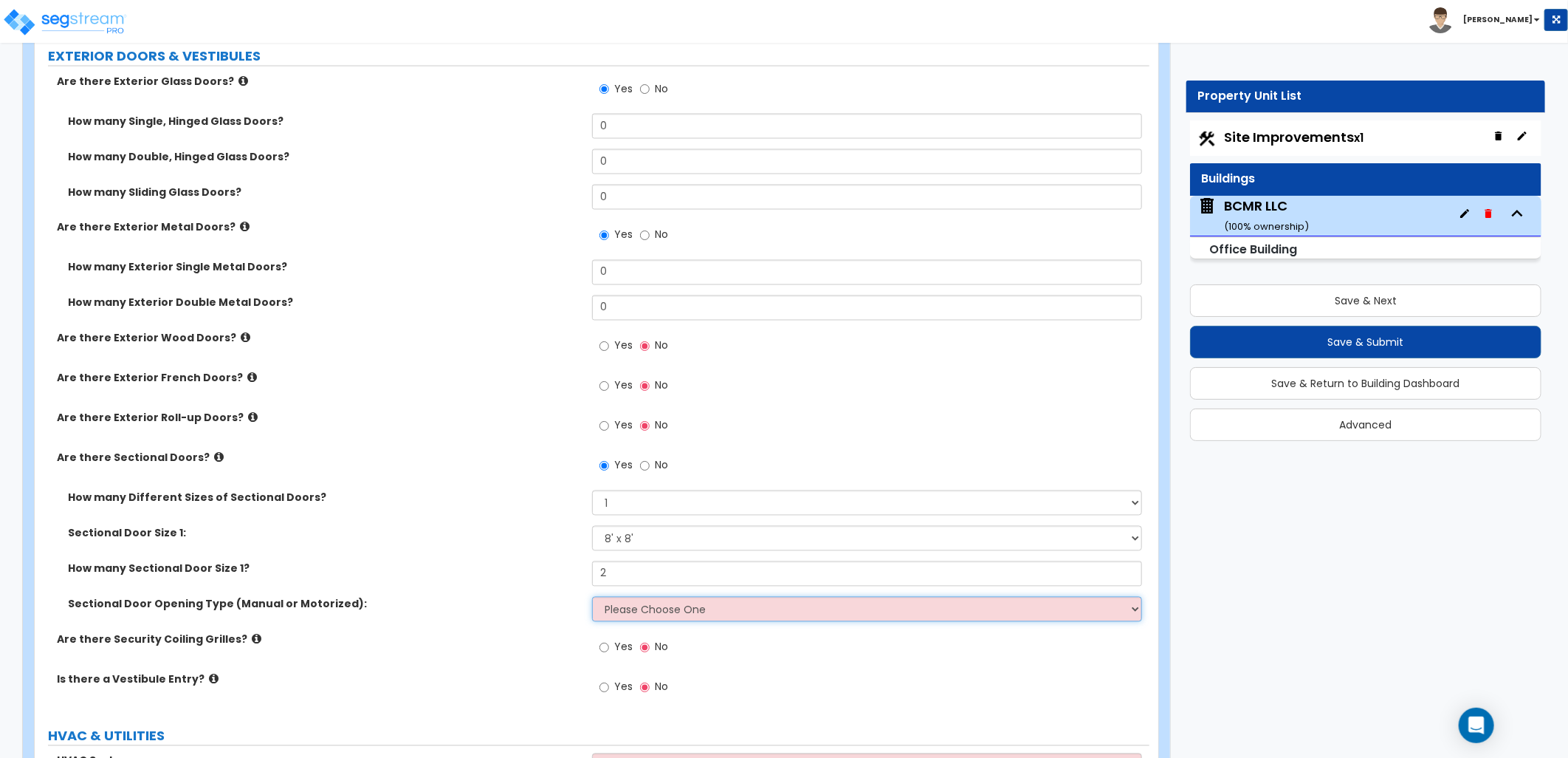
click at [653, 597] on select "Please Choose One All Manual All Motorized Some are Motorized" at bounding box center [867, 609] width 550 height 25
select select "2"
click at [592, 597] on select "Please Choose One All Manual All Motorized Some are Motorized" at bounding box center [867, 609] width 550 height 25
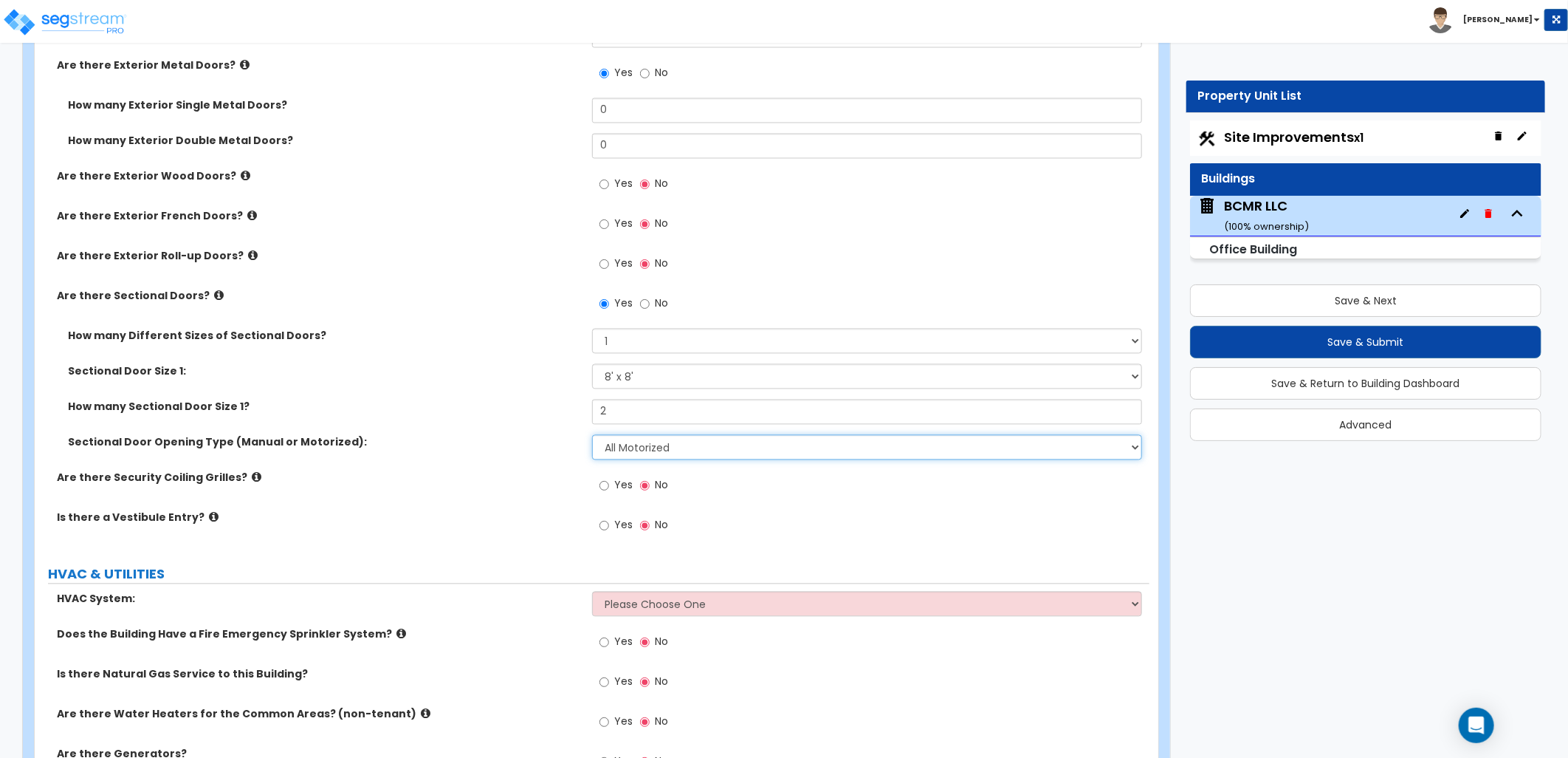
scroll to position [1723, 0]
click at [209, 510] on icon at bounding box center [213, 515] width 9 height 11
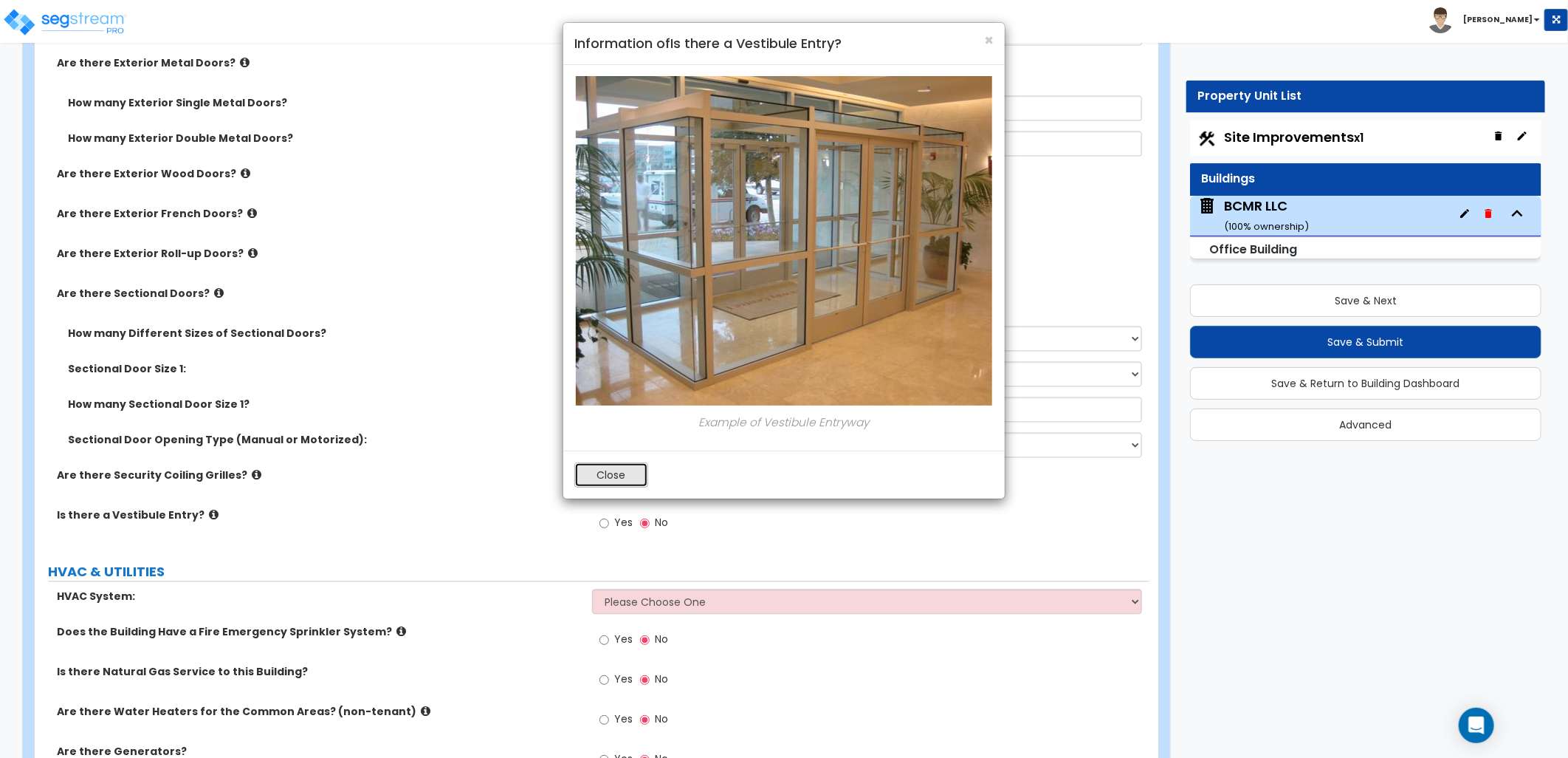
click at [599, 483] on button "Close" at bounding box center [612, 475] width 74 height 25
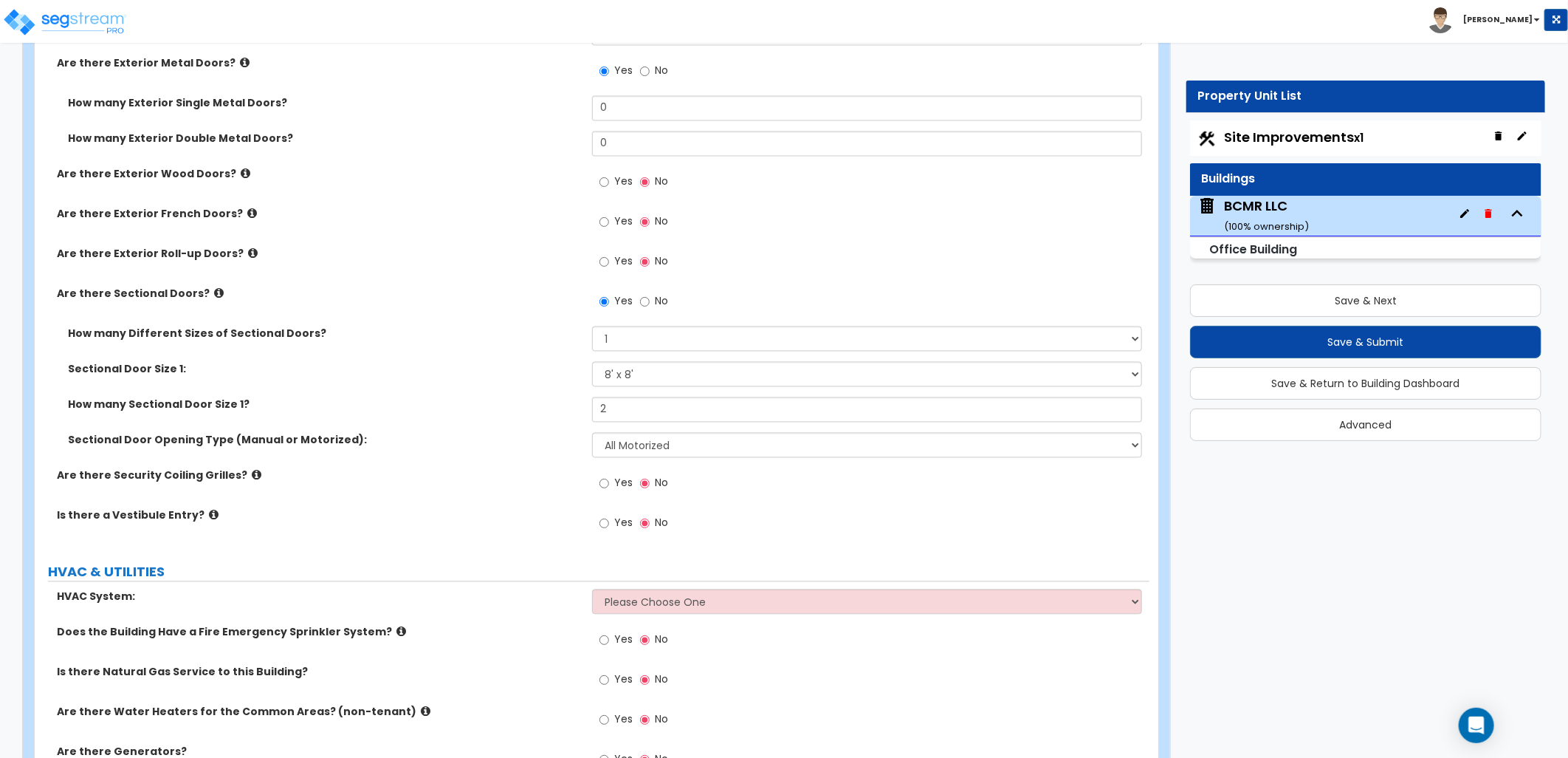
click at [195, 508] on label "Is there a Vestibule Entry?" at bounding box center [319, 515] width 524 height 15
click at [209, 510] on icon at bounding box center [213, 515] width 9 height 11
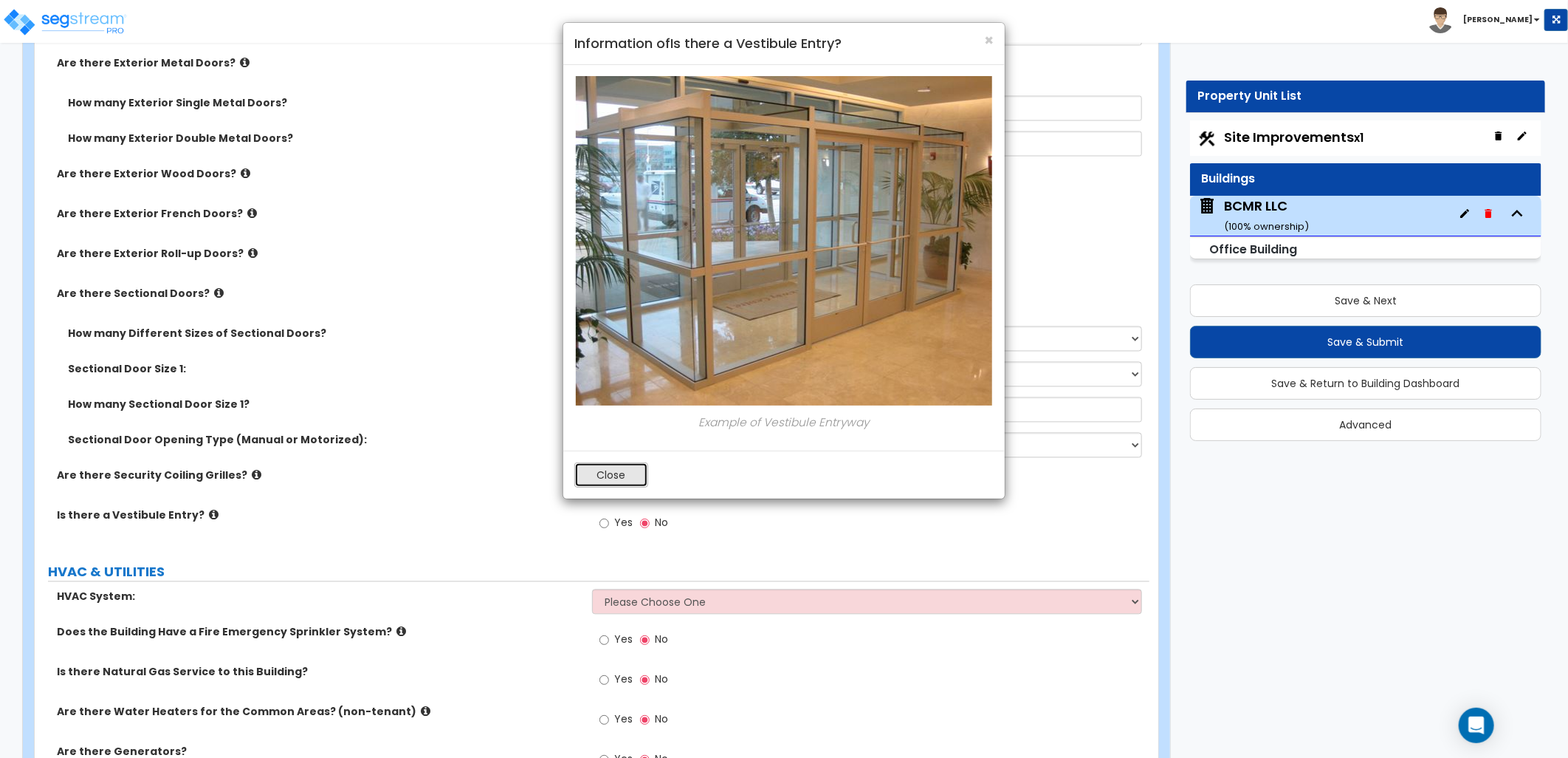
click at [595, 483] on button "Close" at bounding box center [612, 475] width 74 height 25
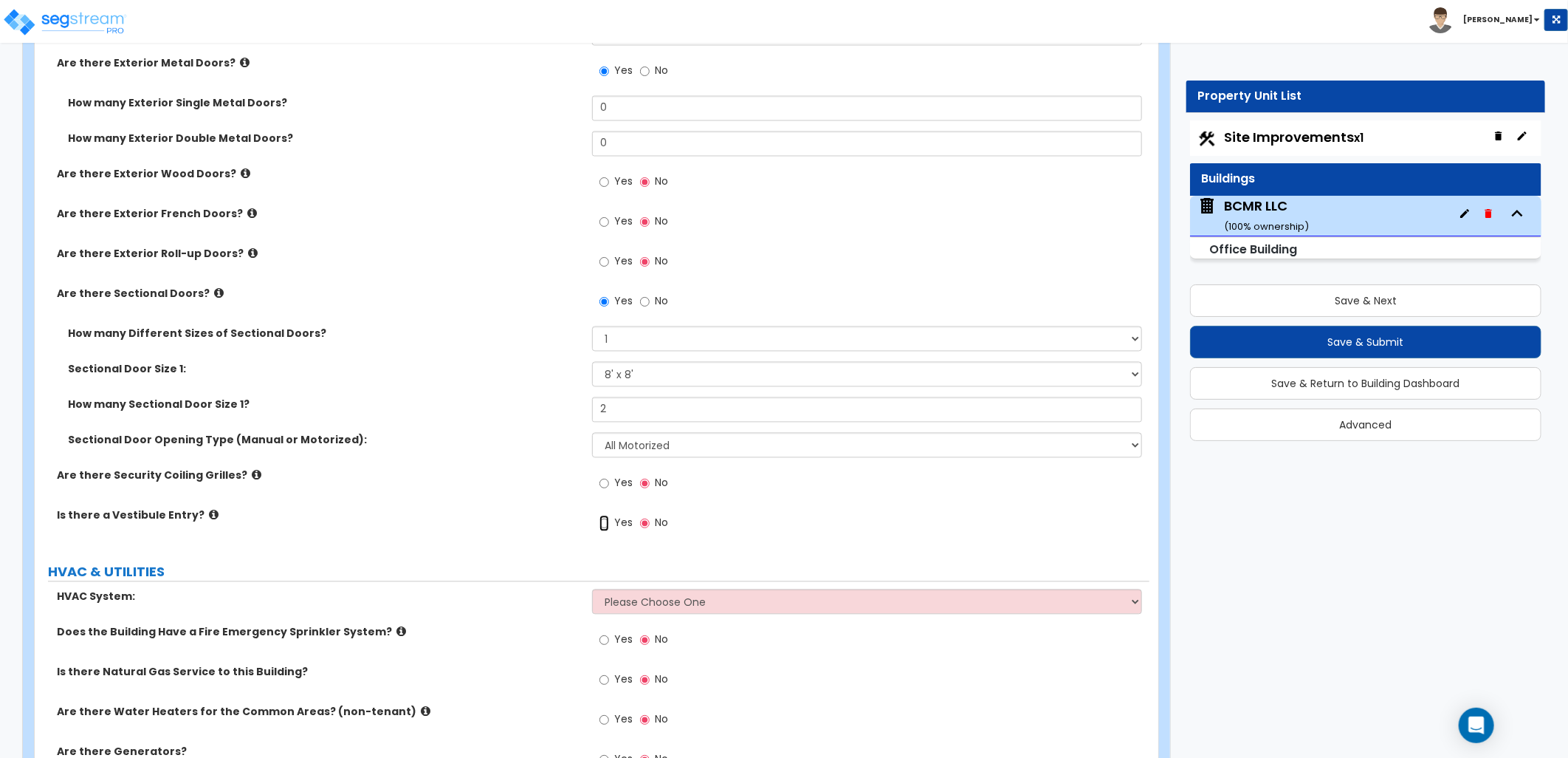
click at [605, 515] on input "Yes" at bounding box center [603, 523] width 9 height 16
radio input "true"
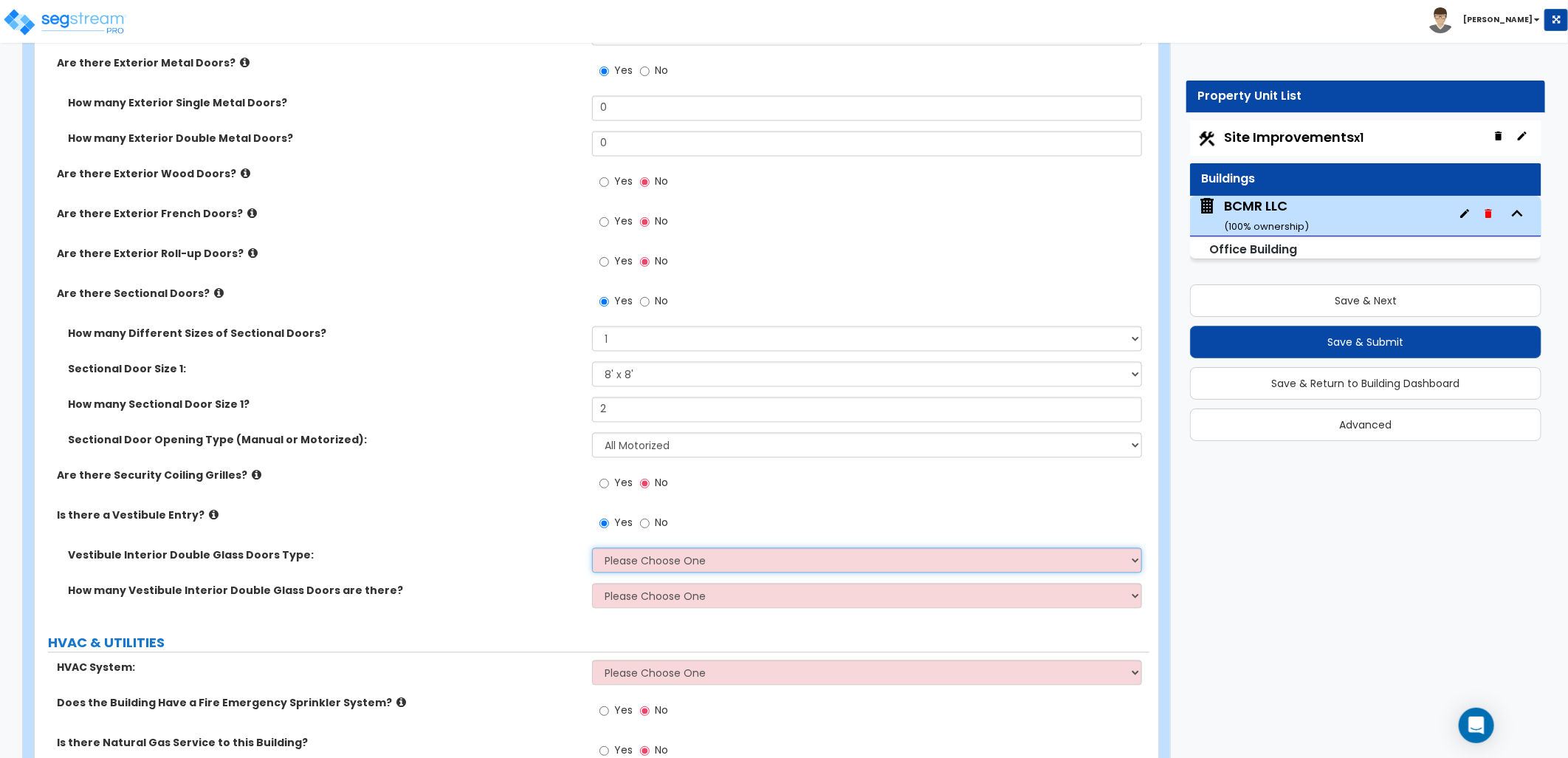
click at [659, 548] on select "Please Choose One Hinged Sliding" at bounding box center [867, 561] width 550 height 25
select select "1"
click at [592, 548] on select "Please Choose One Hinged Sliding" at bounding box center [867, 561] width 550 height 25
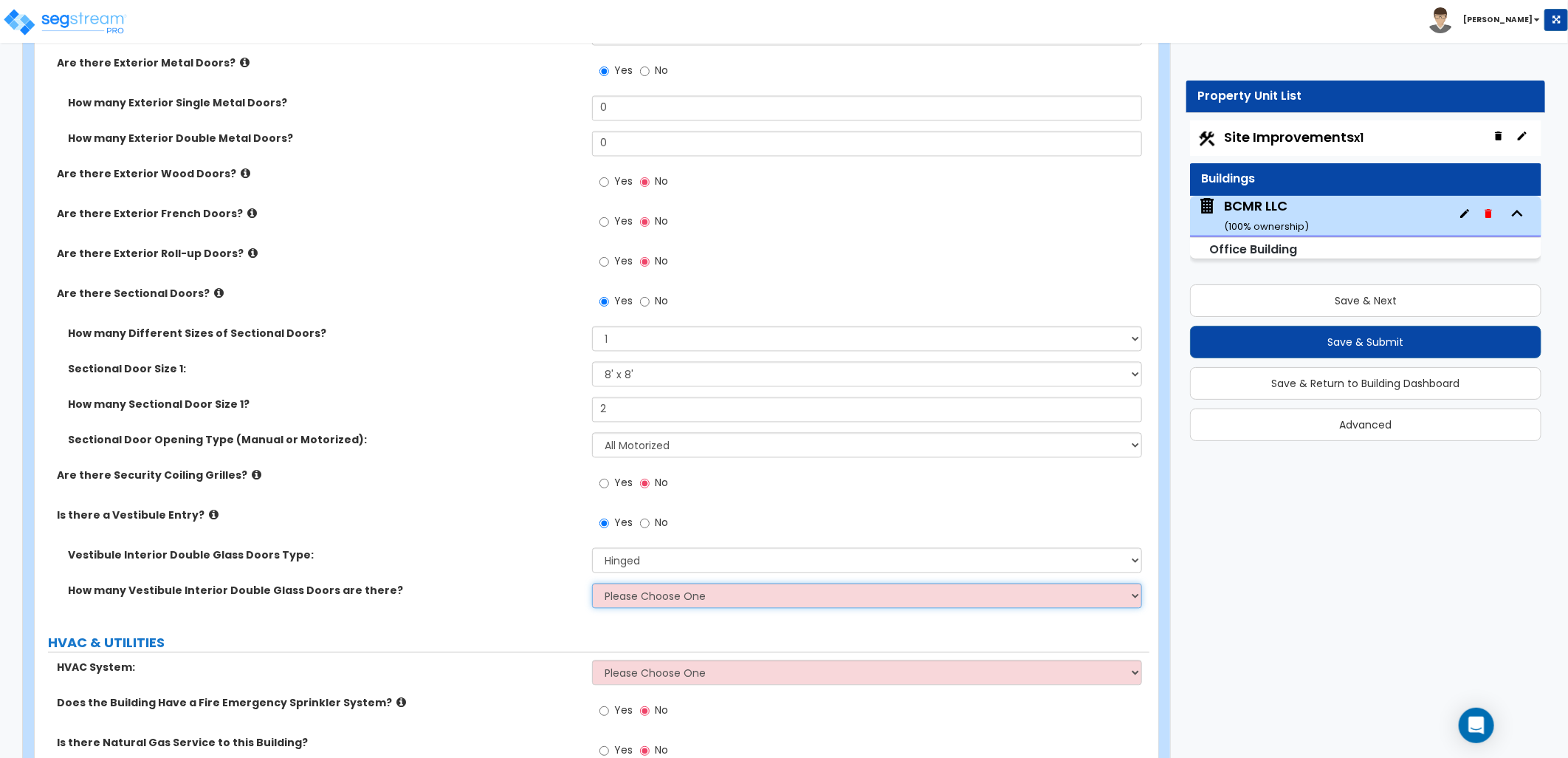
click at [646, 583] on select "Please Choose One 1 2 3" at bounding box center [867, 596] width 550 height 25
select select "1"
click at [592, 583] on select "Please Choose One 1 2 3" at bounding box center [867, 596] width 550 height 25
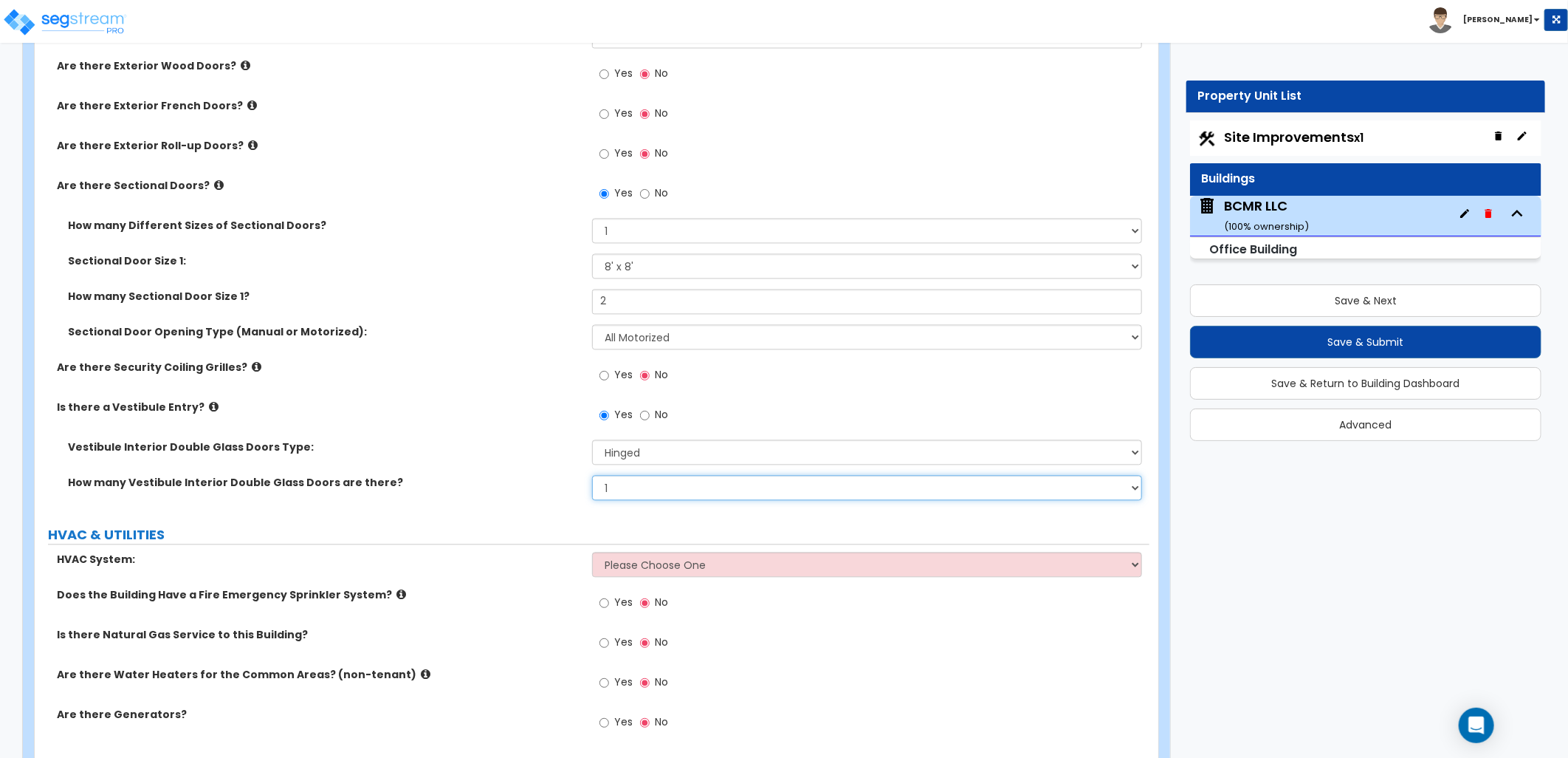
scroll to position [1858, 0]
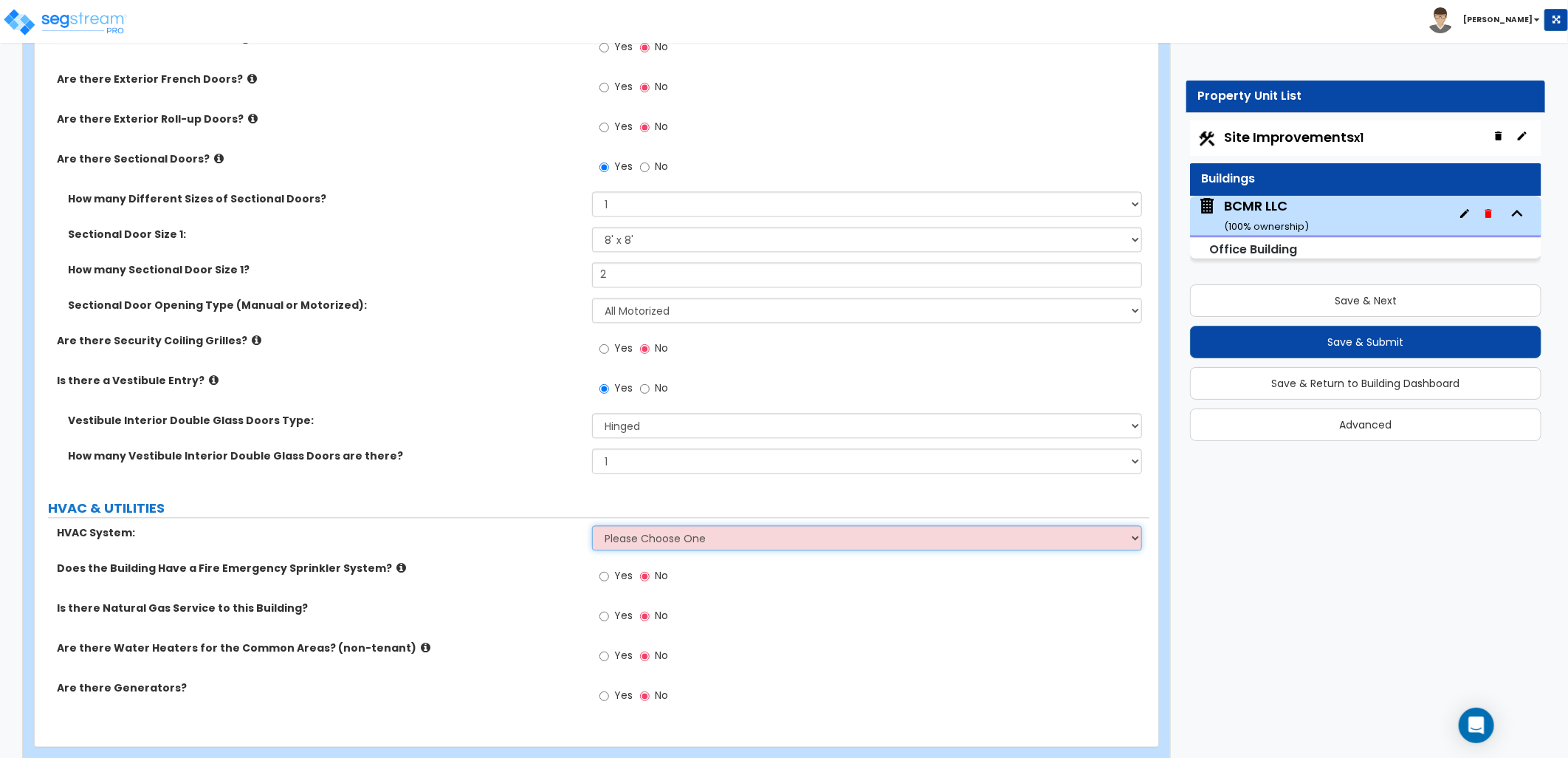
click at [665, 525] on select "Please Choose One Rooftop Unit Furnace-Condenser Forced Air Split Heating/Cooli…" at bounding box center [867, 538] width 550 height 25
click at [511, 525] on div "HVAC System: Please Choose One Rooftop Unit Furnace-Condenser Forced Air Split …" at bounding box center [591, 543] width 1115 height 35
click at [664, 525] on div "HVAC System: Please Choose One Rooftop Unit Furnace-Condenser Forced Air Split …" at bounding box center [591, 543] width 1115 height 35
select select "1"
click at [592, 525] on select "Please Choose One Rooftop Unit Furnace-Condenser Forced Air Split Heating/Cooli…" at bounding box center [867, 538] width 550 height 25
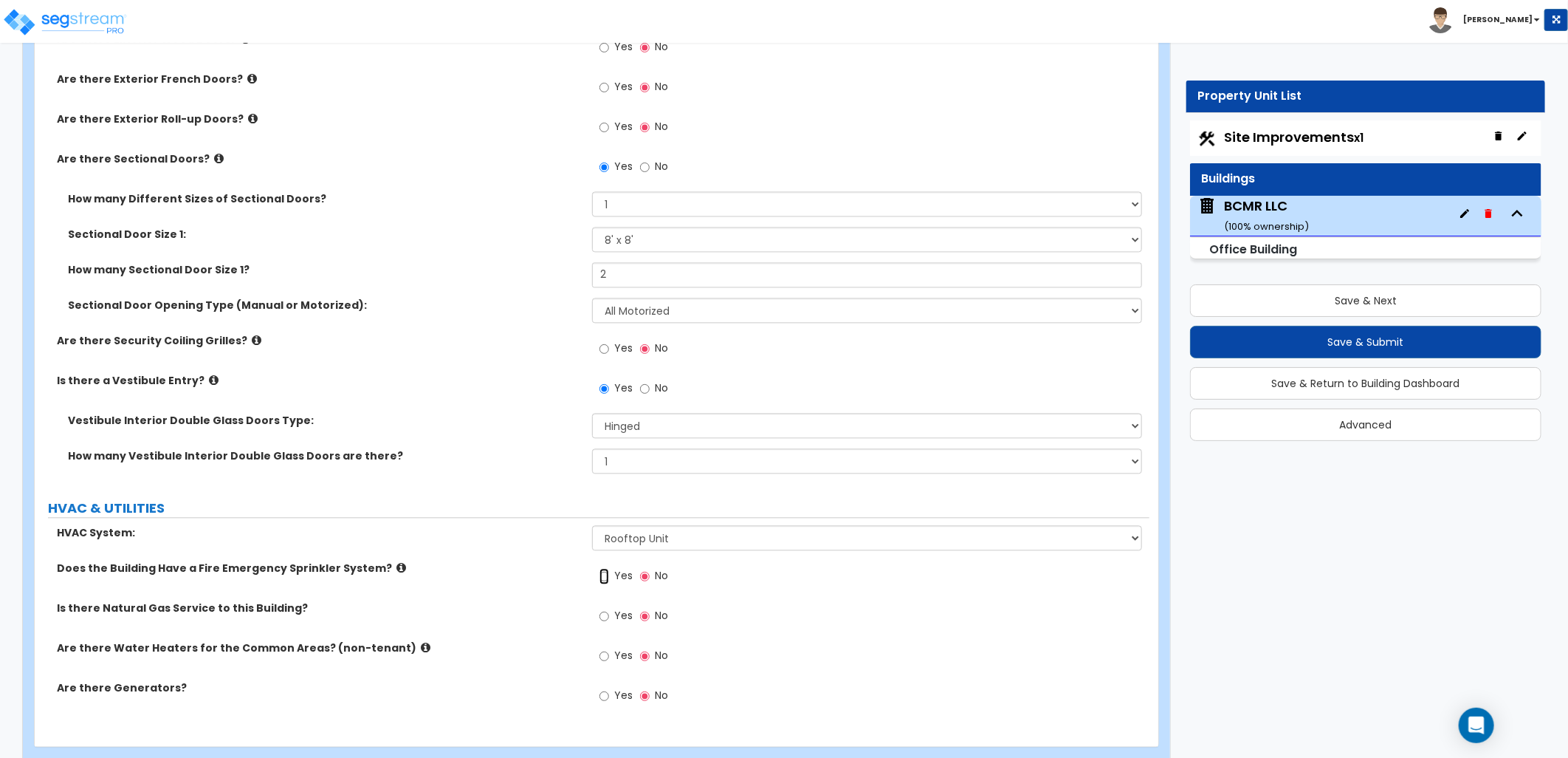
click at [603, 568] on input "Yes" at bounding box center [603, 576] width 9 height 16
radio input "true"
click at [611, 605] on label "Yes" at bounding box center [616, 618] width 34 height 25
click at [609, 608] on input "Yes" at bounding box center [603, 615] width 9 height 16
radio input "true"
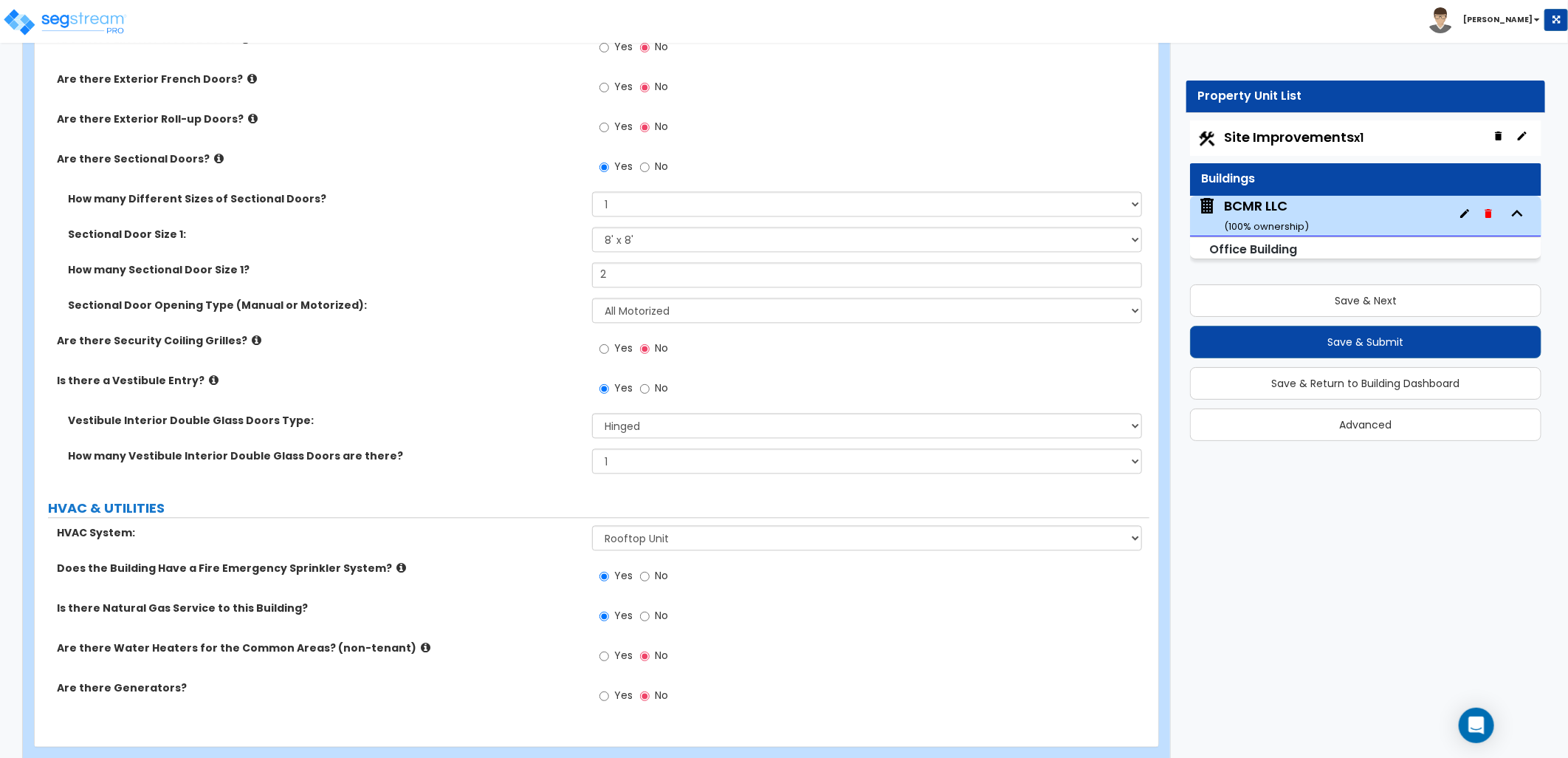
click at [617, 648] on span "Yes" at bounding box center [623, 656] width 18 height 15
click at [609, 648] on input "Yes" at bounding box center [603, 656] width 9 height 16
radio input "true"
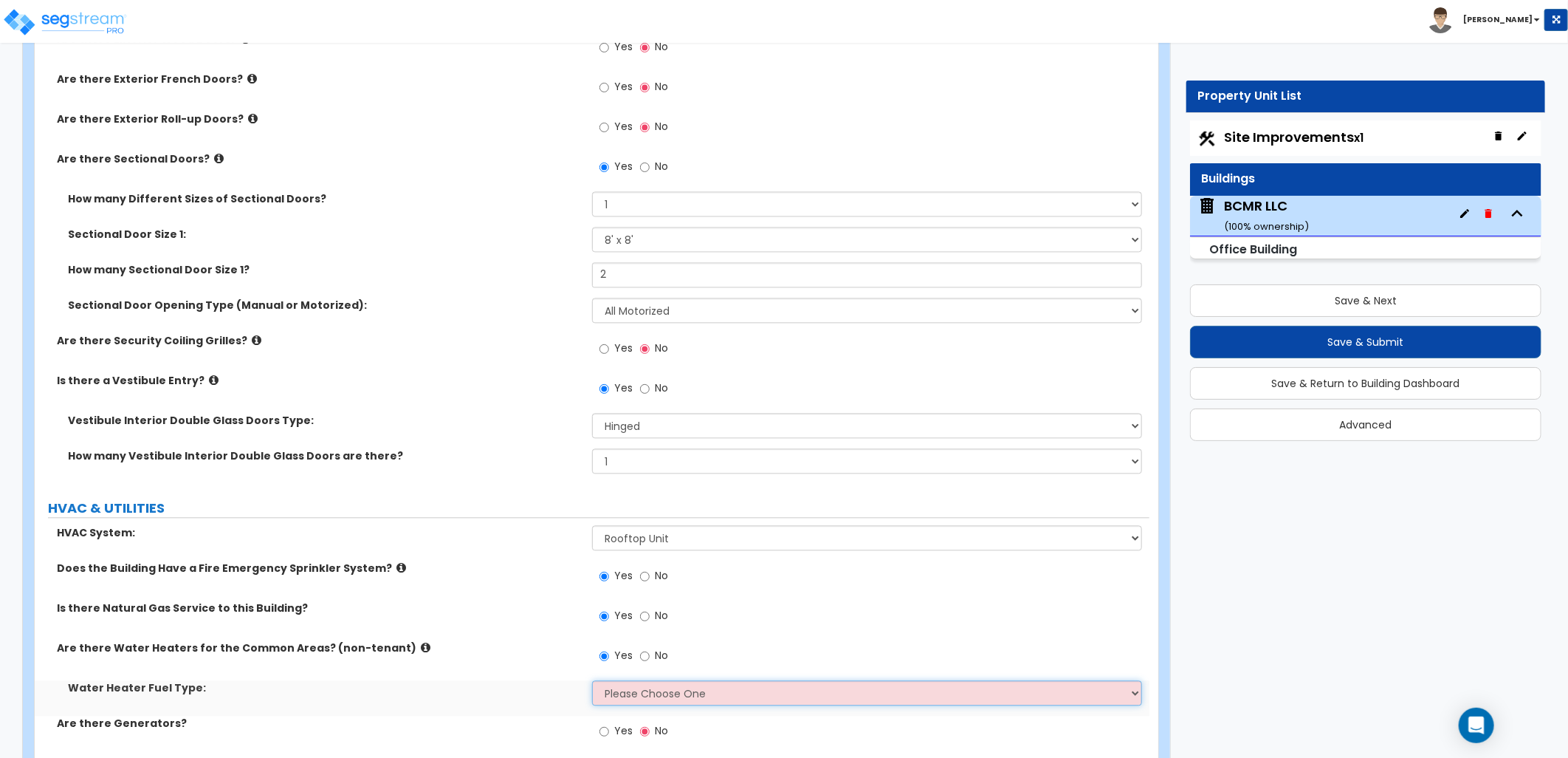
click at [633, 680] on select "Please Choose One Gas Electric" at bounding box center [867, 693] width 550 height 25
select select "1"
click at [592, 680] on select "Please Choose One Gas Electric" at bounding box center [867, 693] width 550 height 25
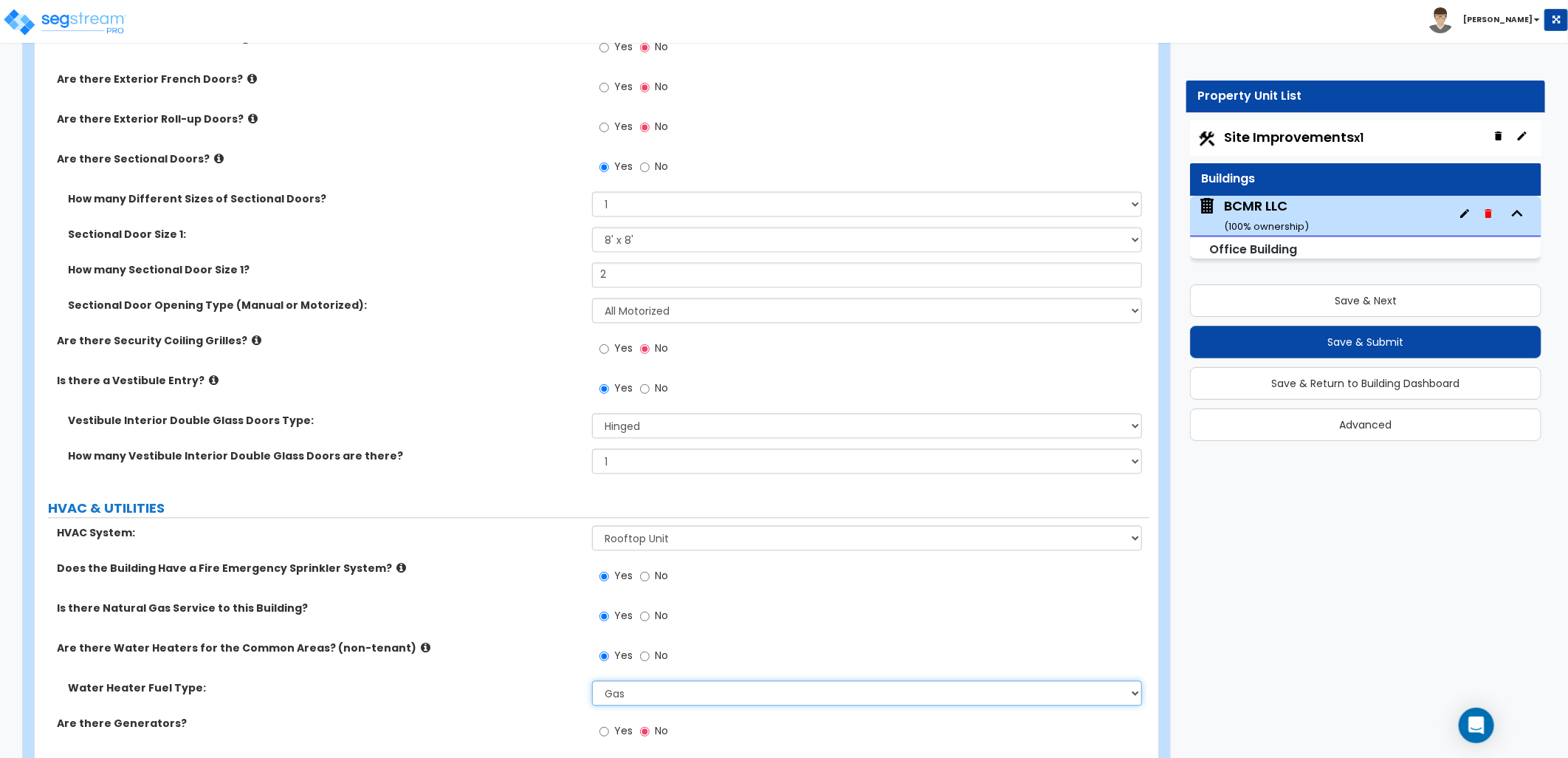
scroll to position [1894, 0]
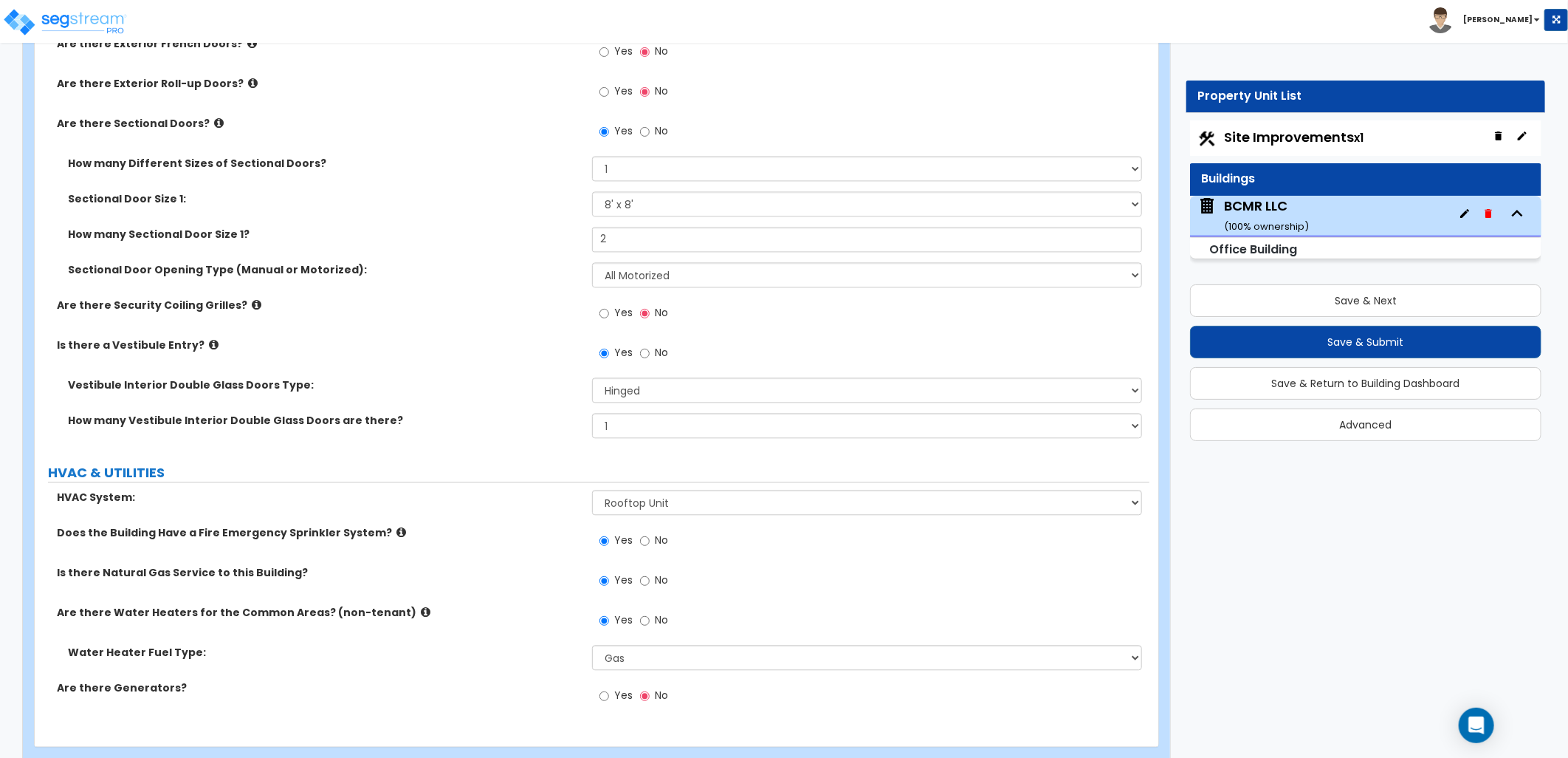
click at [1265, 252] on small "Office Building" at bounding box center [1253, 249] width 88 height 17
click at [1301, 252] on div "Office Building" at bounding box center [1365, 248] width 352 height 22
click at [1293, 249] on small "Office Building" at bounding box center [1253, 249] width 88 height 17
click at [1263, 255] on small "Office Building" at bounding box center [1253, 249] width 88 height 17
click at [1518, 212] on icon "button" at bounding box center [1517, 213] width 11 height 7
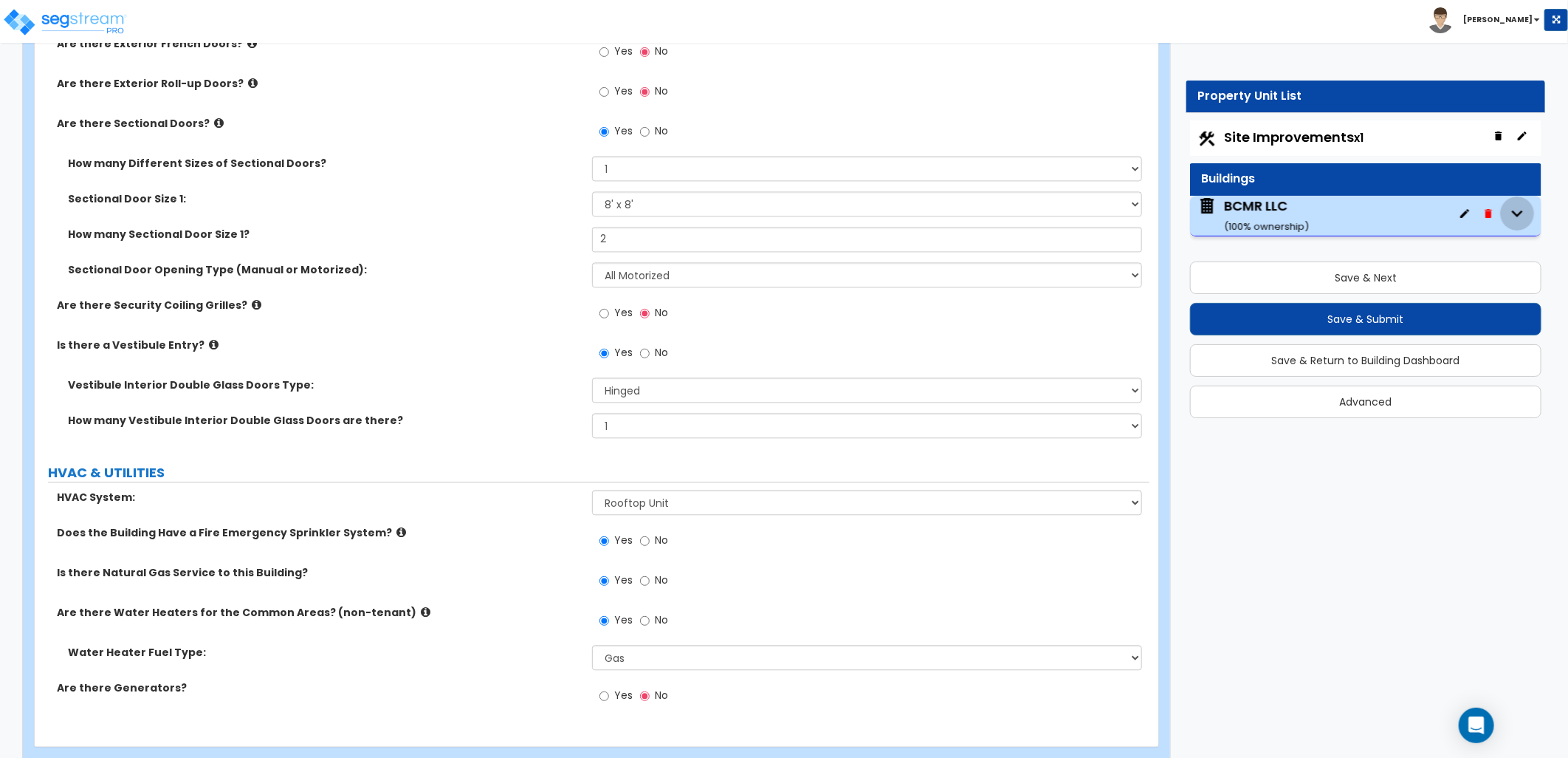
click at [1518, 212] on icon "button" at bounding box center [1517, 213] width 22 height 22
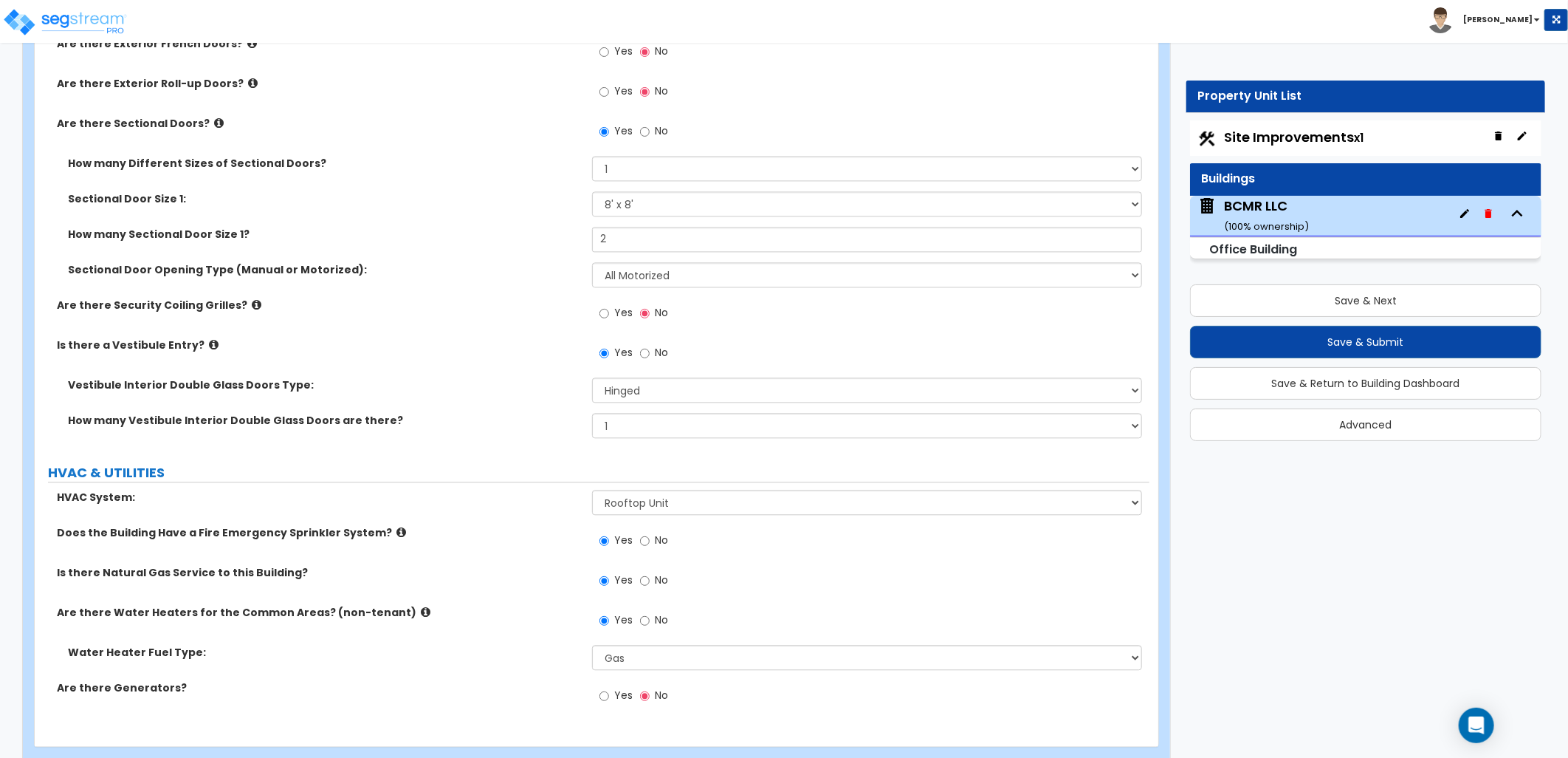
click at [1280, 254] on small "Office Building" at bounding box center [1253, 249] width 88 height 17
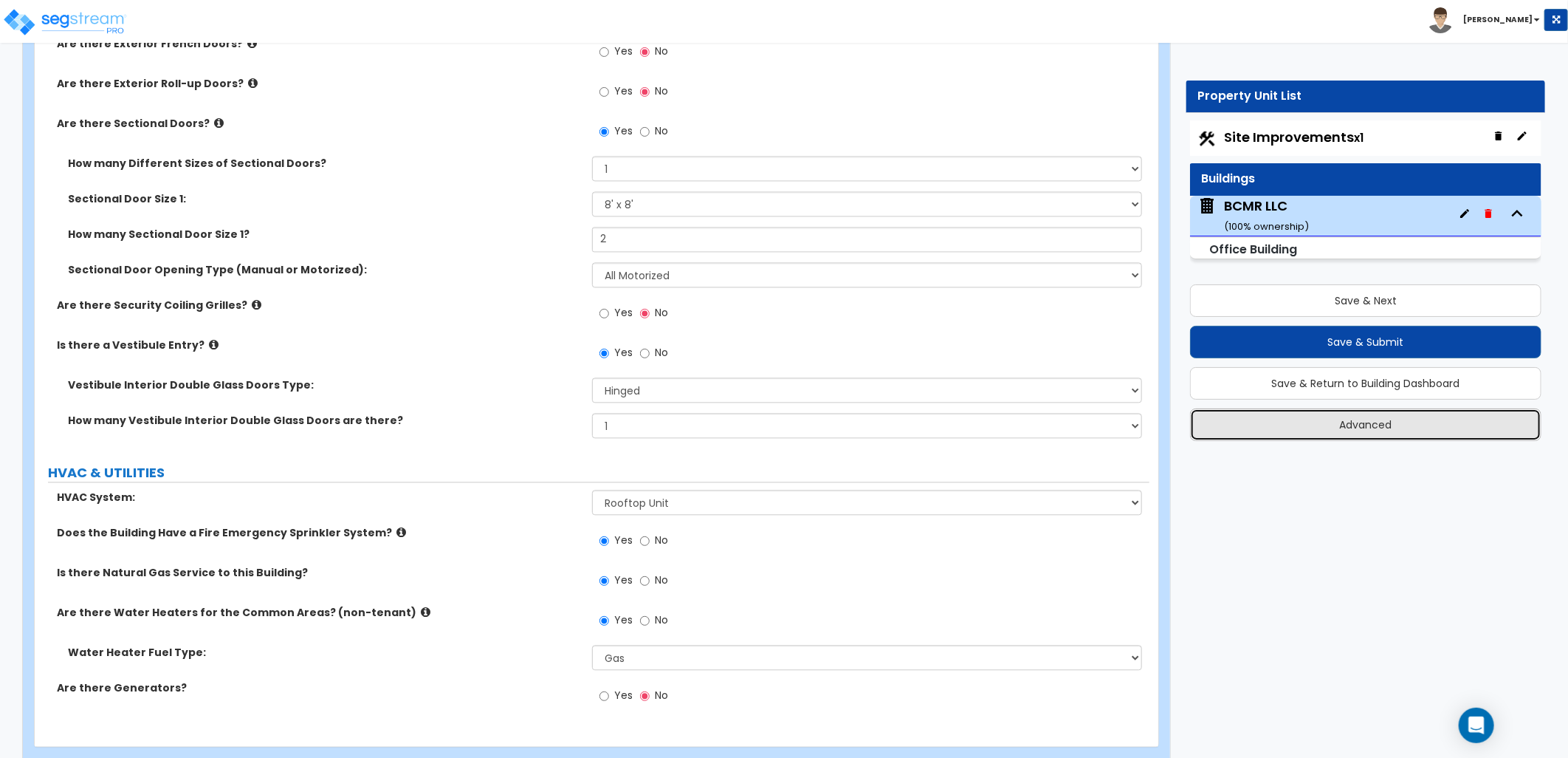
click at [1301, 421] on button "Advanced" at bounding box center [1365, 425] width 352 height 33
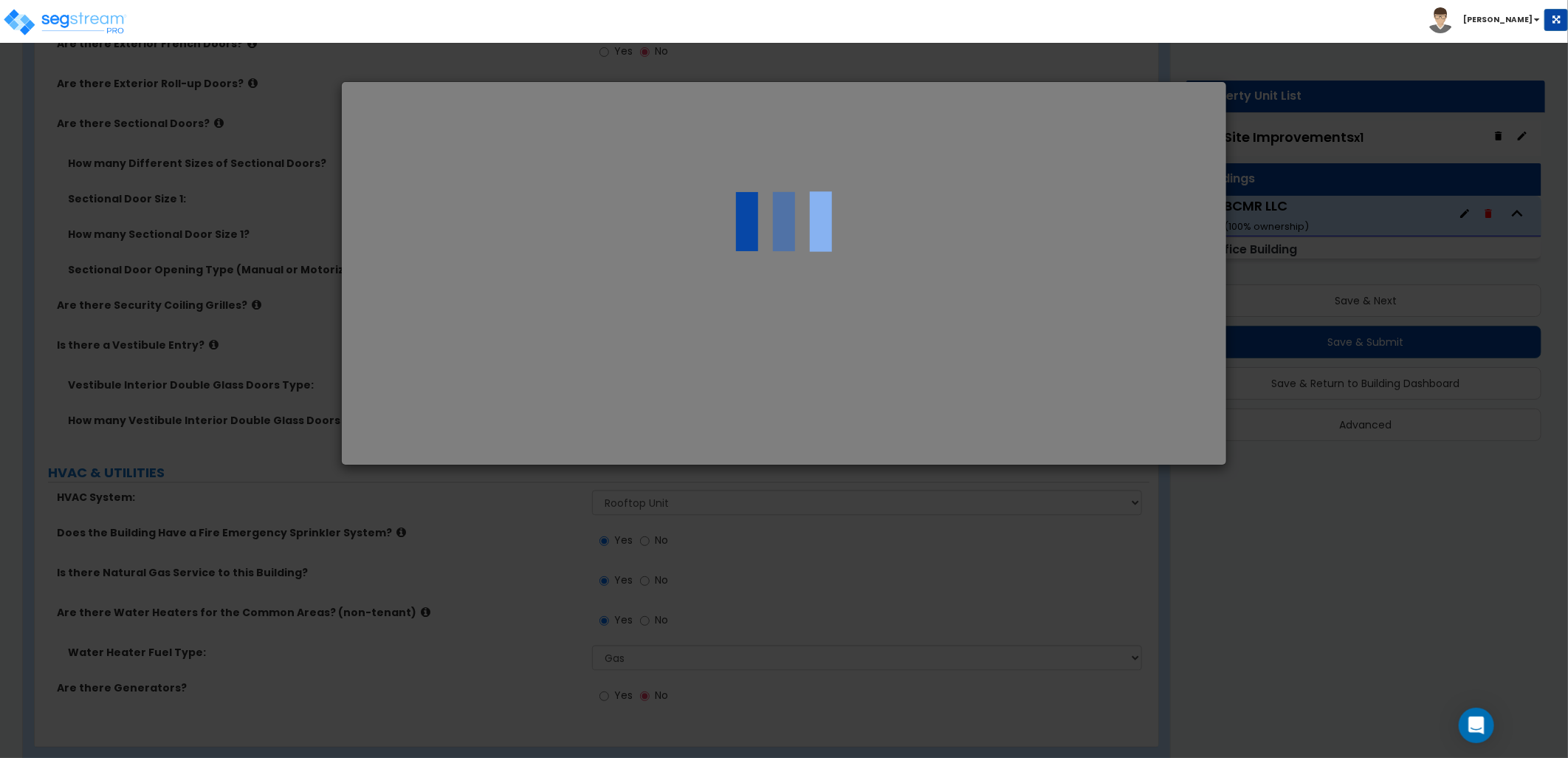
select select "MI"
select select "2025"
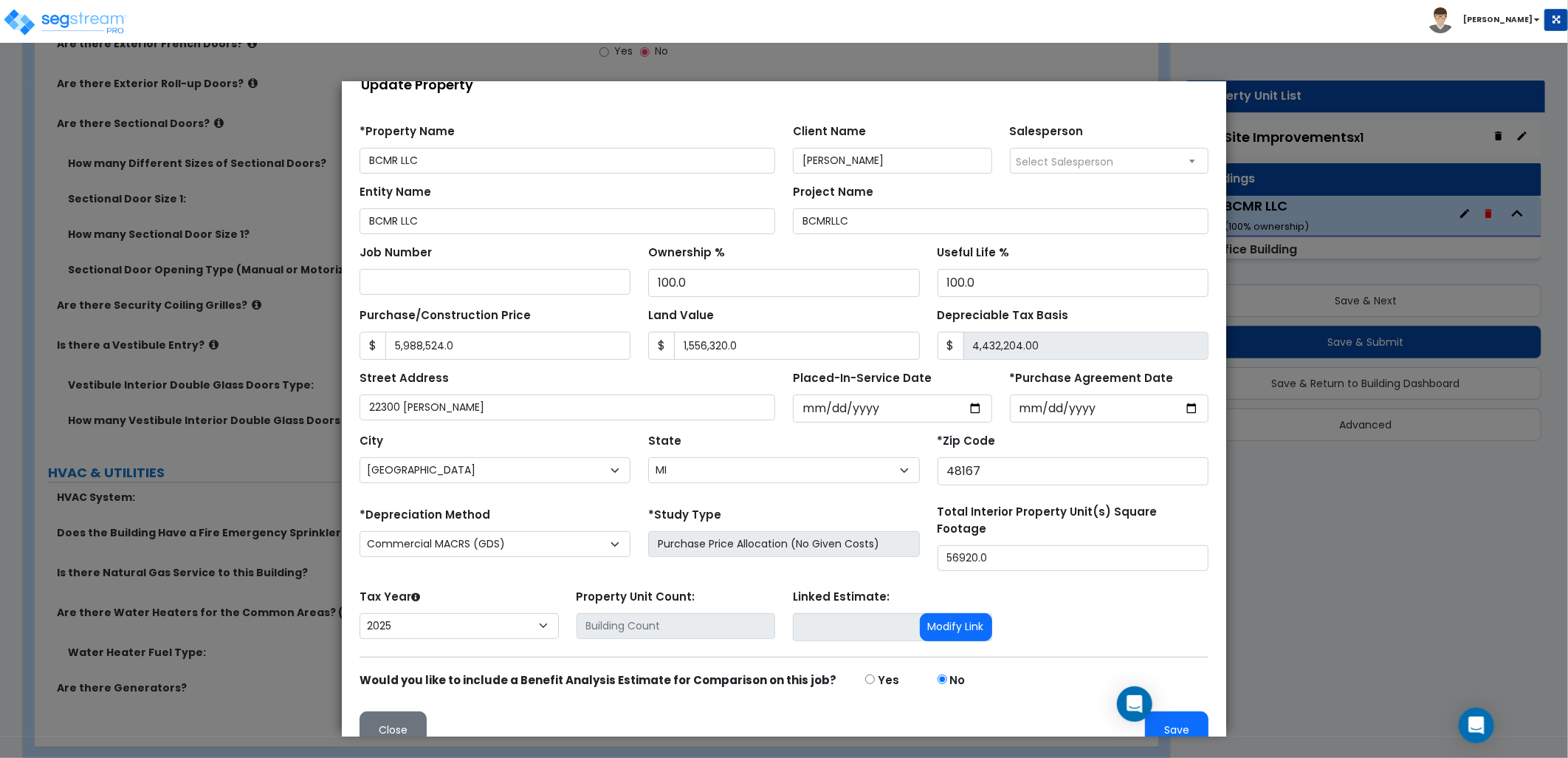
scroll to position [48, 0]
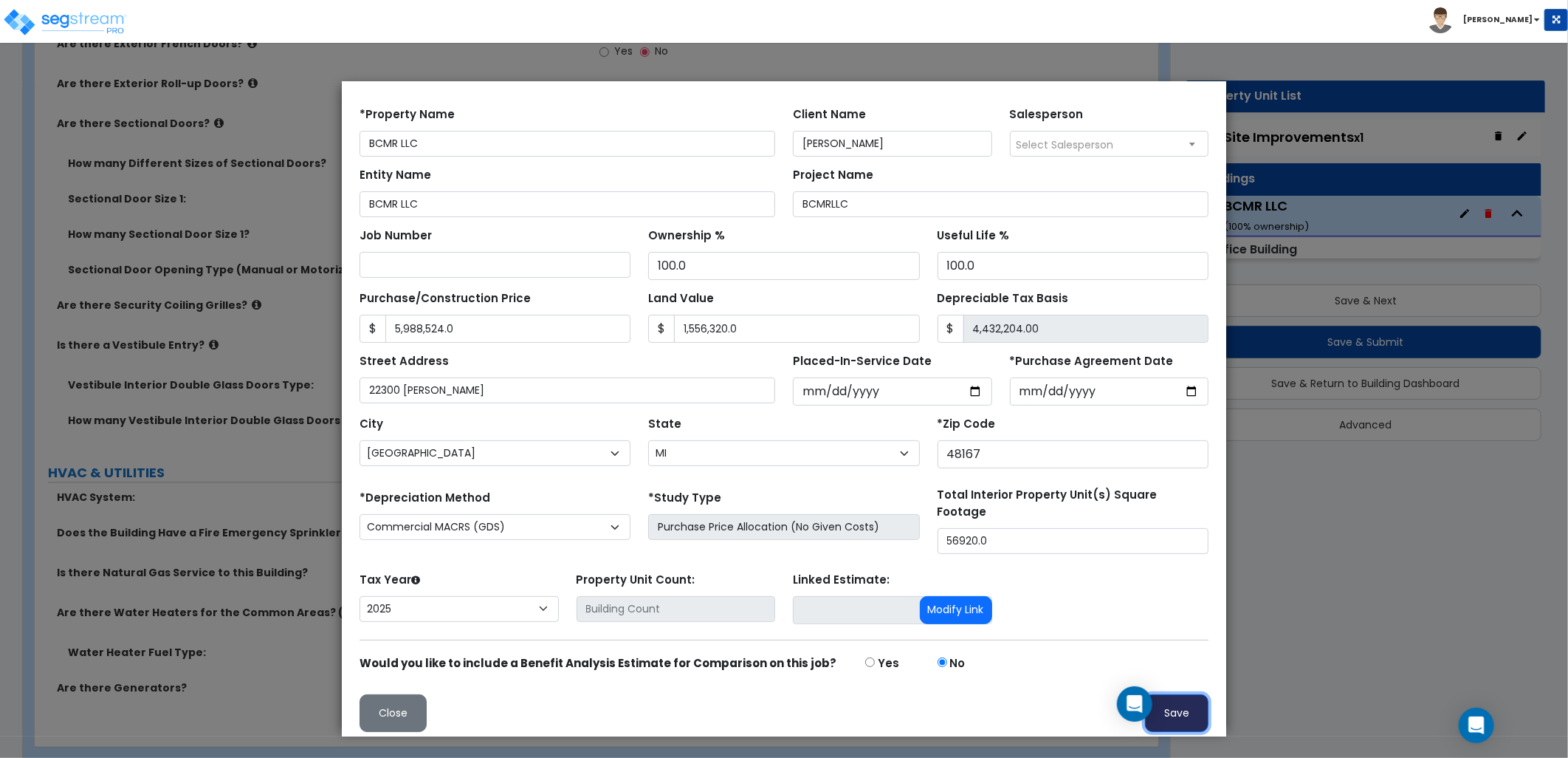
click at [1164, 703] on button "Save" at bounding box center [1176, 712] width 64 height 38
type input "5988524"
type input "1556320"
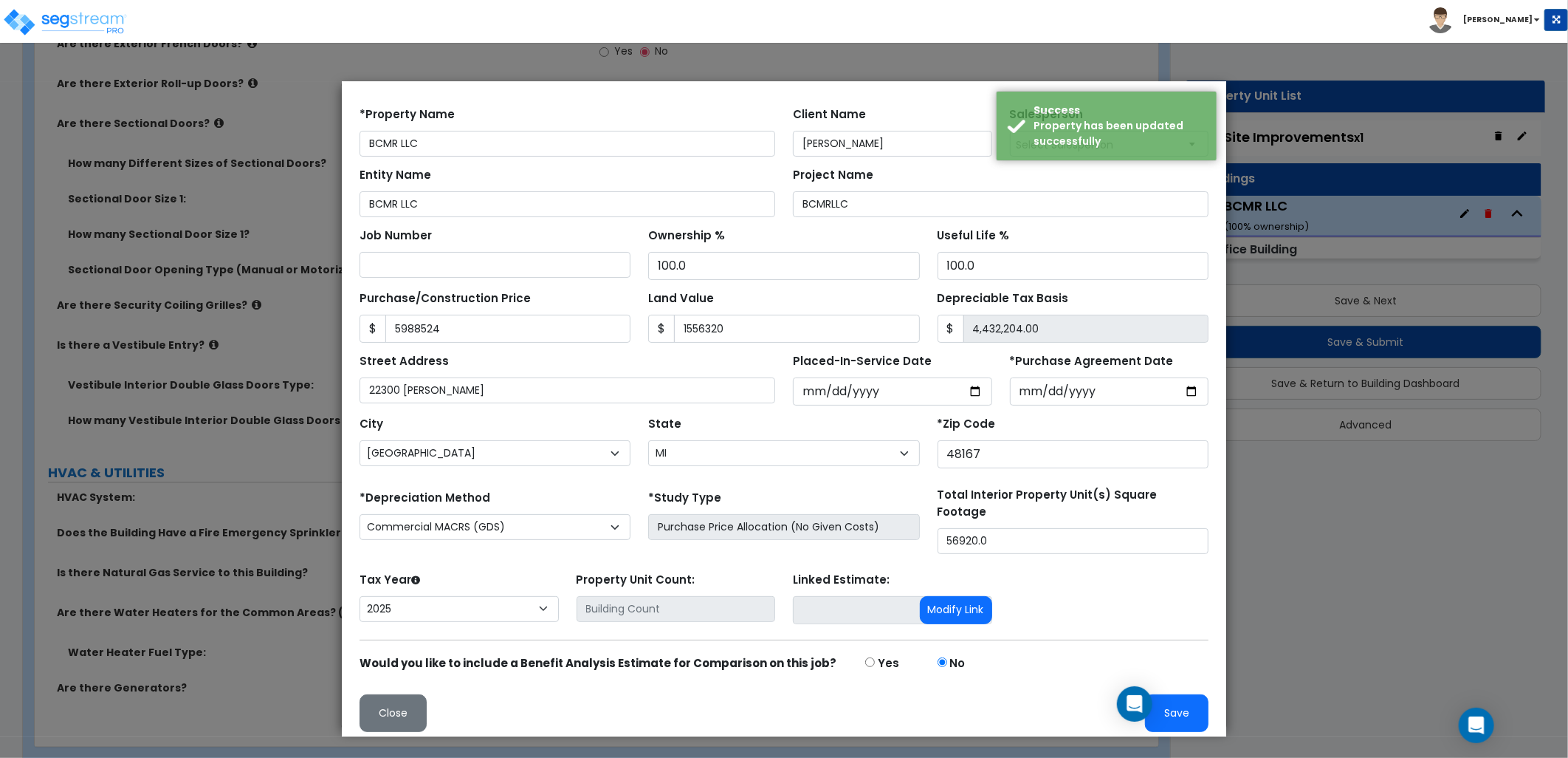
scroll to position [0, 0]
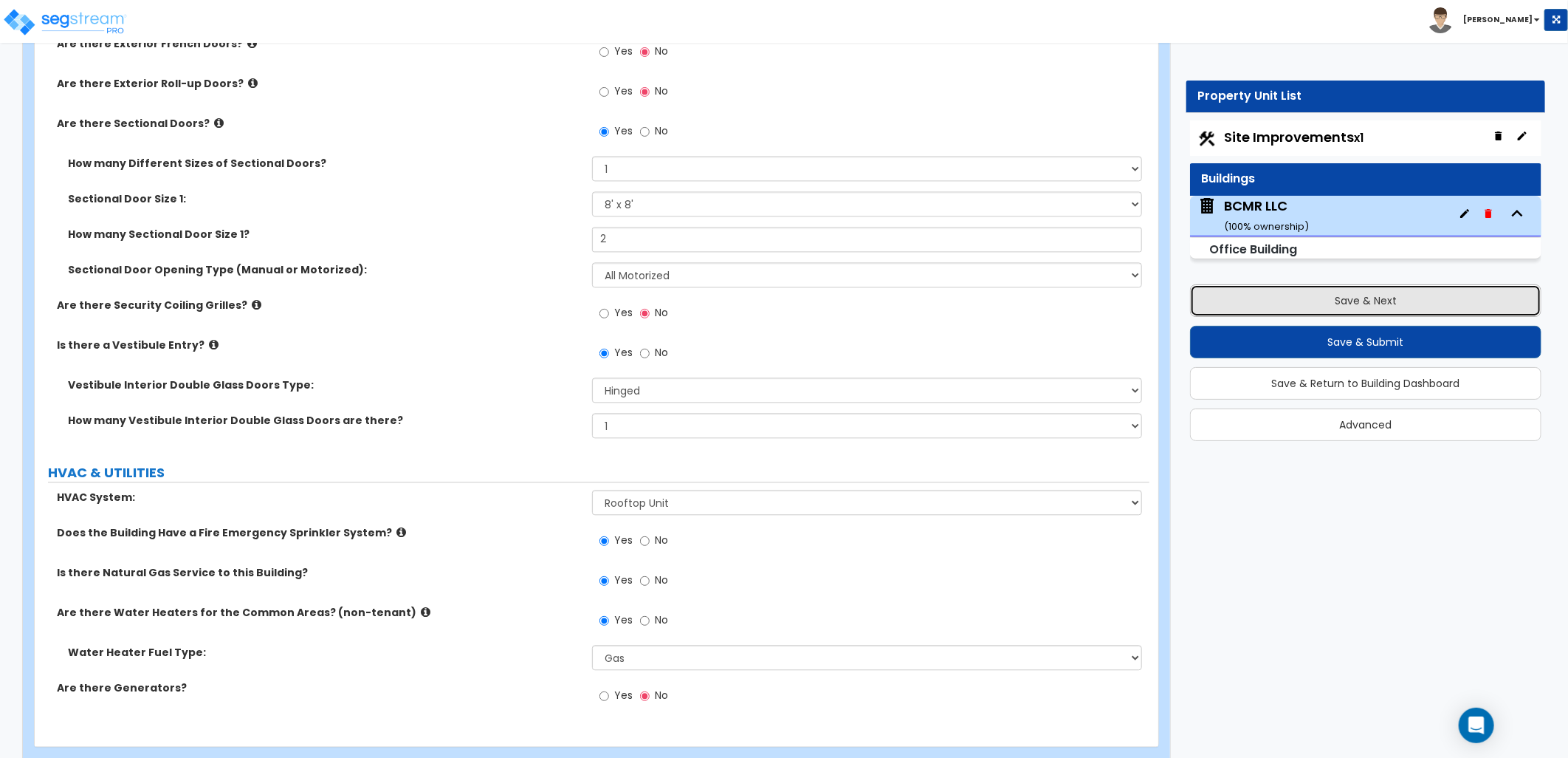
click at [1275, 301] on button "Save & Next" at bounding box center [1365, 301] width 352 height 33
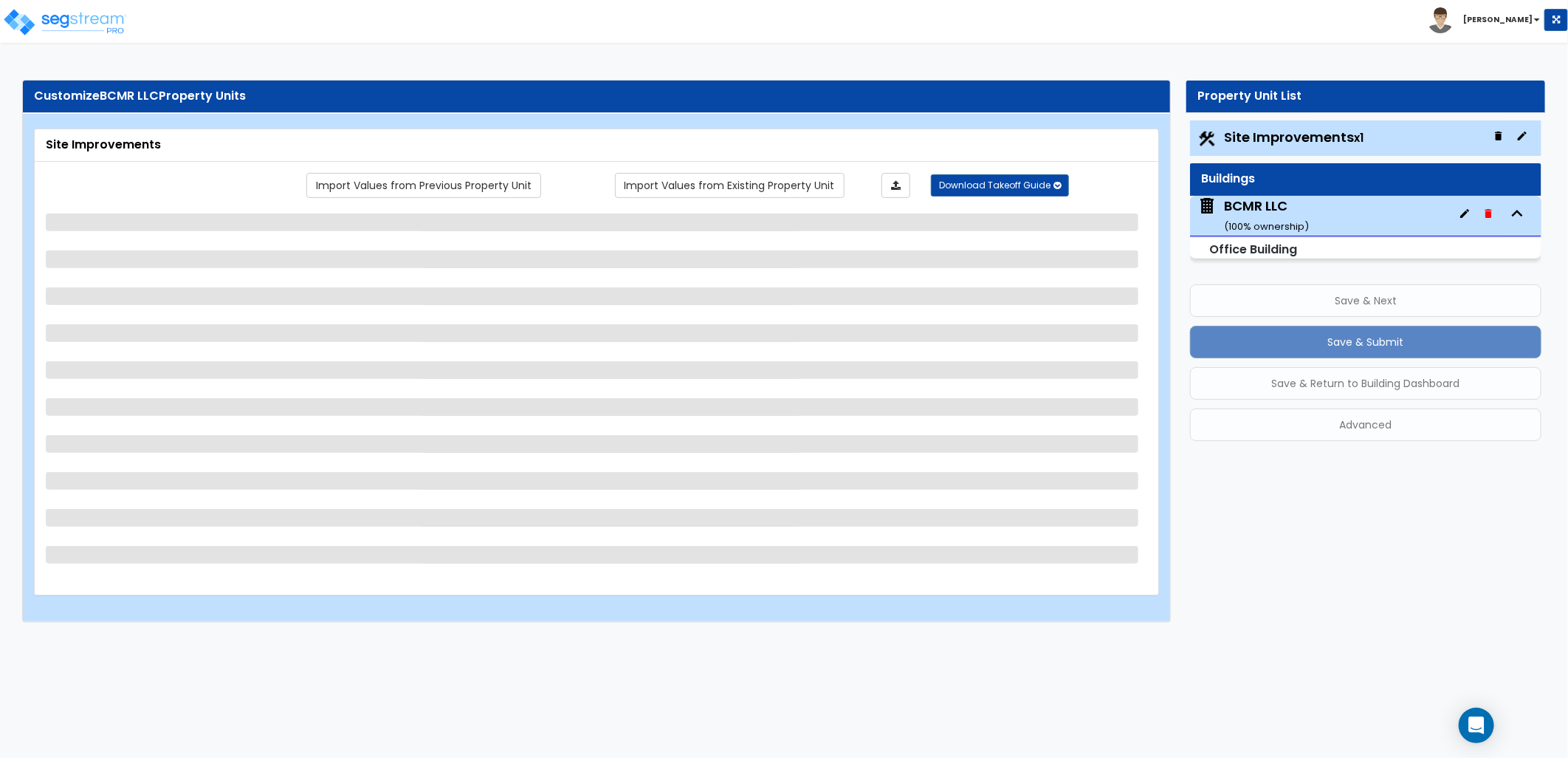
select select "2"
select select "4"
select select "1"
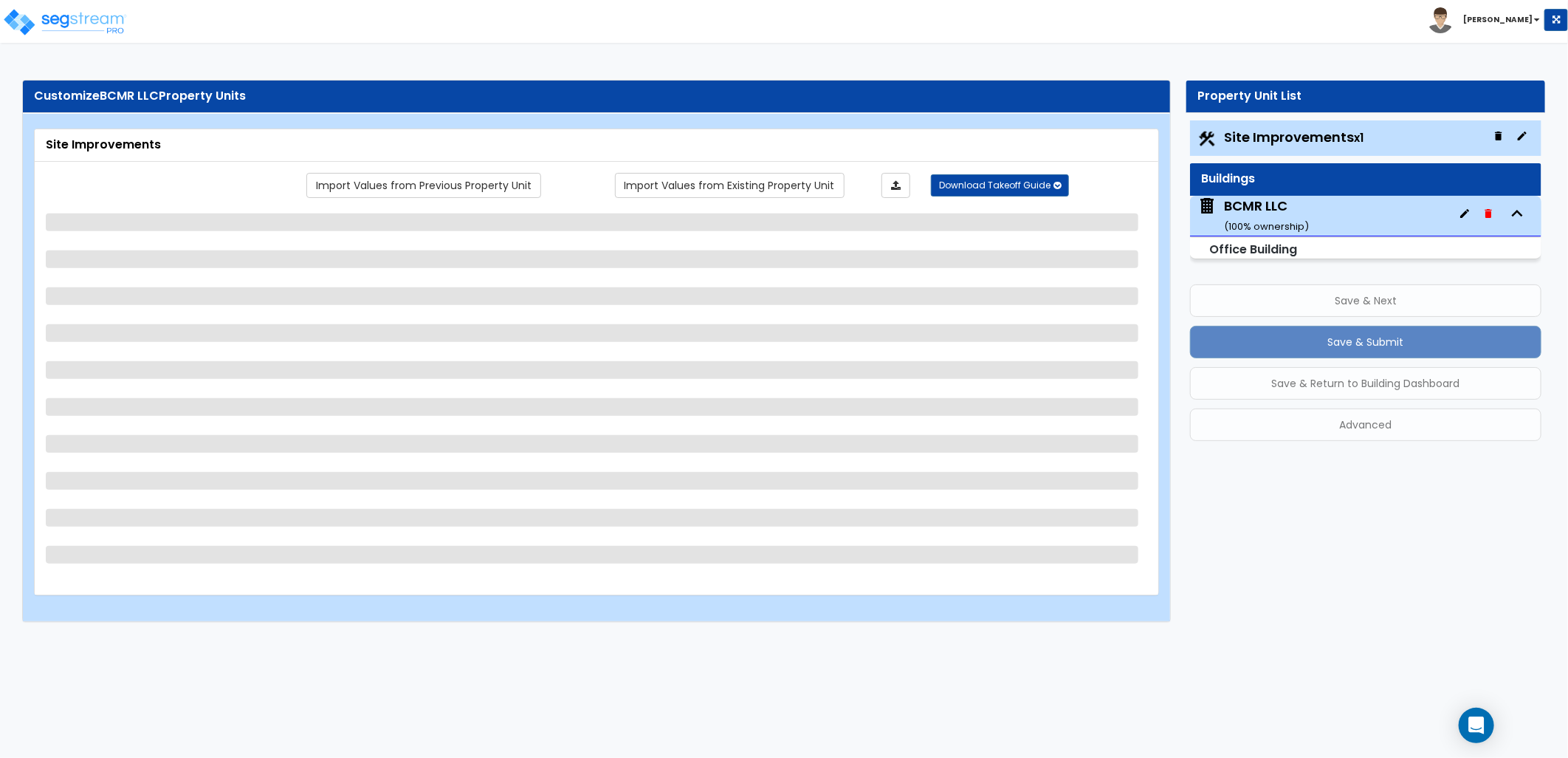
select select "1"
select select "4"
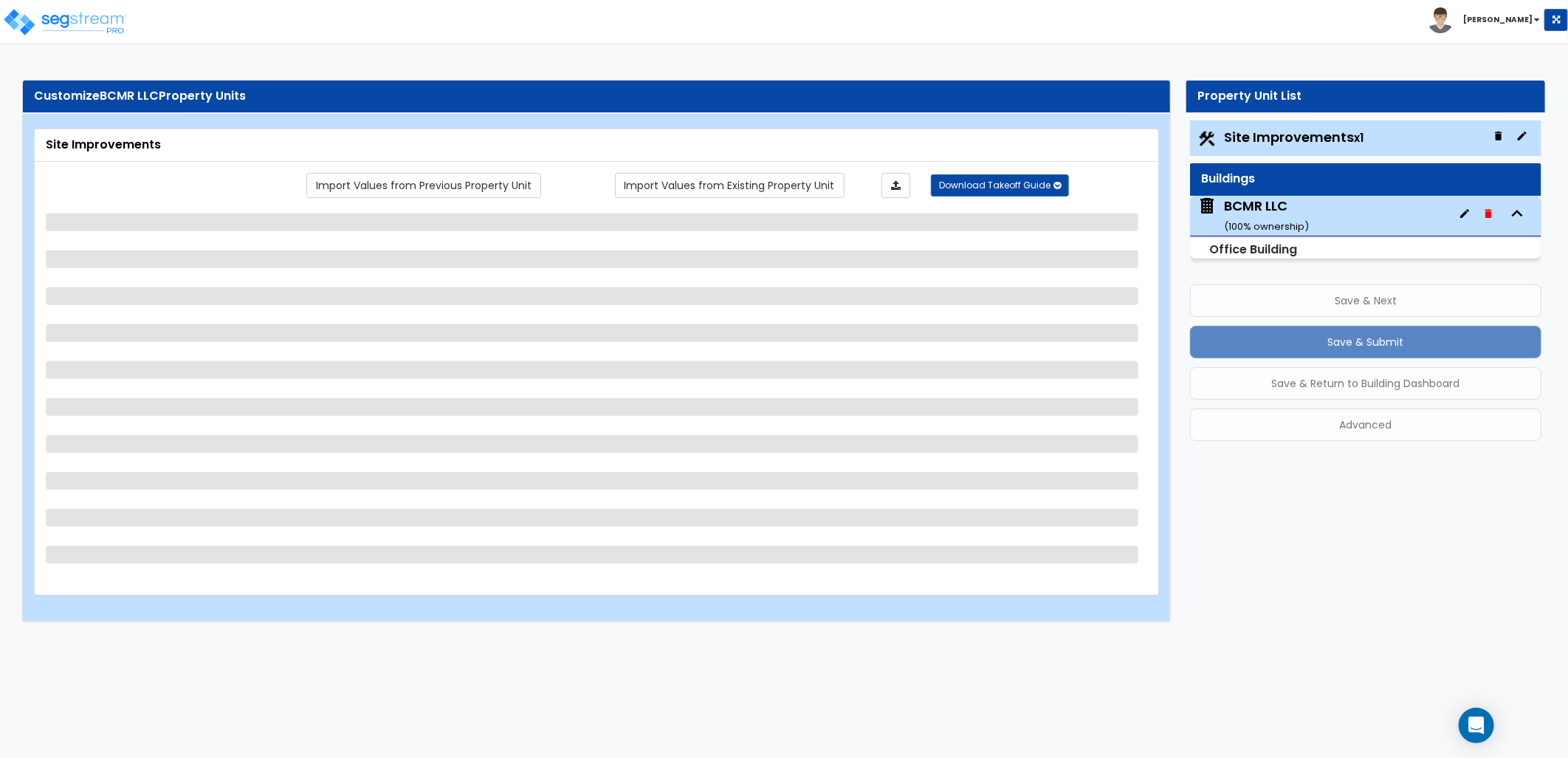
select select "2"
select select "1"
select select "2"
select select "4"
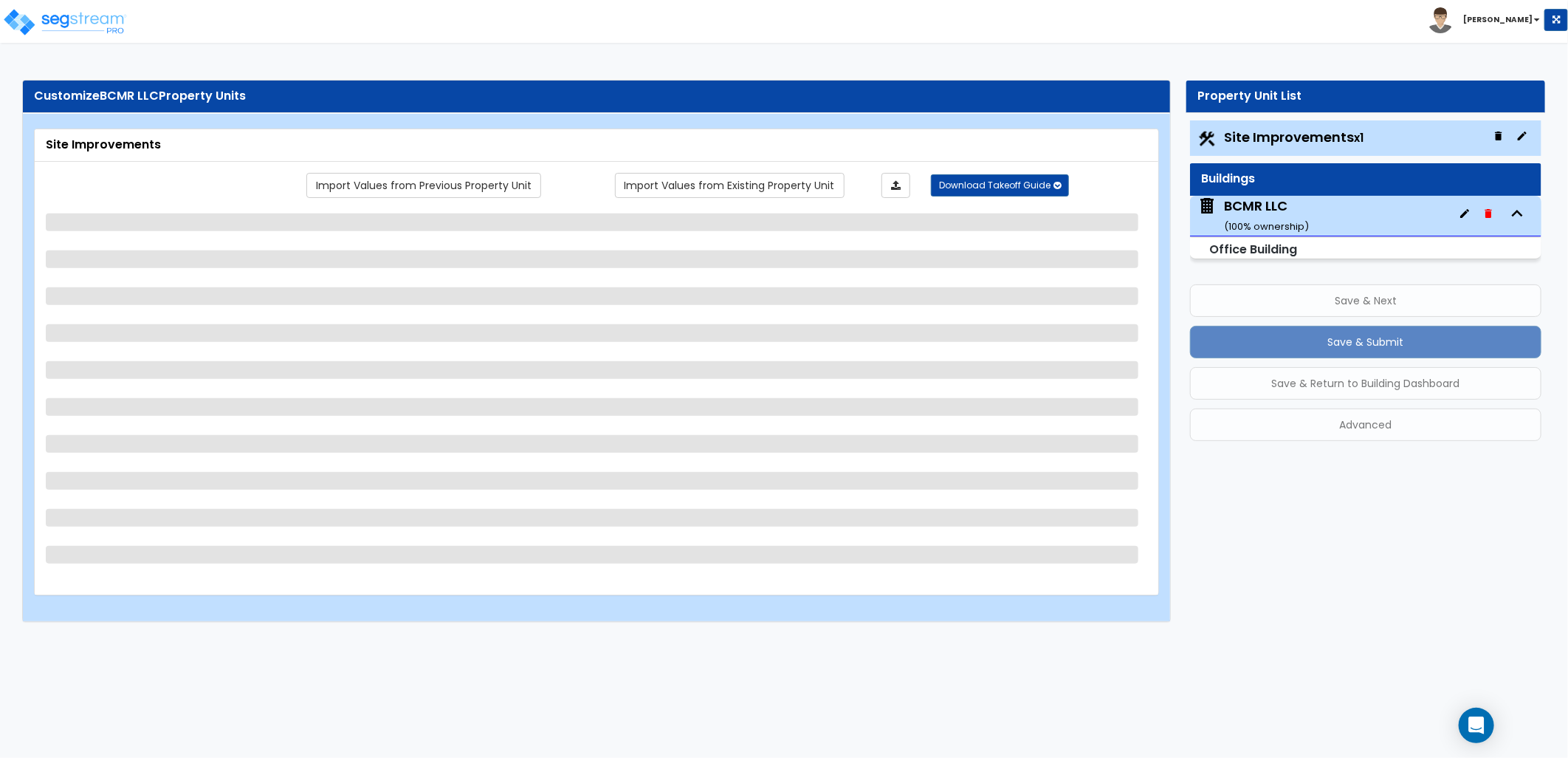
select select "6"
select select "1"
select select "5"
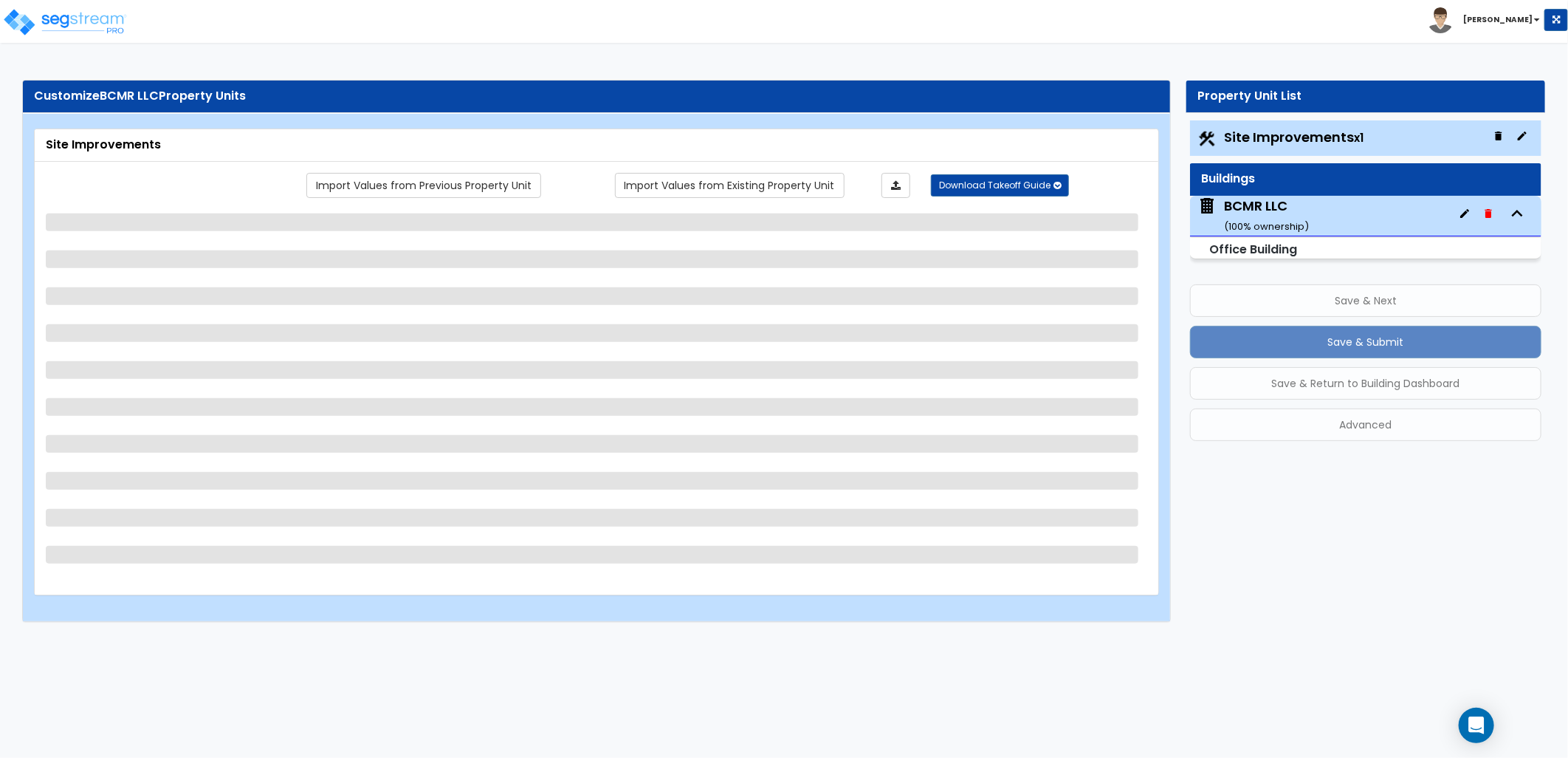
select select "1"
select select "4"
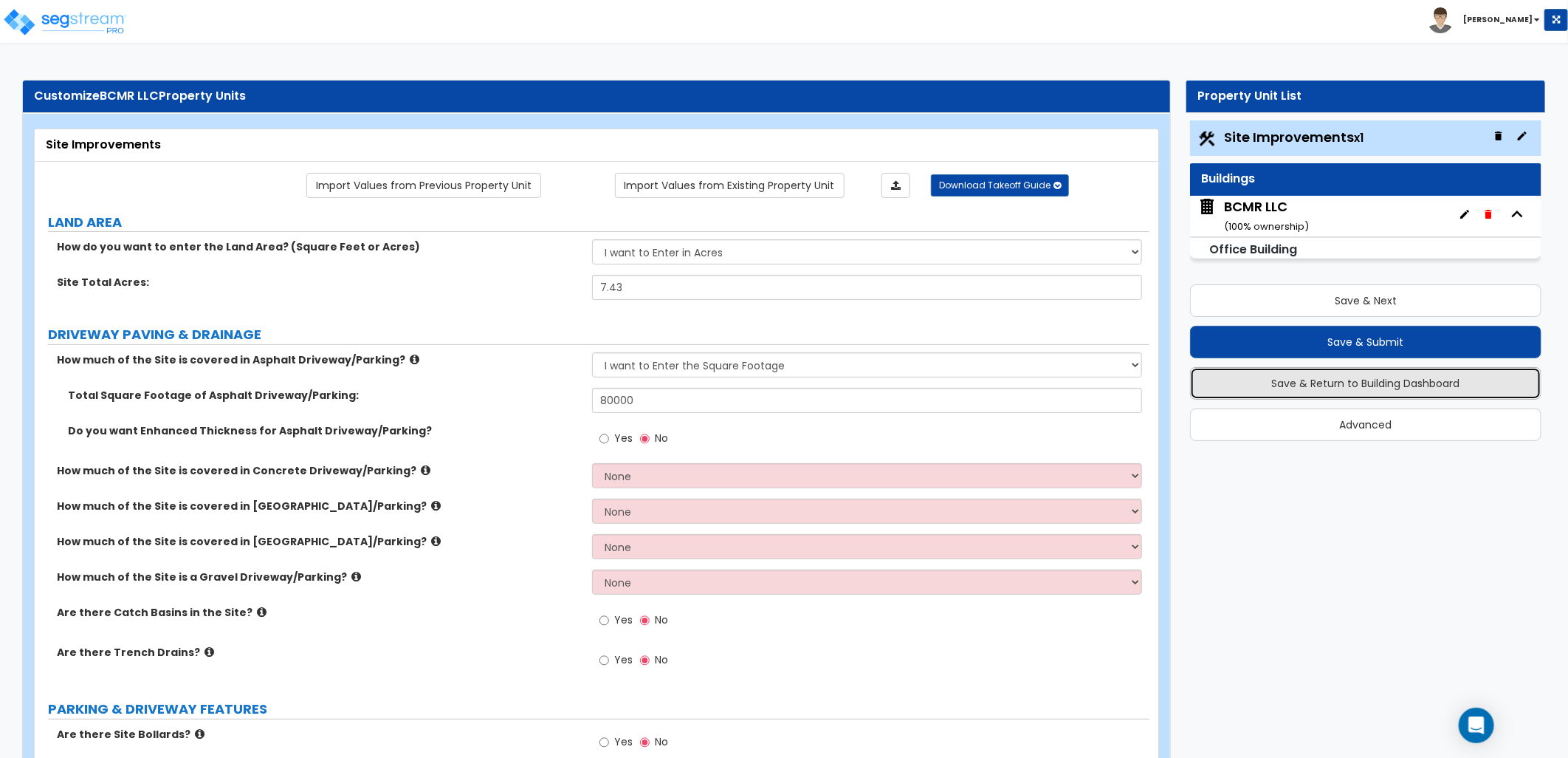
click at [1308, 388] on button "Save & Return to Building Dashboard" at bounding box center [1365, 383] width 352 height 33
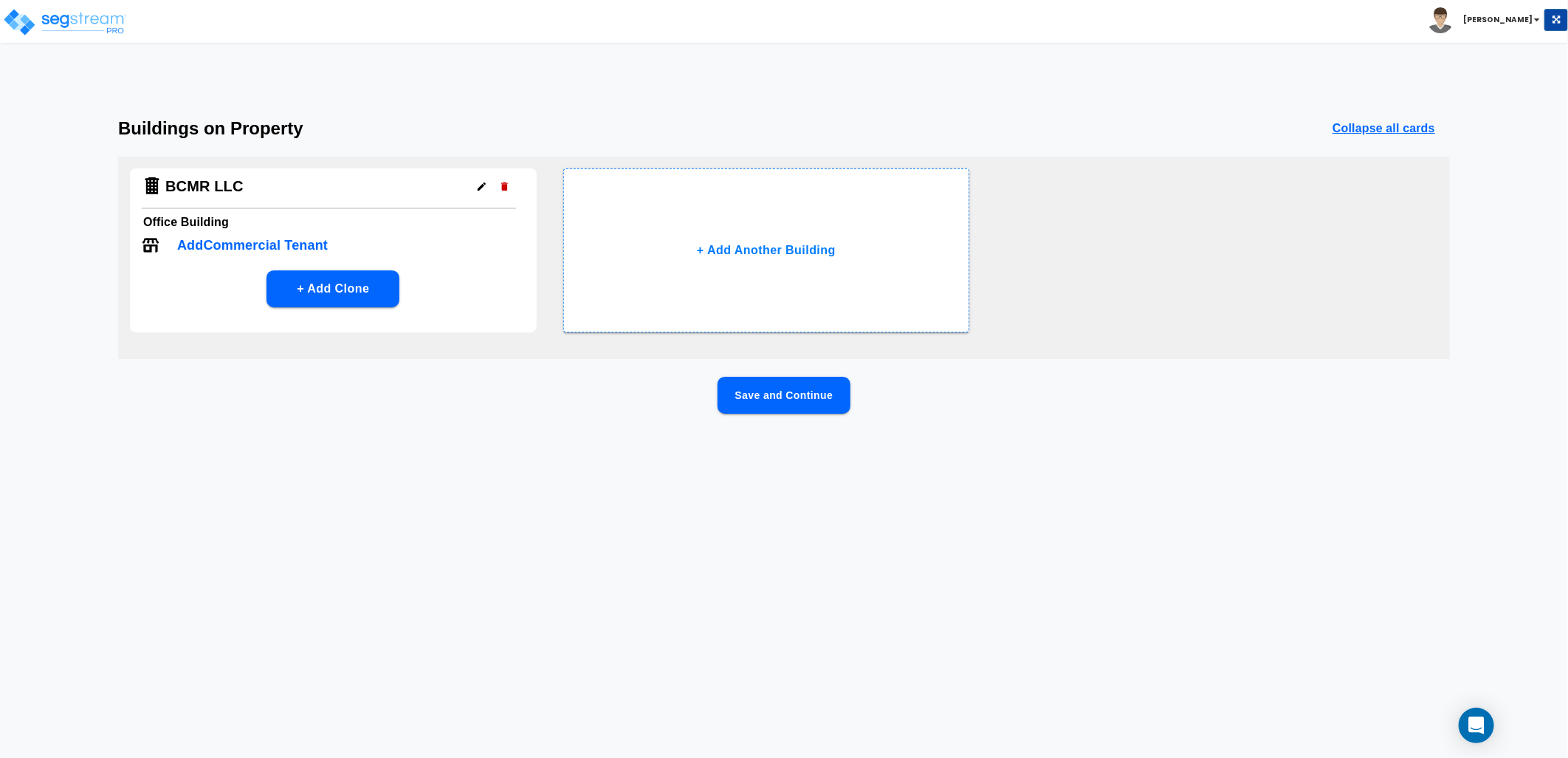
click at [252, 242] on p "Add Commercial Tenant" at bounding box center [252, 246] width 150 height 20
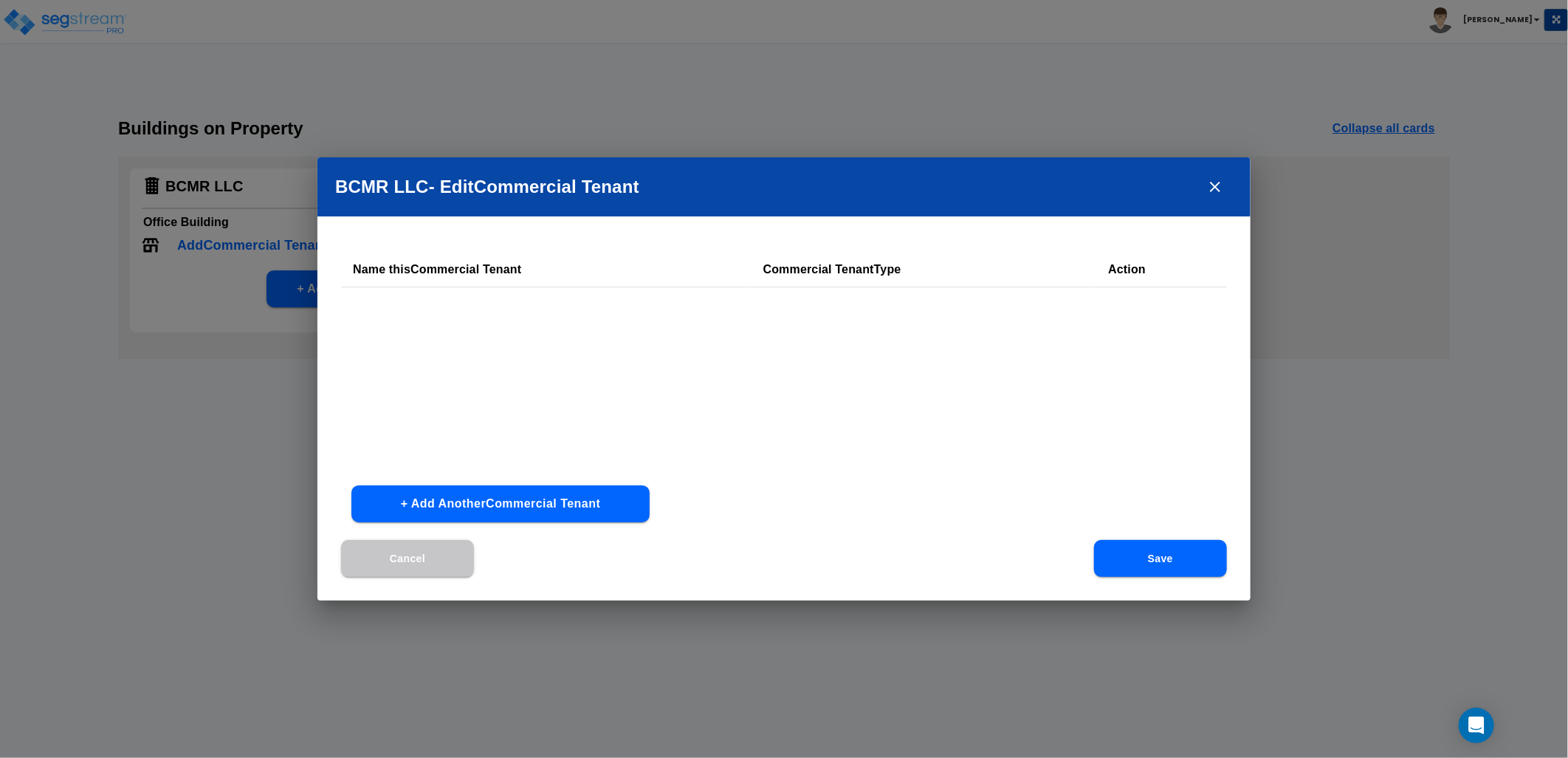
click at [544, 504] on button "+ Add Another Commercial Tenant" at bounding box center [500, 504] width 298 height 37
click at [489, 311] on input "text" at bounding box center [474, 316] width 242 height 32
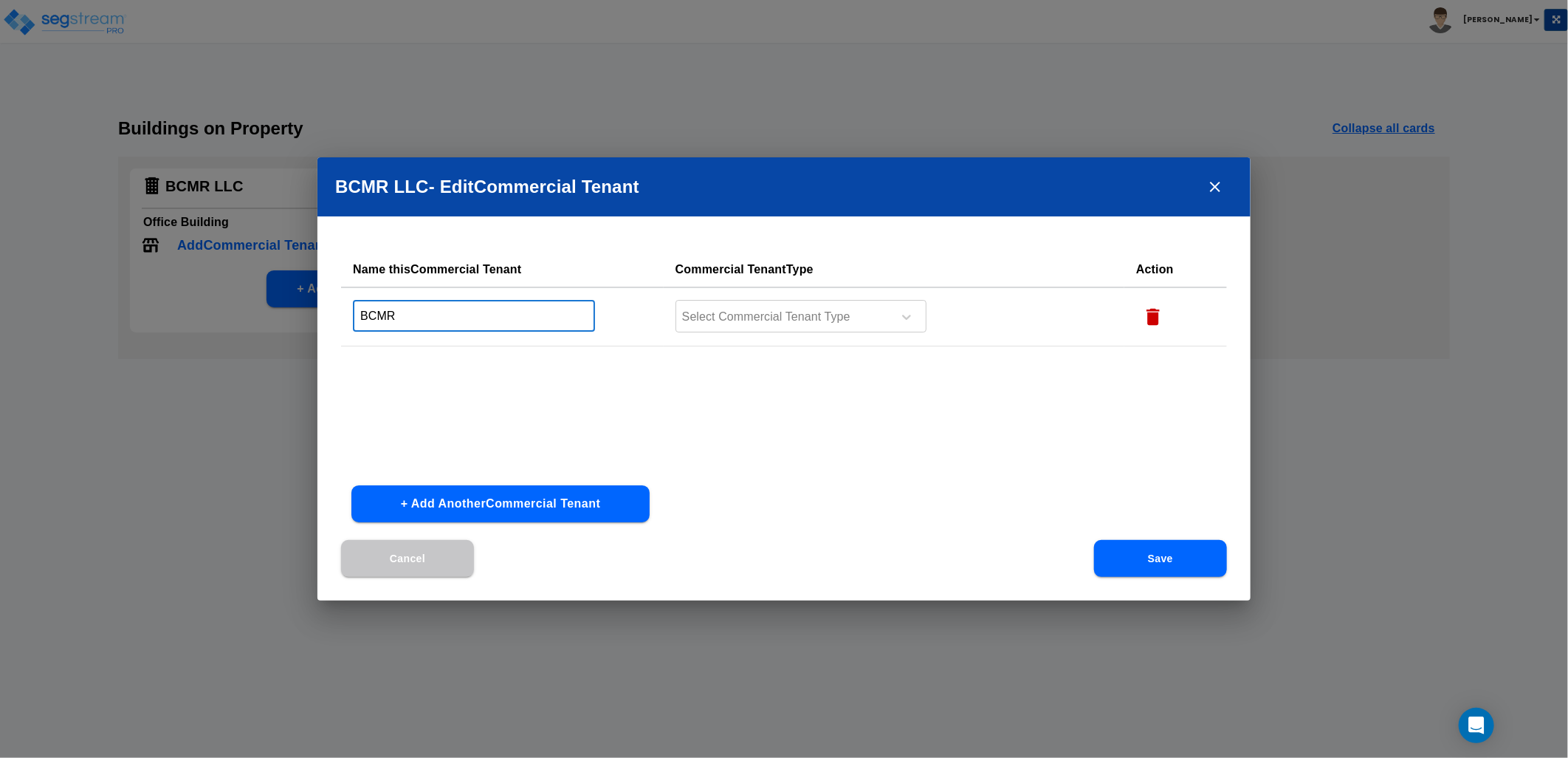
type input "BCMR LLC"
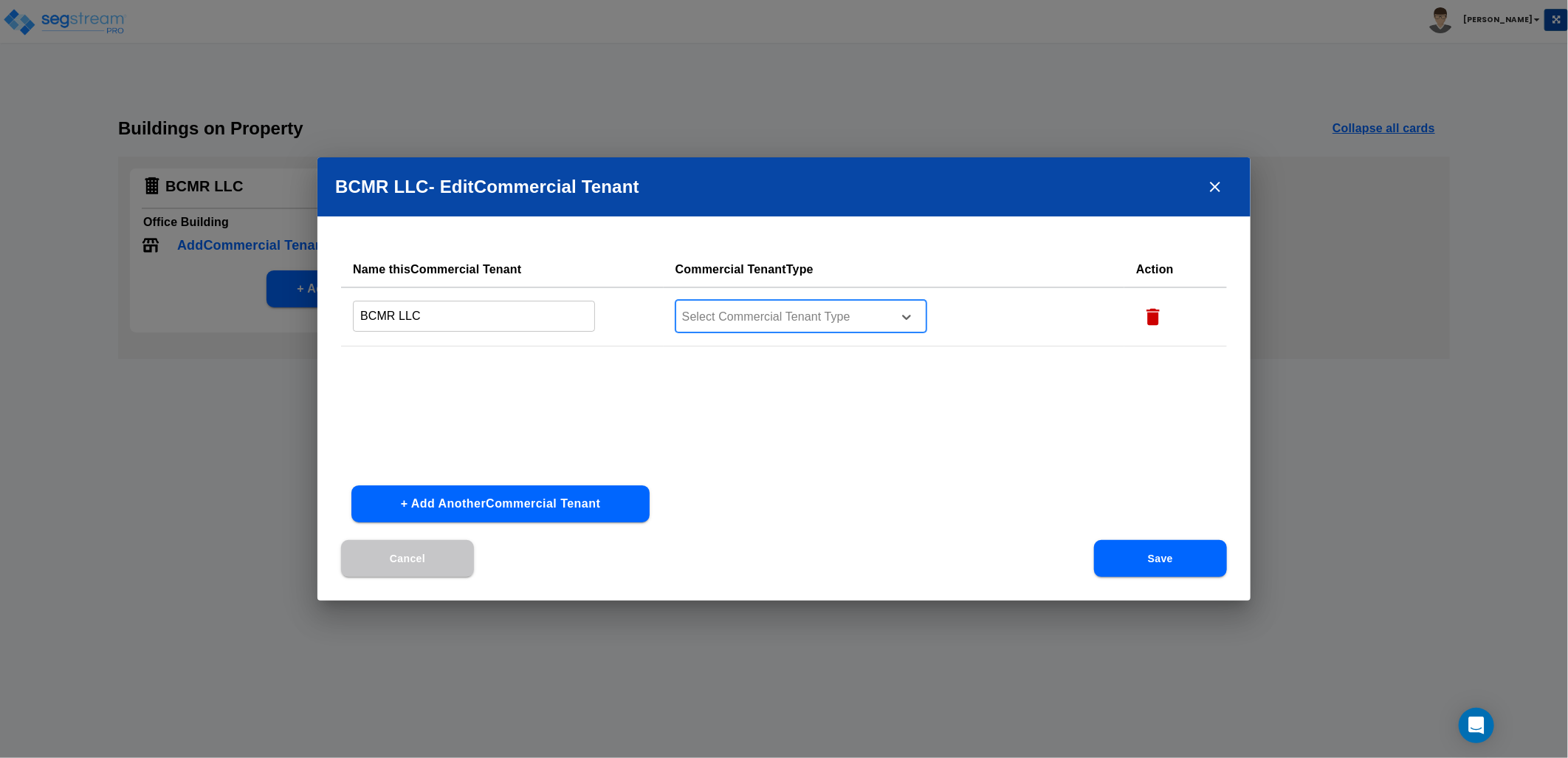
click at [751, 322] on div at bounding box center [781, 317] width 202 height 20
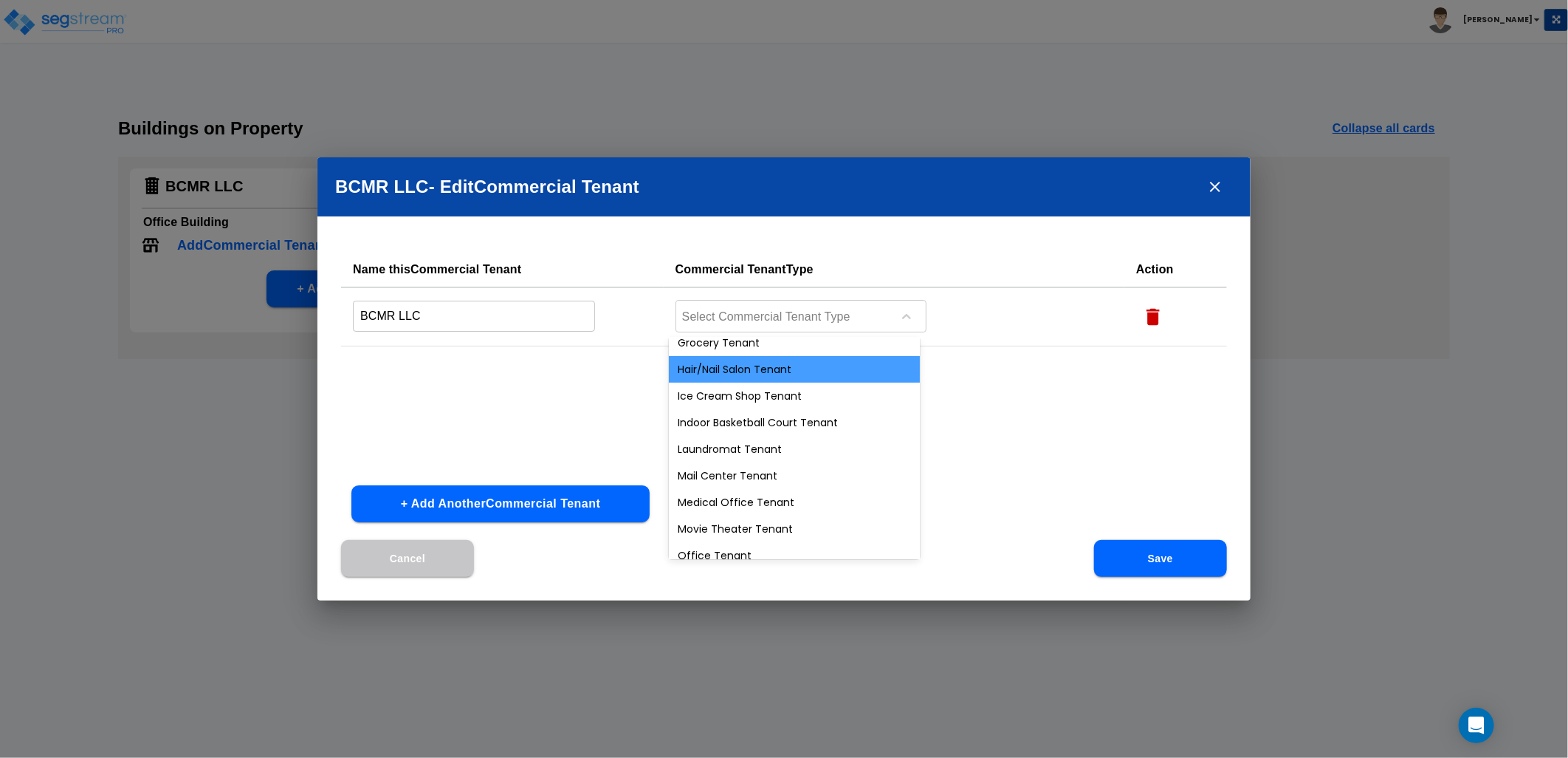
scroll to position [492, 0]
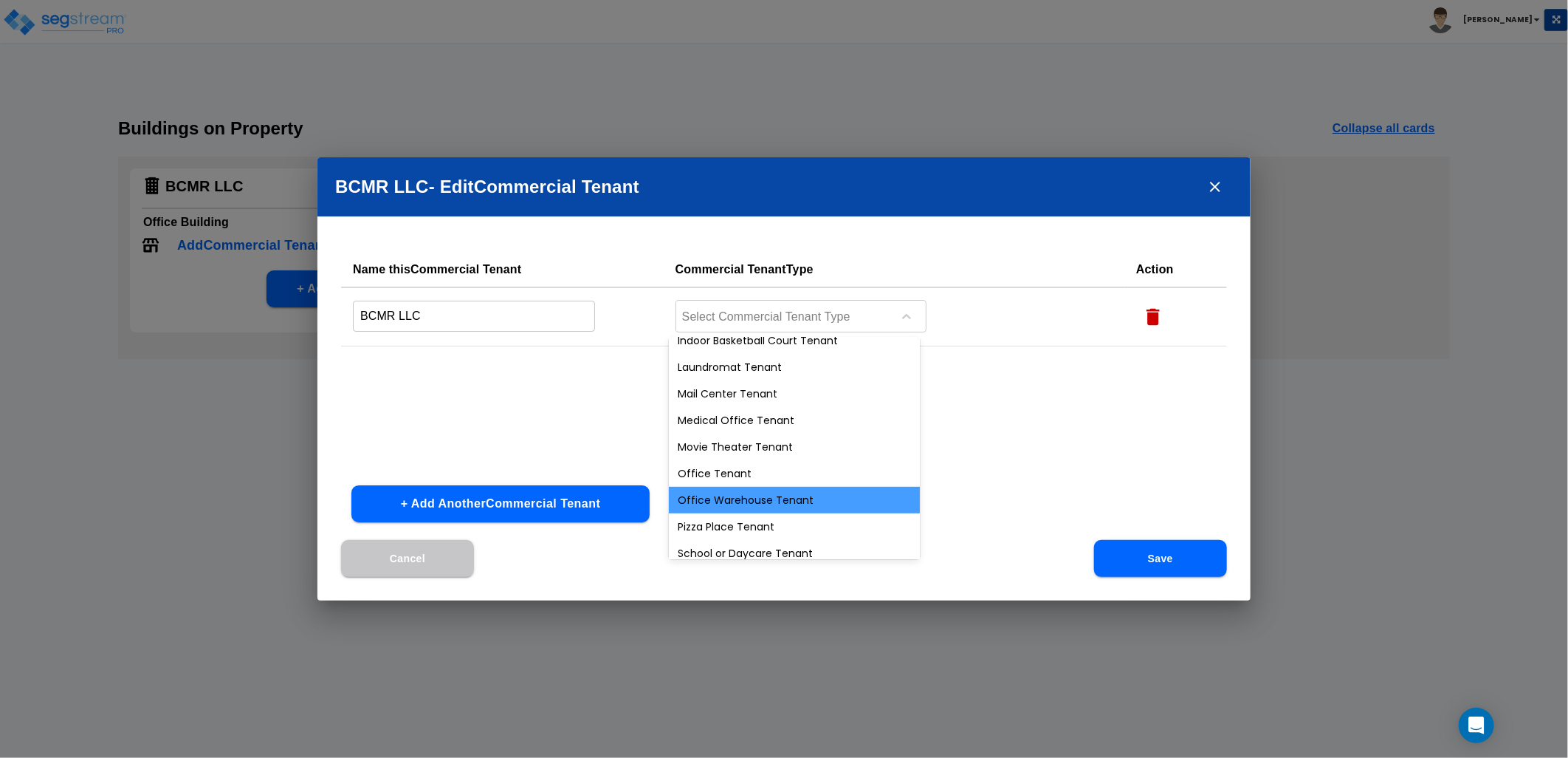
click at [757, 503] on div "Office Warehouse Tenant" at bounding box center [794, 500] width 251 height 27
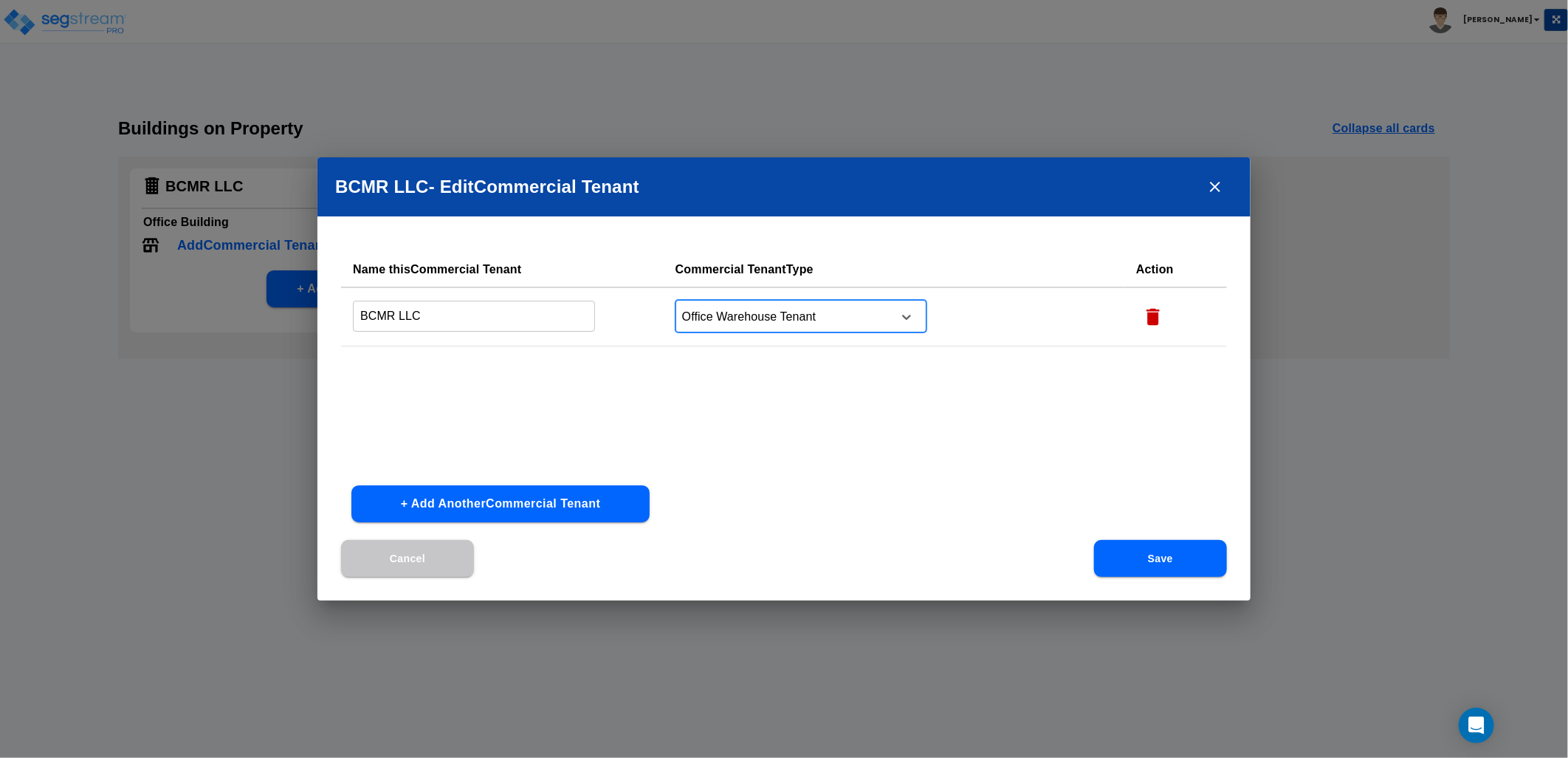
click at [1146, 555] on button "Save" at bounding box center [1160, 558] width 133 height 37
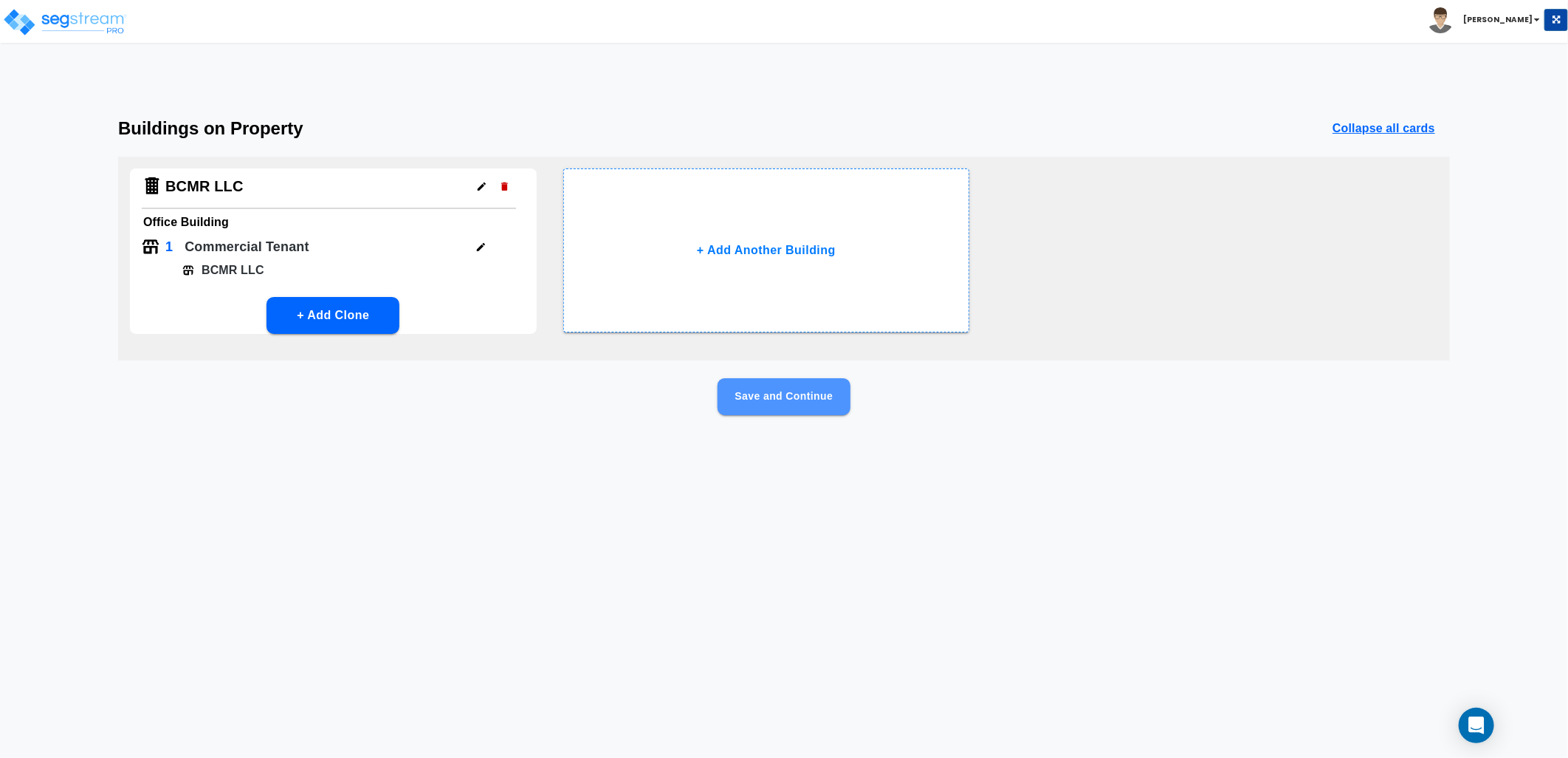
click at [772, 395] on button "Save and Continue" at bounding box center [784, 396] width 133 height 37
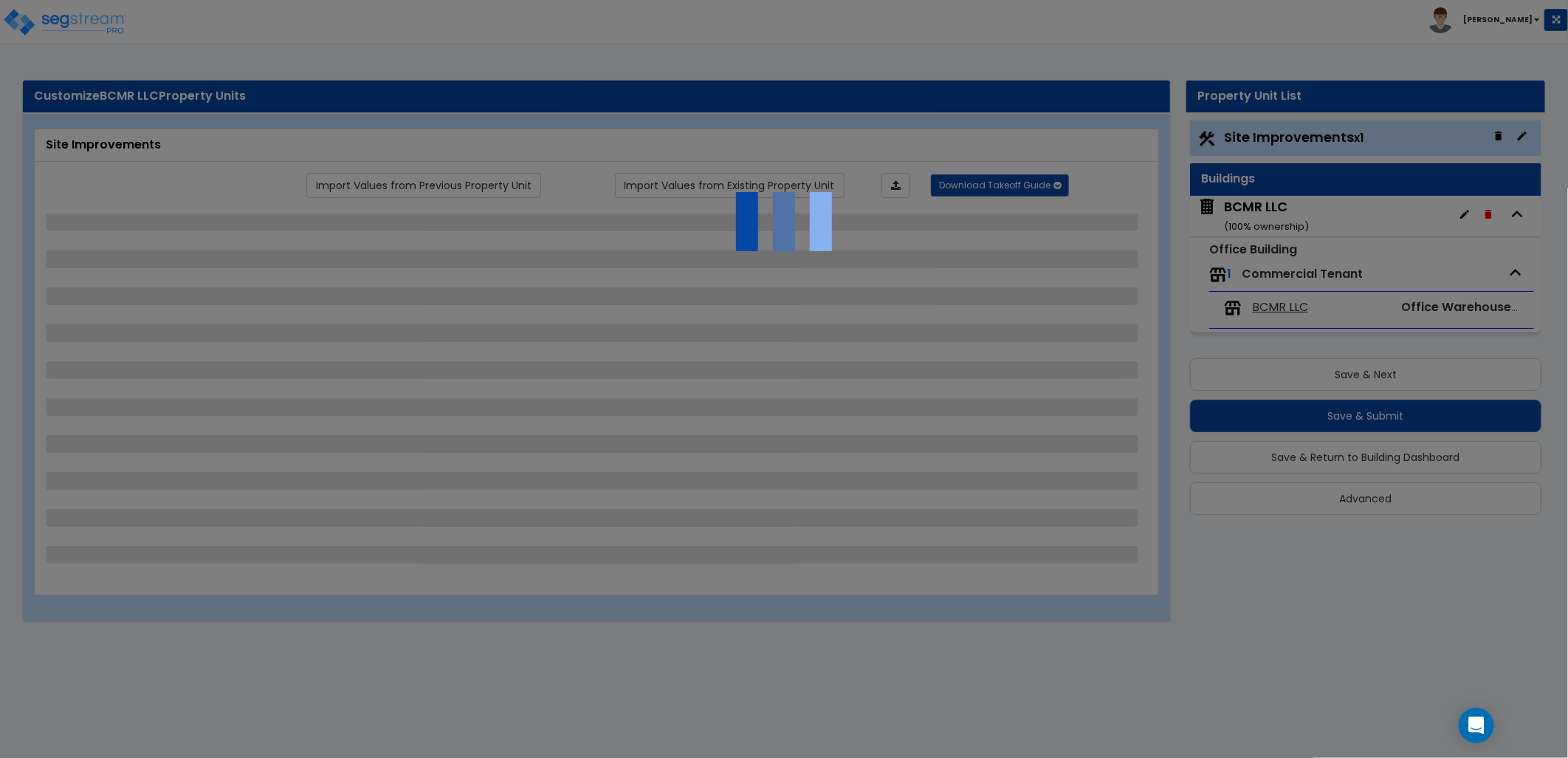
select select "2"
select select "4"
select select "1"
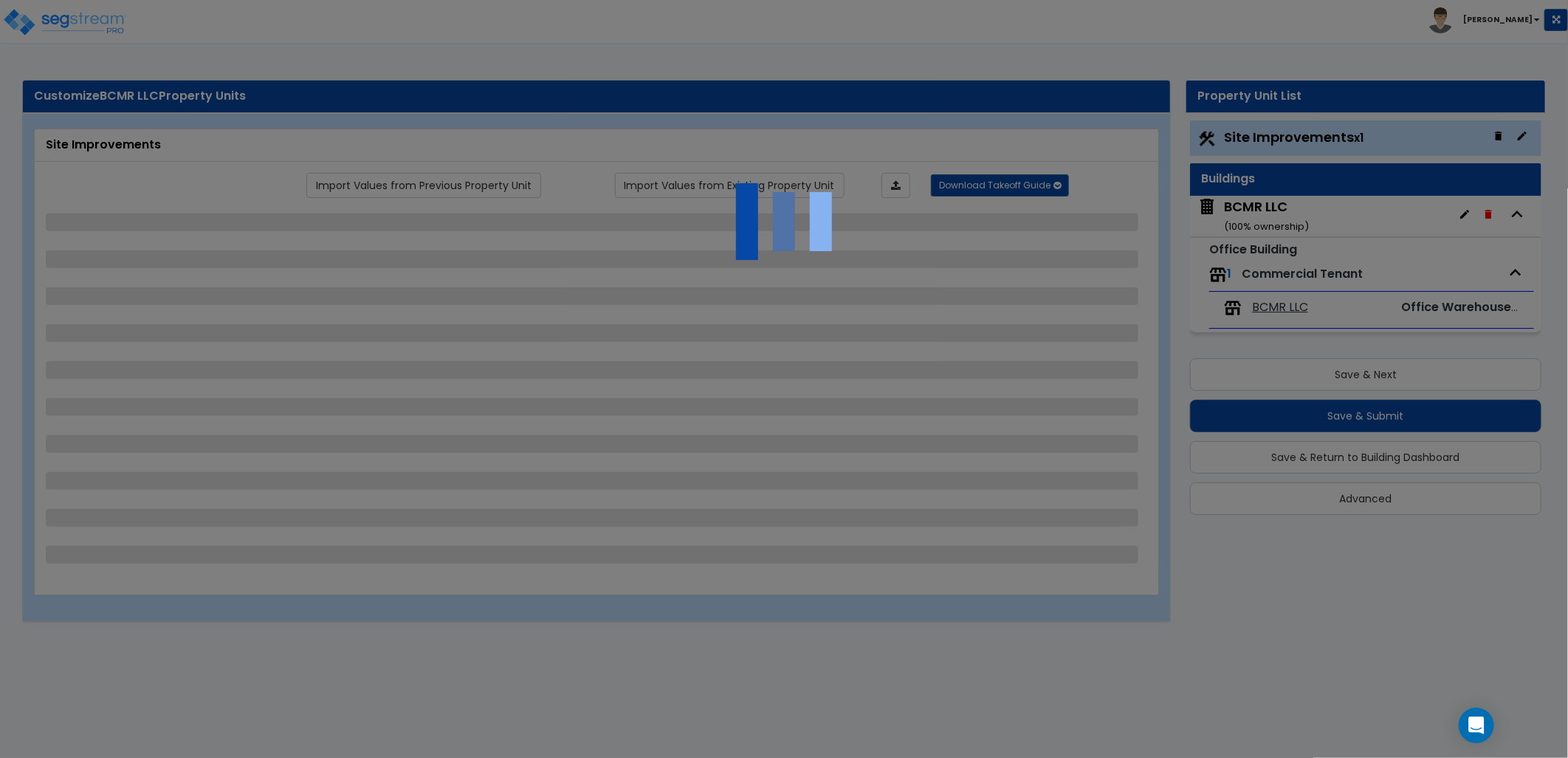
select select "1"
select select "4"
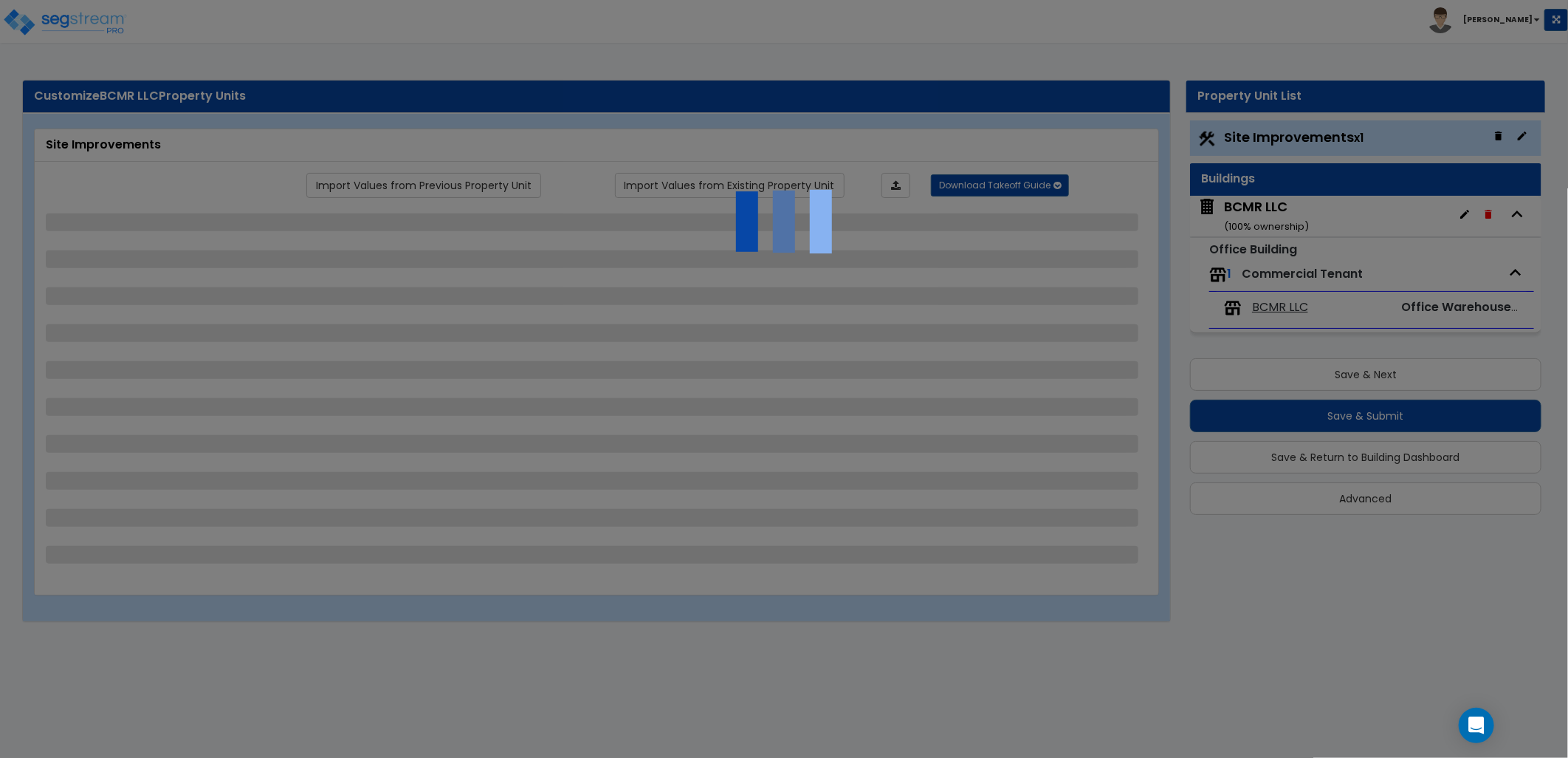
select select "2"
select select "1"
select select "2"
select select "4"
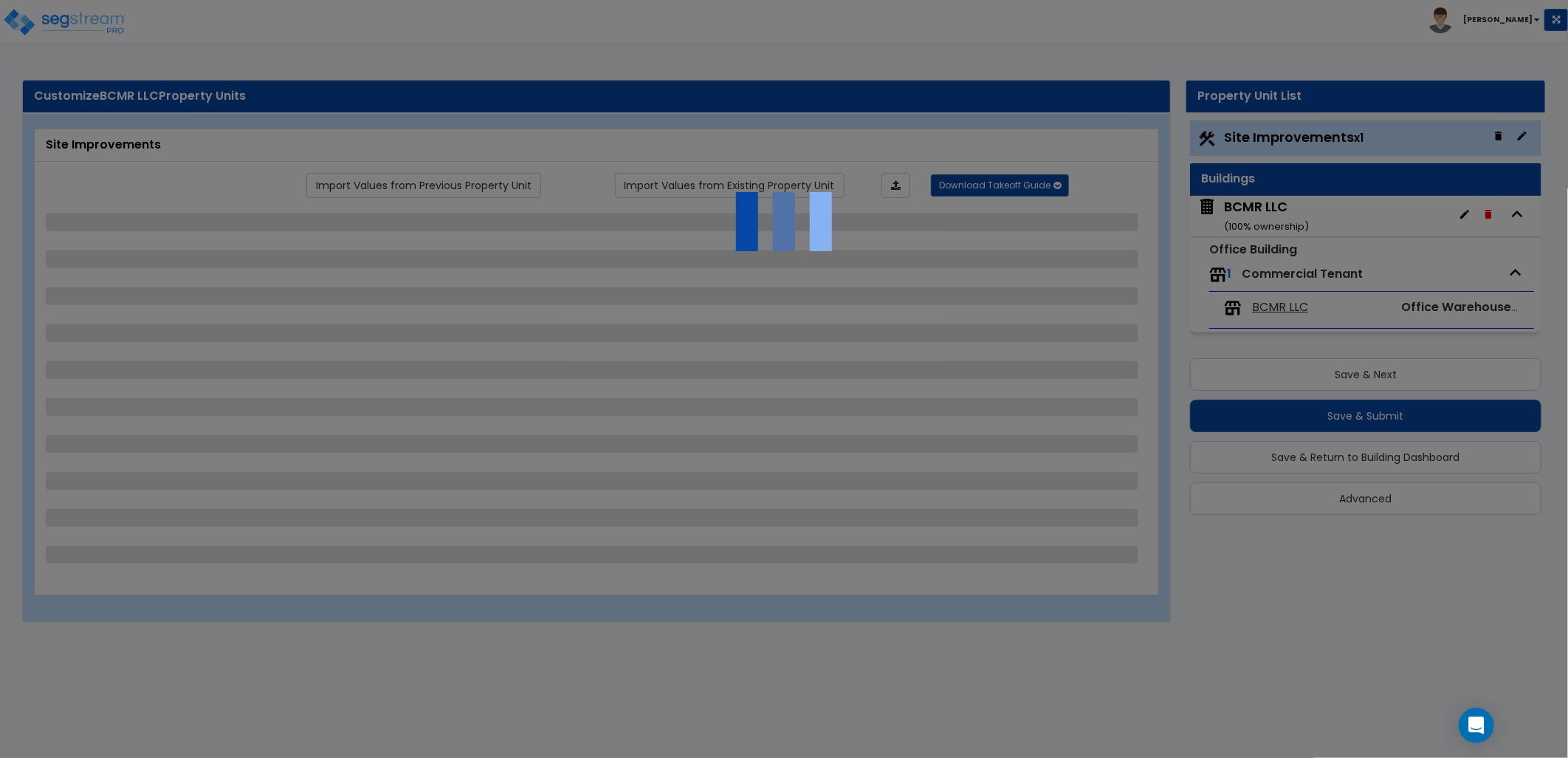
select select "6"
select select "1"
select select "5"
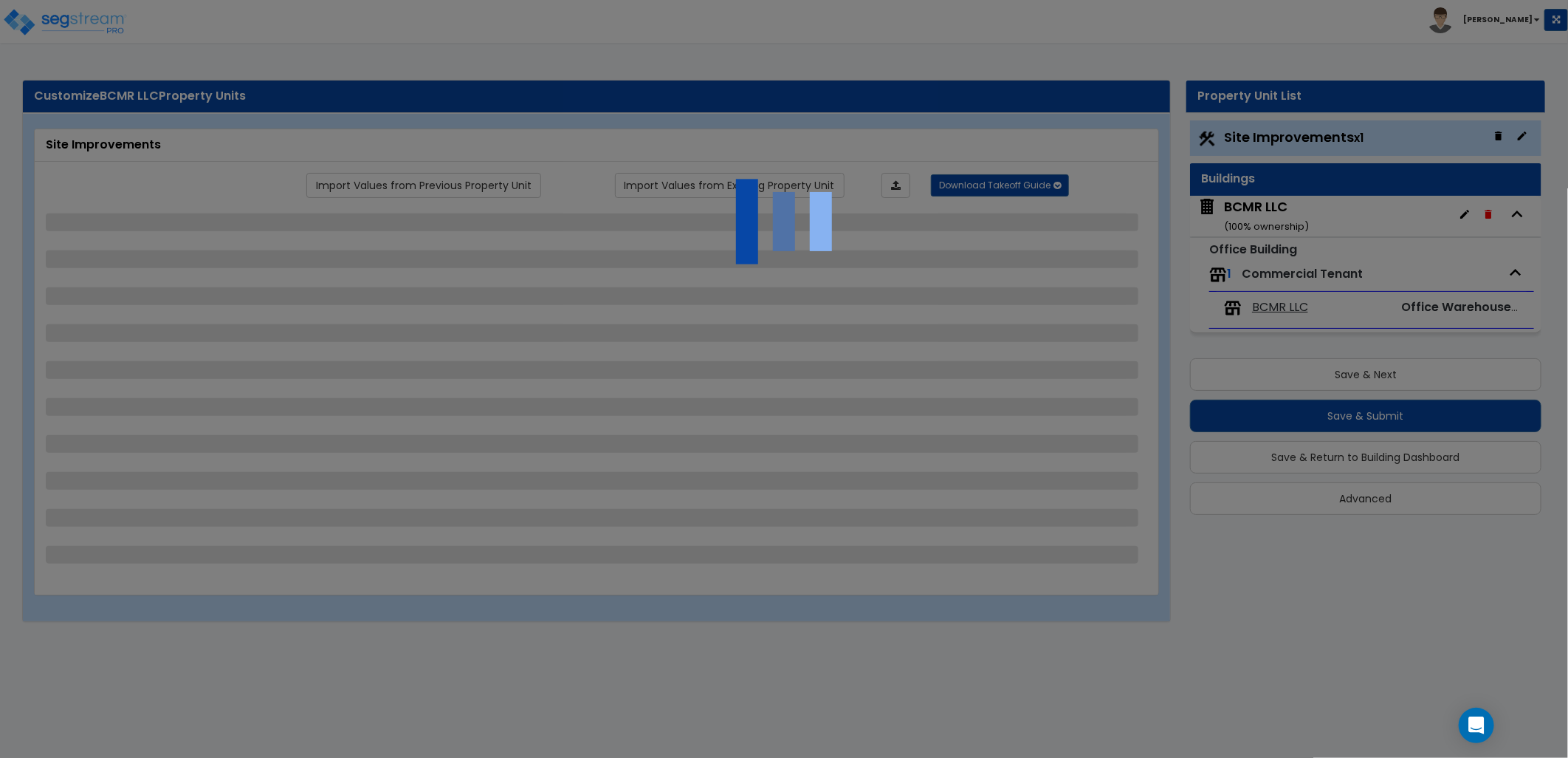
select select "1"
select select "4"
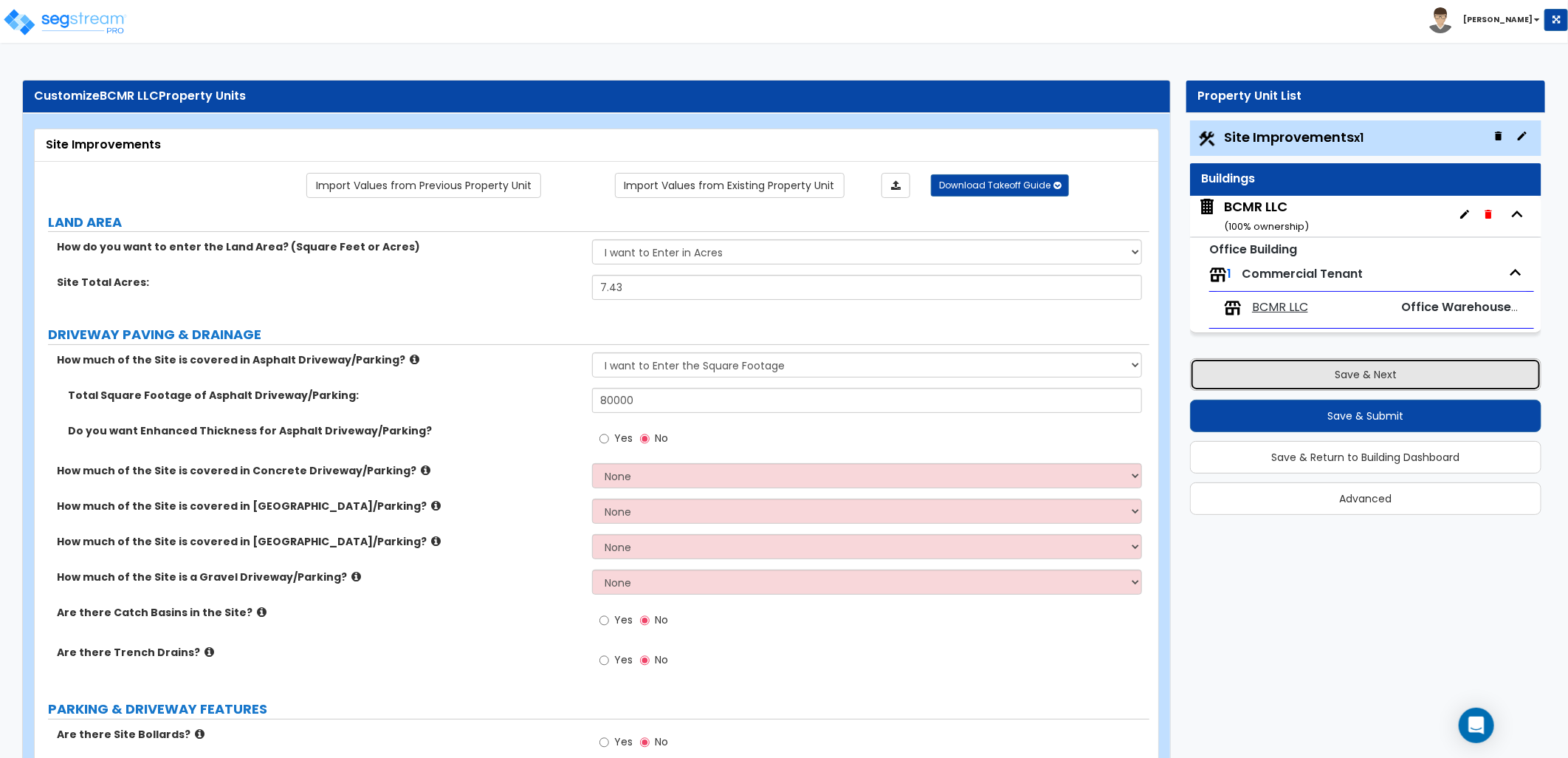
click at [1279, 374] on button "Save & Next" at bounding box center [1365, 374] width 352 height 33
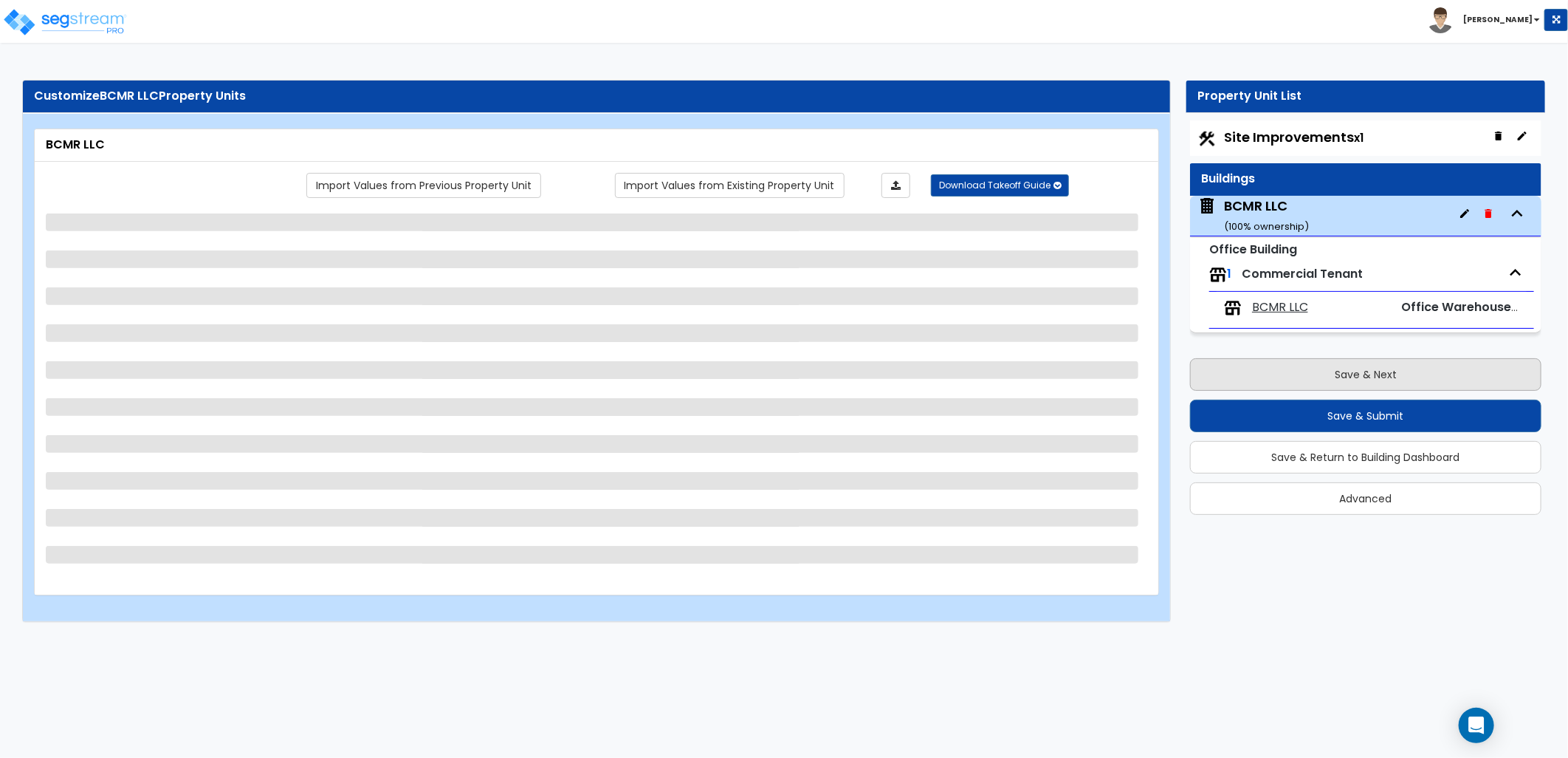
select select "2"
select select "1"
select select "11"
select select "2"
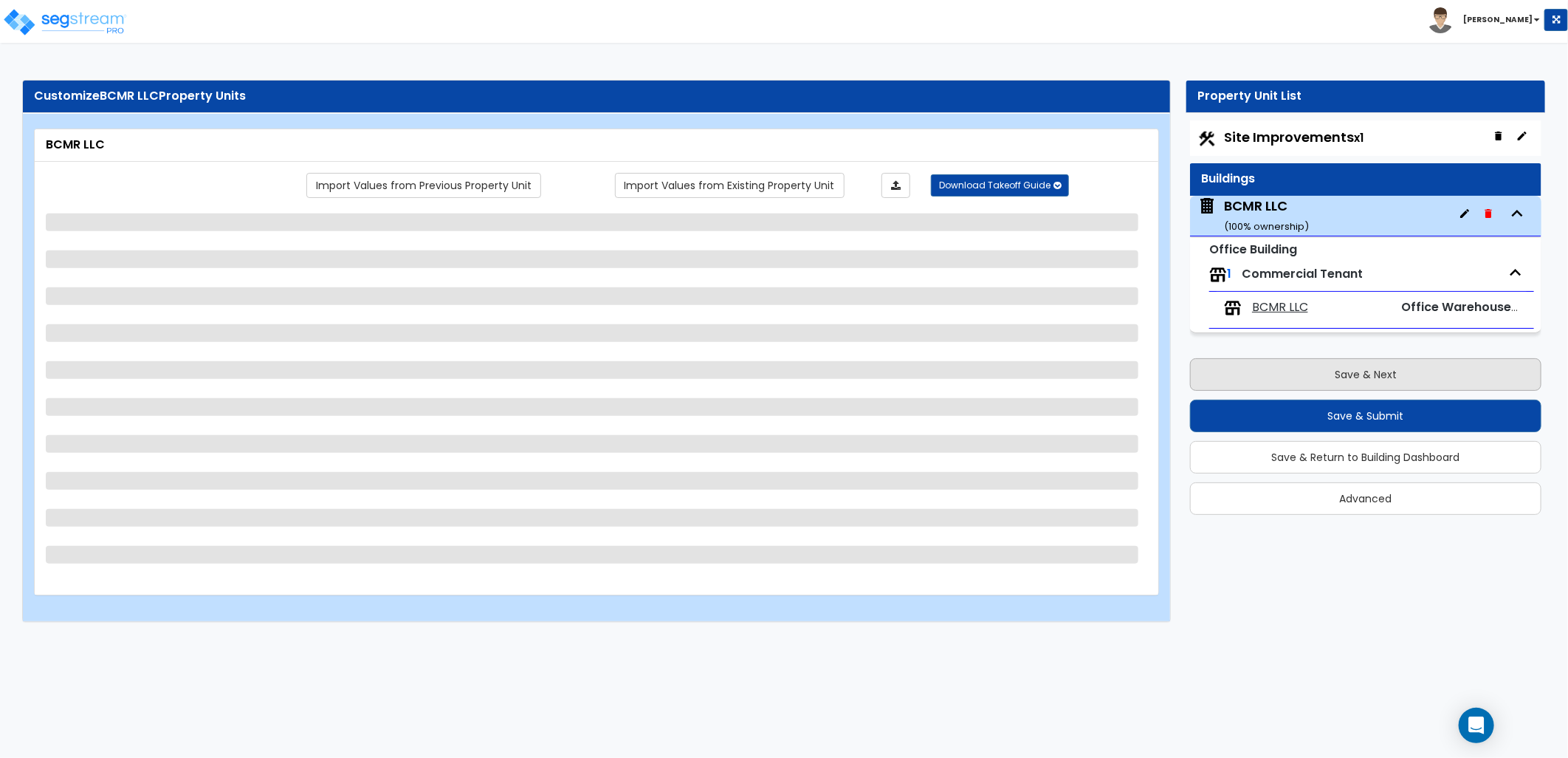
select select "1"
select select "2"
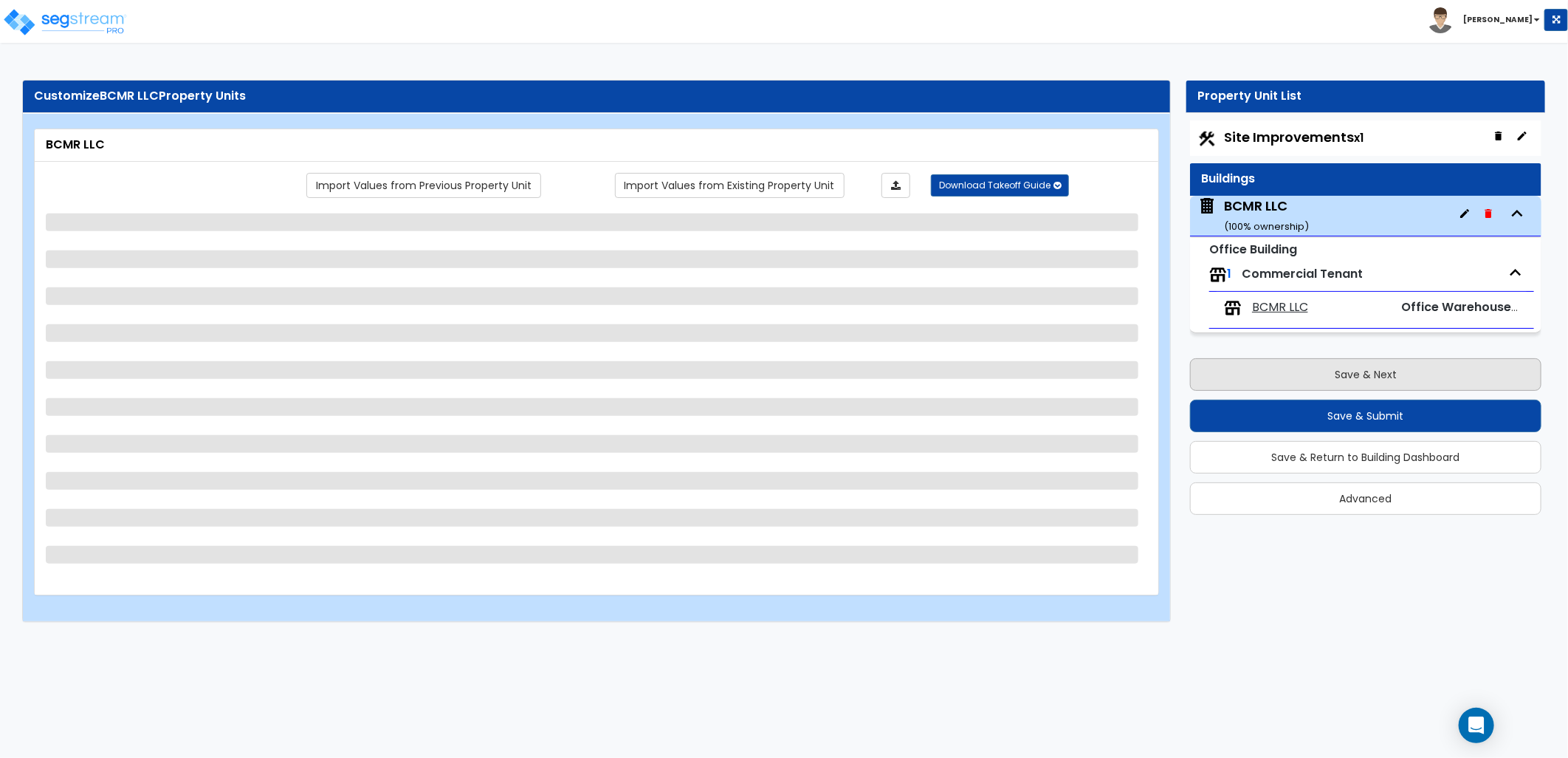
select select "1"
select select "2"
select select "1"
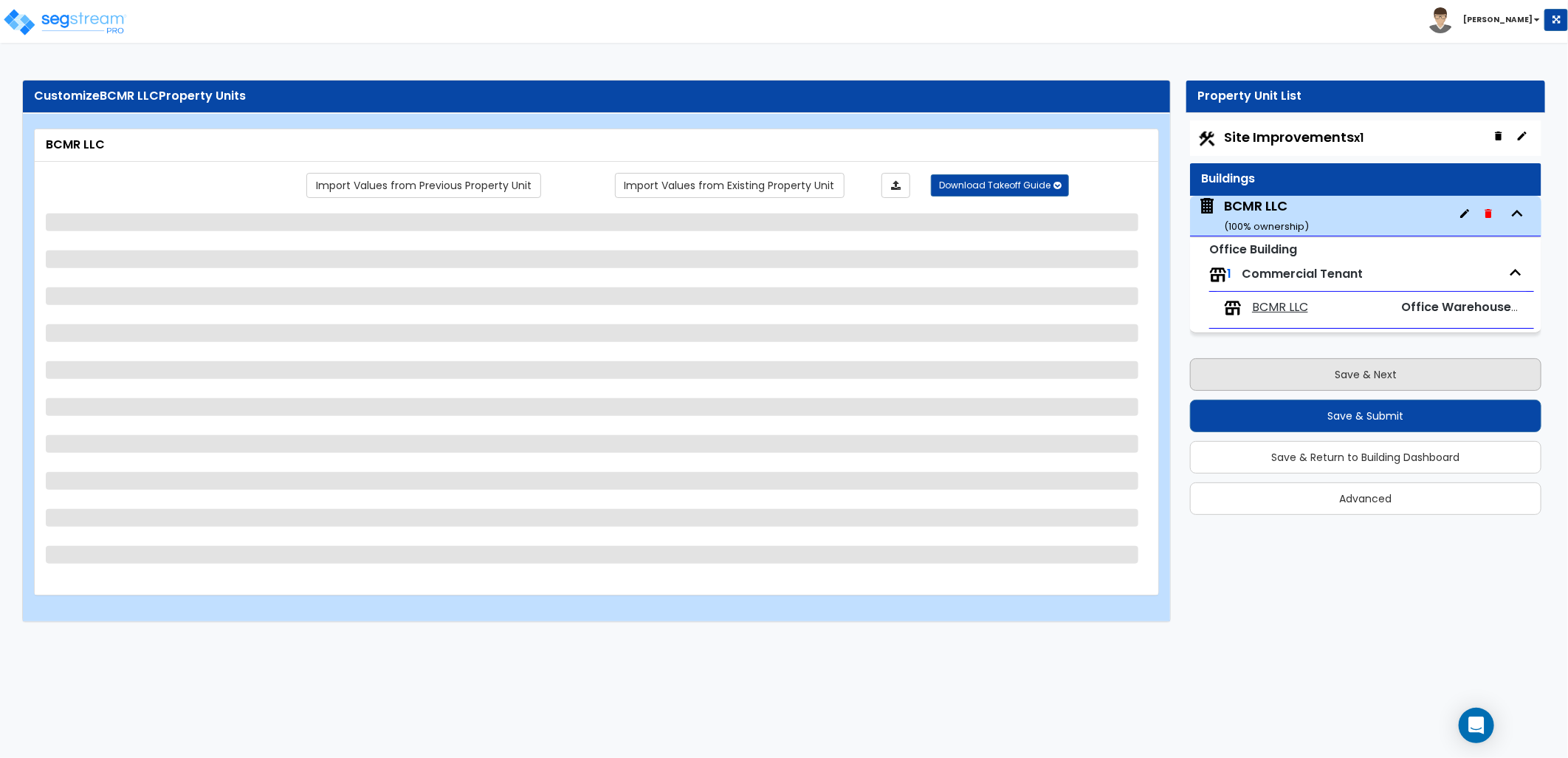
select select "1"
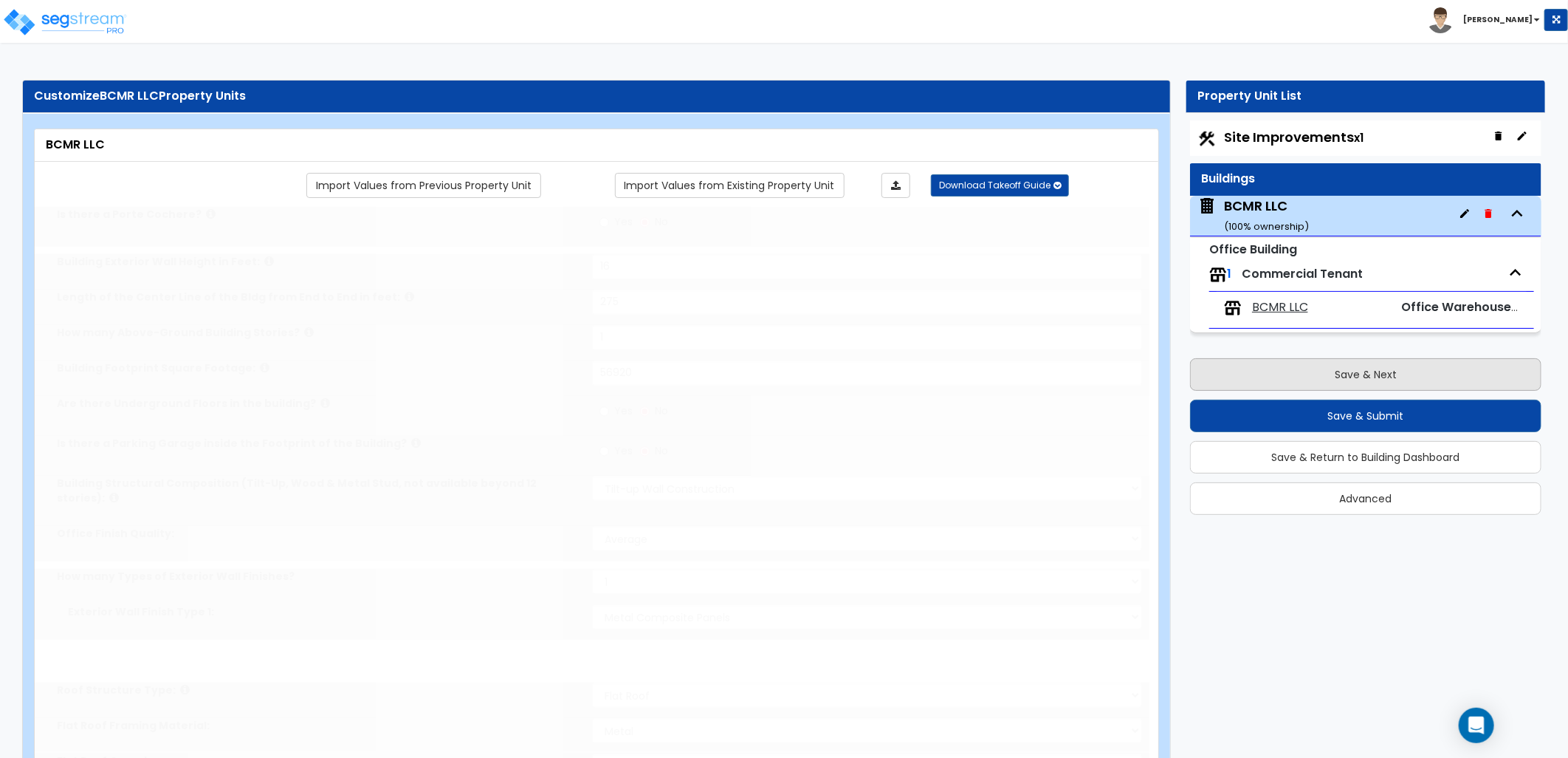
type input "100"
radio input "true"
select select "2"
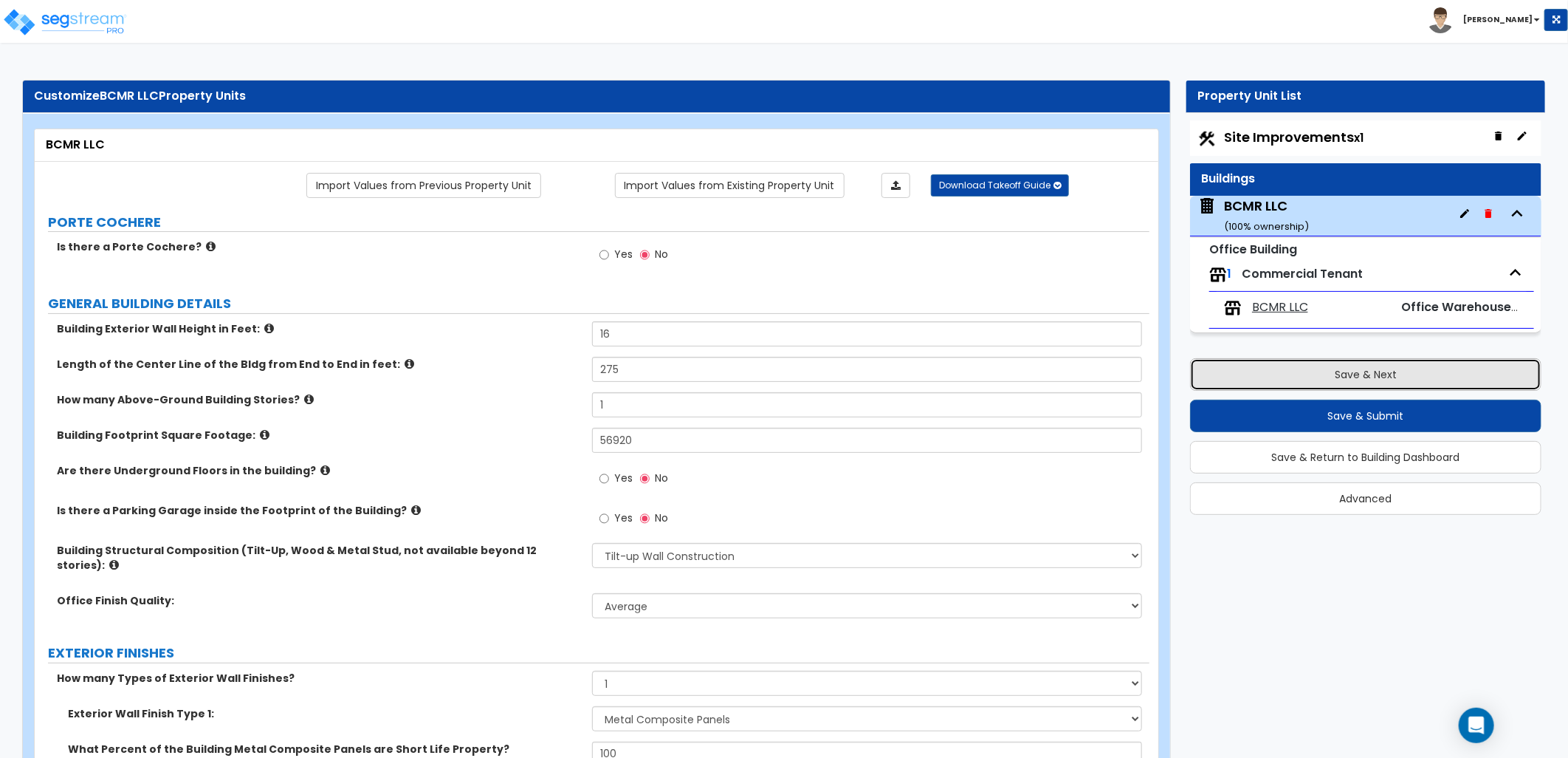
click at [1286, 371] on button "Save & Next" at bounding box center [1365, 374] width 352 height 33
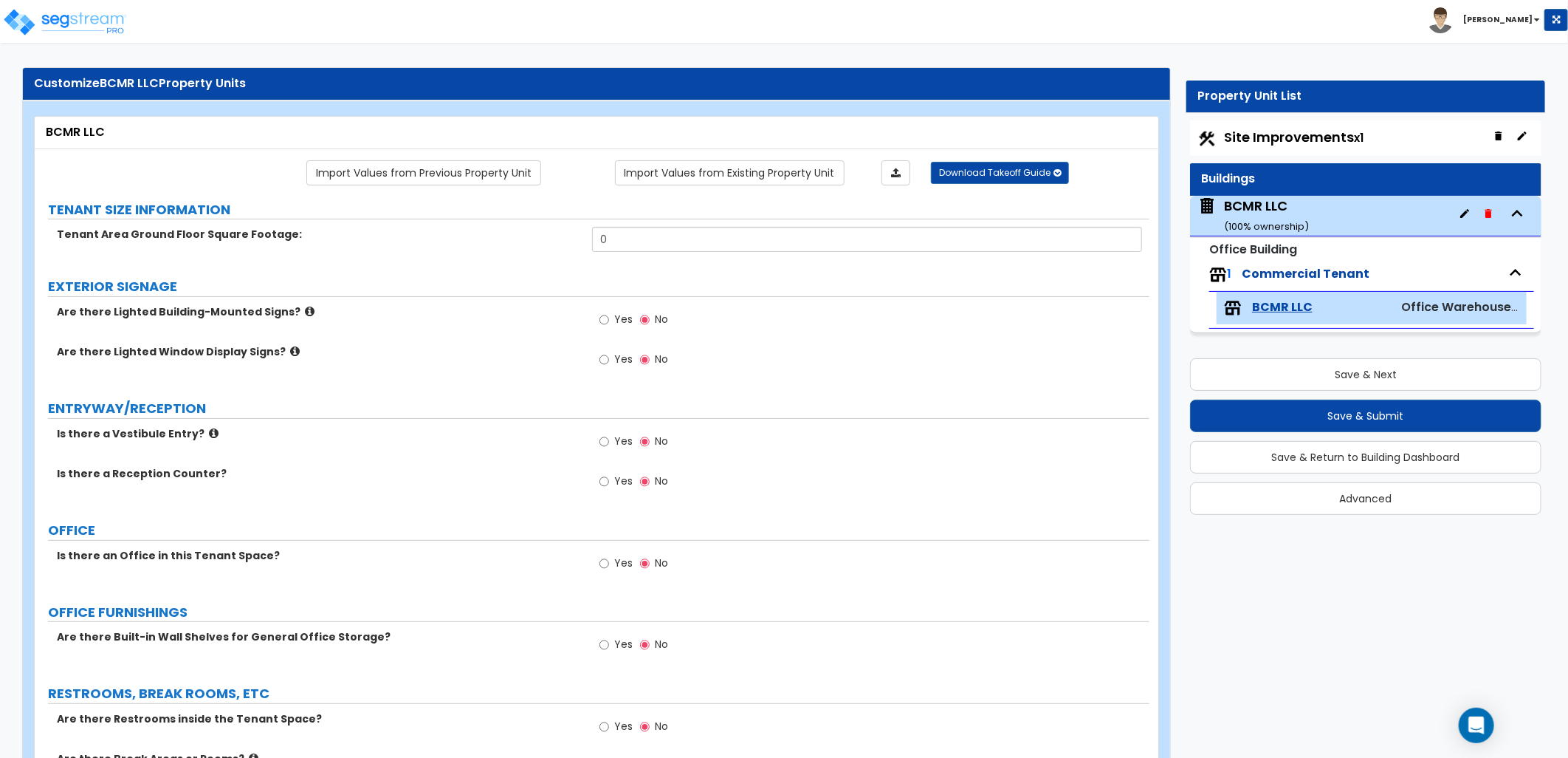
scroll to position [0, 0]
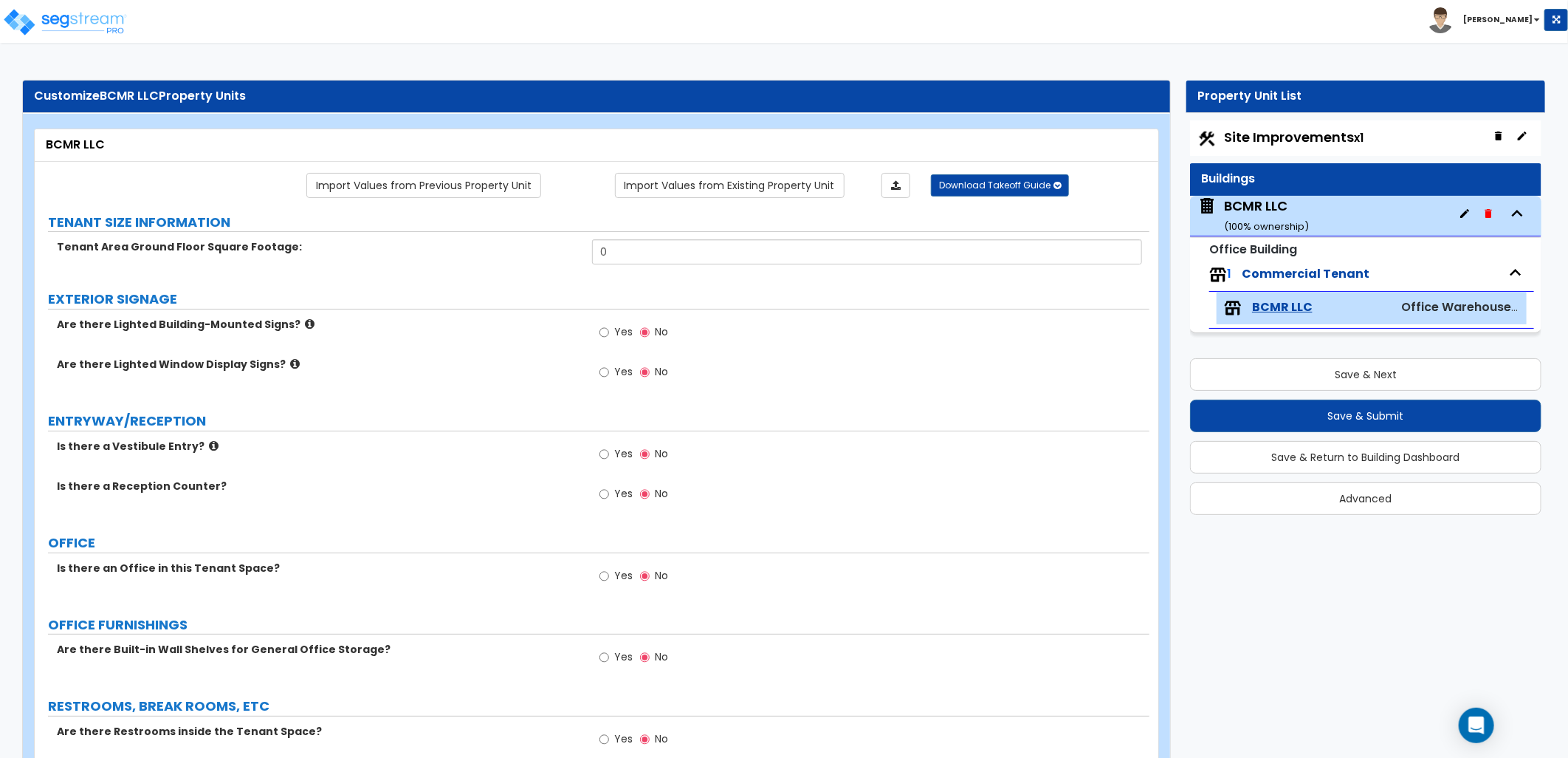
click at [305, 321] on icon at bounding box center [309, 323] width 9 height 11
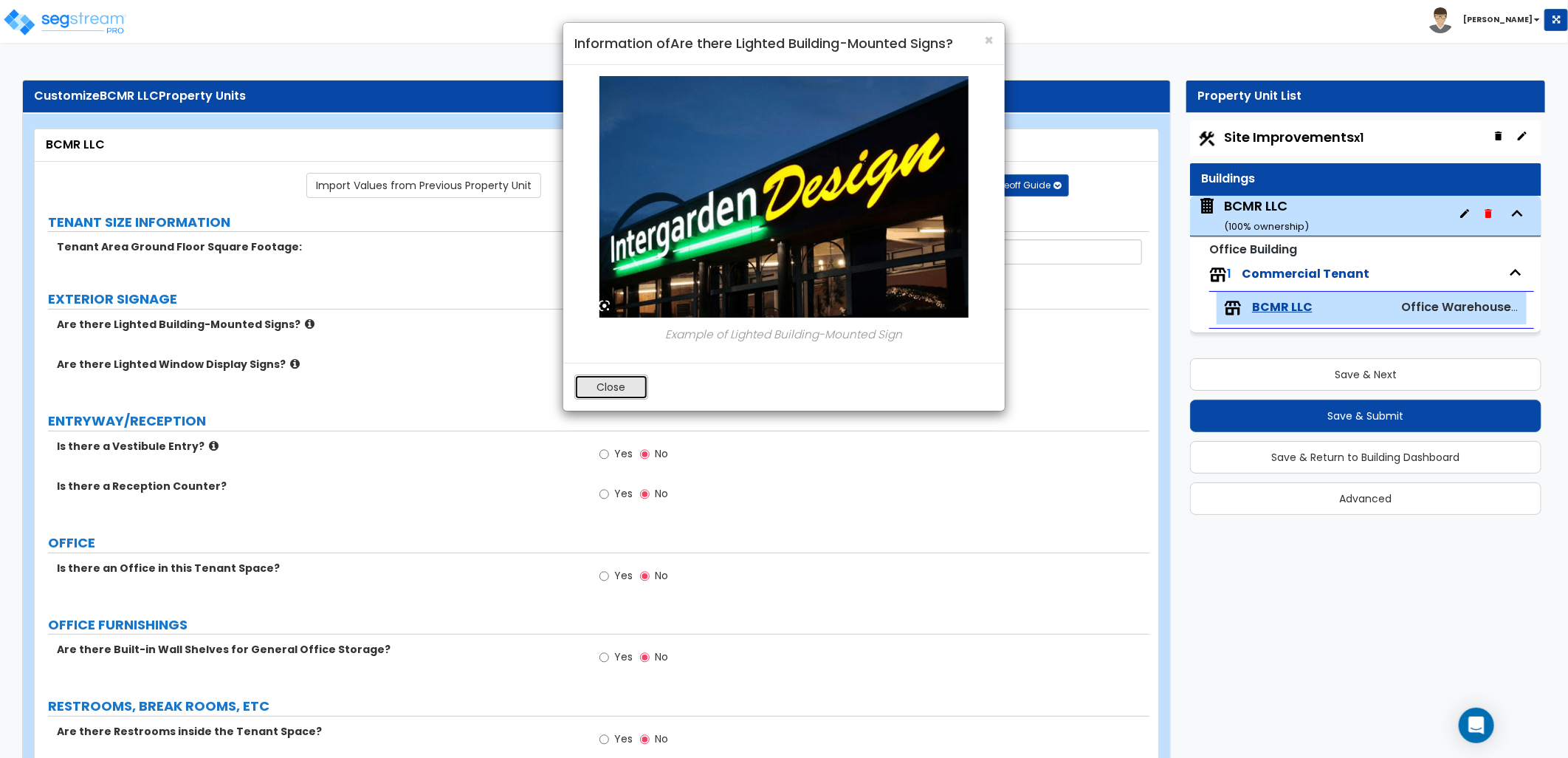
click at [599, 380] on button "Close" at bounding box center [612, 387] width 74 height 25
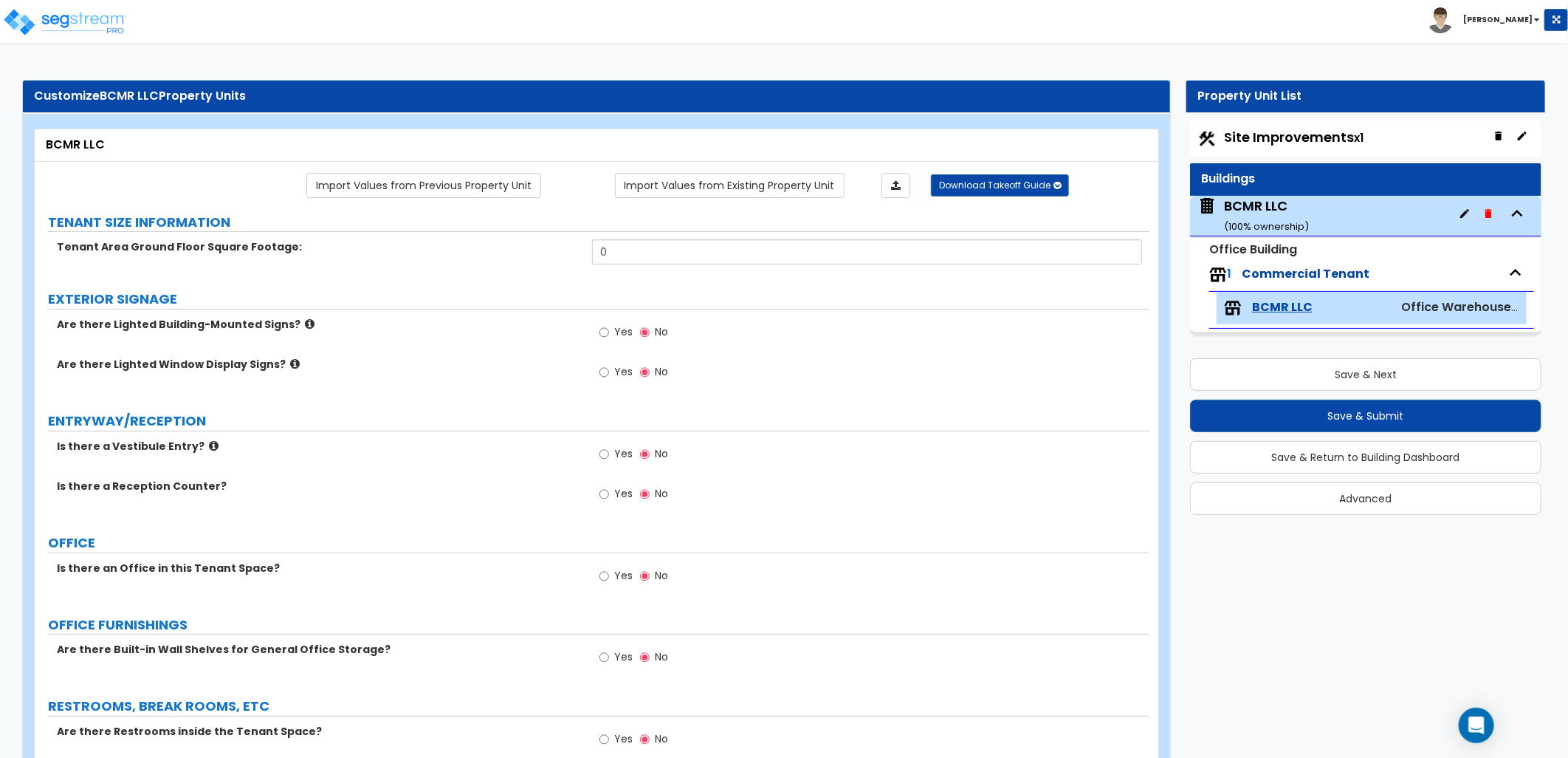
click at [290, 363] on icon at bounding box center [294, 363] width 9 height 11
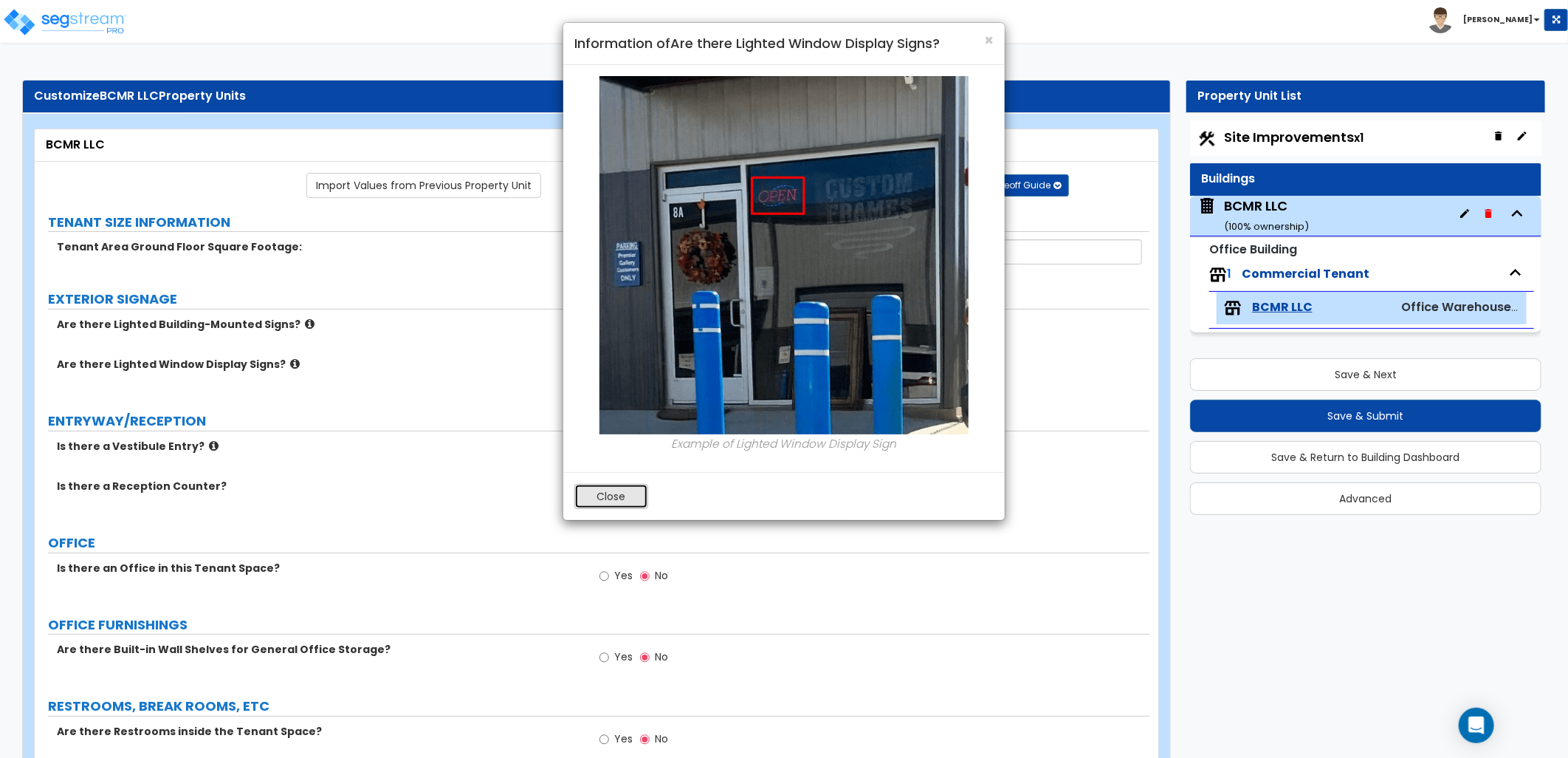
click at [596, 489] on button "Close" at bounding box center [612, 496] width 74 height 25
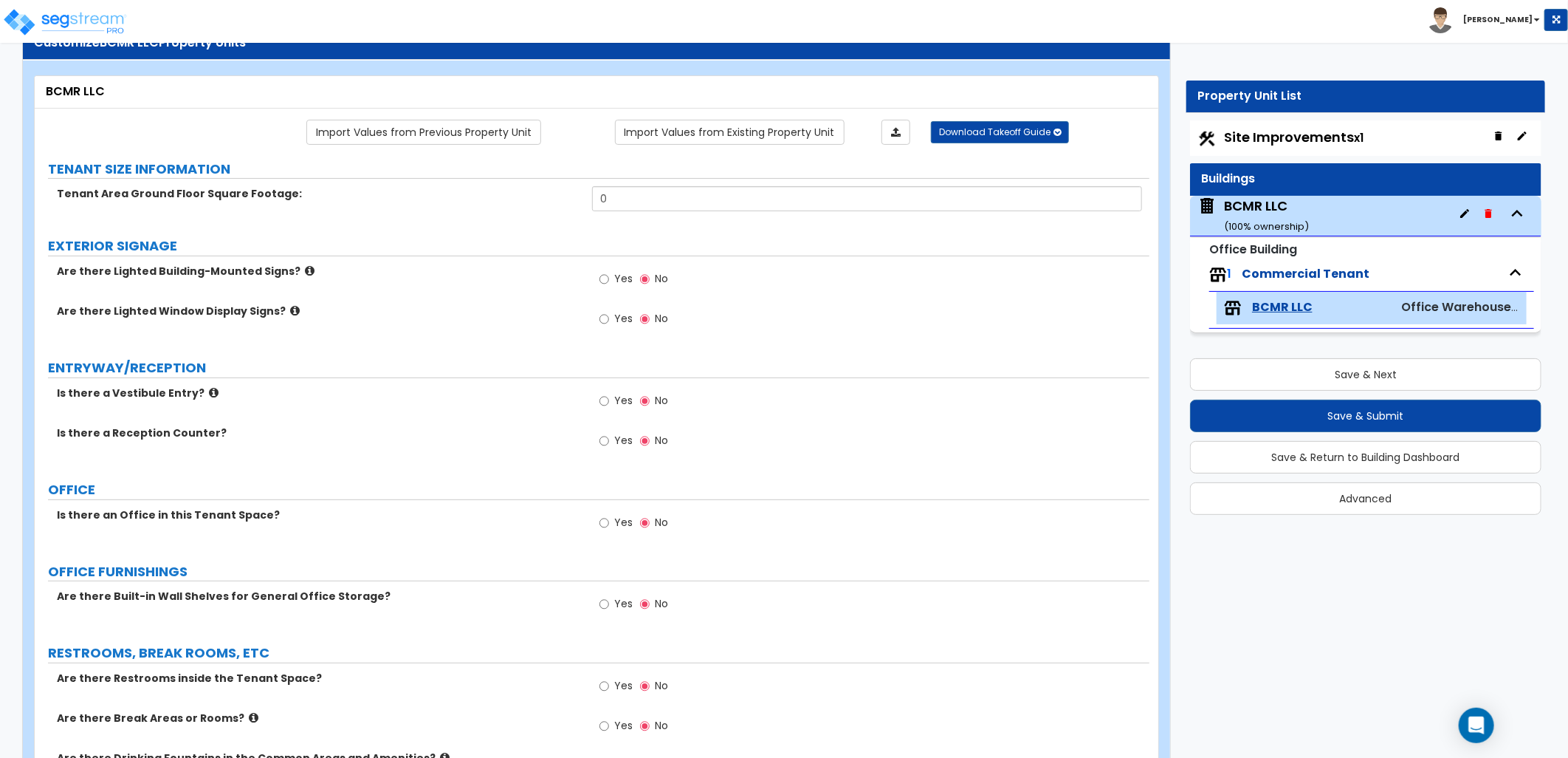
scroll to position [82, 0]
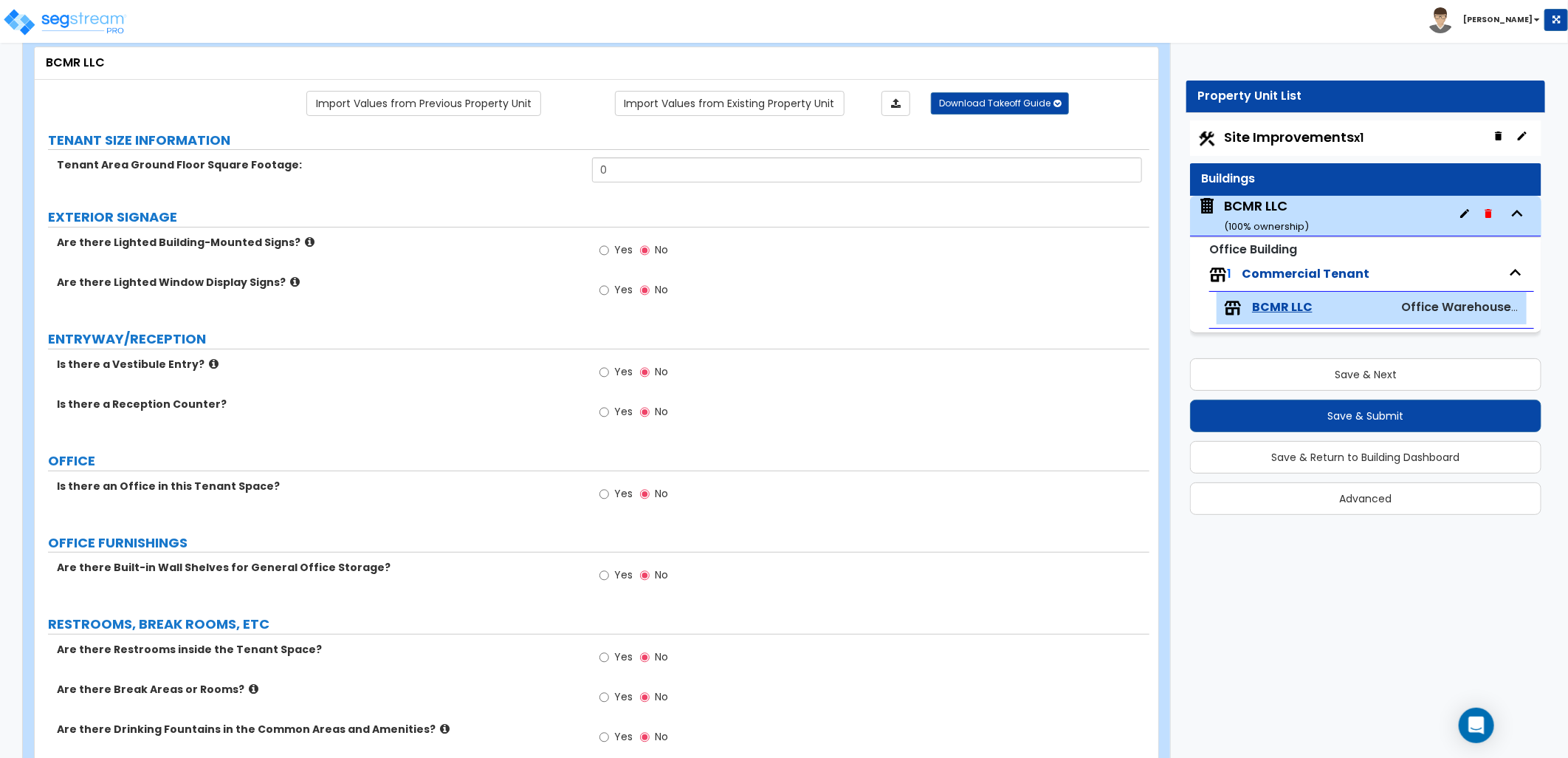
click at [209, 364] on icon at bounding box center [213, 363] width 9 height 11
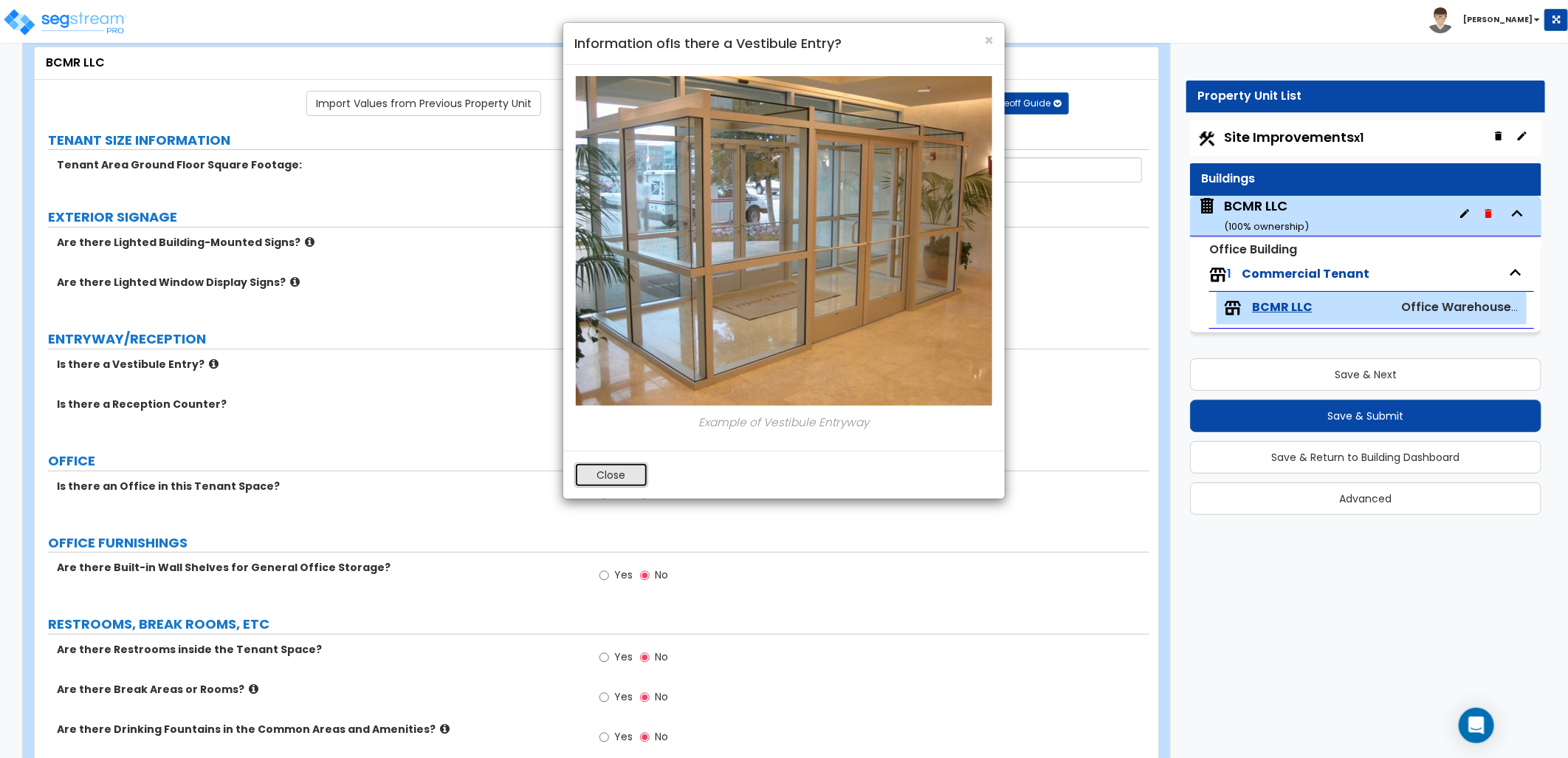
click at [602, 464] on button "Close" at bounding box center [612, 475] width 74 height 25
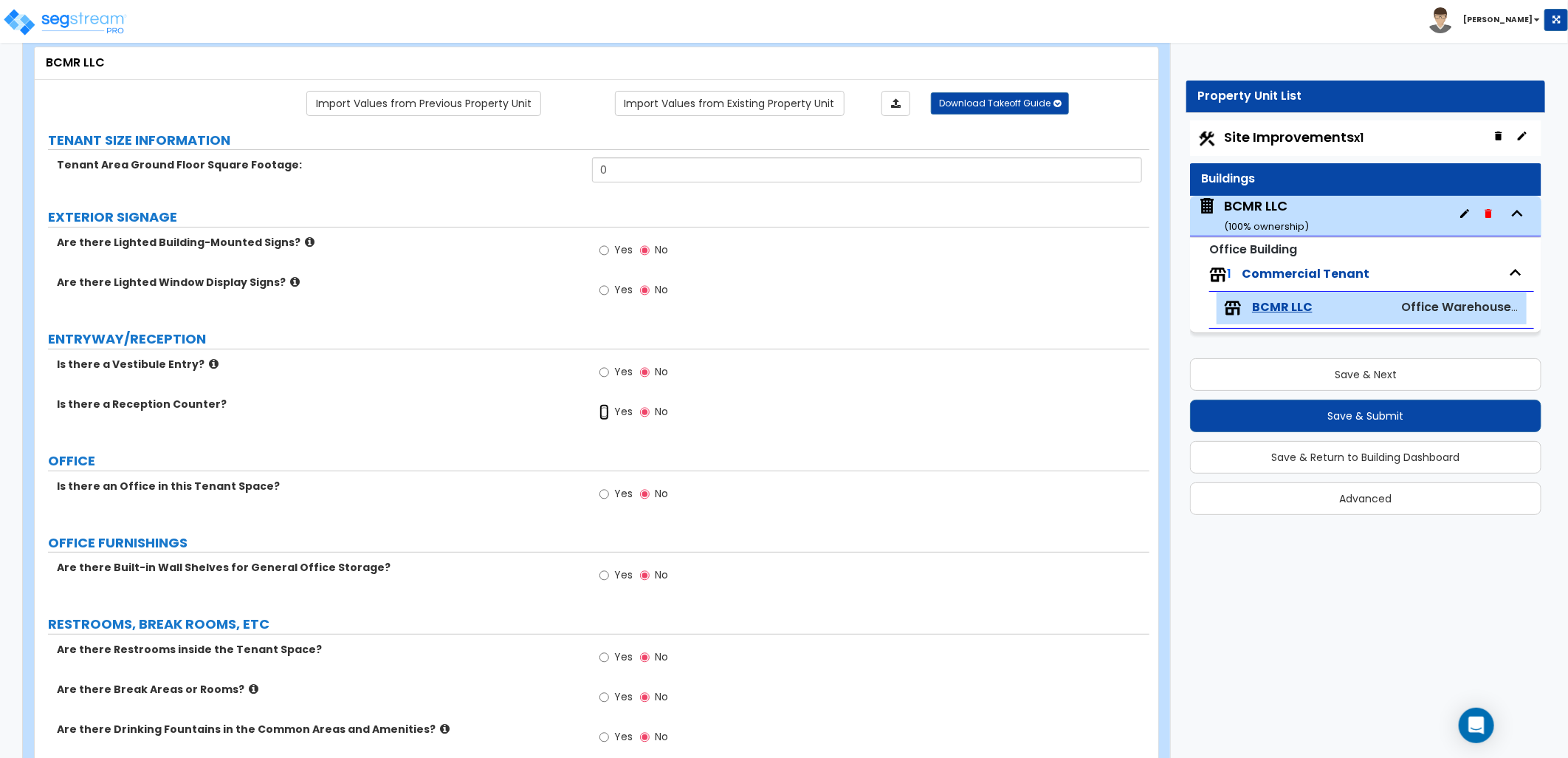
click at [603, 415] on input "Yes" at bounding box center [603, 411] width 9 height 16
radio input "true"
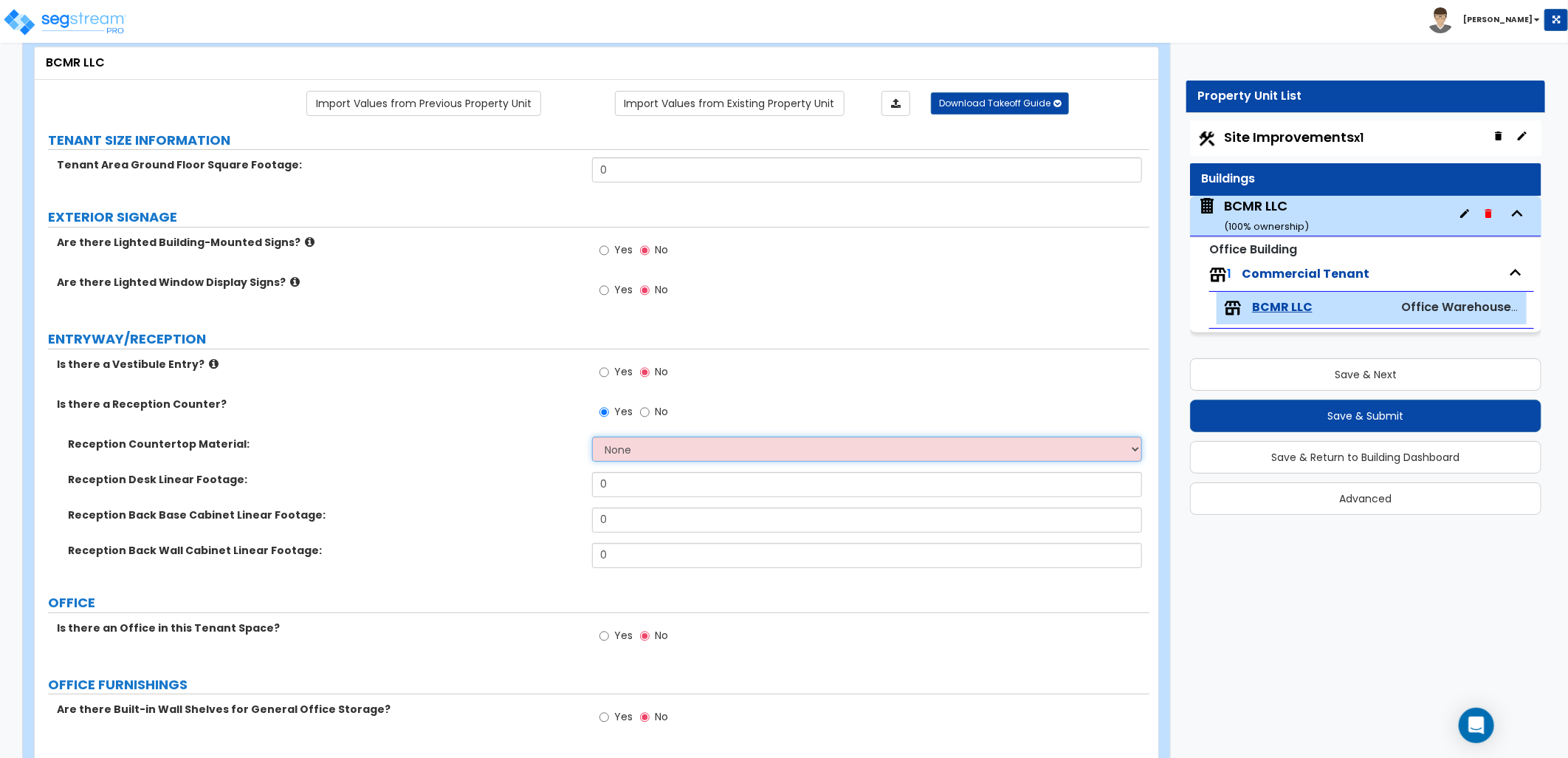
click at [635, 442] on select "None Plastic Laminate Solid Surface Stone Quartz Marble Tile Wood Stainless Ste…" at bounding box center [867, 449] width 550 height 25
select select "7"
click at [592, 437] on select "None Plastic Laminate Solid Surface Stone Quartz Marble Tile Wood Stainless Ste…" at bounding box center [867, 449] width 550 height 25
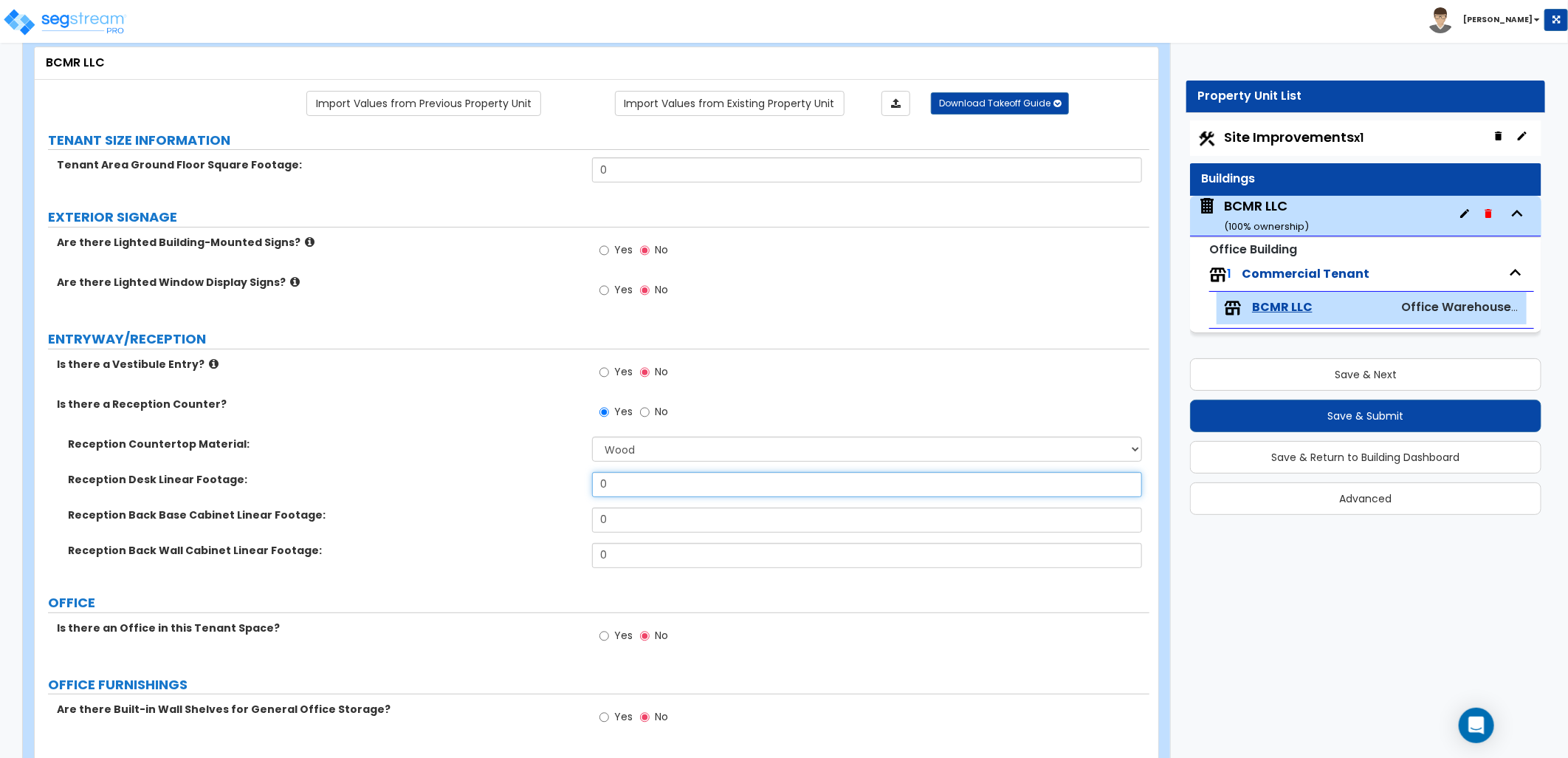
drag, startPoint x: 630, startPoint y: 488, endPoint x: 539, endPoint y: 490, distance: 91.0
click at [539, 490] on div "Reception Desk Linear Footage: 0" at bounding box center [591, 489] width 1115 height 35
type input "20"
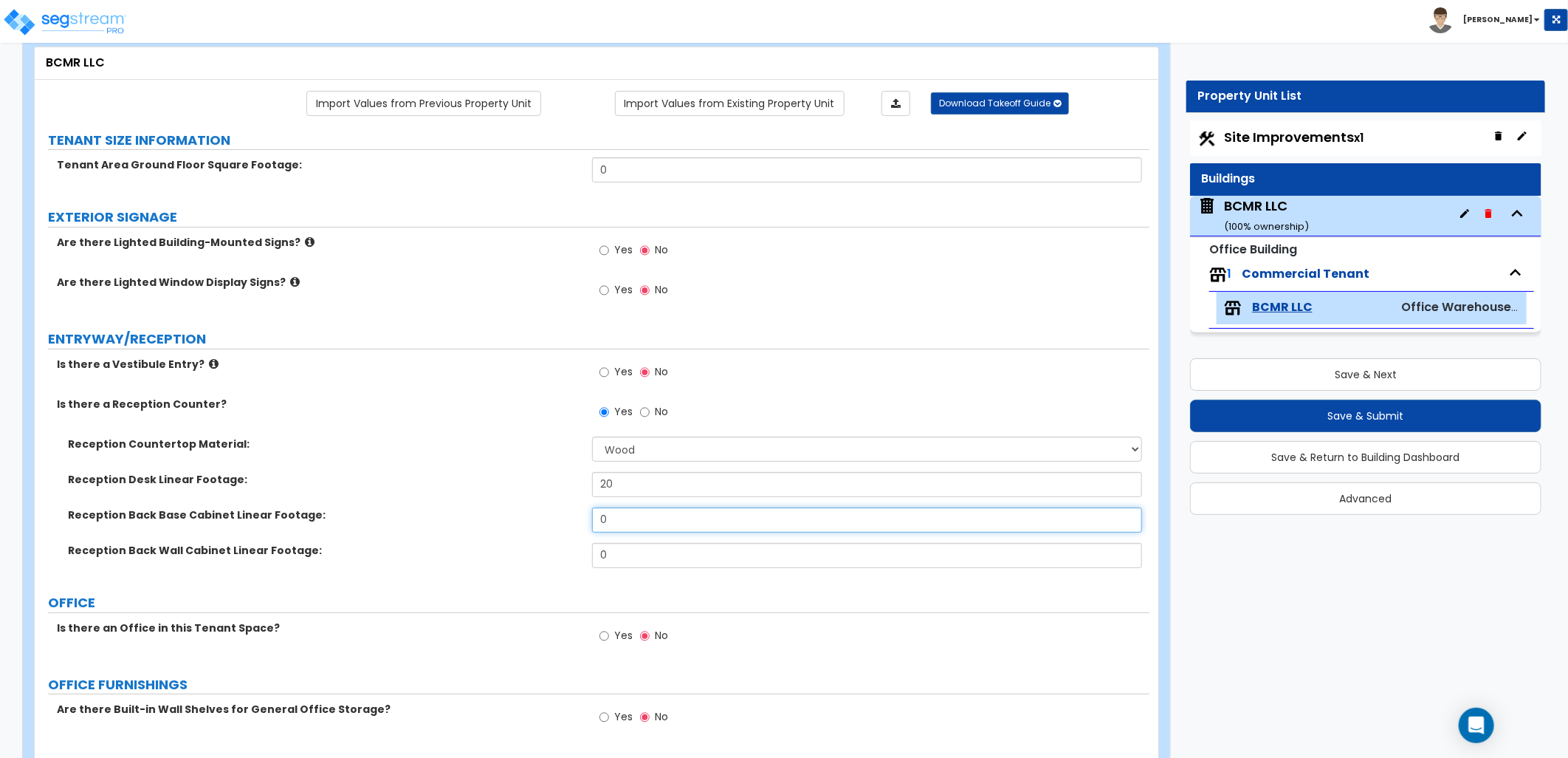
click at [632, 515] on input "0" at bounding box center [867, 520] width 550 height 25
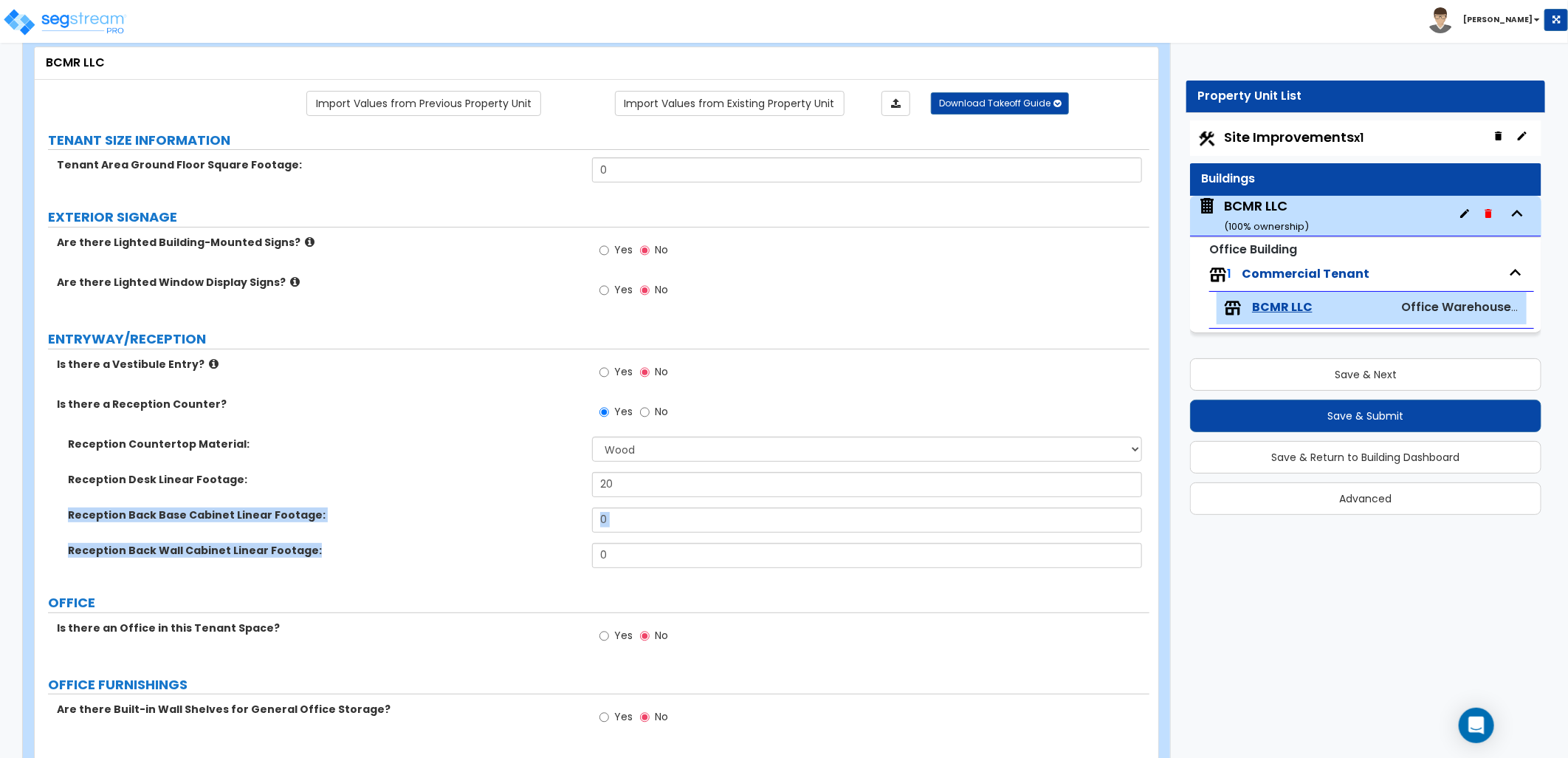
drag, startPoint x: 67, startPoint y: 510, endPoint x: 305, endPoint y: 566, distance: 244.5
click at [305, 566] on div "Reception Countertop Material: None Plastic Laminate Solid Surface Stone Quartz…" at bounding box center [592, 507] width 1092 height 142
copy div "Reception Back Base Cabinet Linear Footage: Reception Back Wall Cabinet Linear …"
click at [690, 517] on input "0" at bounding box center [867, 520] width 550 height 25
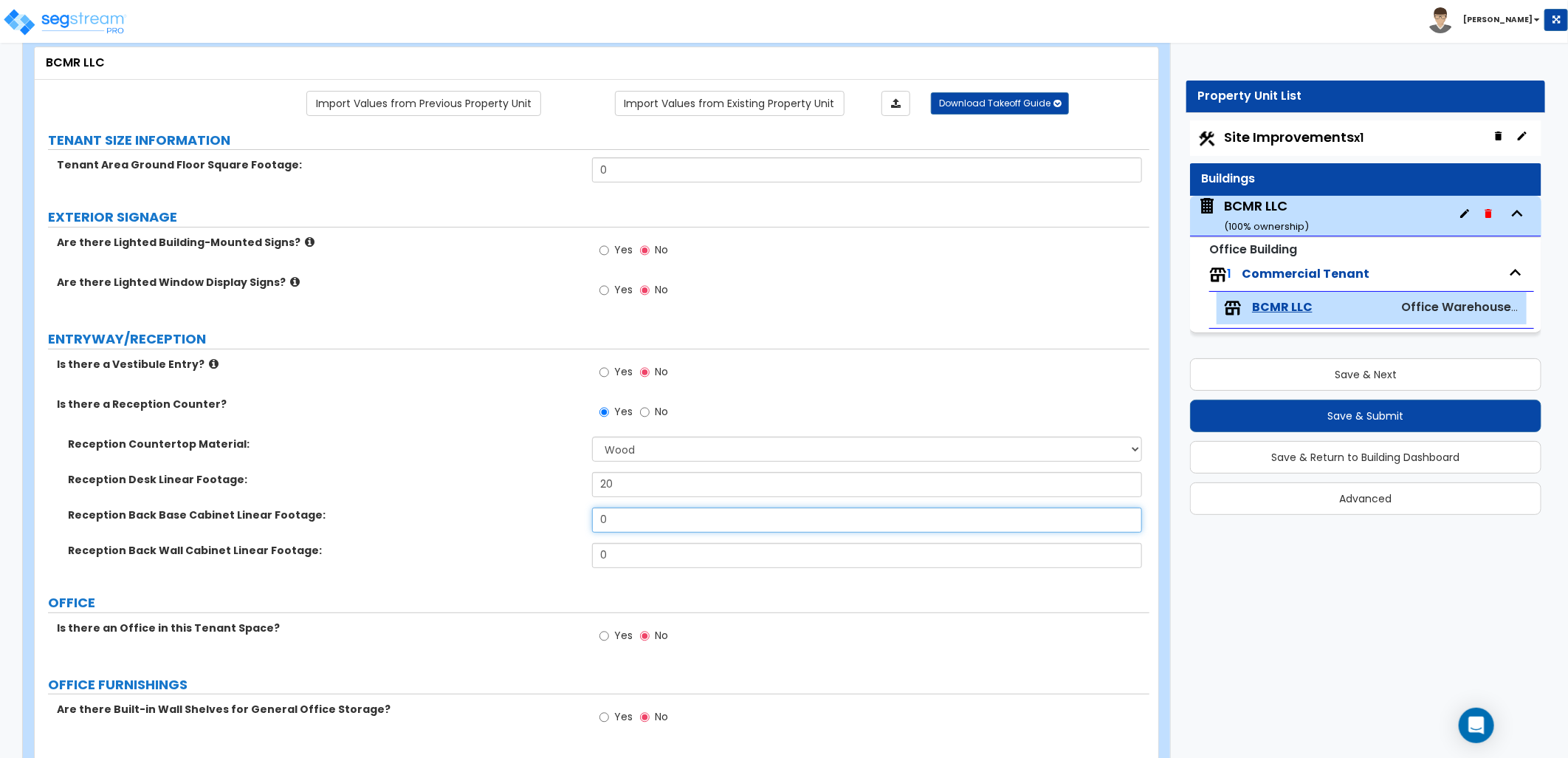
drag, startPoint x: 611, startPoint y: 520, endPoint x: 575, endPoint y: 522, distance: 36.1
click at [575, 522] on div "Reception Back Base Cabinet Linear Footage: 0" at bounding box center [591, 525] width 1115 height 35
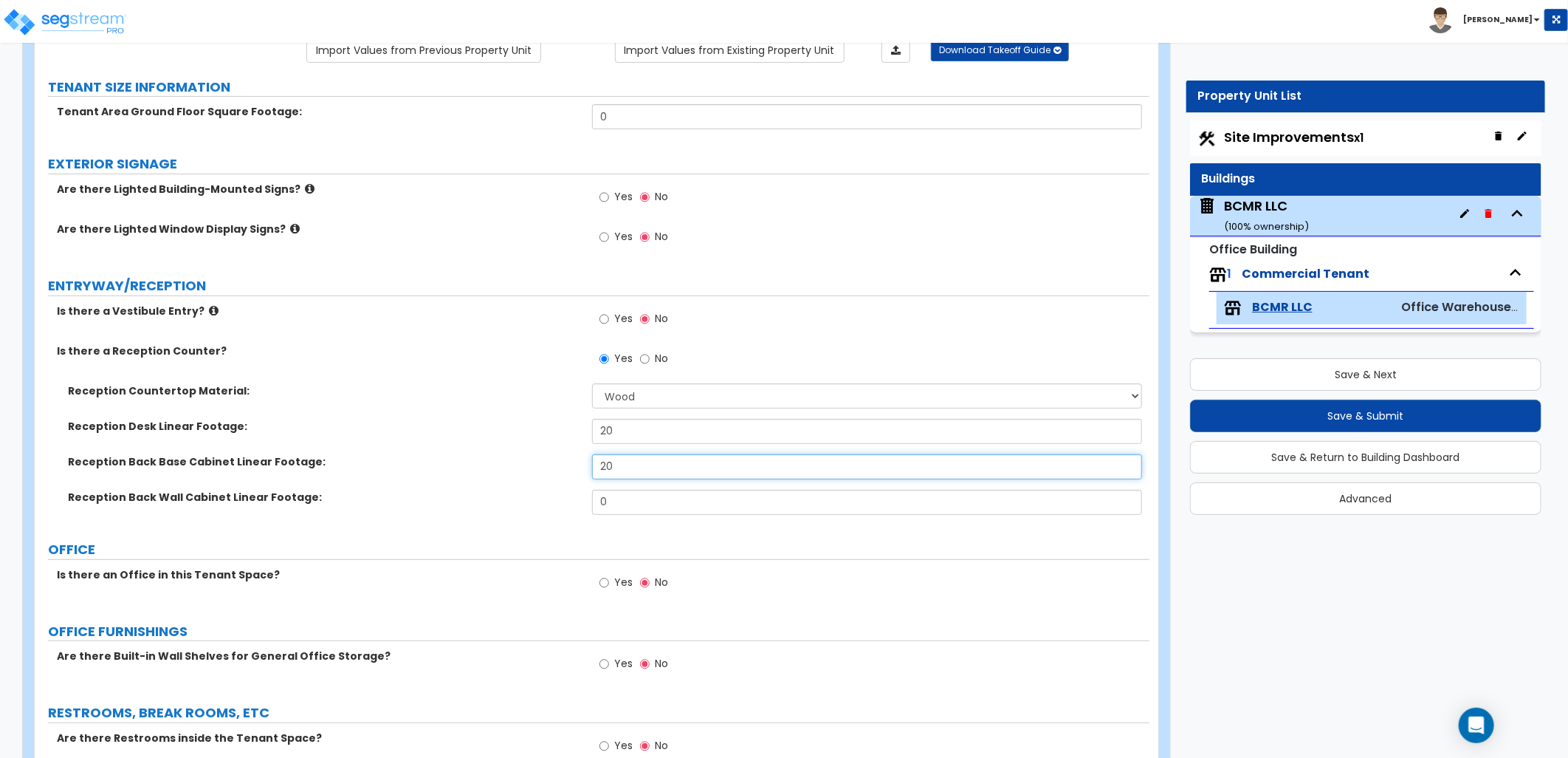
scroll to position [164, 0]
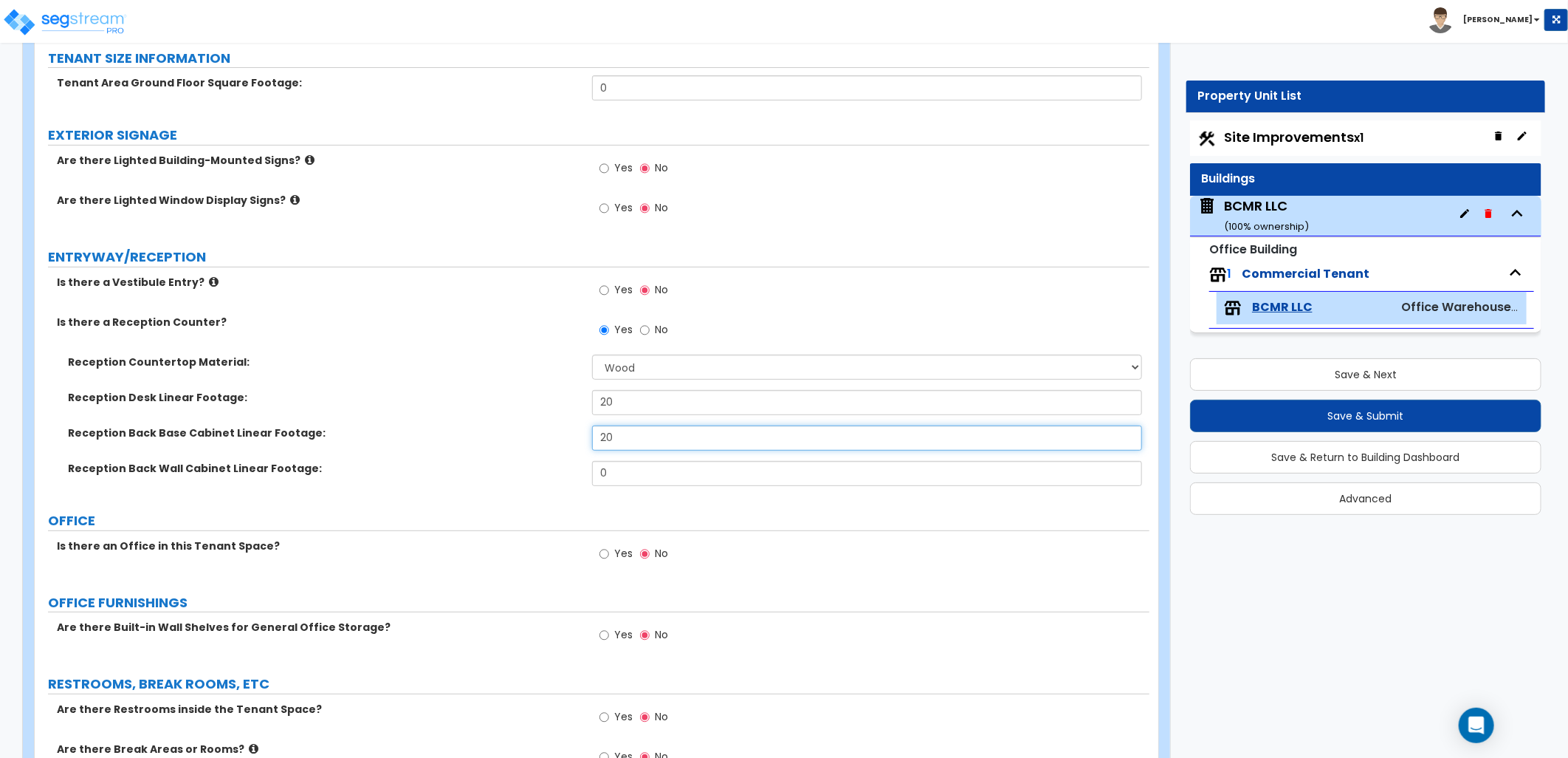
type input "20"
click at [675, 463] on input "0" at bounding box center [867, 473] width 550 height 25
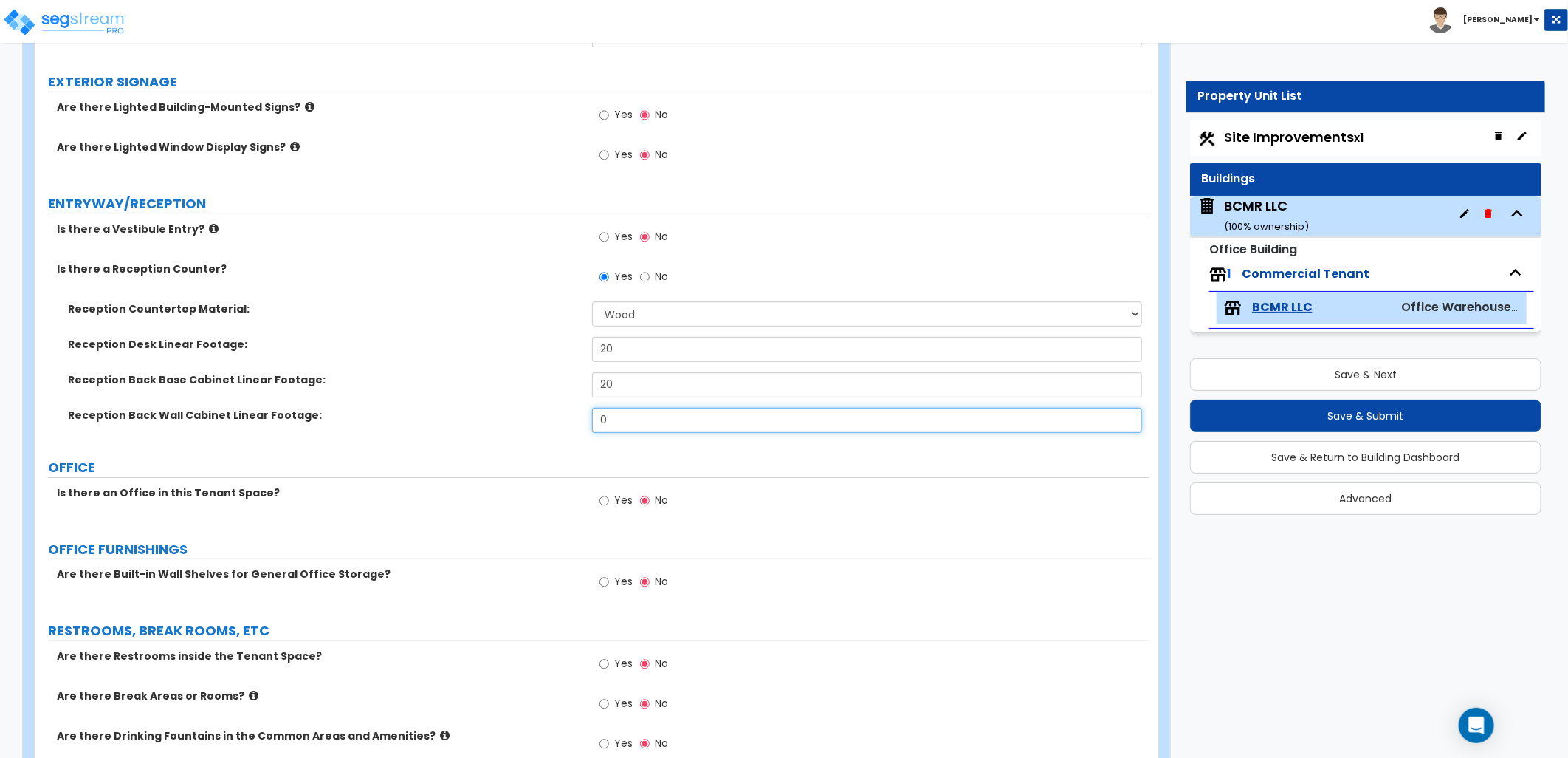
scroll to position [246, 0]
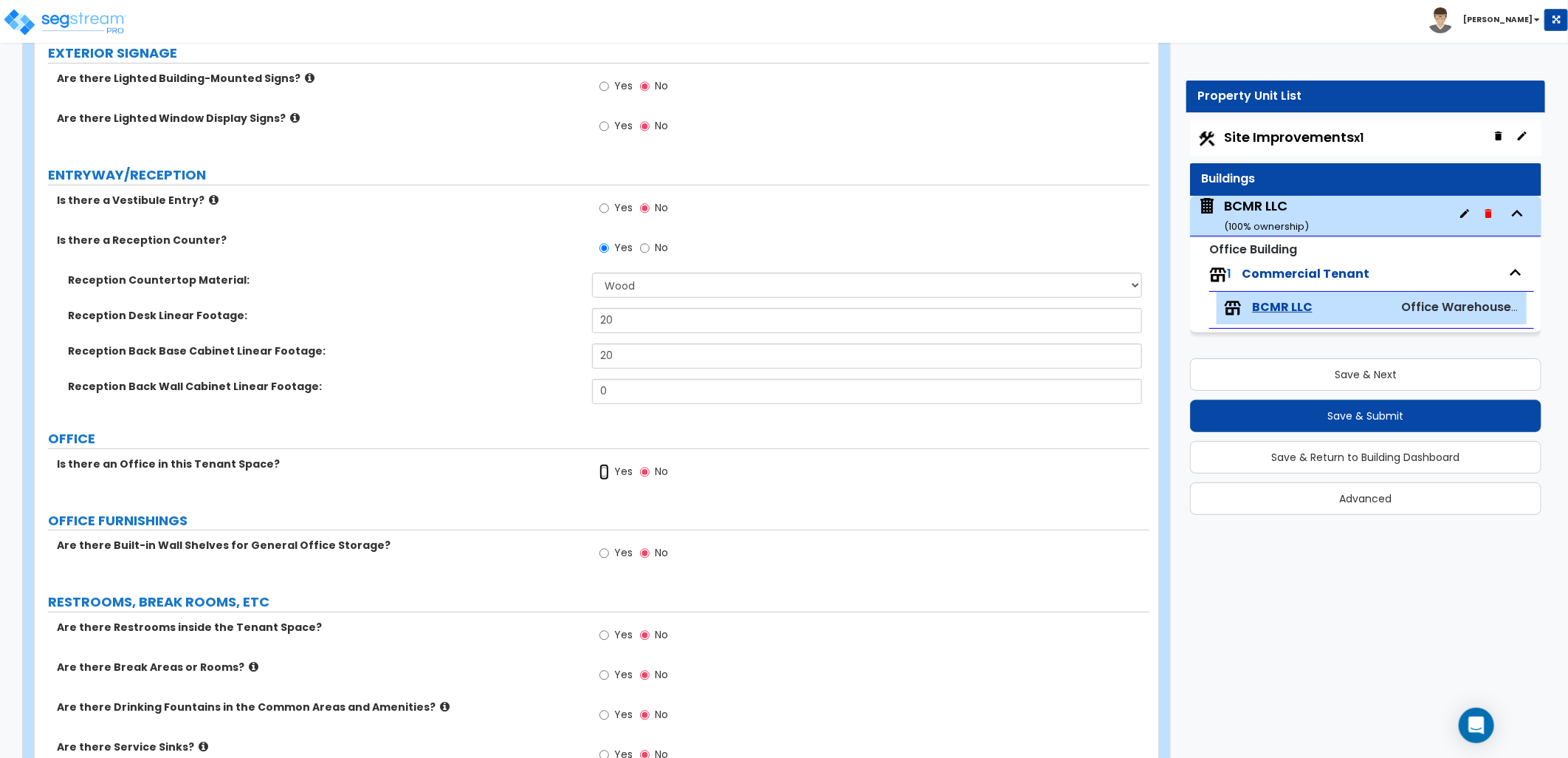
click at [606, 470] on input "Yes" at bounding box center [603, 472] width 9 height 16
radio input "true"
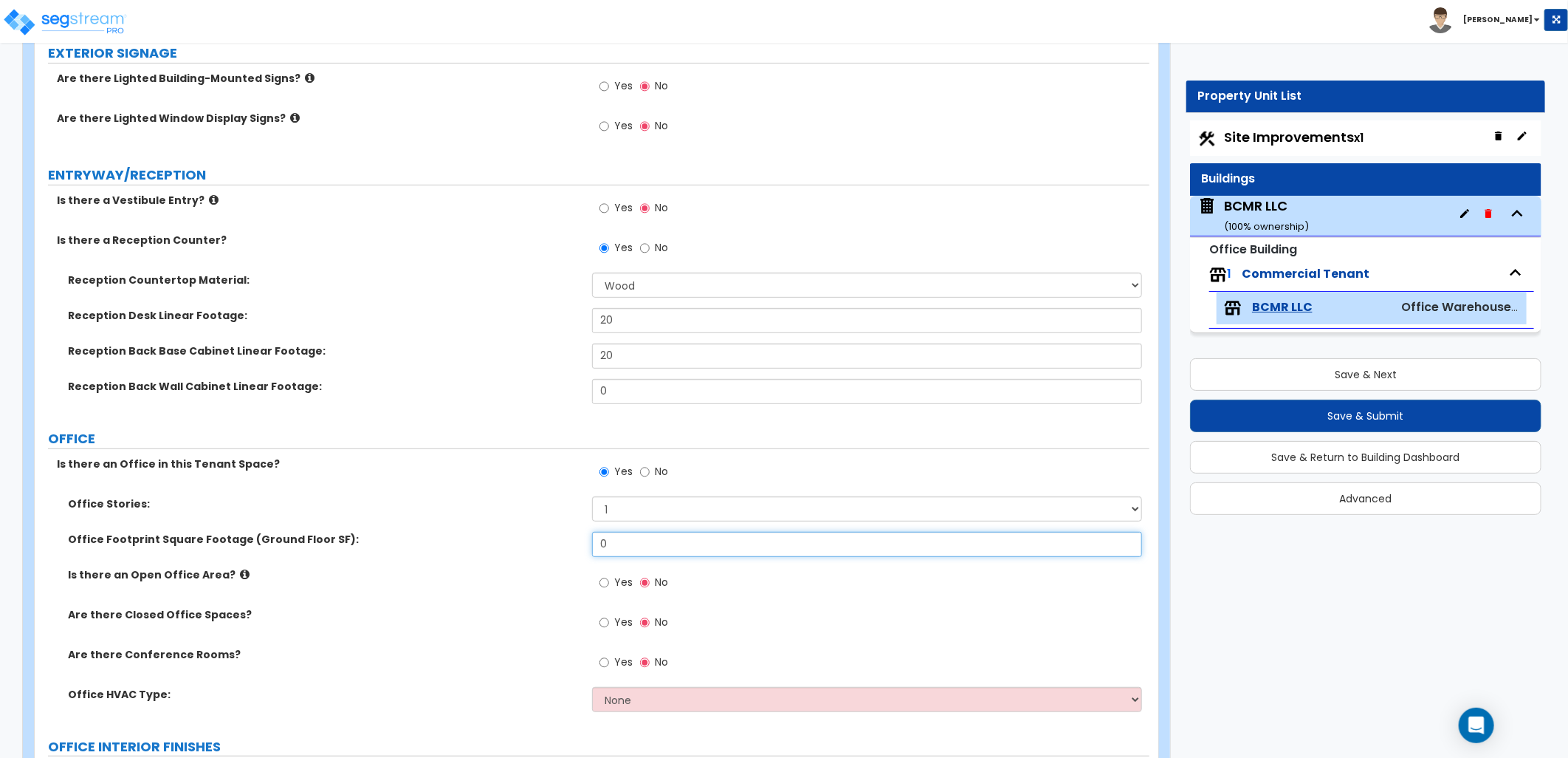
drag, startPoint x: 601, startPoint y: 541, endPoint x: 562, endPoint y: 538, distance: 39.1
click at [561, 538] on div "Office Footprint Square Footage (Ground Floor SF): 0" at bounding box center [591, 549] width 1115 height 35
type input "45,305"
click at [761, 567] on div "Yes No" at bounding box center [871, 588] width 557 height 40
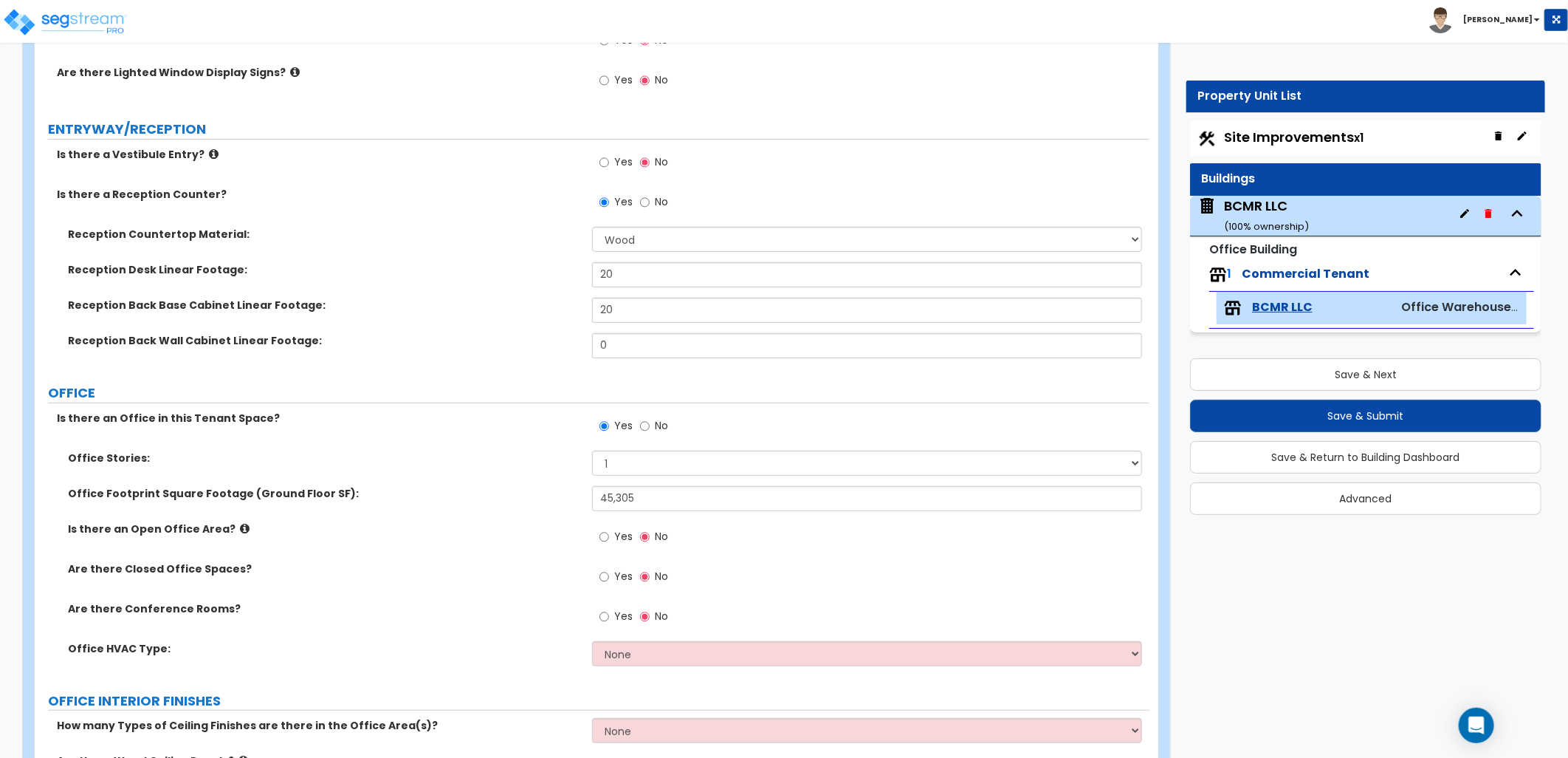
scroll to position [328, 0]
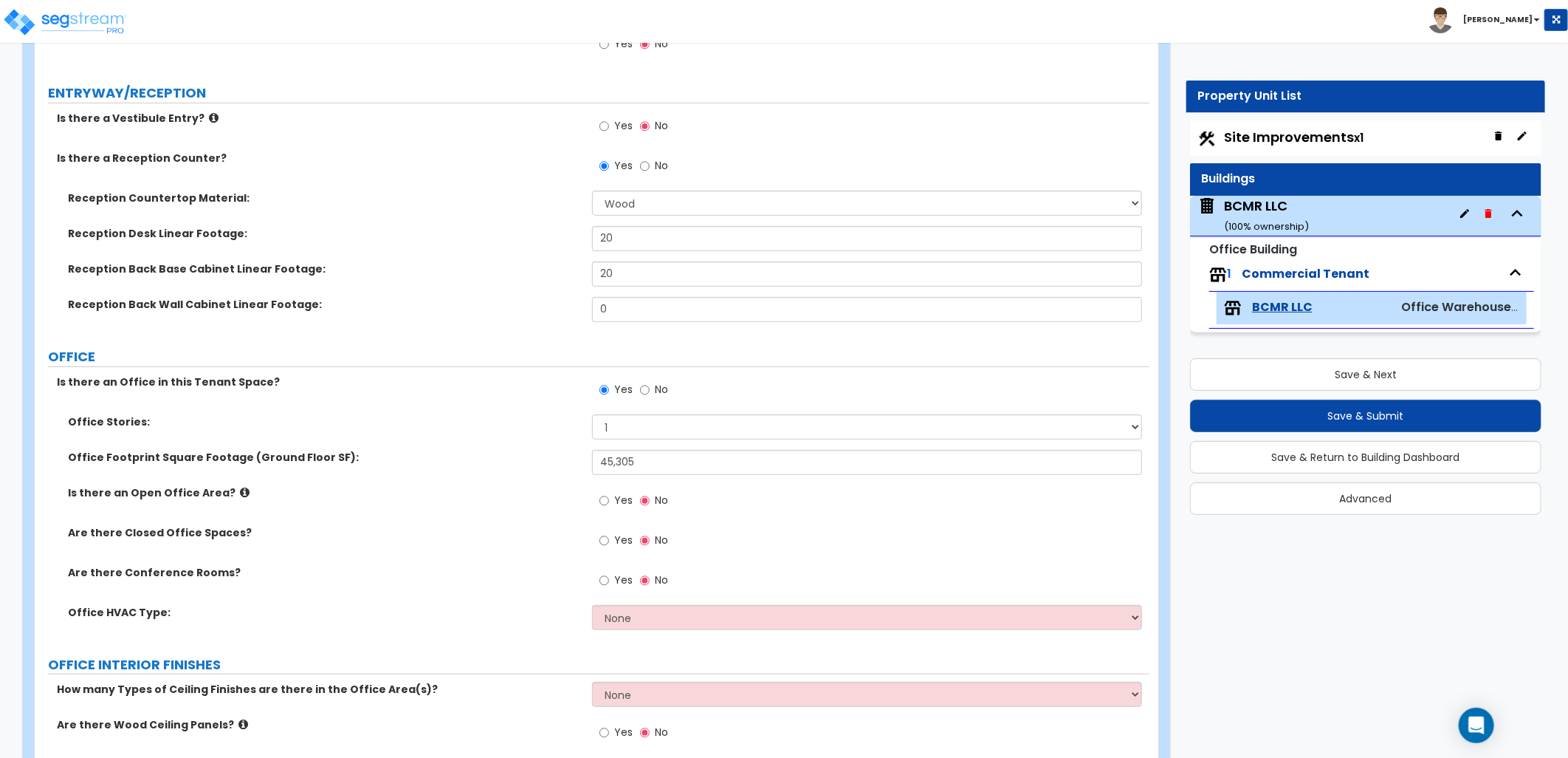
click at [611, 502] on label "Yes" at bounding box center [616, 502] width 34 height 25
click at [609, 502] on input "Yes" at bounding box center [603, 500] width 9 height 16
radio input "true"
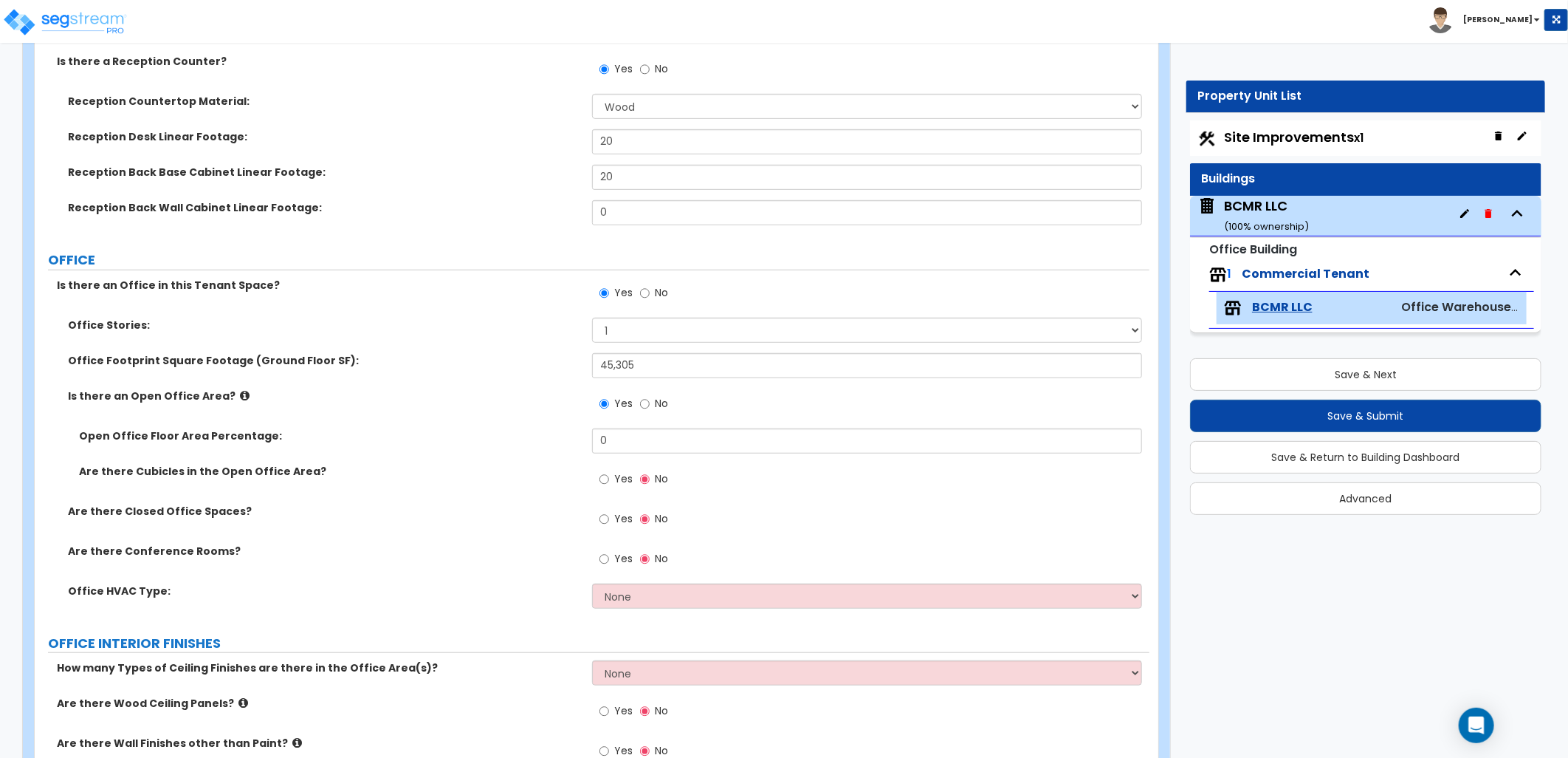
scroll to position [574, 0]
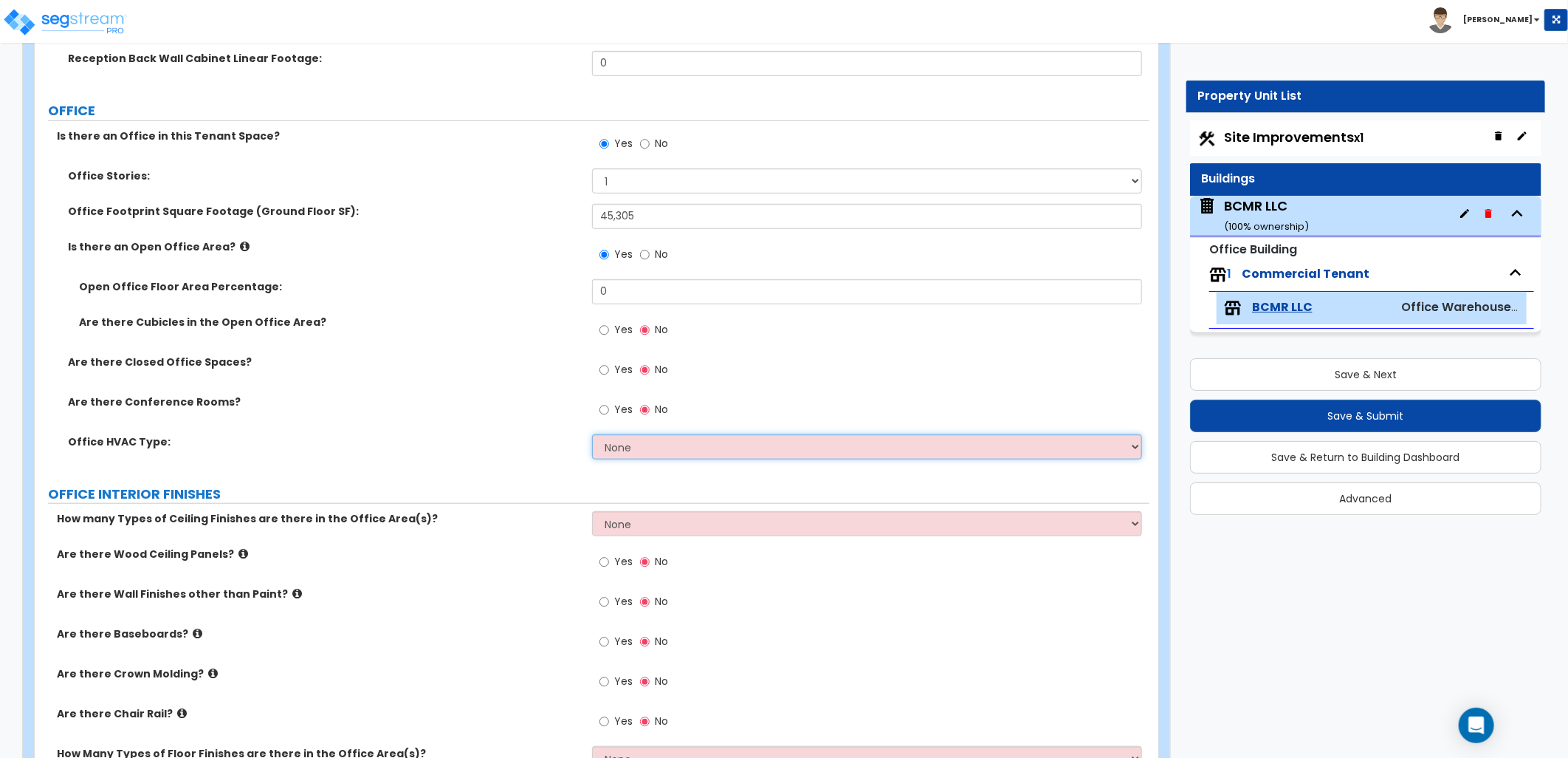
click at [612, 447] on select "None Rooftop Unit Furnace-Condenser Forced Air Split Heating/Cooling Systems He…" at bounding box center [867, 447] width 550 height 25
select select "1"
click at [592, 434] on select "None Rooftop Unit Furnace-Condenser Forced Air Split Heating/Cooling Systems He…" at bounding box center [867, 447] width 550 height 25
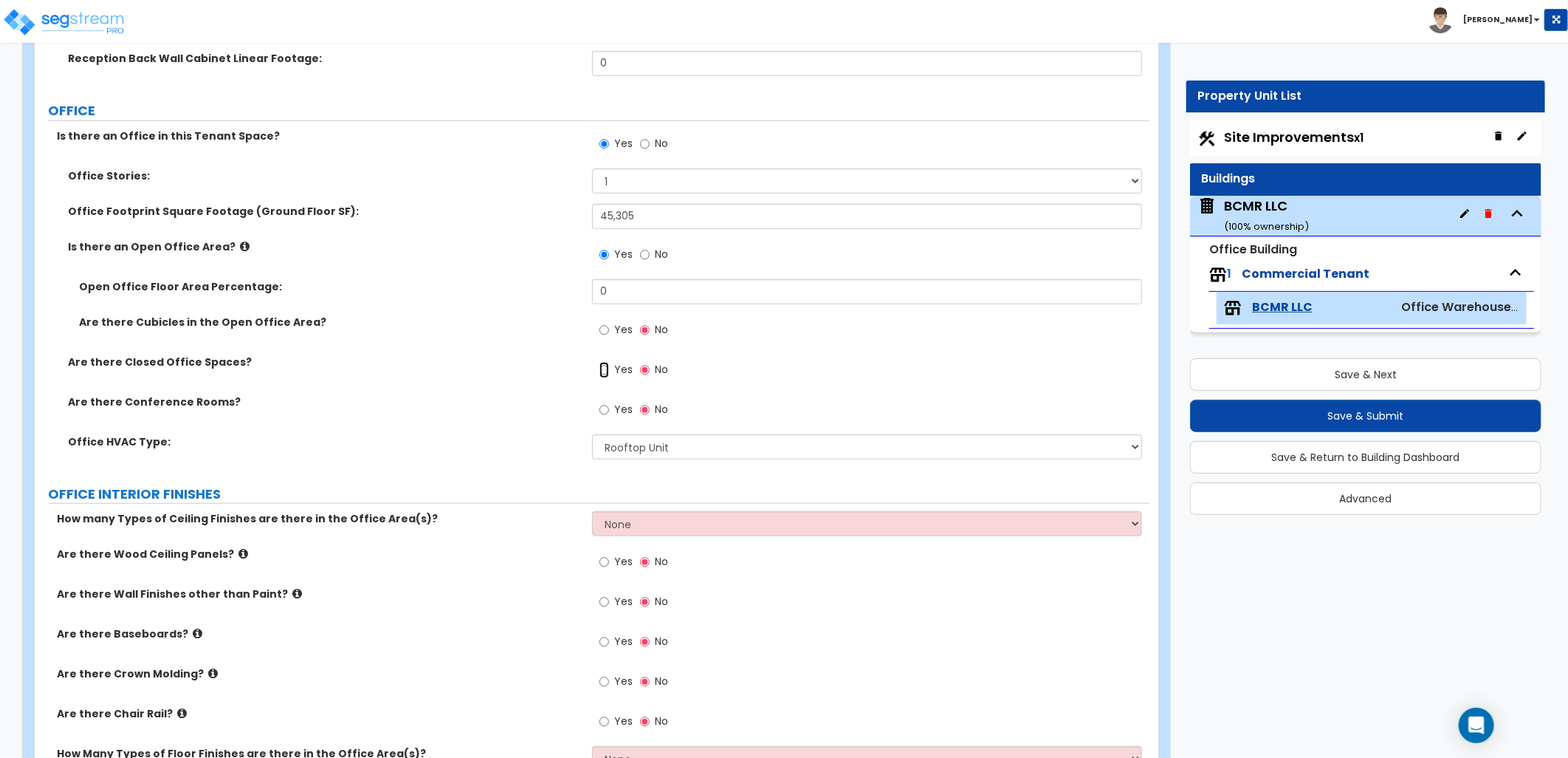
click at [604, 378] on input "Yes" at bounding box center [603, 369] width 9 height 16
radio input "true"
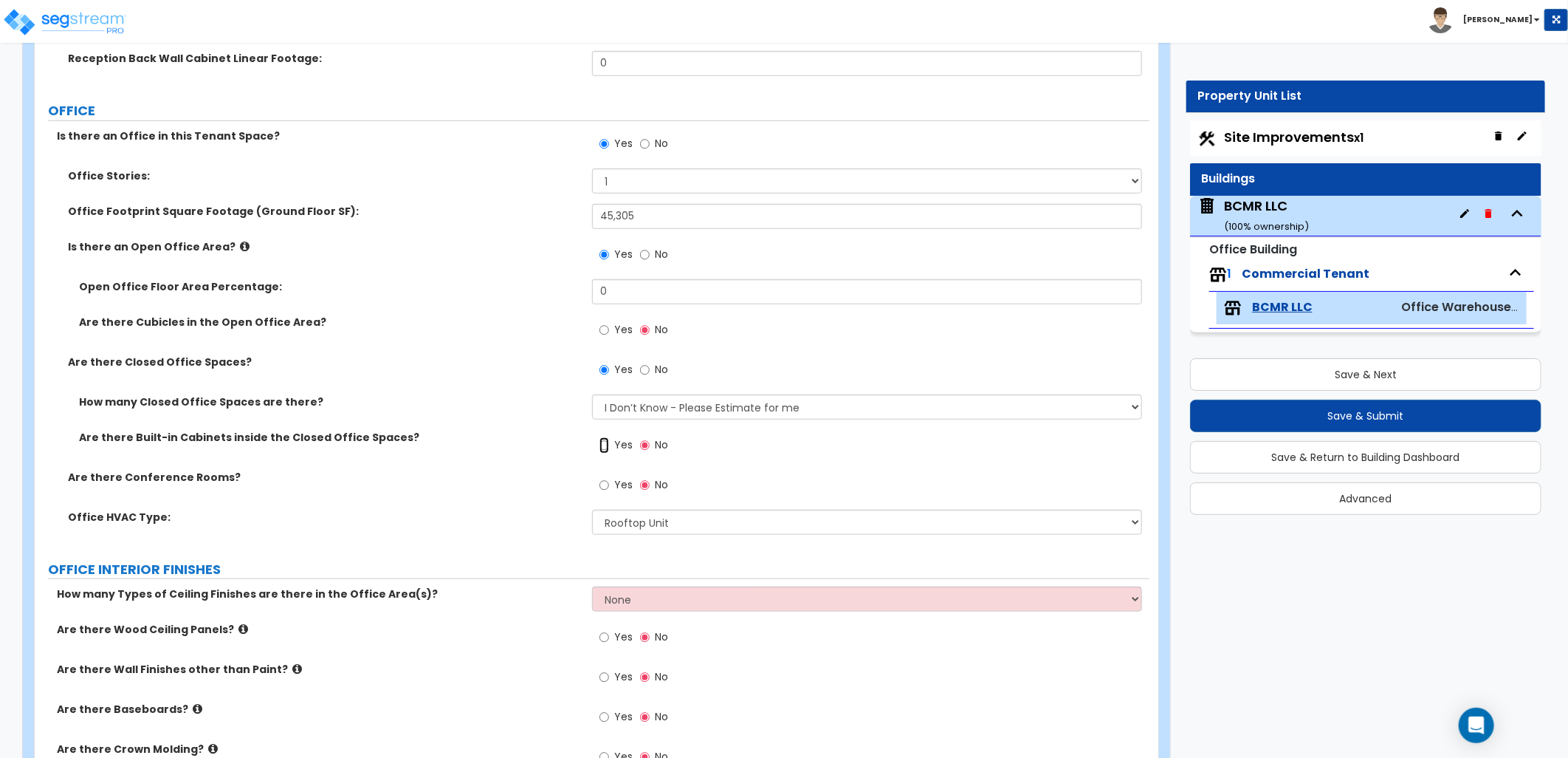
click at [605, 444] on input "Yes" at bounding box center [603, 445] width 9 height 16
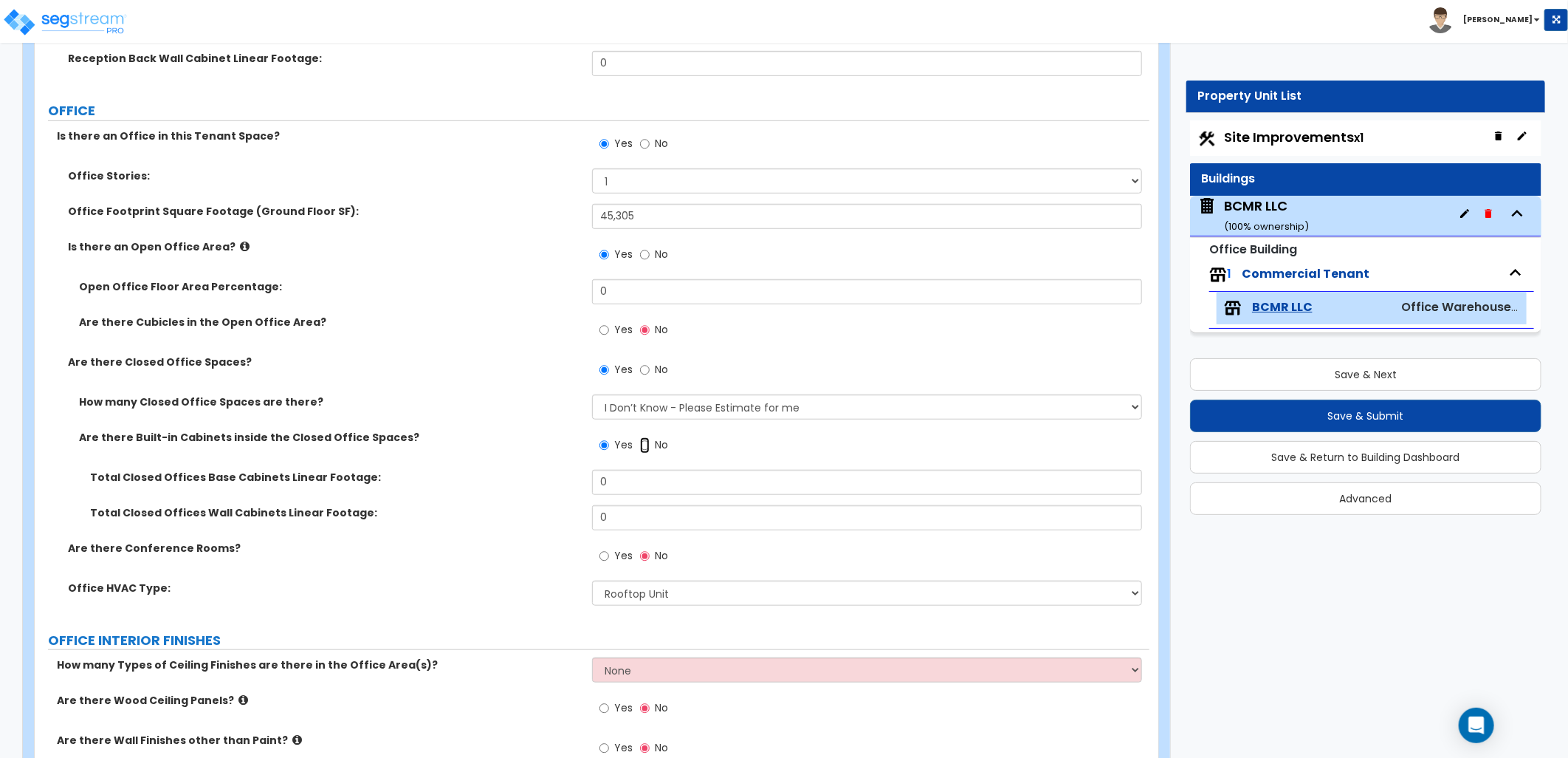
click at [646, 444] on input "No" at bounding box center [644, 445] width 9 height 16
radio input "false"
radio input "true"
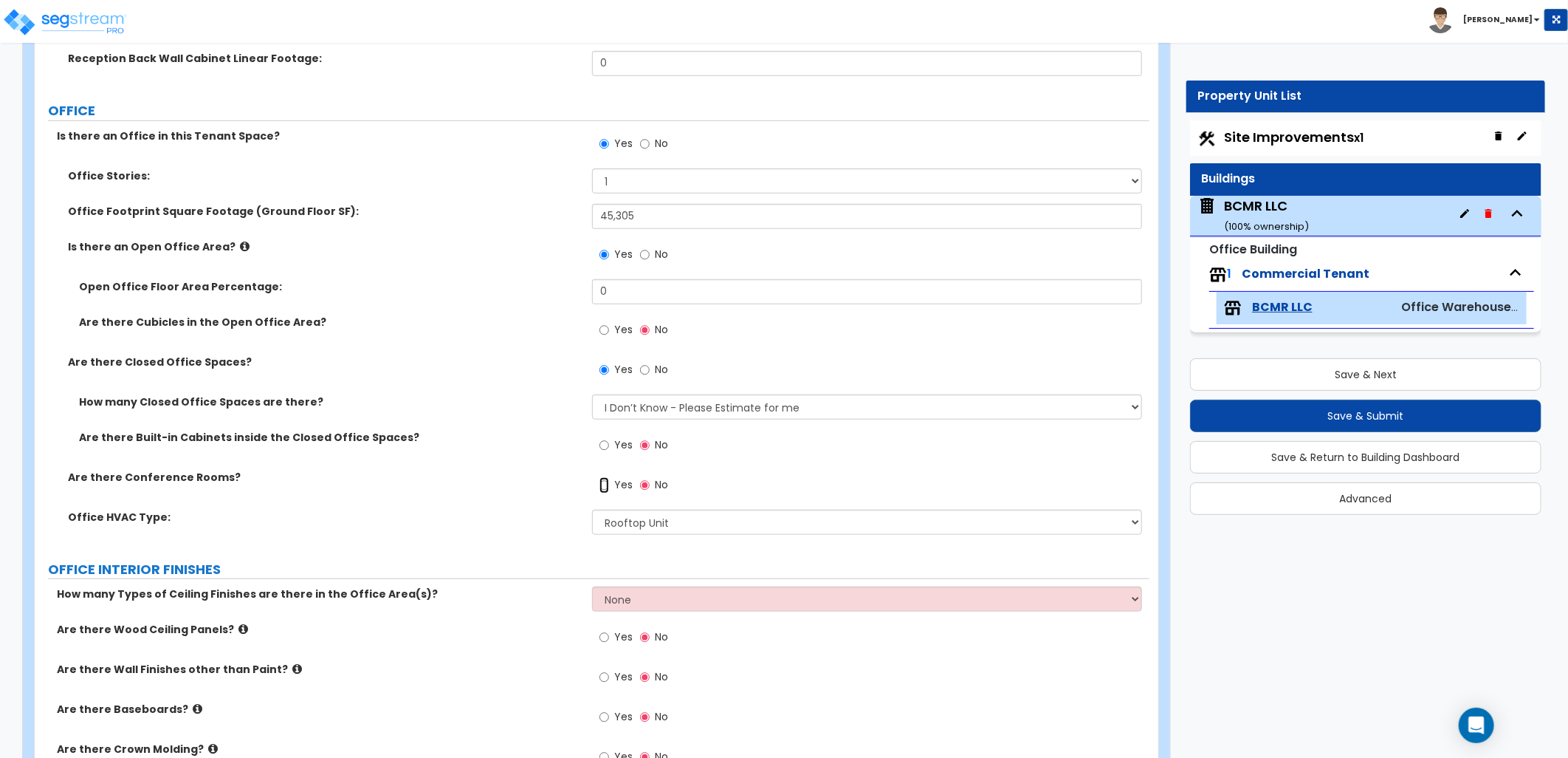
click at [602, 489] on input "Yes" at bounding box center [603, 484] width 9 height 16
radio input "true"
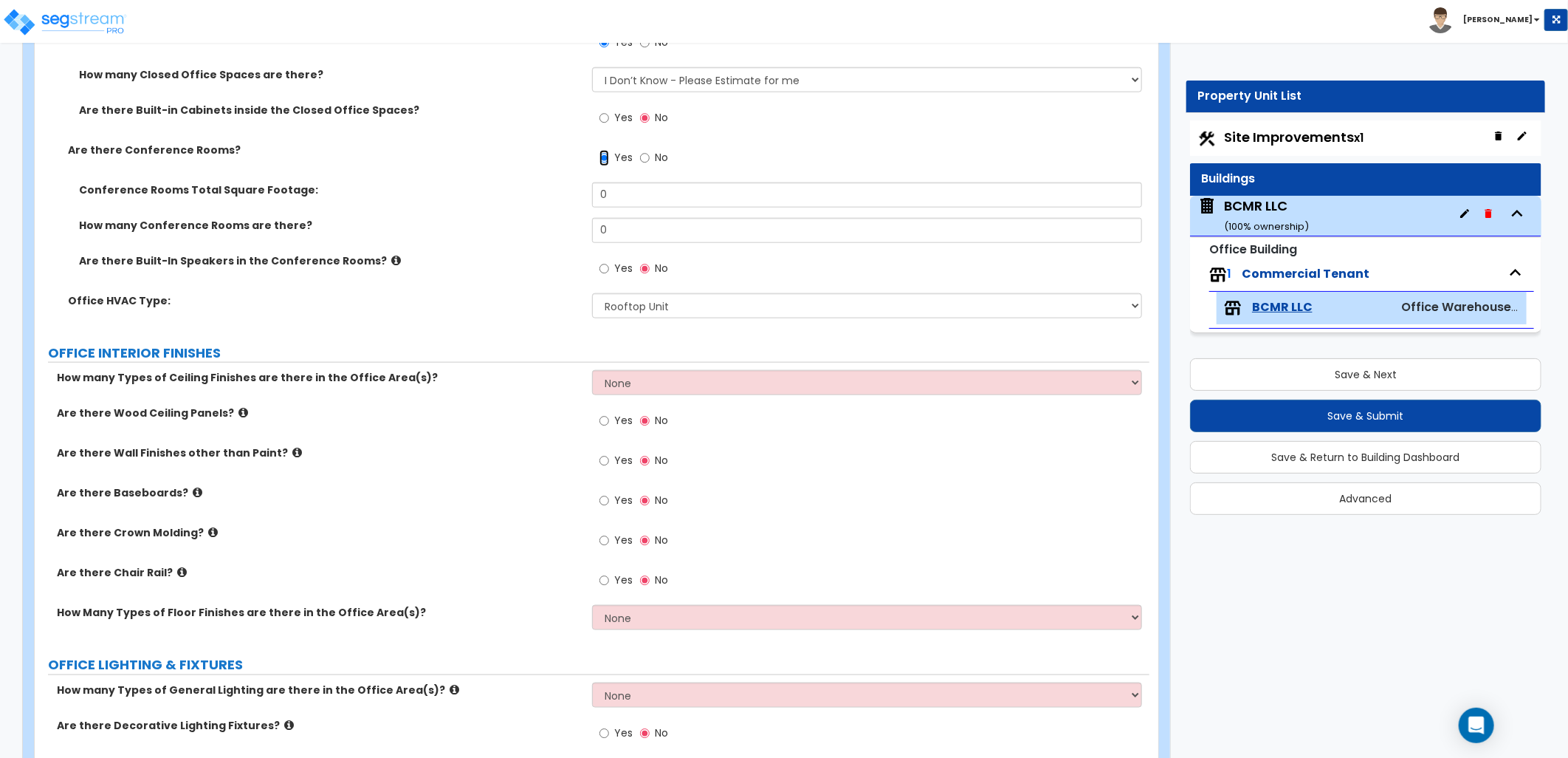
scroll to position [902, 0]
click at [626, 380] on select "None 1 2 3" at bounding box center [867, 381] width 550 height 25
select select "2"
click at [592, 369] on select "None 1 2 3" at bounding box center [867, 381] width 550 height 25
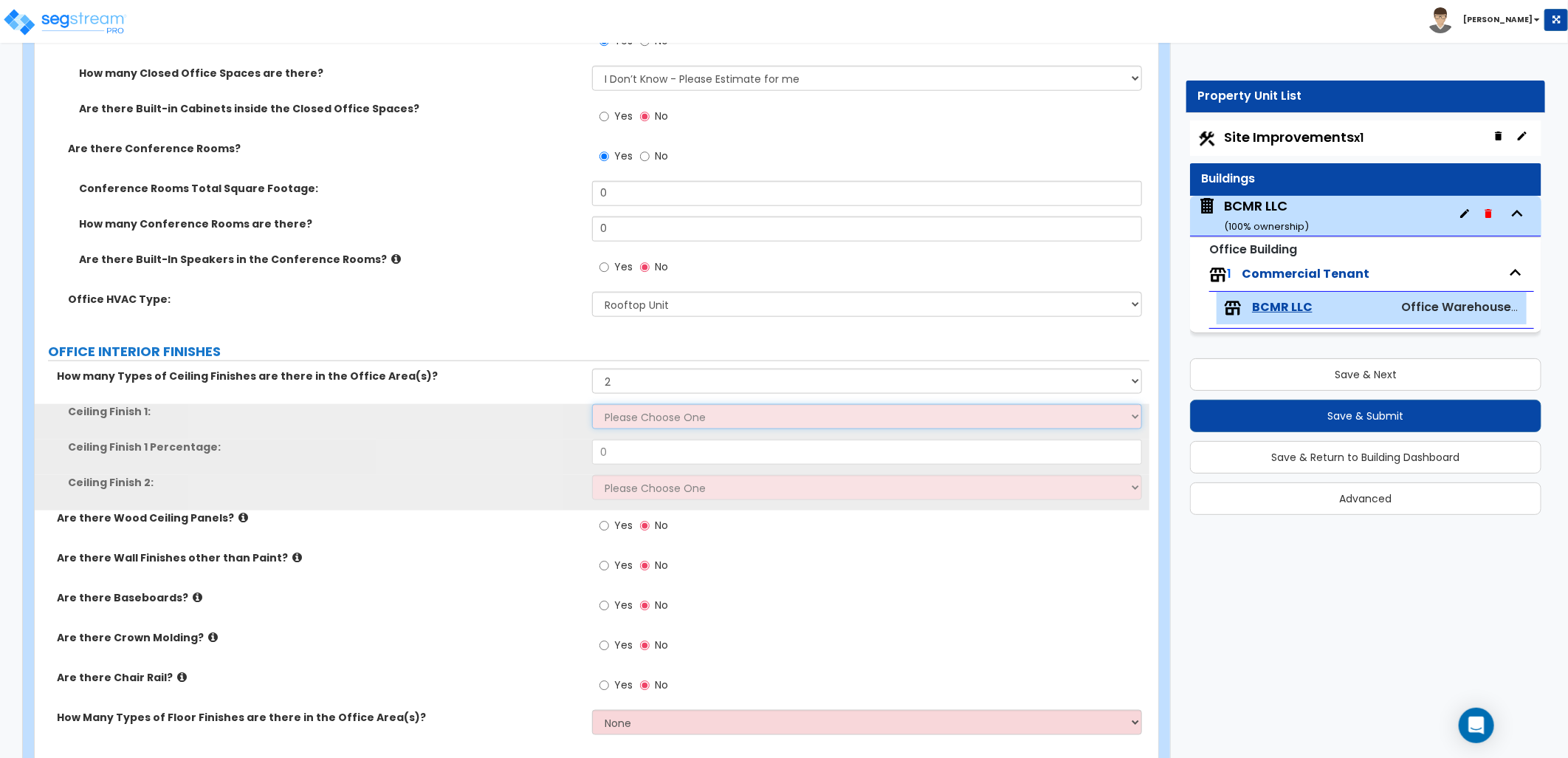
click at [636, 415] on select "Please Choose One Drop Ceiling Open Ceiling Drywall Ceiling" at bounding box center [867, 416] width 550 height 25
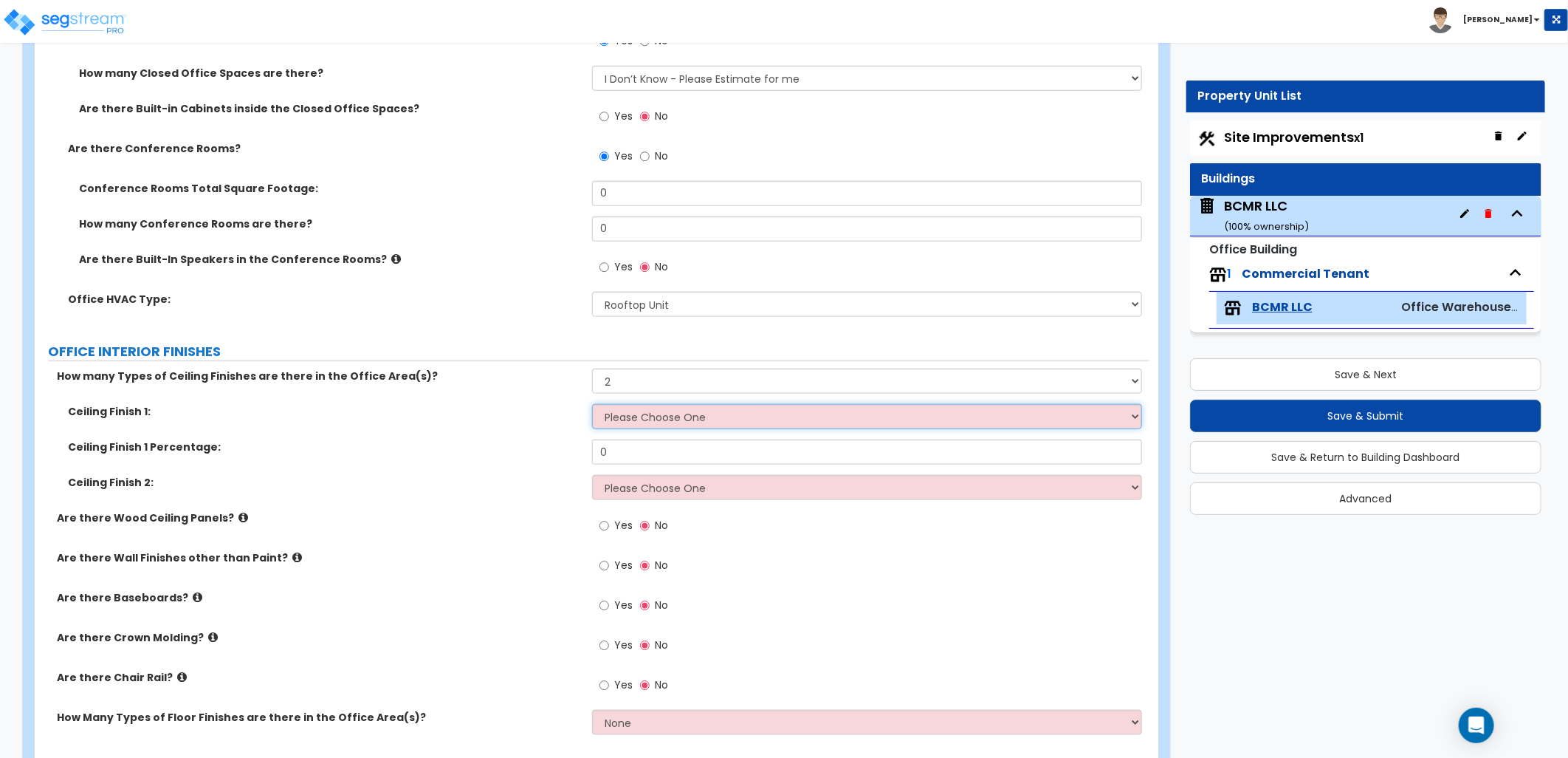
select select "2"
click at [592, 404] on select "Please Choose One Drop Ceiling Open Ceiling Drywall Ceiling" at bounding box center [867, 416] width 550 height 25
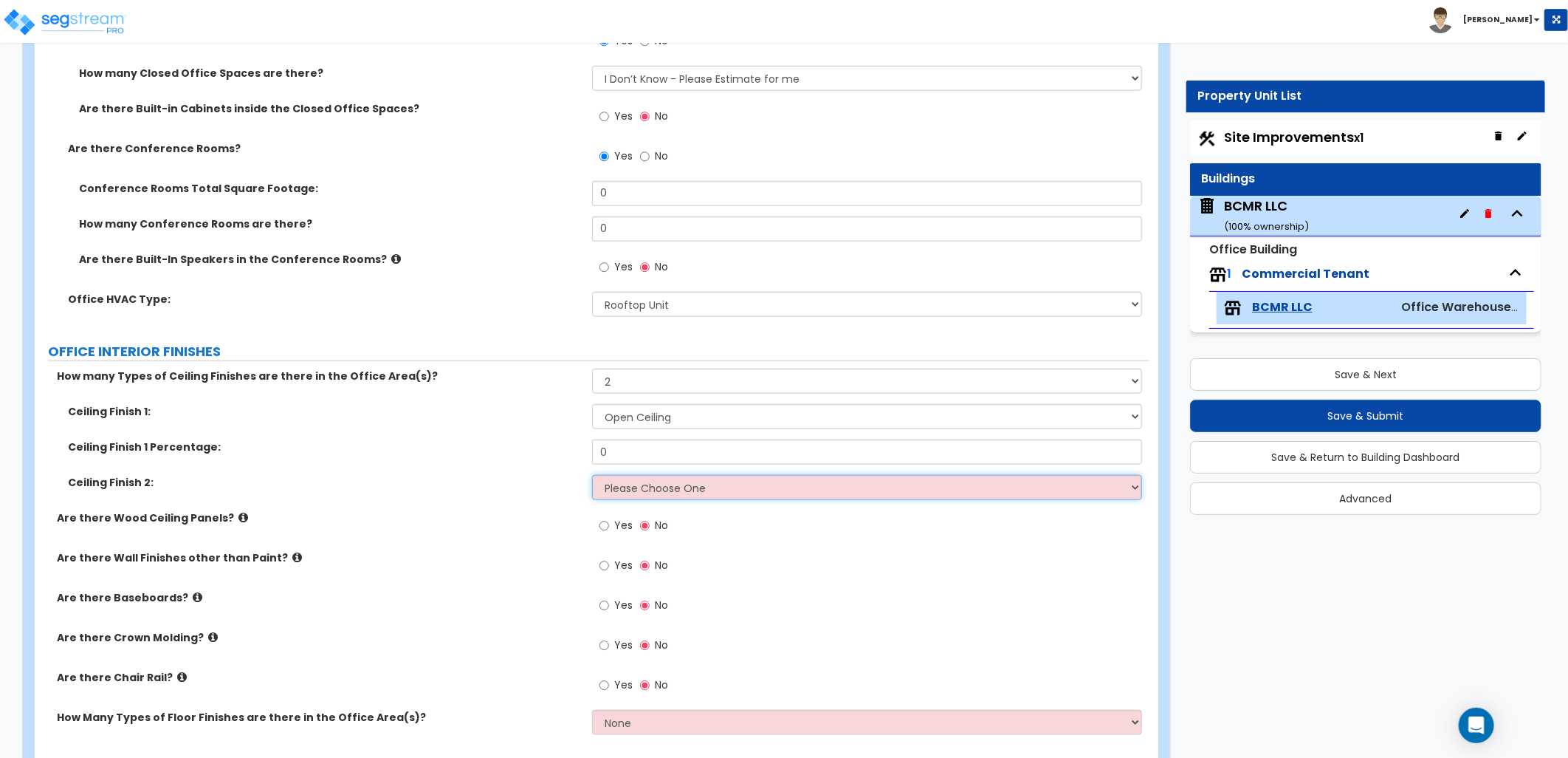
click at [630, 483] on select "Please Choose One Drop Ceiling Open Ceiling Drywall Ceiling" at bounding box center [867, 488] width 550 height 25
select select "1"
click at [592, 475] on select "Please Choose One Drop Ceiling Open Ceiling Drywall Ceiling" at bounding box center [867, 488] width 550 height 25
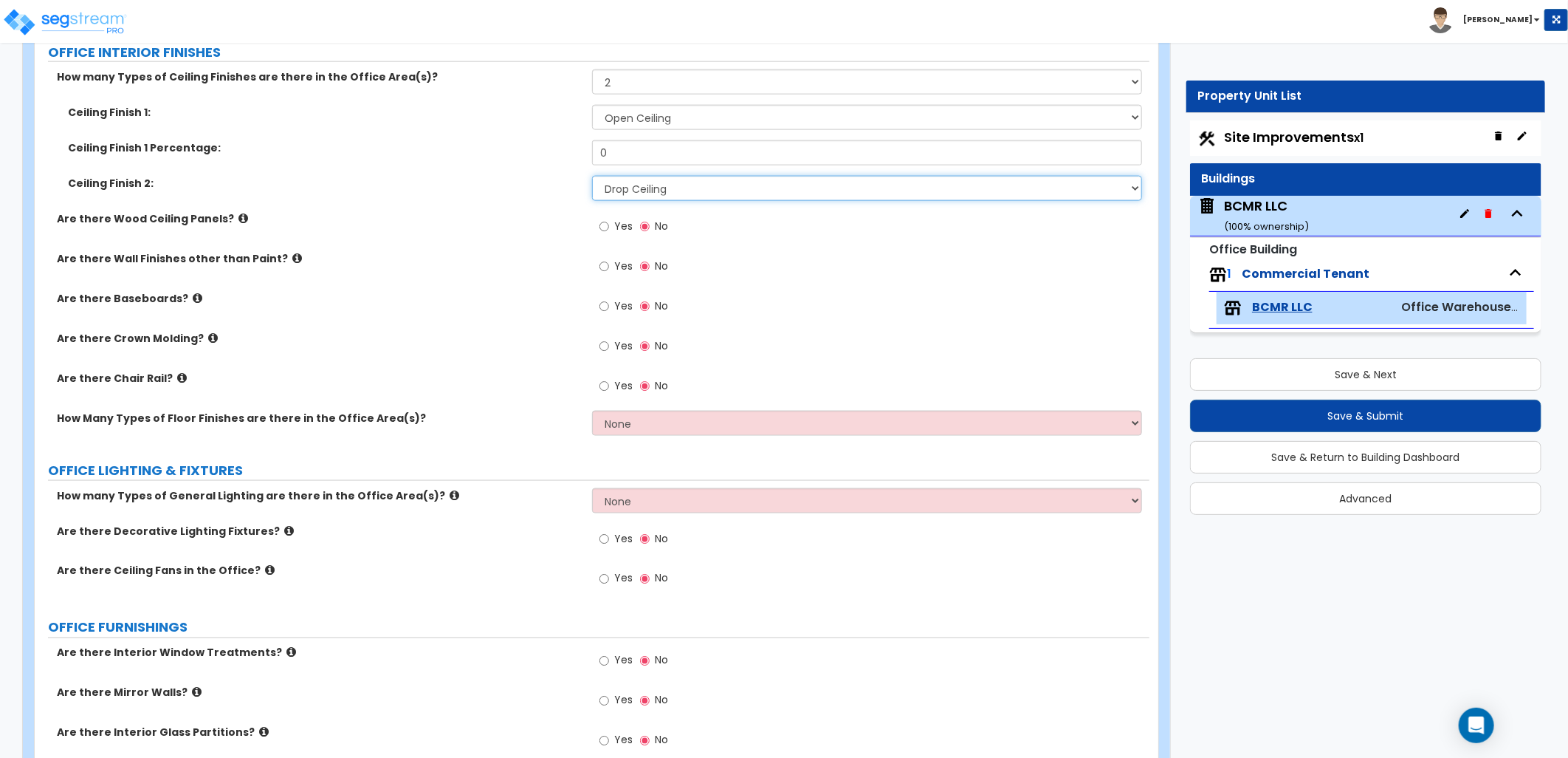
scroll to position [1231, 0]
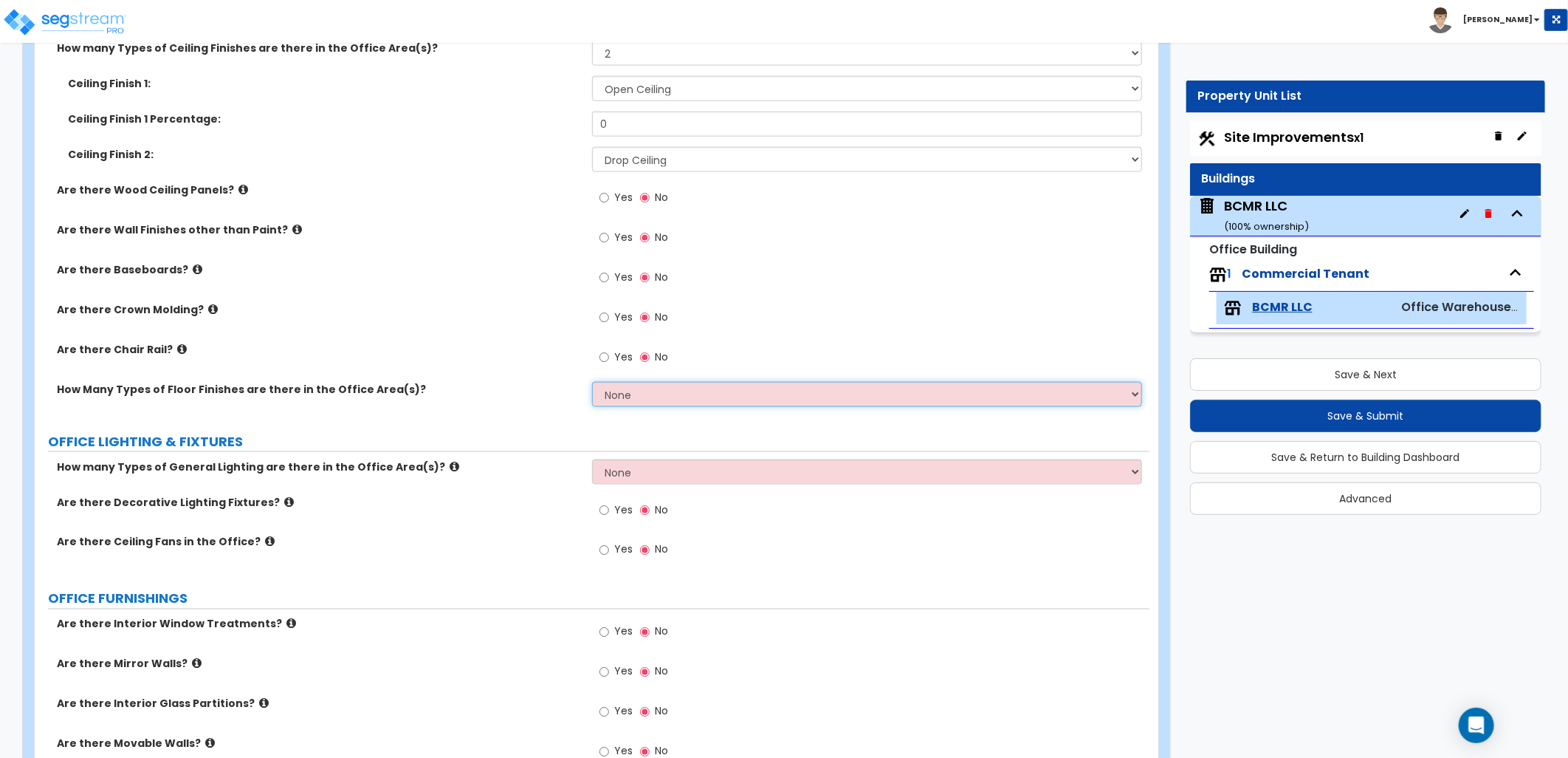
click at [642, 403] on select "None 1 2 3" at bounding box center [867, 395] width 550 height 25
select select "2"
click at [592, 382] on select "None 1 2 3" at bounding box center [867, 395] width 550 height 25
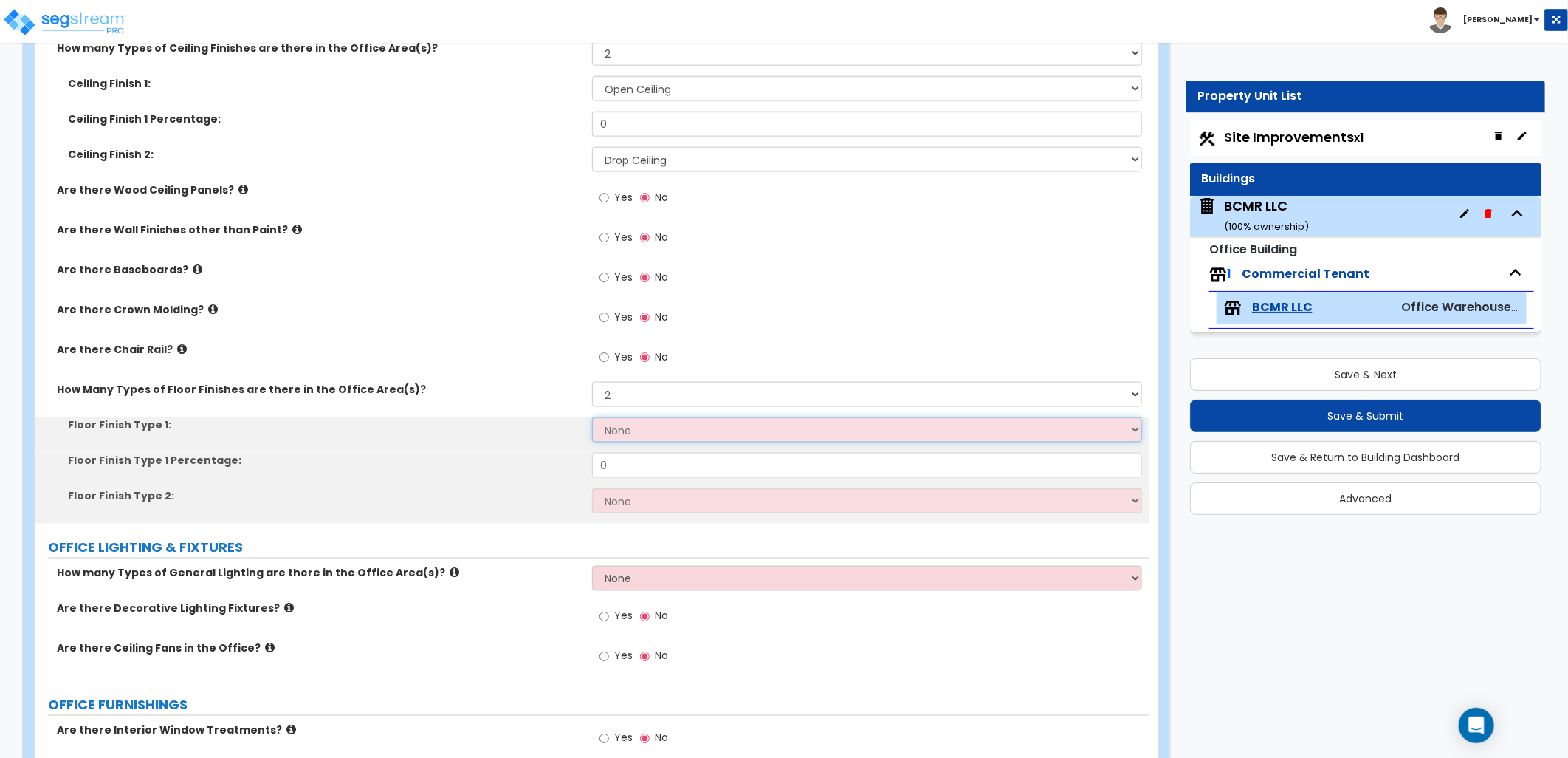
click at [650, 431] on select "None Tile Flooring Hardwood Flooring Resilient Laminate Flooring VCT Flooring S…" at bounding box center [867, 430] width 550 height 25
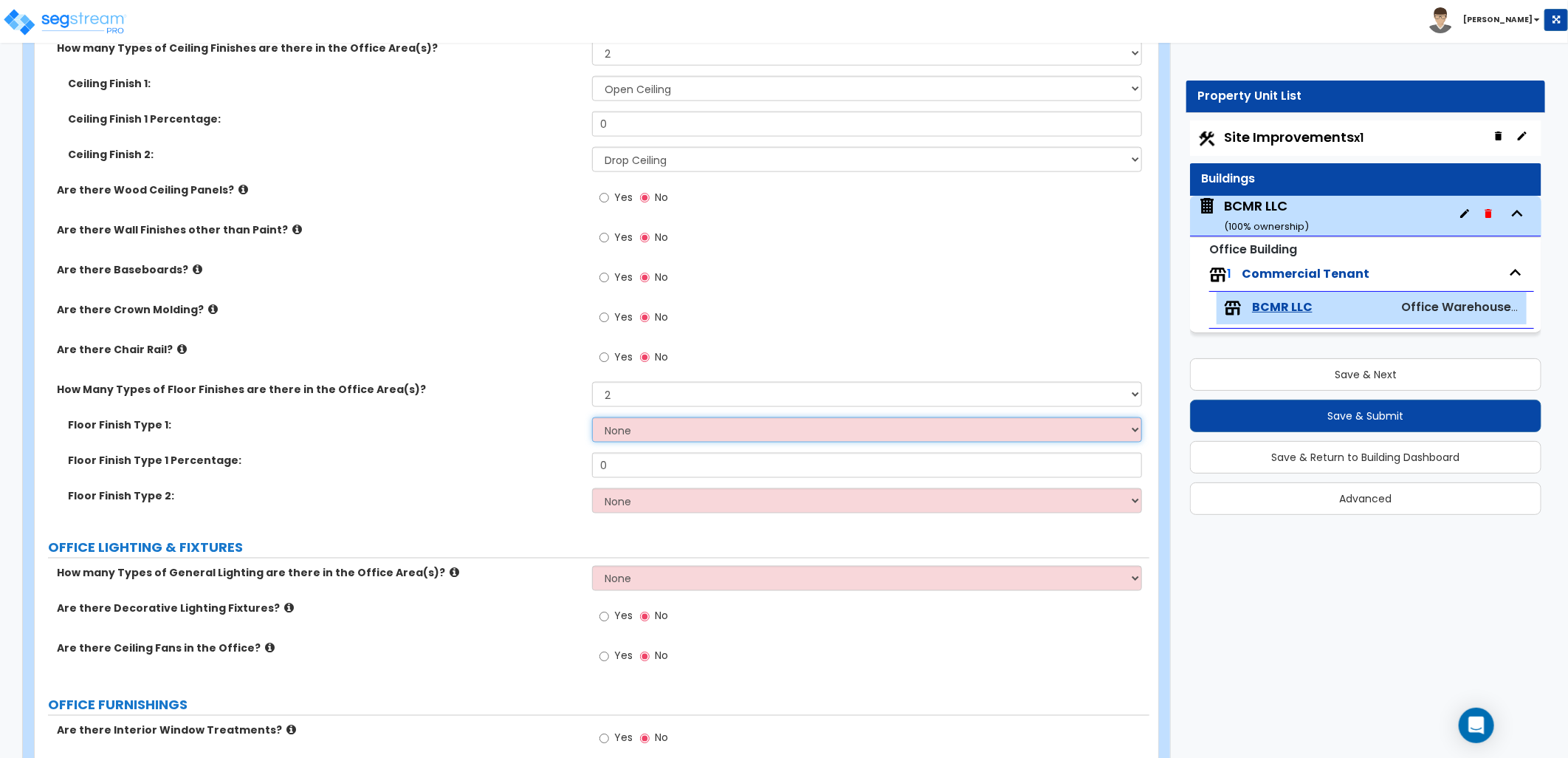
select select "7"
click at [592, 417] on select "None Tile Flooring Hardwood Flooring Resilient Laminate Flooring VCT Flooring S…" at bounding box center [867, 430] width 550 height 25
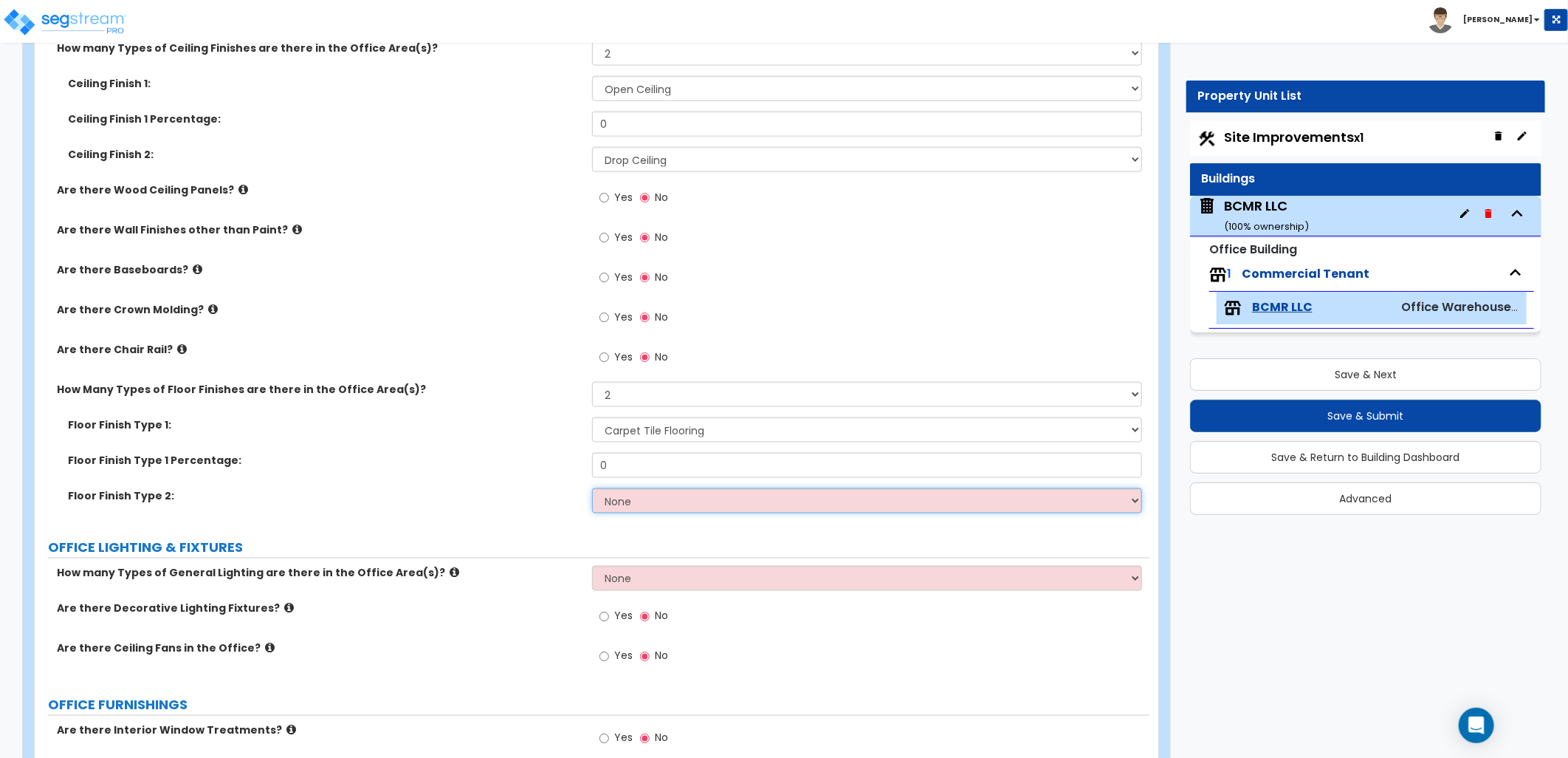
click at [645, 501] on select "None Tile Flooring Hardwood Flooring Resilient Laminate Flooring VCT Flooring S…" at bounding box center [867, 501] width 550 height 25
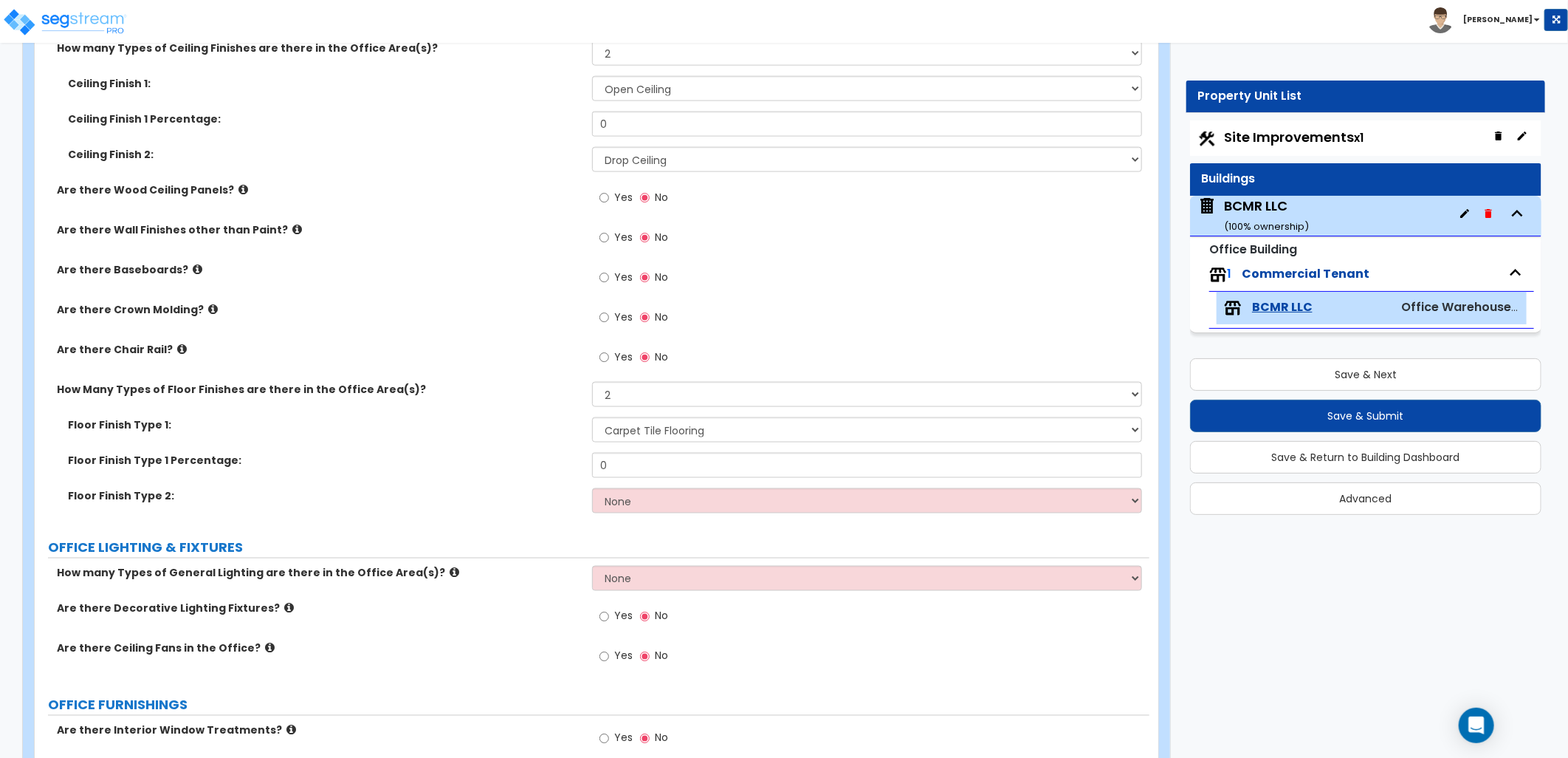
click at [499, 631] on div "Are there Decorative Lighting Fixtures? Yes No" at bounding box center [591, 621] width 1115 height 40
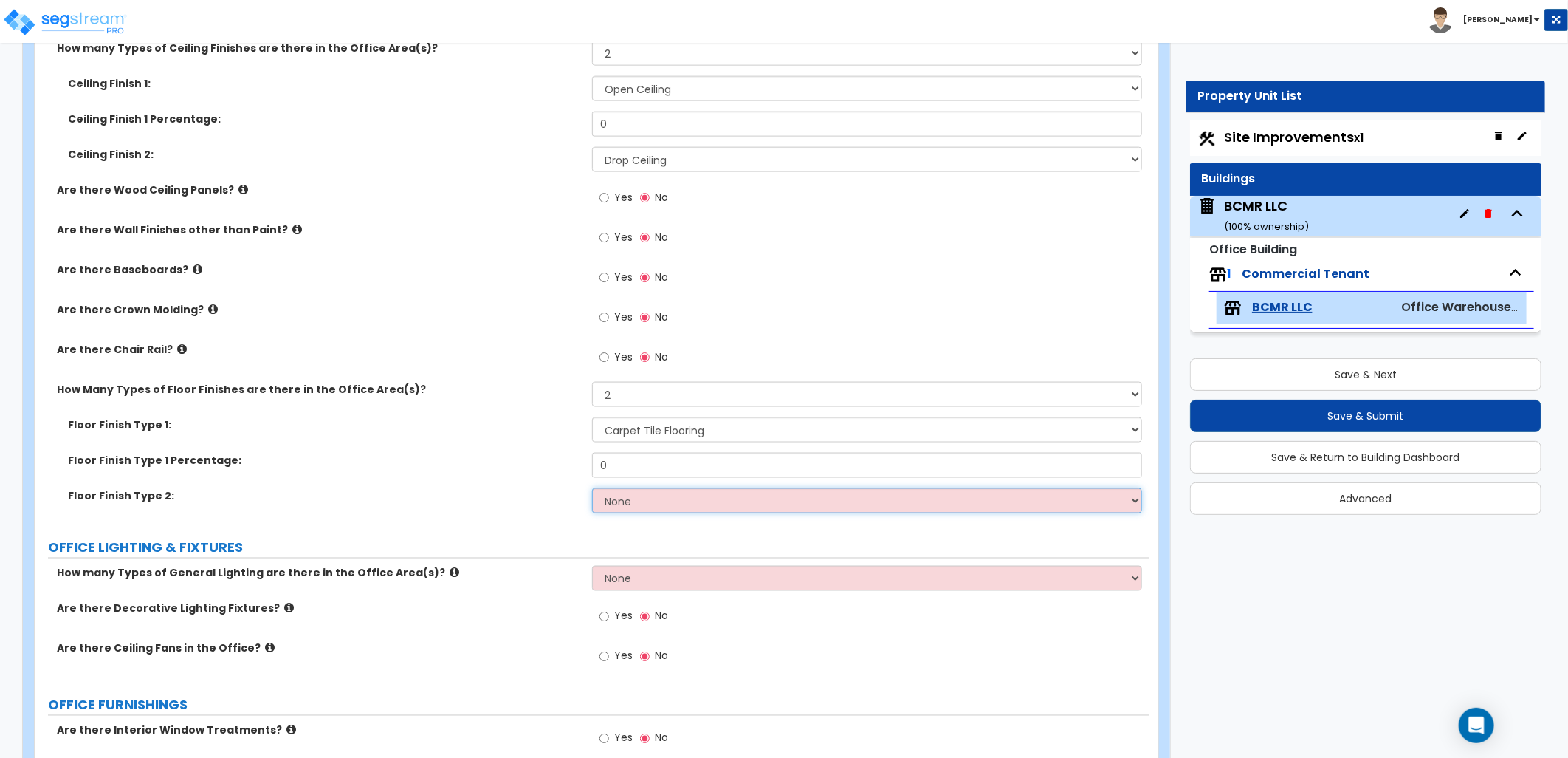
click at [649, 499] on select "None Tile Flooring Hardwood Flooring Resilient Laminate Flooring VCT Flooring S…" at bounding box center [867, 501] width 550 height 25
